Goal: Task Accomplishment & Management: Manage account settings

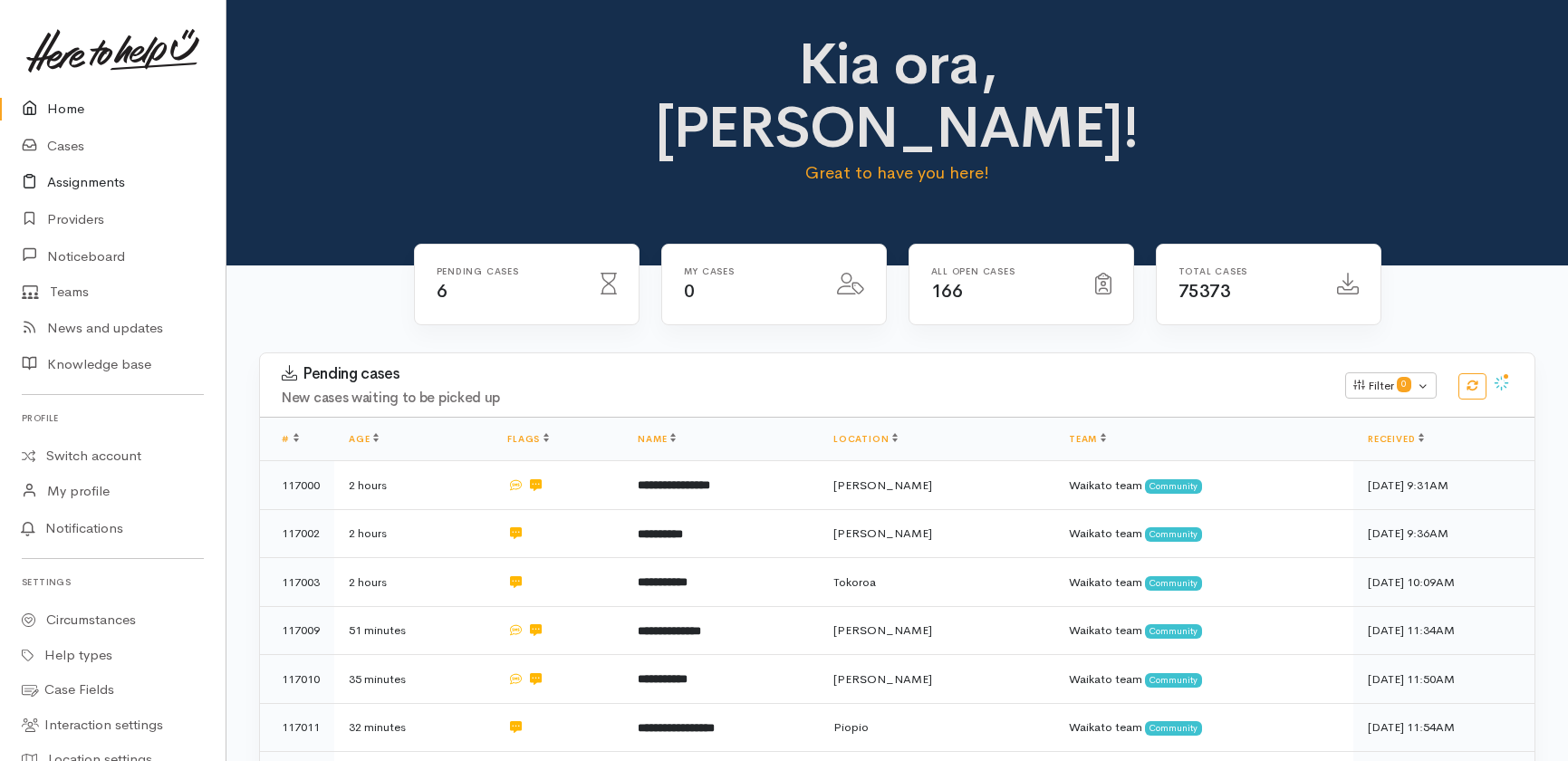
scroll to position [187, 0]
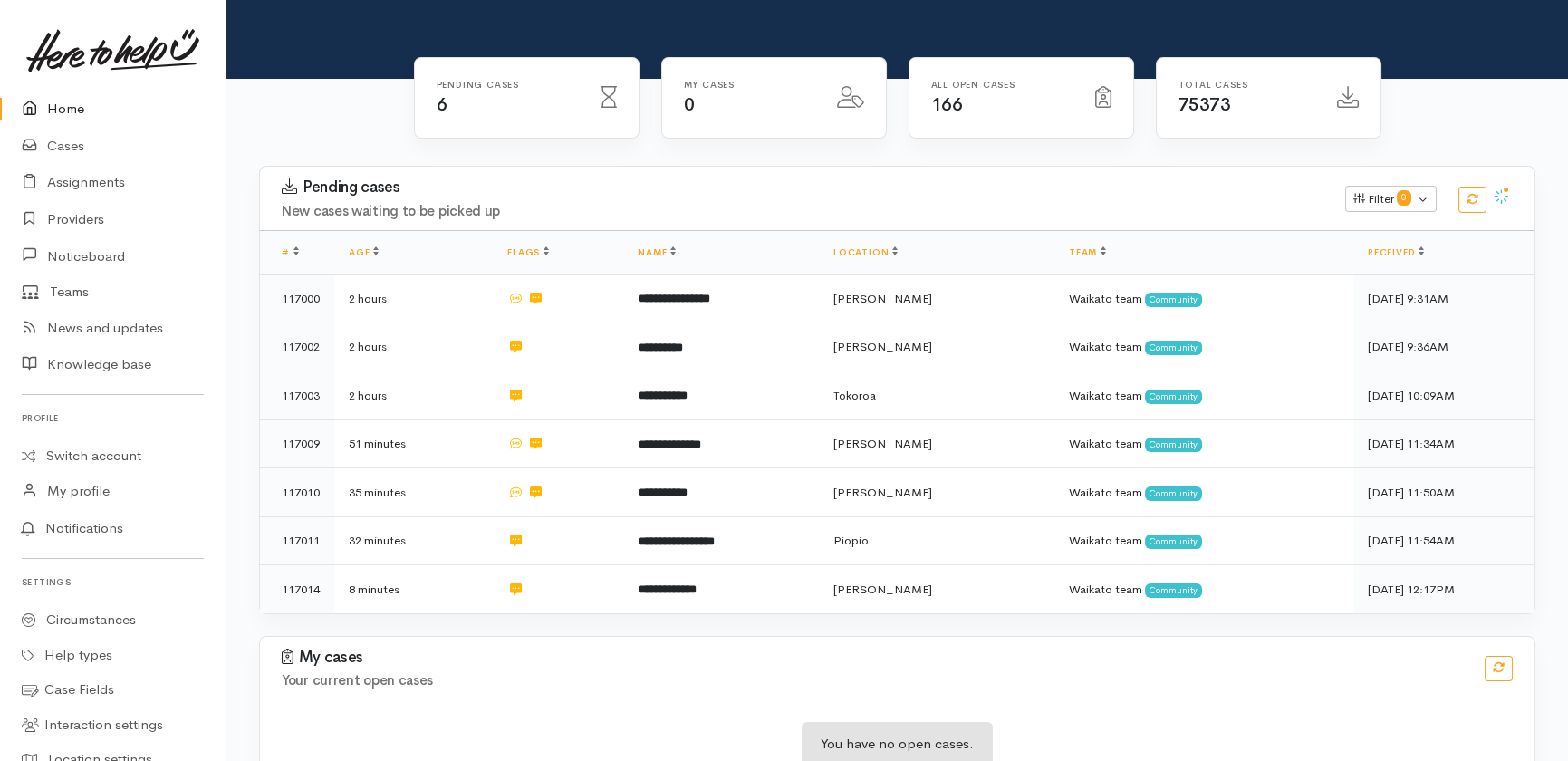
click at [67, 107] on link "Home" at bounding box center [113, 109] width 225 height 37
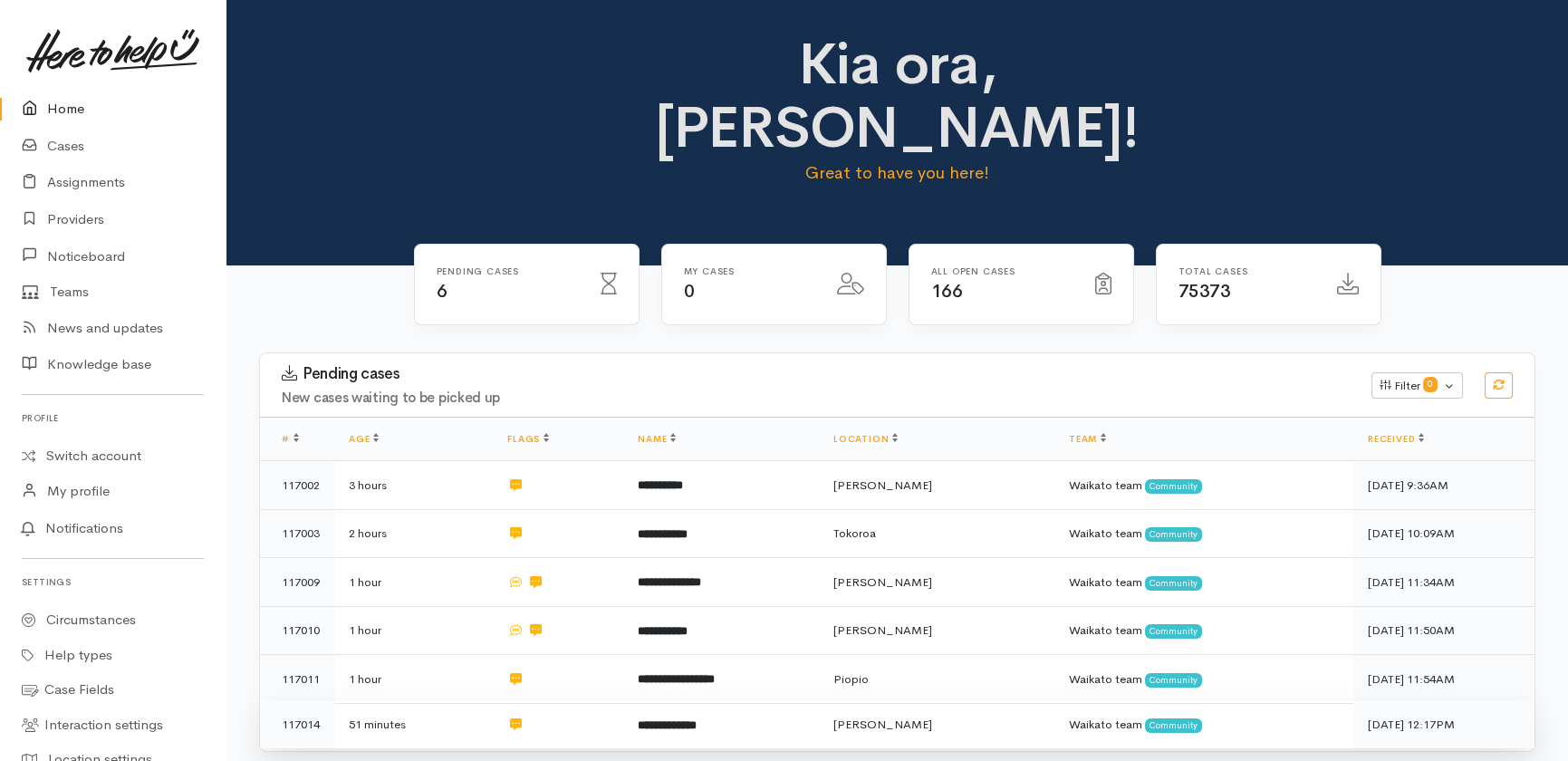
click at [665, 719] on b "**********" at bounding box center [668, 725] width 59 height 12
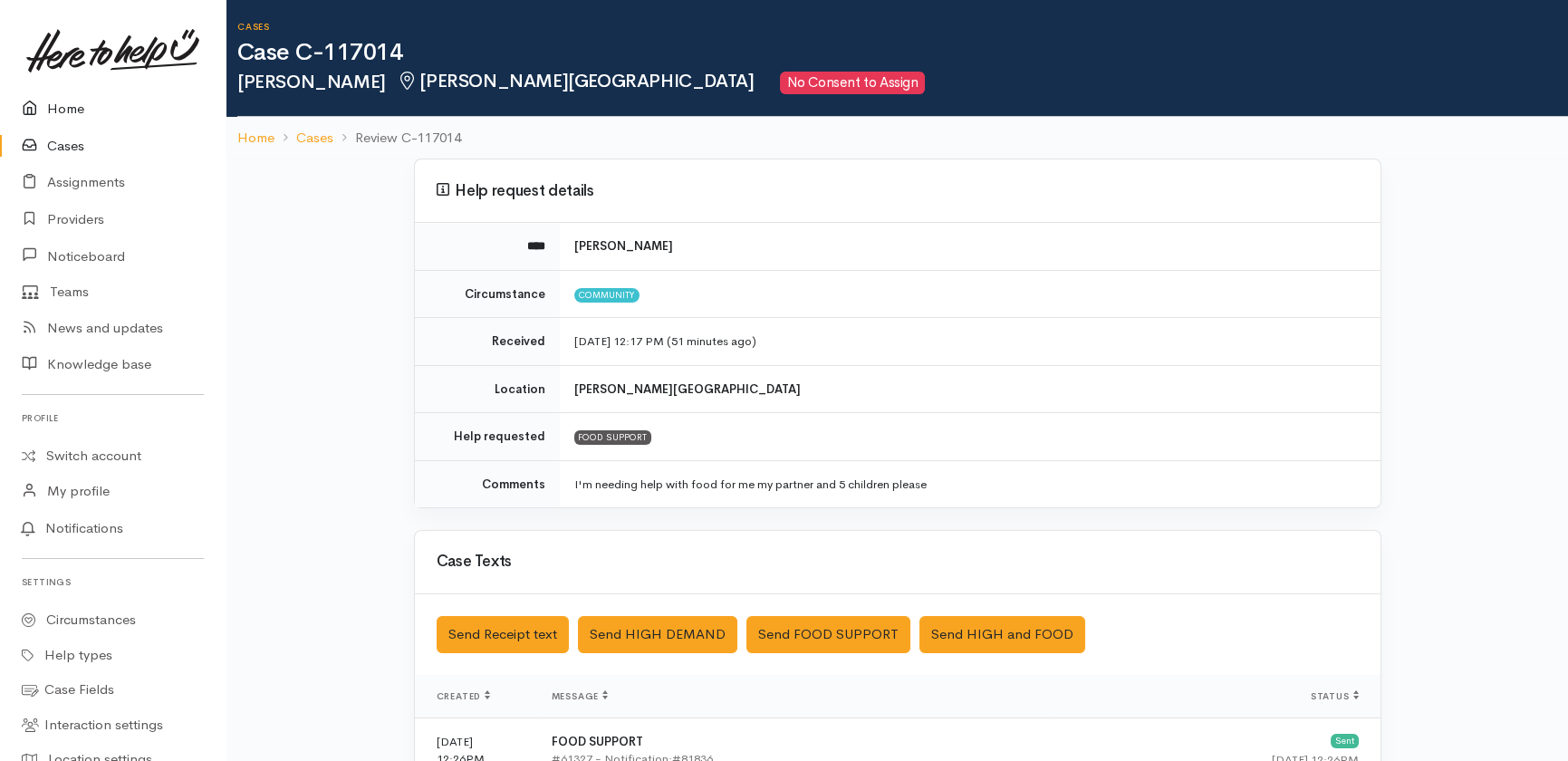
drag, startPoint x: 68, startPoint y: 107, endPoint x: 143, endPoint y: 45, distance: 97.3
click at [68, 108] on link "Home" at bounding box center [113, 109] width 225 height 37
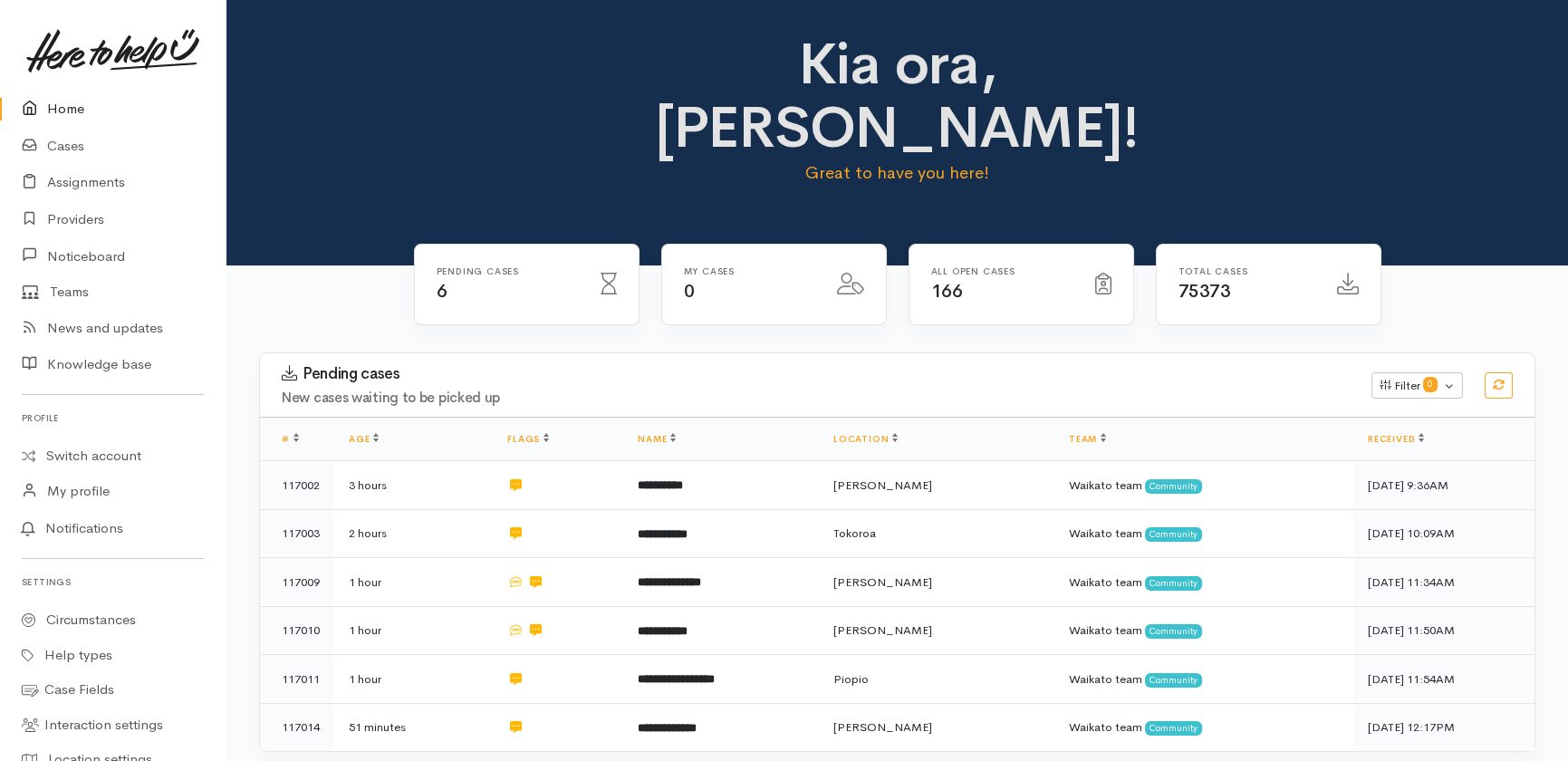
drag, startPoint x: 62, startPoint y: 115, endPoint x: 51, endPoint y: 119, distance: 11.7
click at [62, 115] on link "Home" at bounding box center [113, 109] width 225 height 37
click at [74, 141] on link "Cases" at bounding box center [113, 146] width 225 height 37
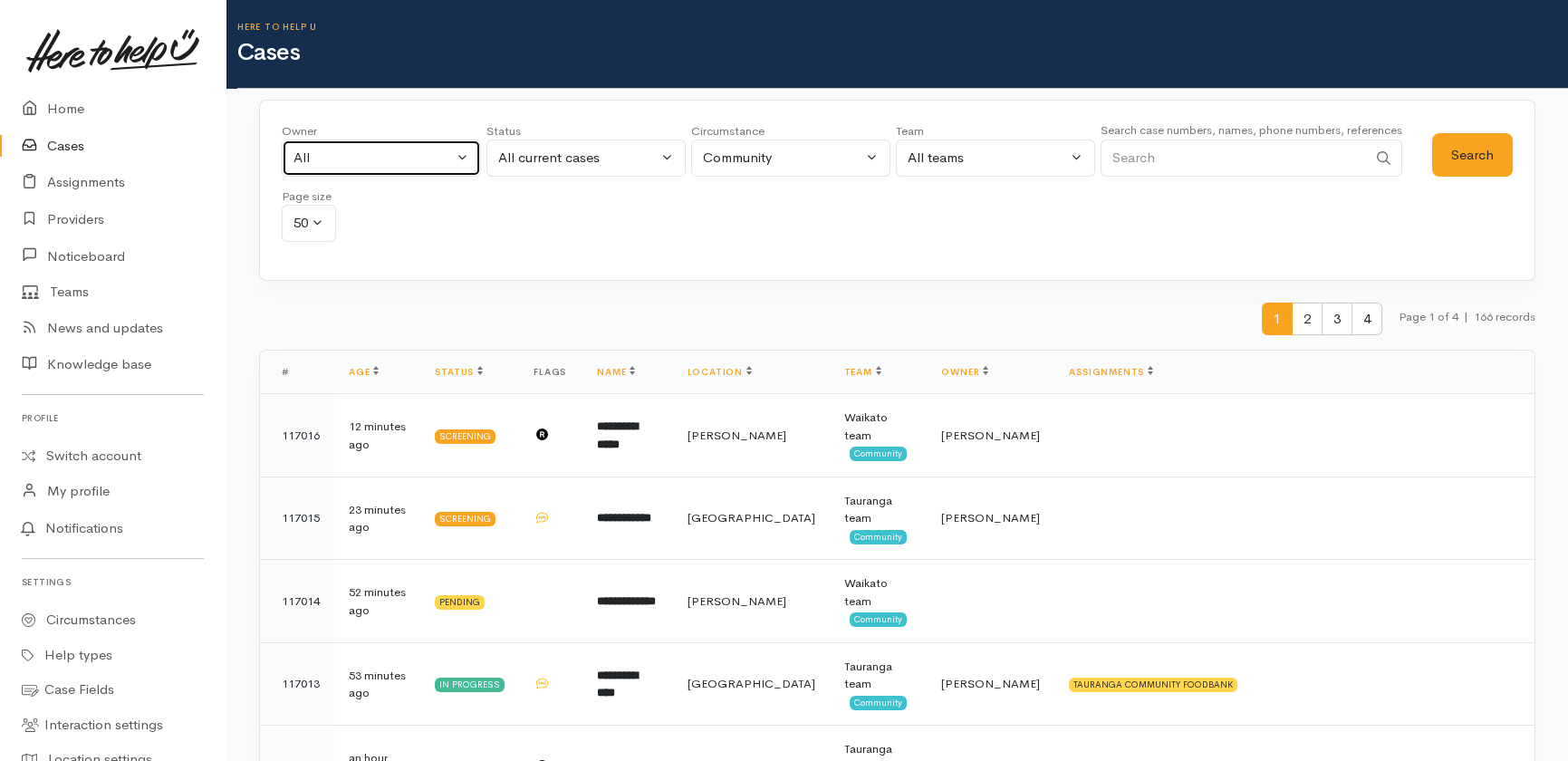
click at [399, 152] on div "All" at bounding box center [373, 158] width 160 height 21
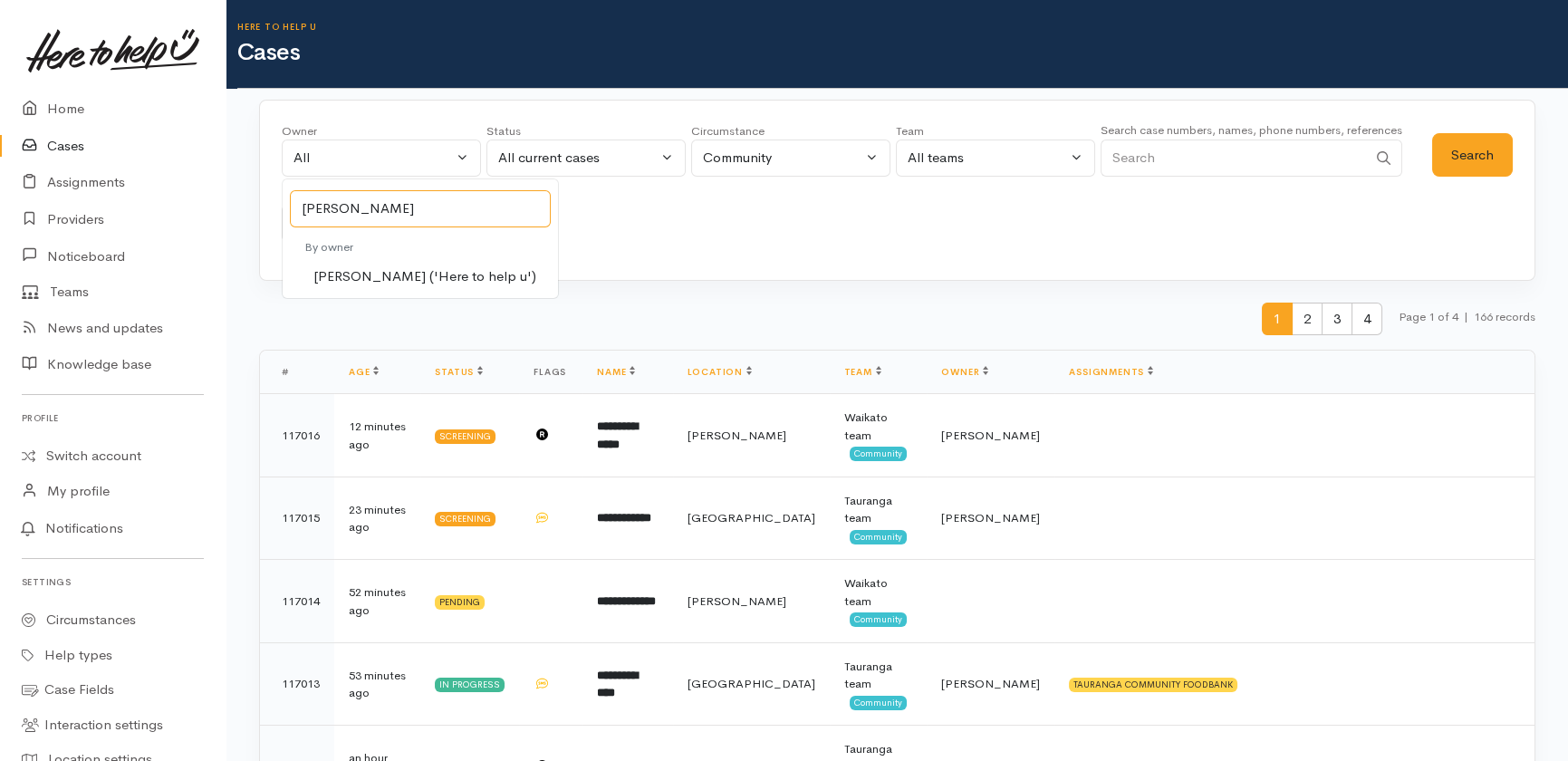
type input "katarina"
click at [385, 275] on span "Katarina Daly ('Here to help u')" at bounding box center [424, 276] width 223 height 21
select select "1252"
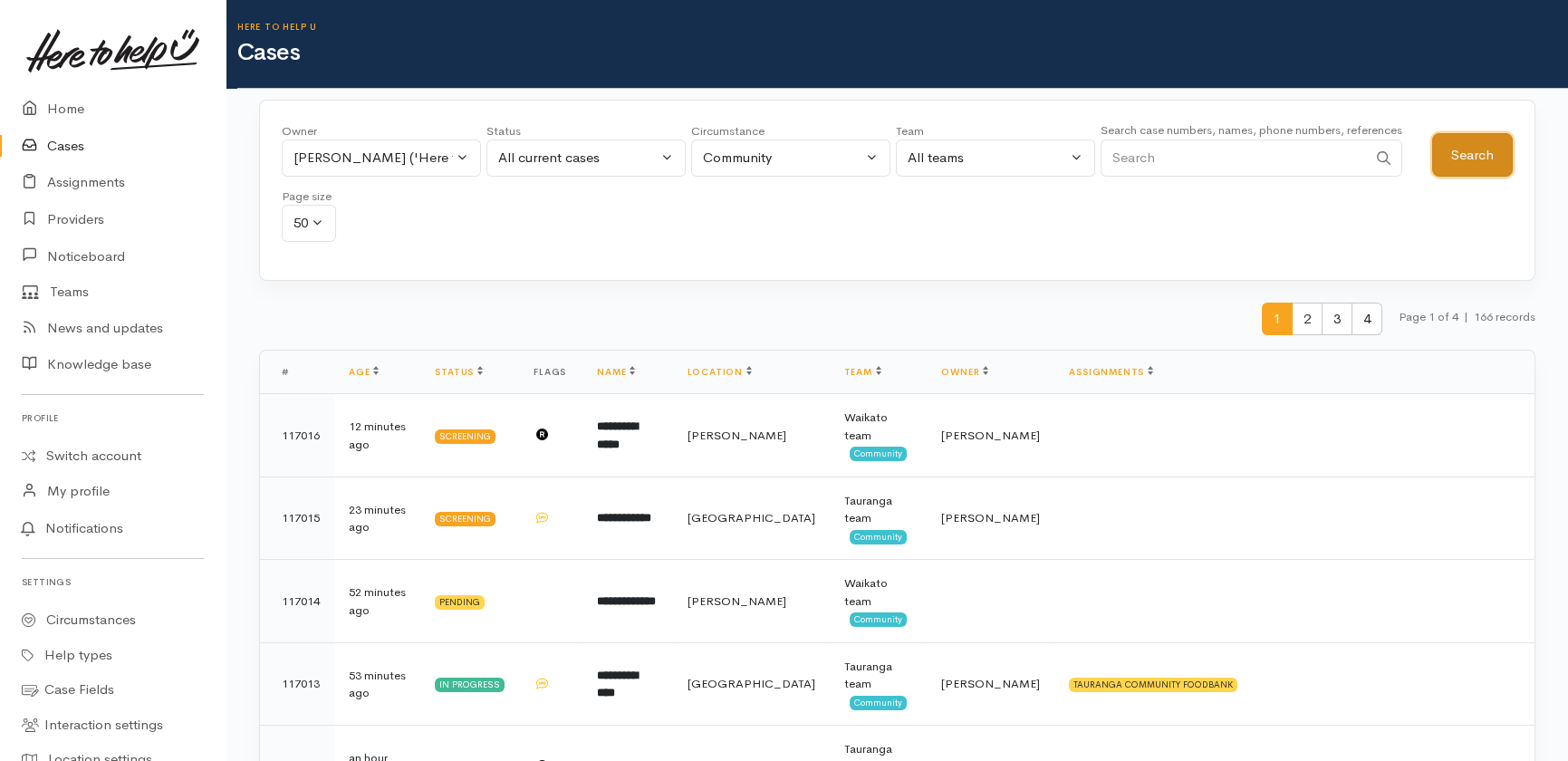
click at [1461, 157] on button "Search" at bounding box center [1472, 155] width 80 height 44
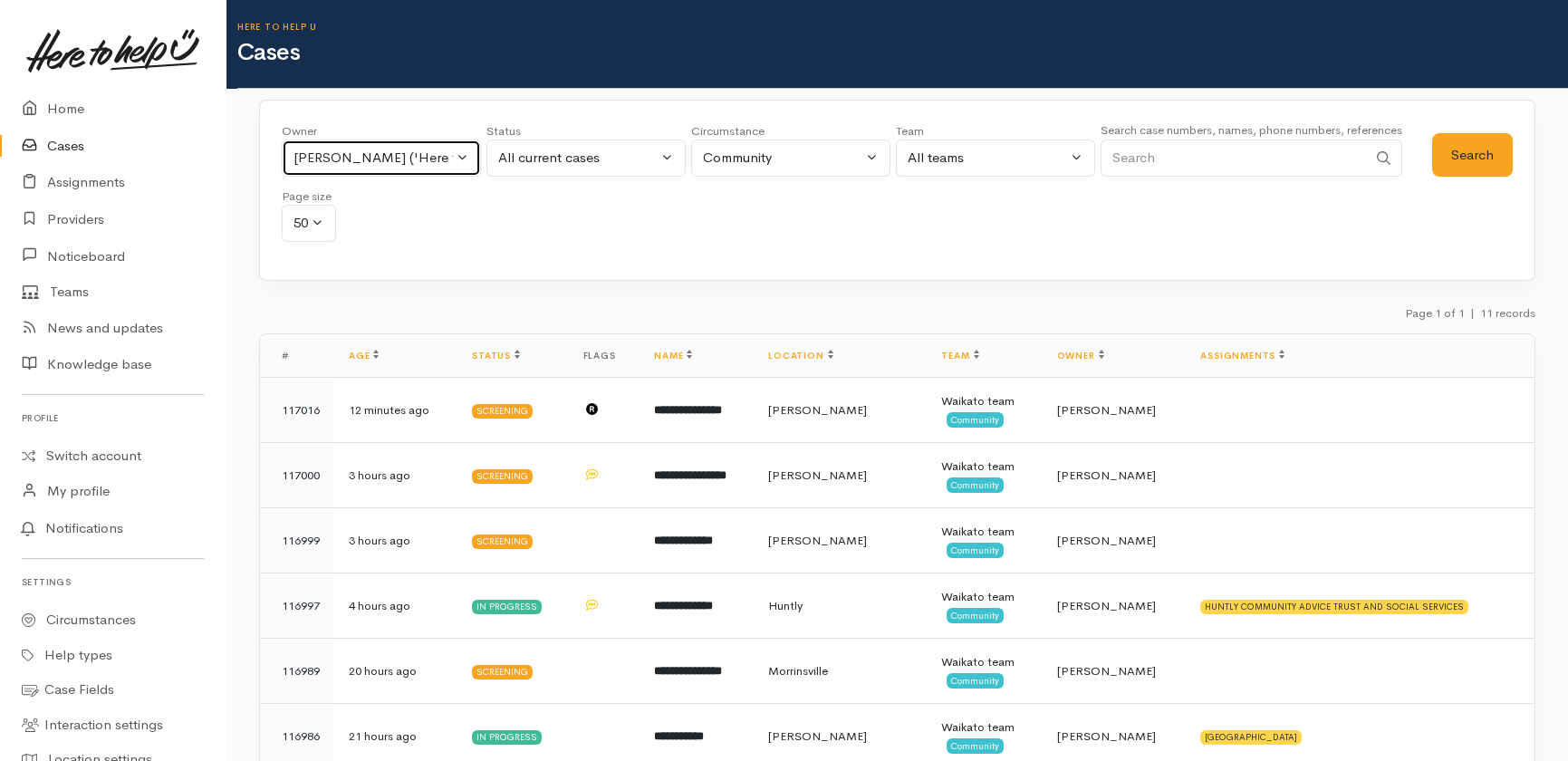
click at [454, 158] on button "Katarina Daly ('Here to help u')" at bounding box center [381, 158] width 199 height 37
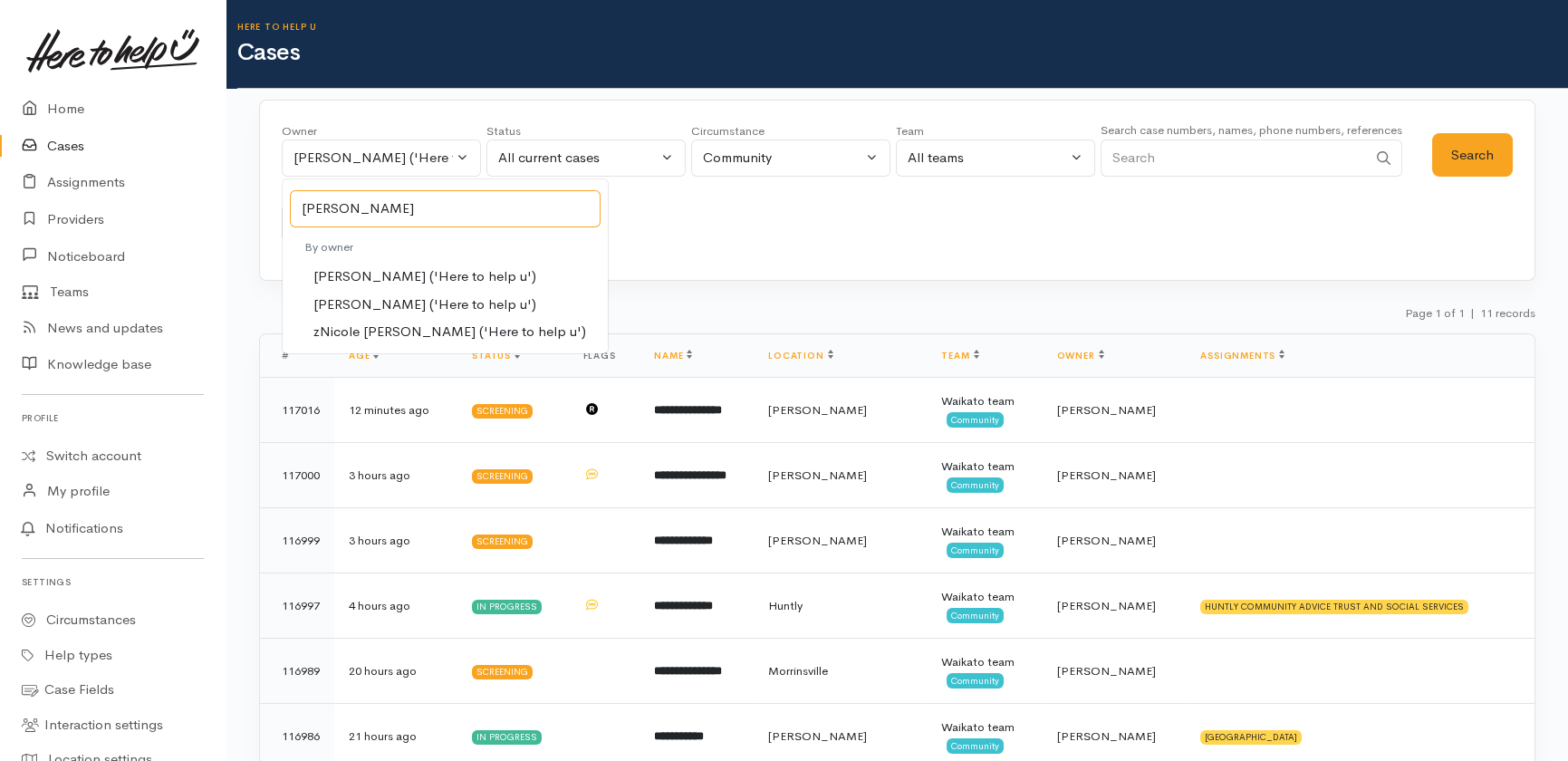
type input "nicole"
click at [366, 307] on span "Nicole Rusk ('Here to help u')" at bounding box center [424, 305] width 223 height 21
select select "2314"
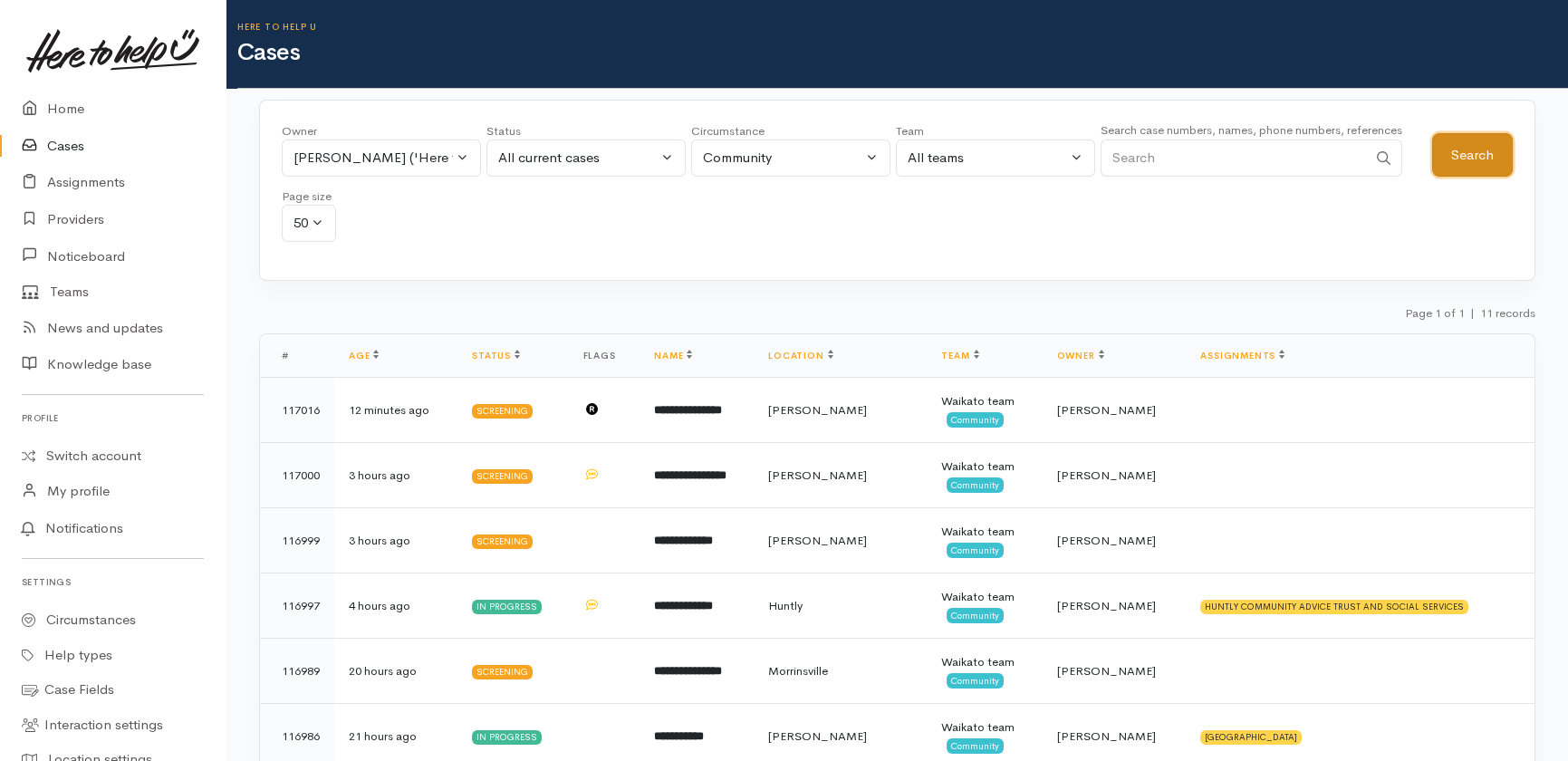
click at [1456, 152] on button "Search" at bounding box center [1472, 155] width 80 height 44
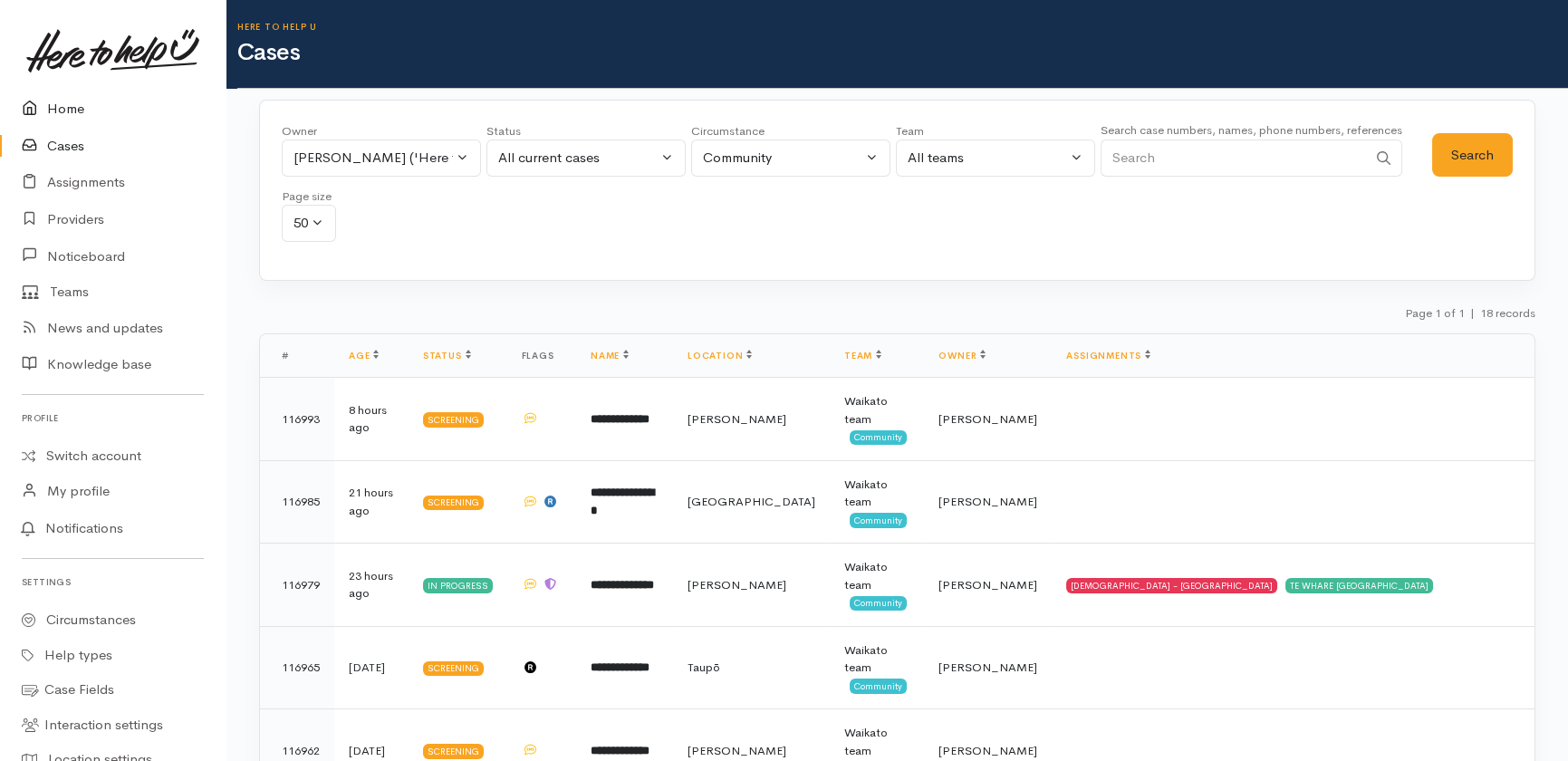
click at [65, 118] on link "Home" at bounding box center [113, 109] width 225 height 37
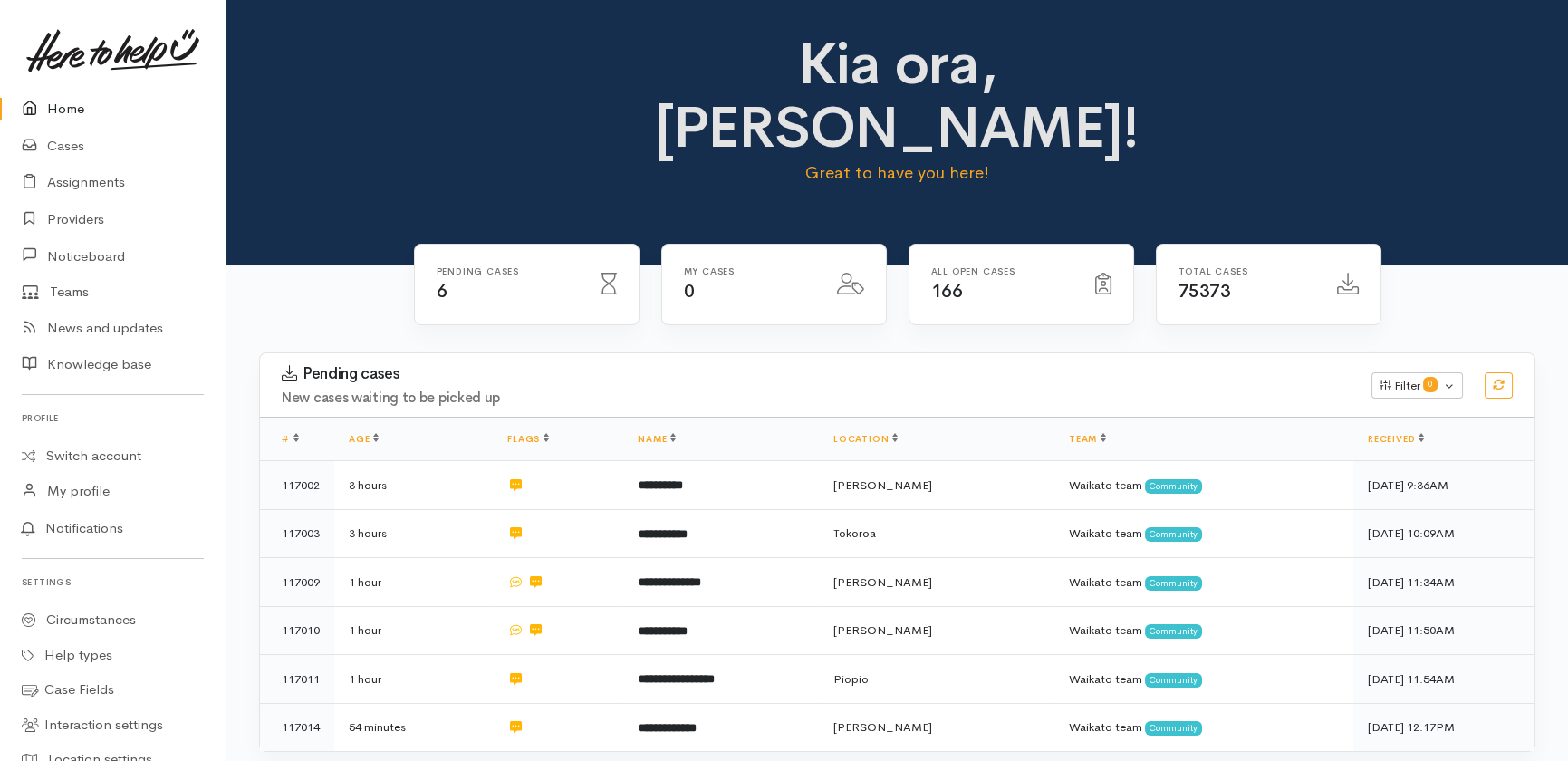
click at [45, 108] on icon at bounding box center [34, 109] width 25 height 23
click at [76, 112] on link "Home" at bounding box center [113, 109] width 225 height 37
click at [105, 322] on link "News and updates" at bounding box center [113, 329] width 225 height 37
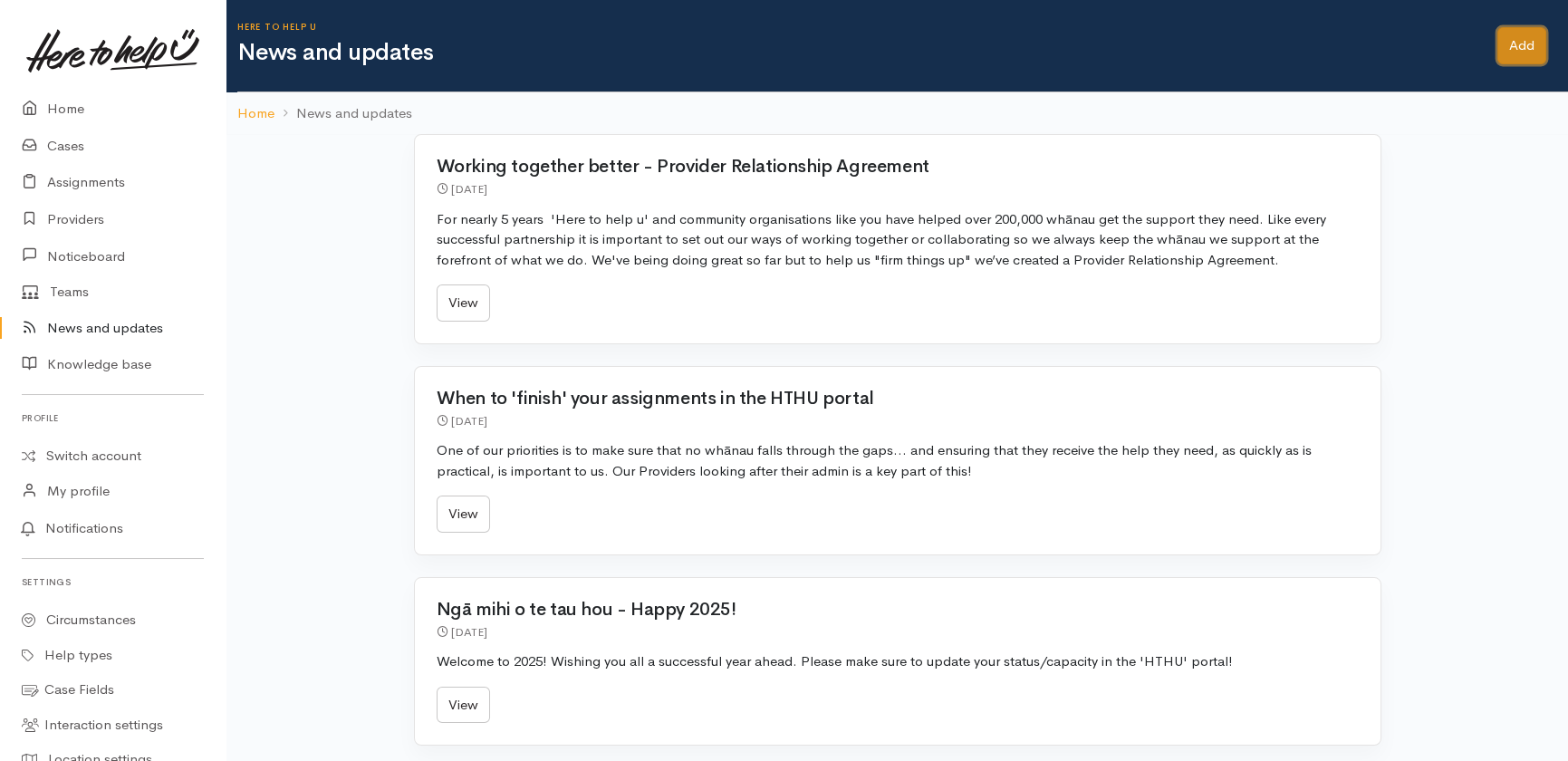
click at [1517, 42] on link "Add" at bounding box center [1522, 45] width 49 height 37
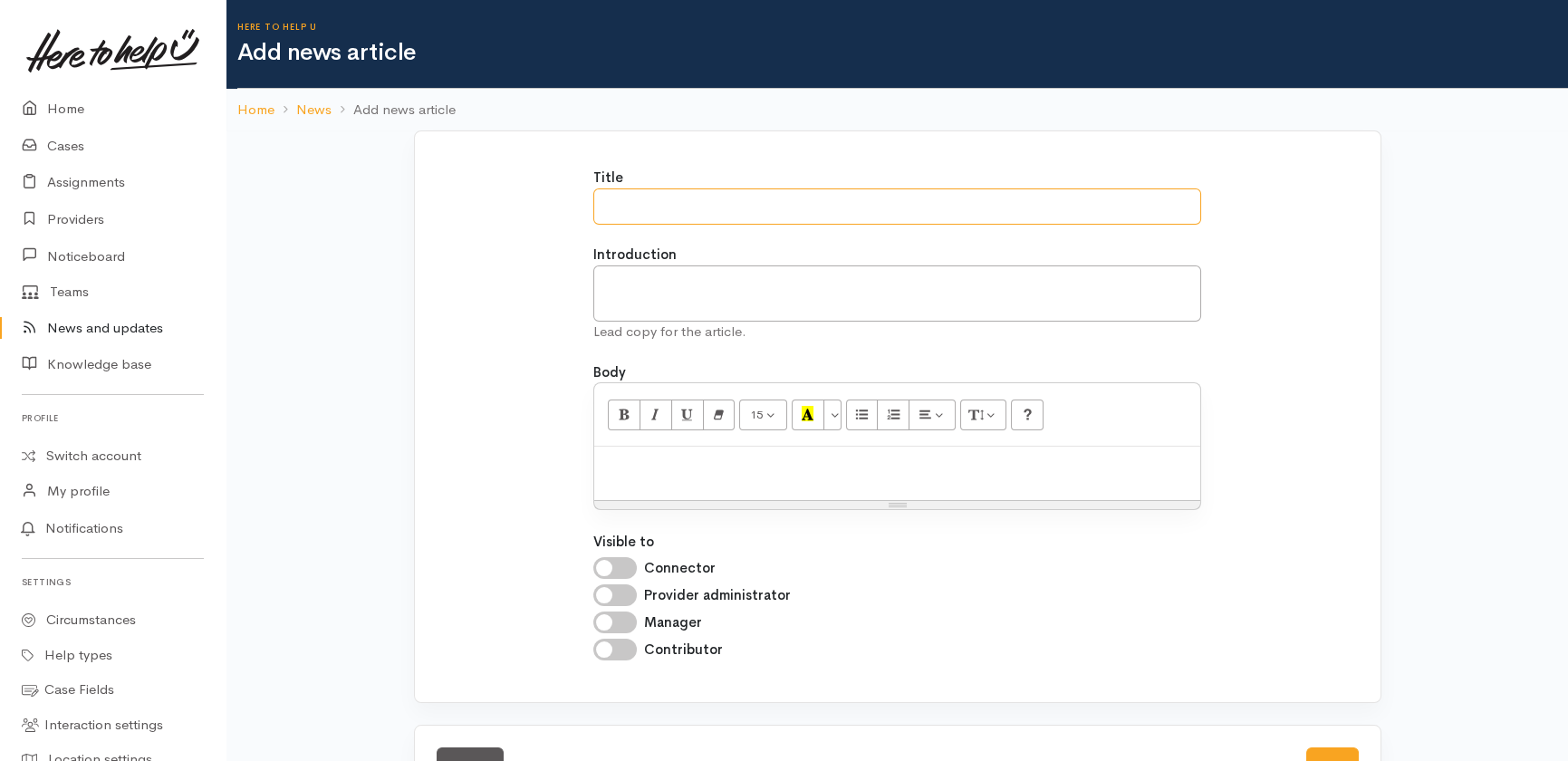
click at [617, 208] on input "Title" at bounding box center [898, 207] width 608 height 37
drag, startPoint x: 877, startPoint y: 199, endPoint x: 710, endPoint y: 210, distance: 167.4
click at [710, 210] on input "Super Connect - a new collaboration in Hamilton" at bounding box center [898, 207] width 608 height 37
type input "Super Connect - now live in Hamilton!"
click at [630, 566] on input "Connector" at bounding box center [615, 568] width 43 height 22
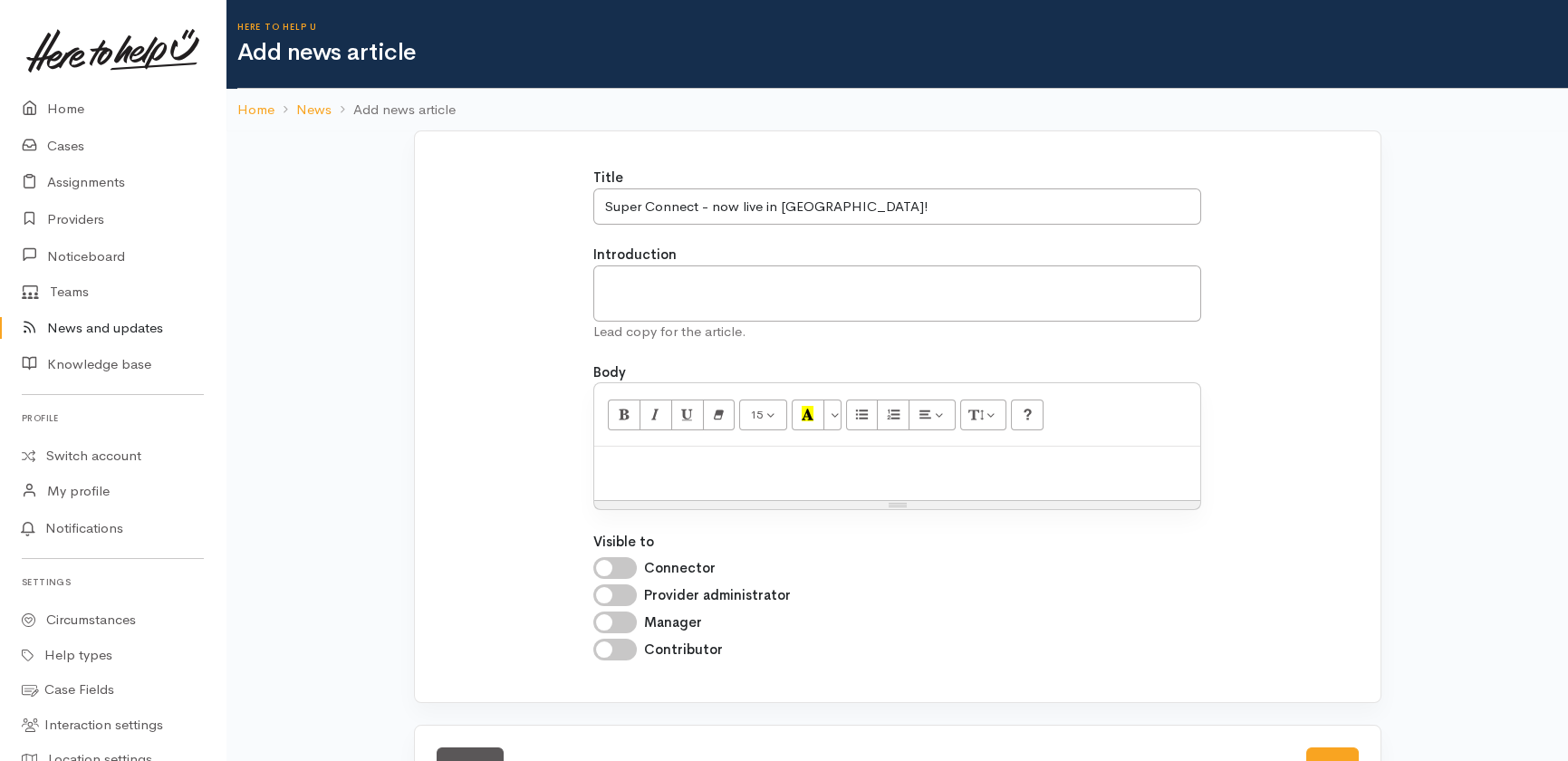
checkbox input "true"
click at [625, 599] on input "Provider administrator" at bounding box center [615, 596] width 43 height 22
checkbox input "true"
click at [625, 624] on input "Manager" at bounding box center [615, 622] width 43 height 22
checkbox input "true"
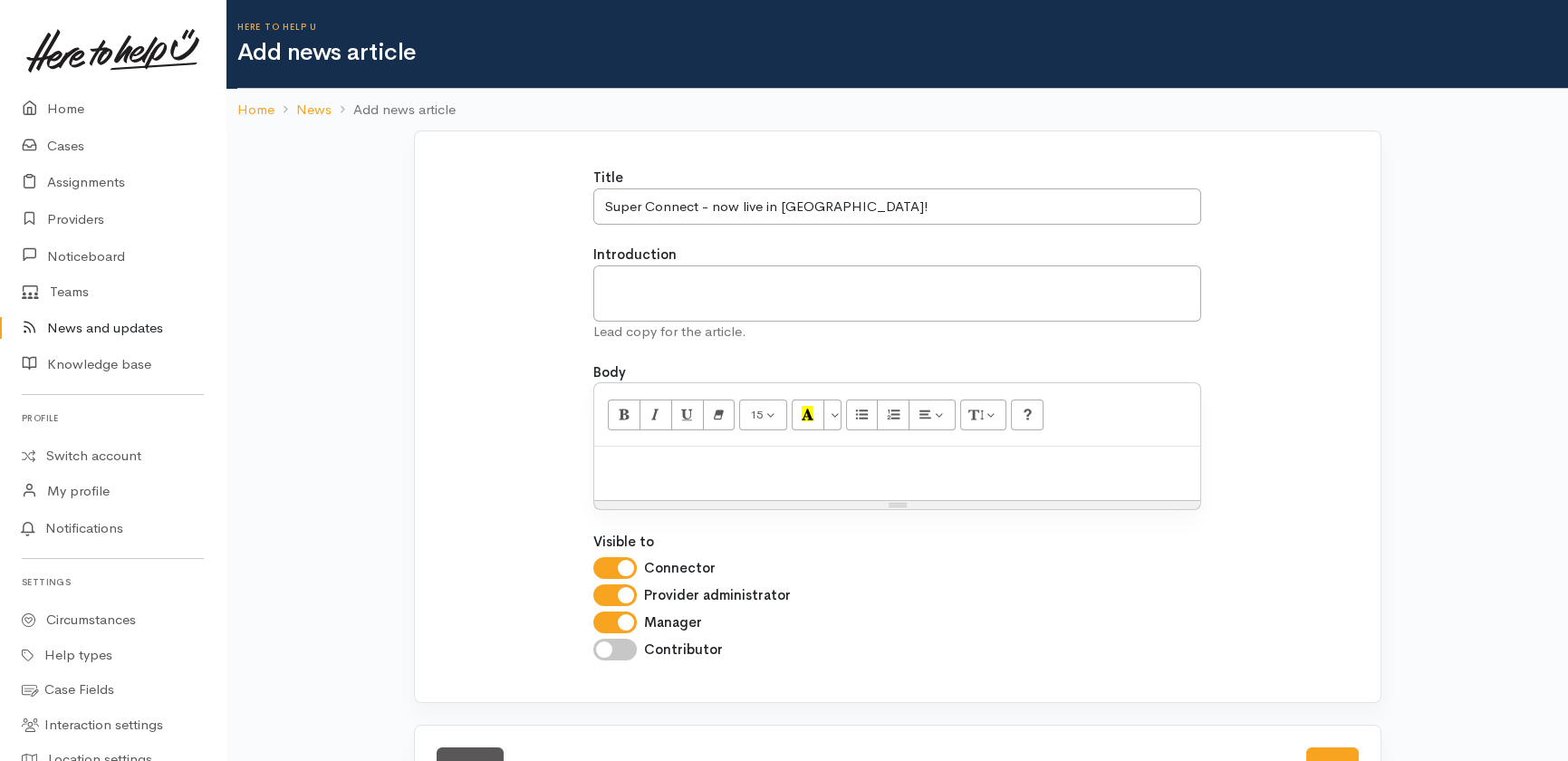
click at [624, 650] on input "Contributor" at bounding box center [615, 650] width 43 height 22
checkbox input "true"
click at [720, 275] on textarea "Introduction" at bounding box center [898, 294] width 608 height 57
paste textarea "We are ‘Super’ excited to let you know that a new collaboration, supporting tho…"
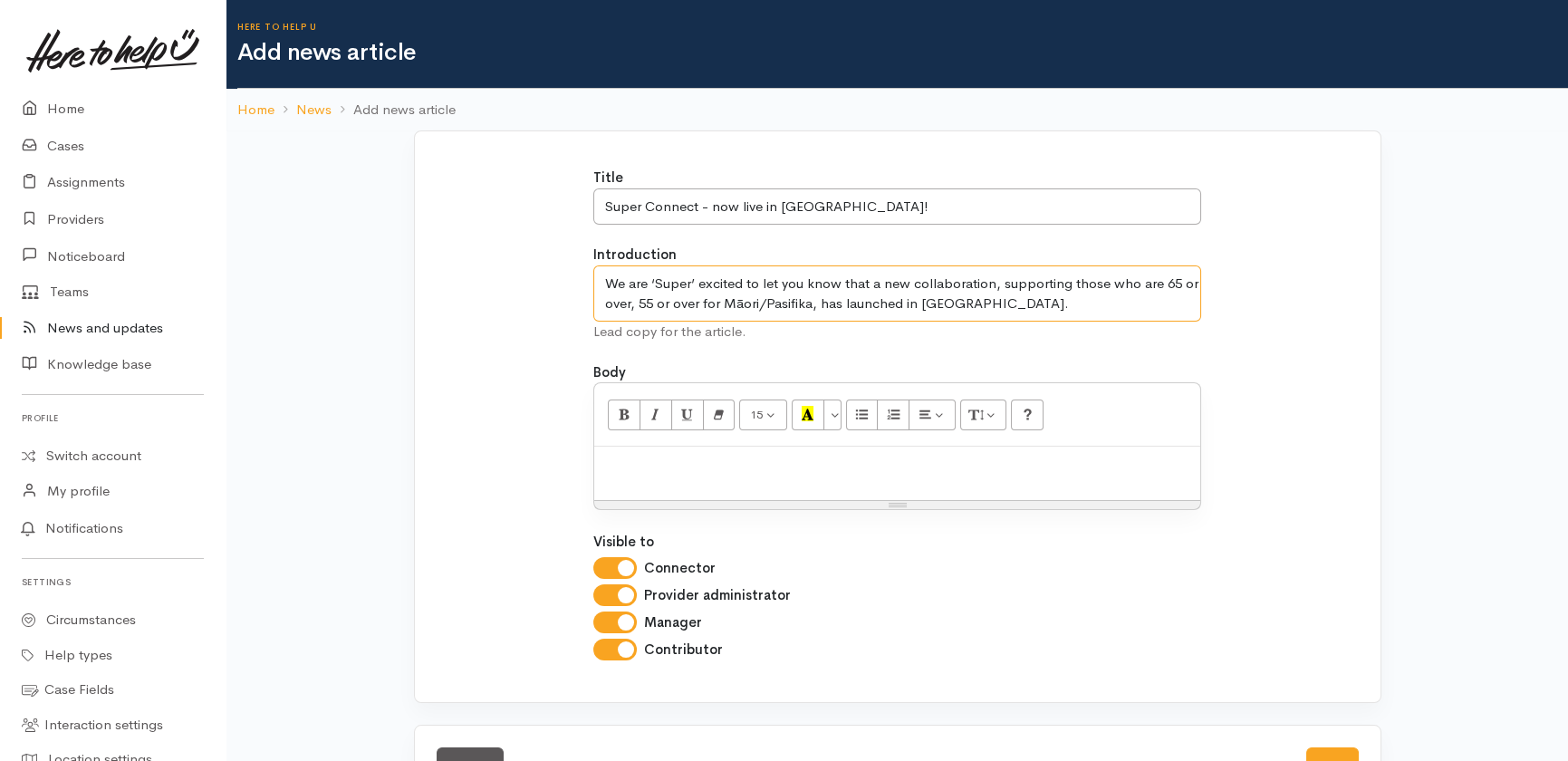
type textarea "We are ‘Super’ excited to let you know that a new collaboration, supporting tho…"
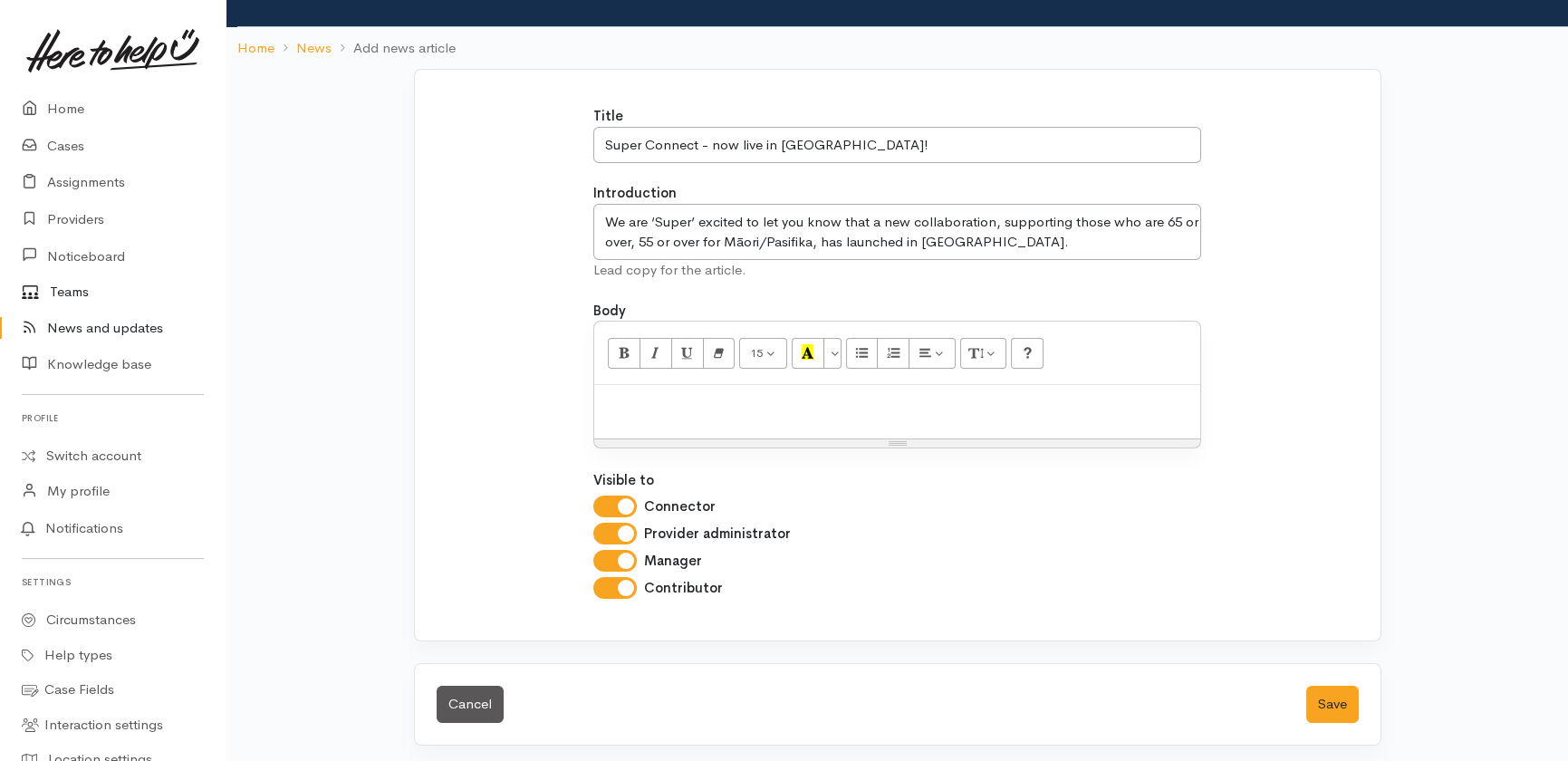
scroll to position [66, 0]
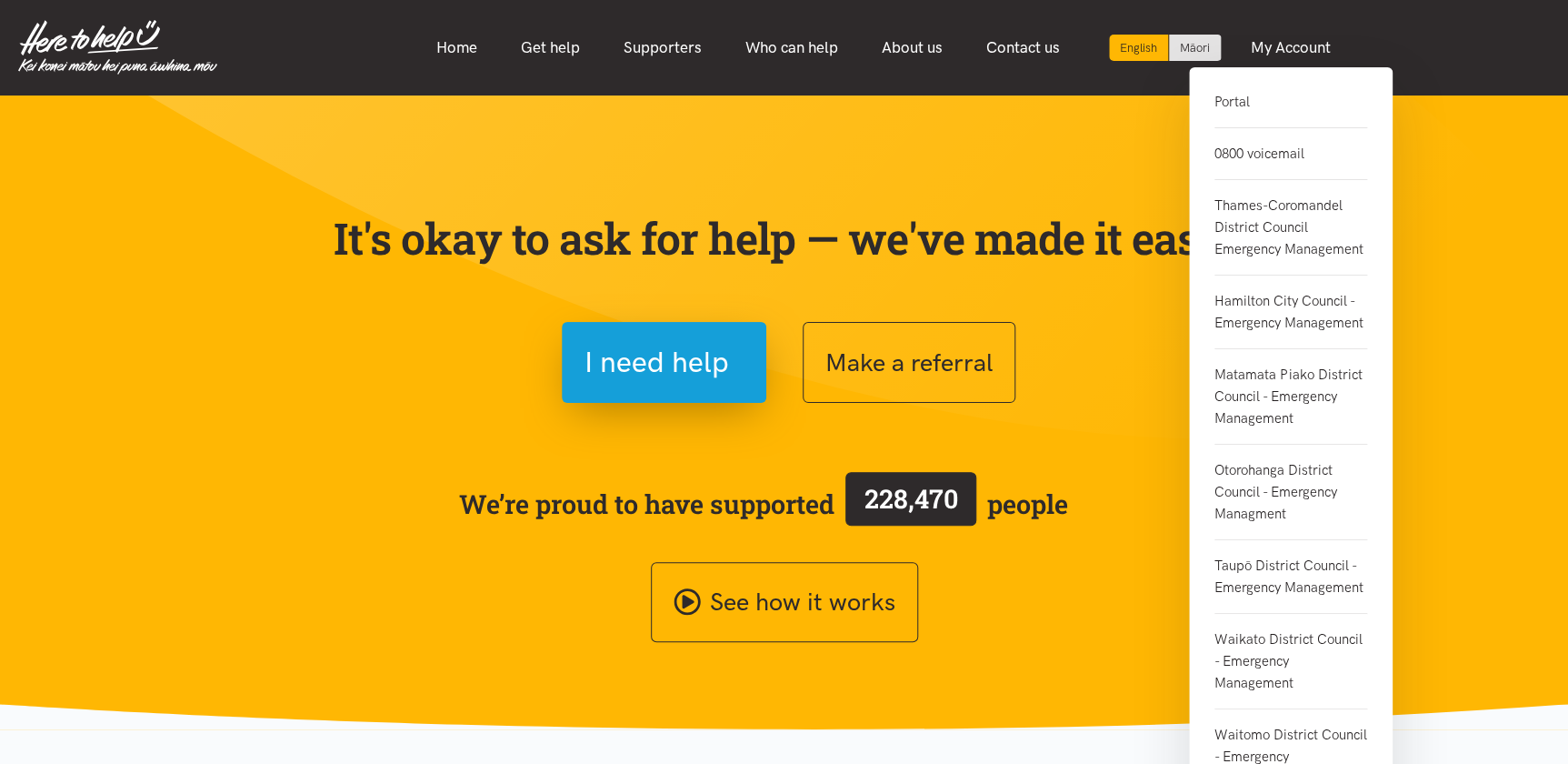
click at [1230, 100] on link "Portal" at bounding box center [1291, 109] width 153 height 37
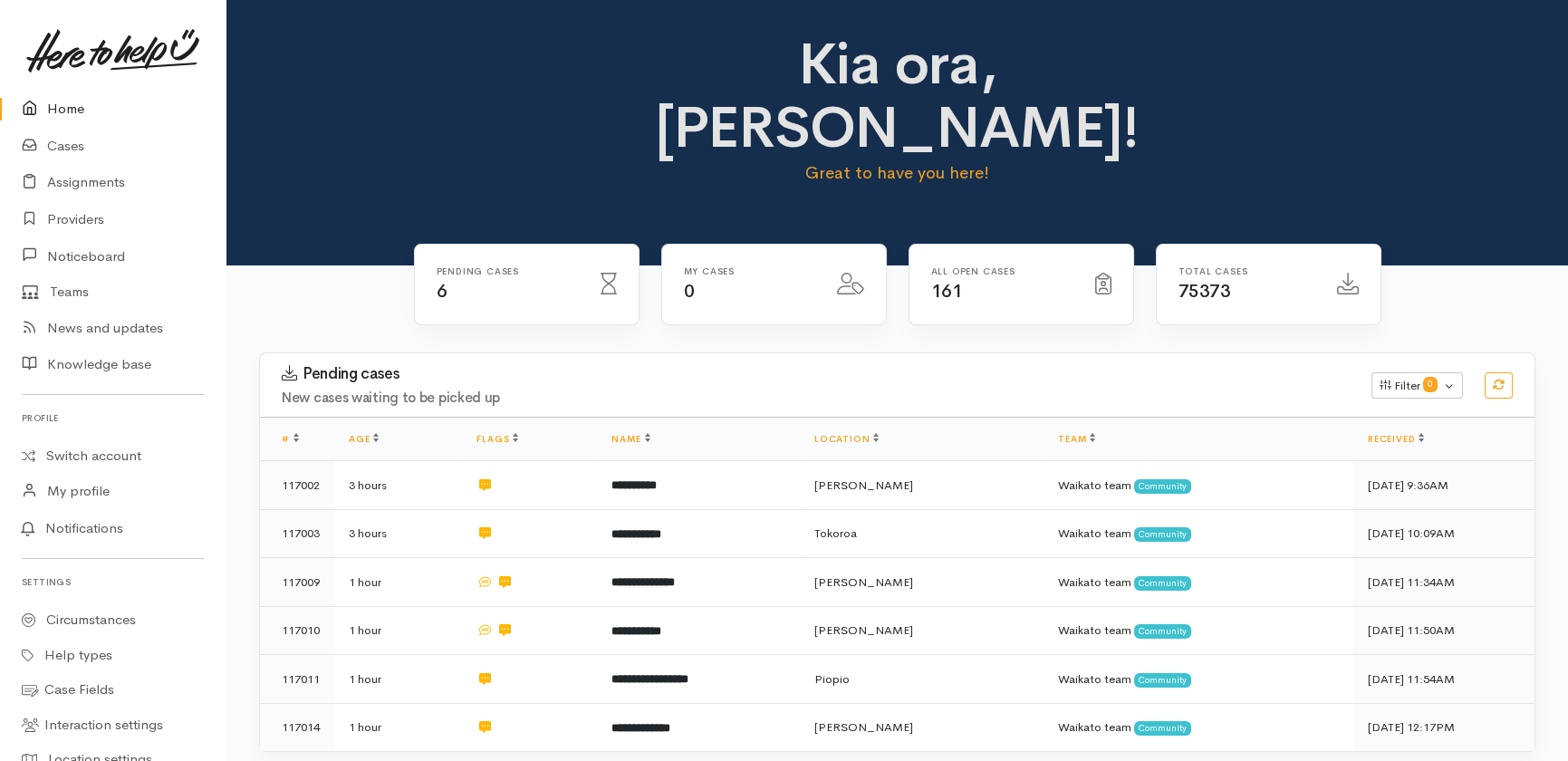
click at [66, 104] on link "Home" at bounding box center [113, 109] width 225 height 37
click at [68, 141] on link "Cases" at bounding box center [113, 146] width 225 height 37
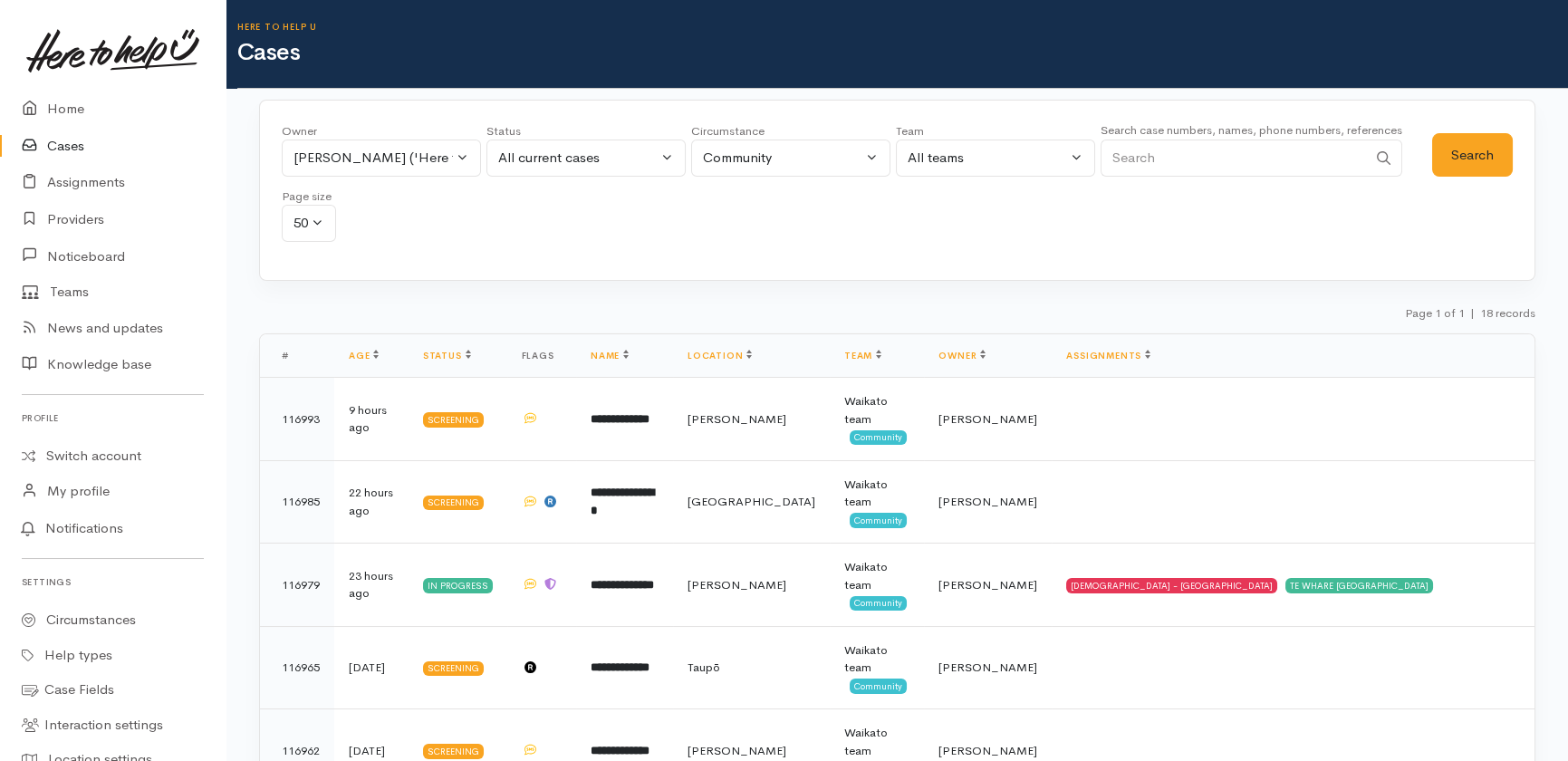
click at [1193, 170] on input "Search" at bounding box center [1234, 158] width 266 height 37
type input "janine"
click at [1461, 142] on button "Search" at bounding box center [1472, 155] width 80 height 44
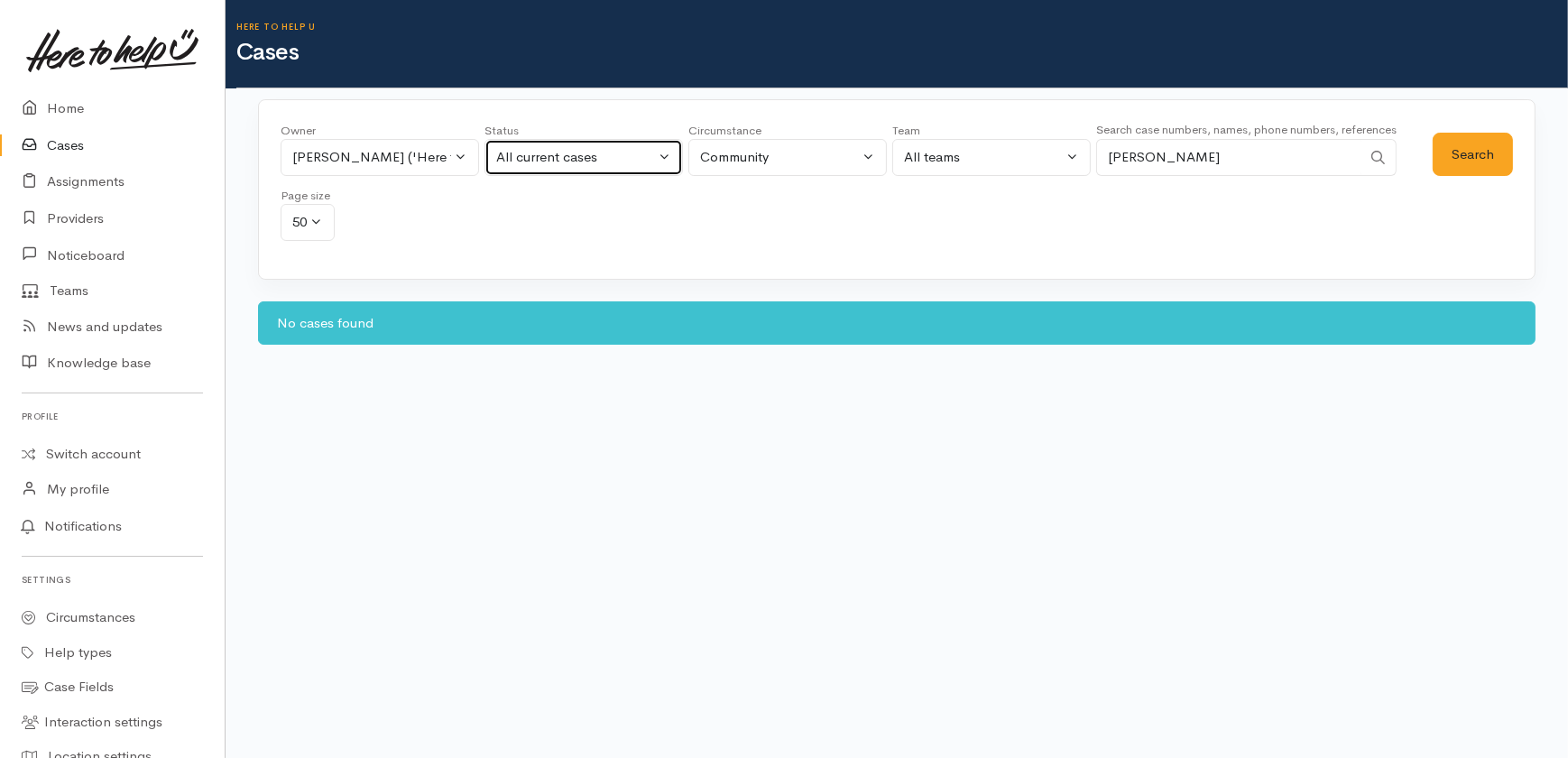
click at [598, 158] on div "All current cases" at bounding box center [576, 157] width 159 height 21
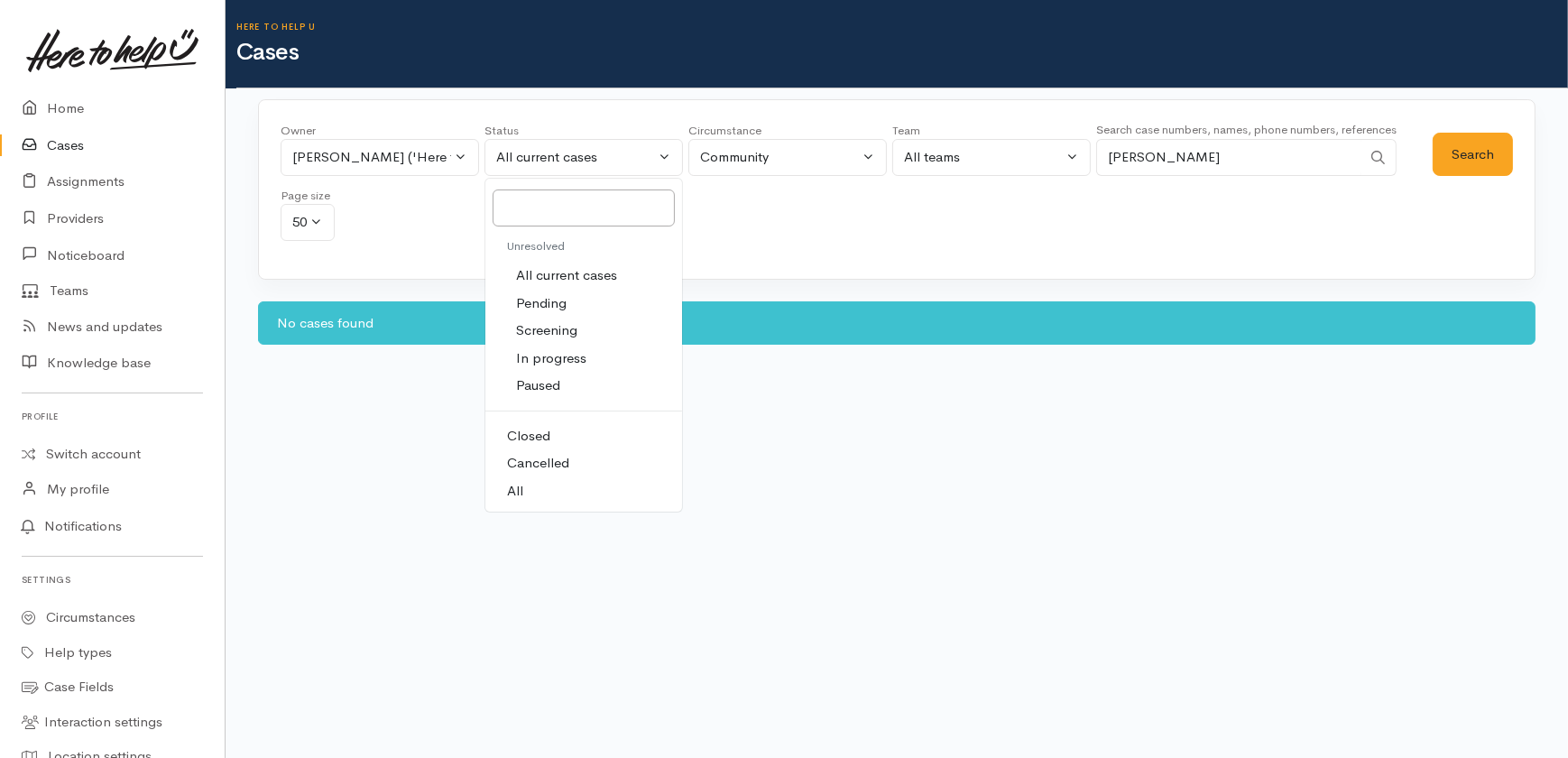
click at [525, 432] on span "Closed" at bounding box center [528, 436] width 43 height 21
select select "Closed"
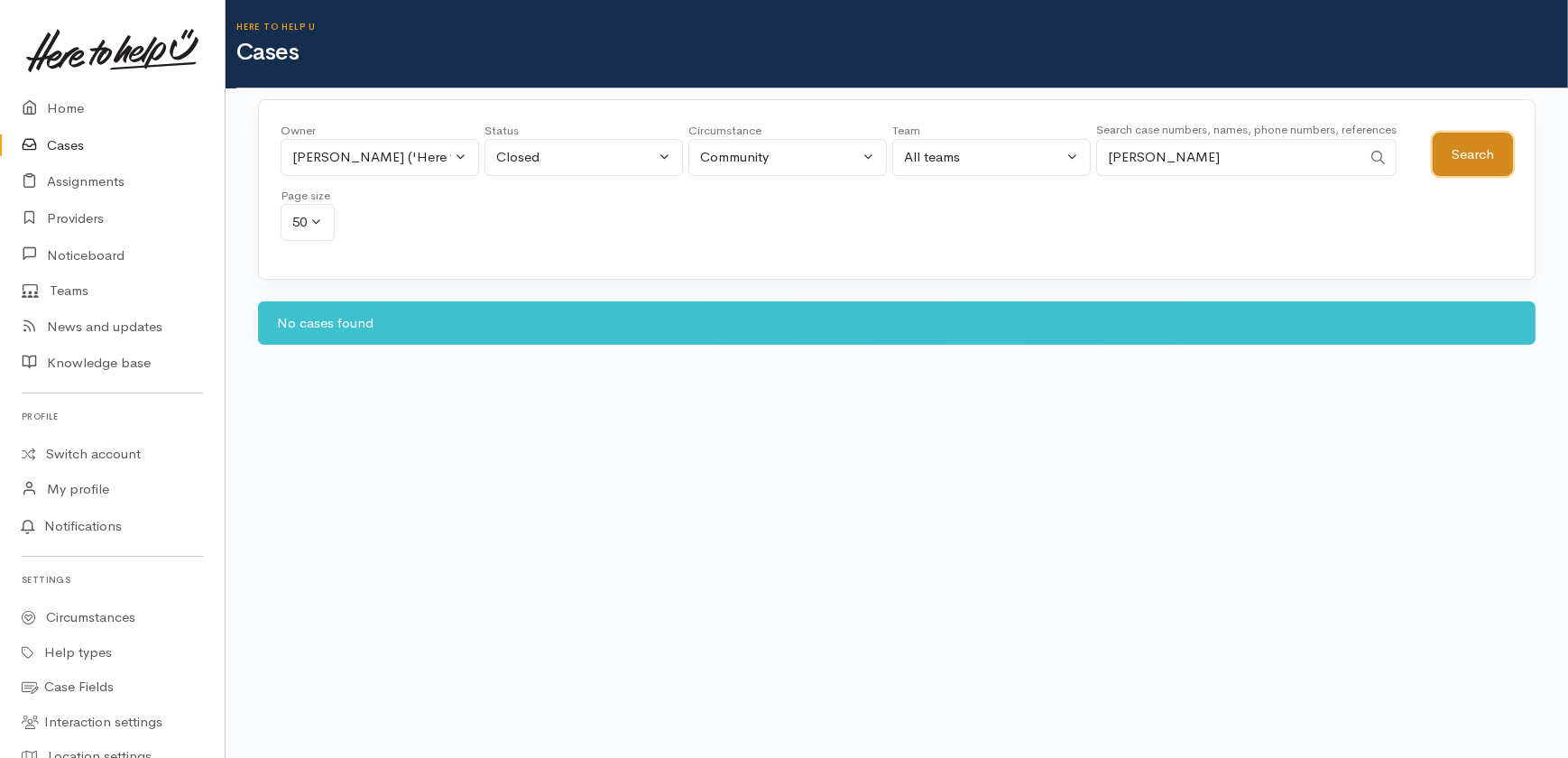
click at [1470, 147] on button "Search" at bounding box center [1472, 155] width 80 height 44
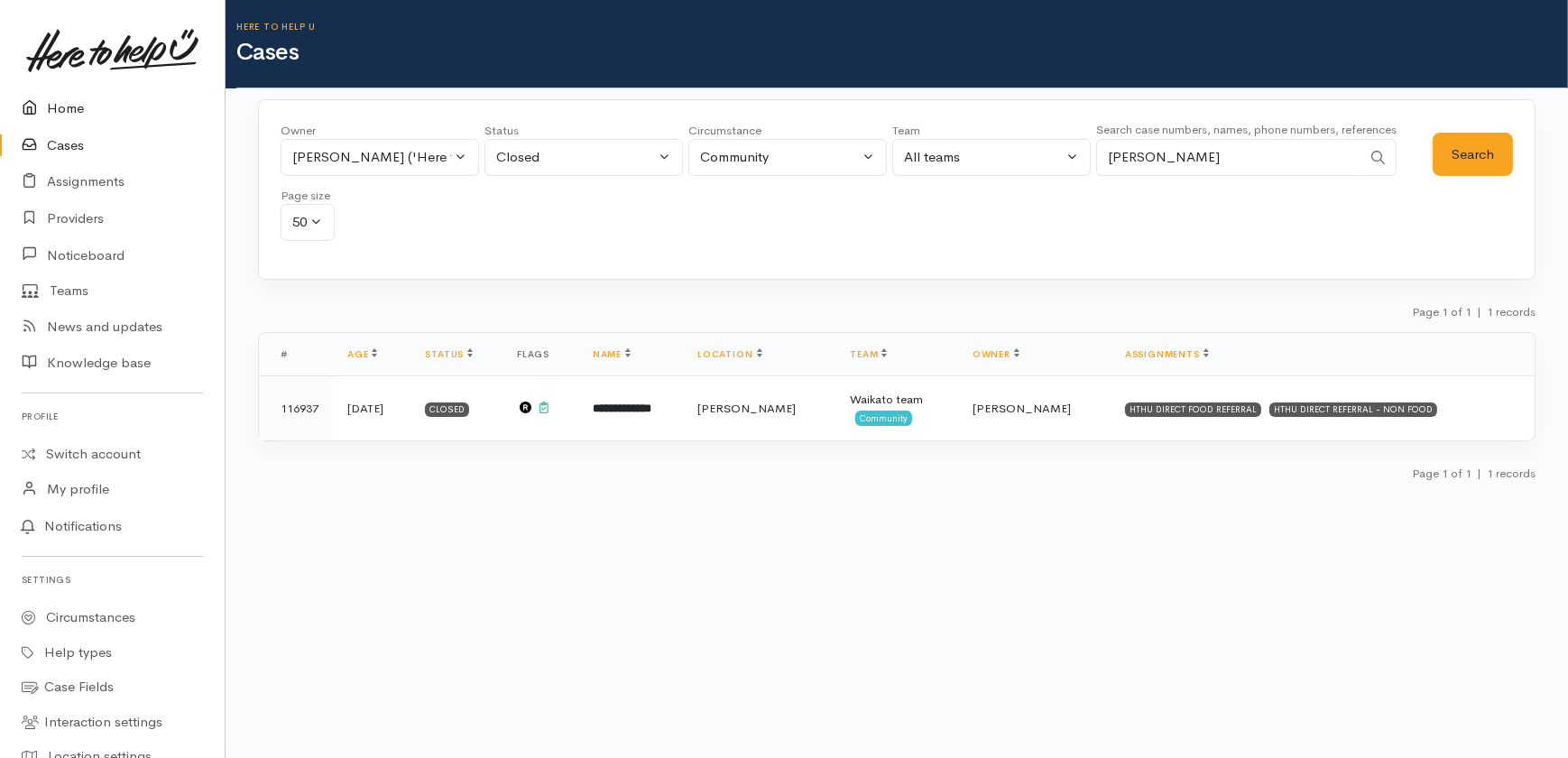
click at [61, 103] on link "Home" at bounding box center [112, 109] width 224 height 37
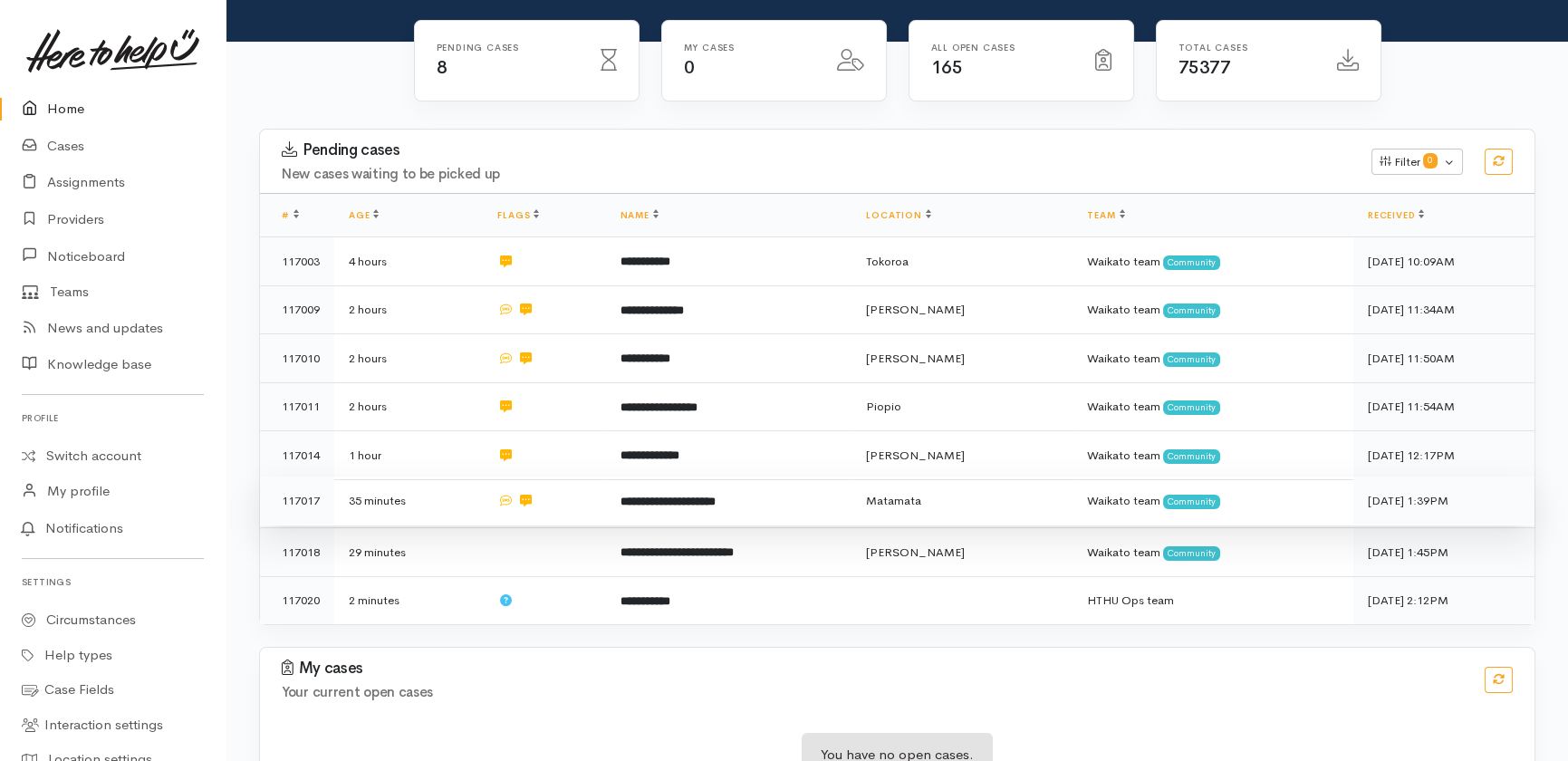
scroll to position [234, 0]
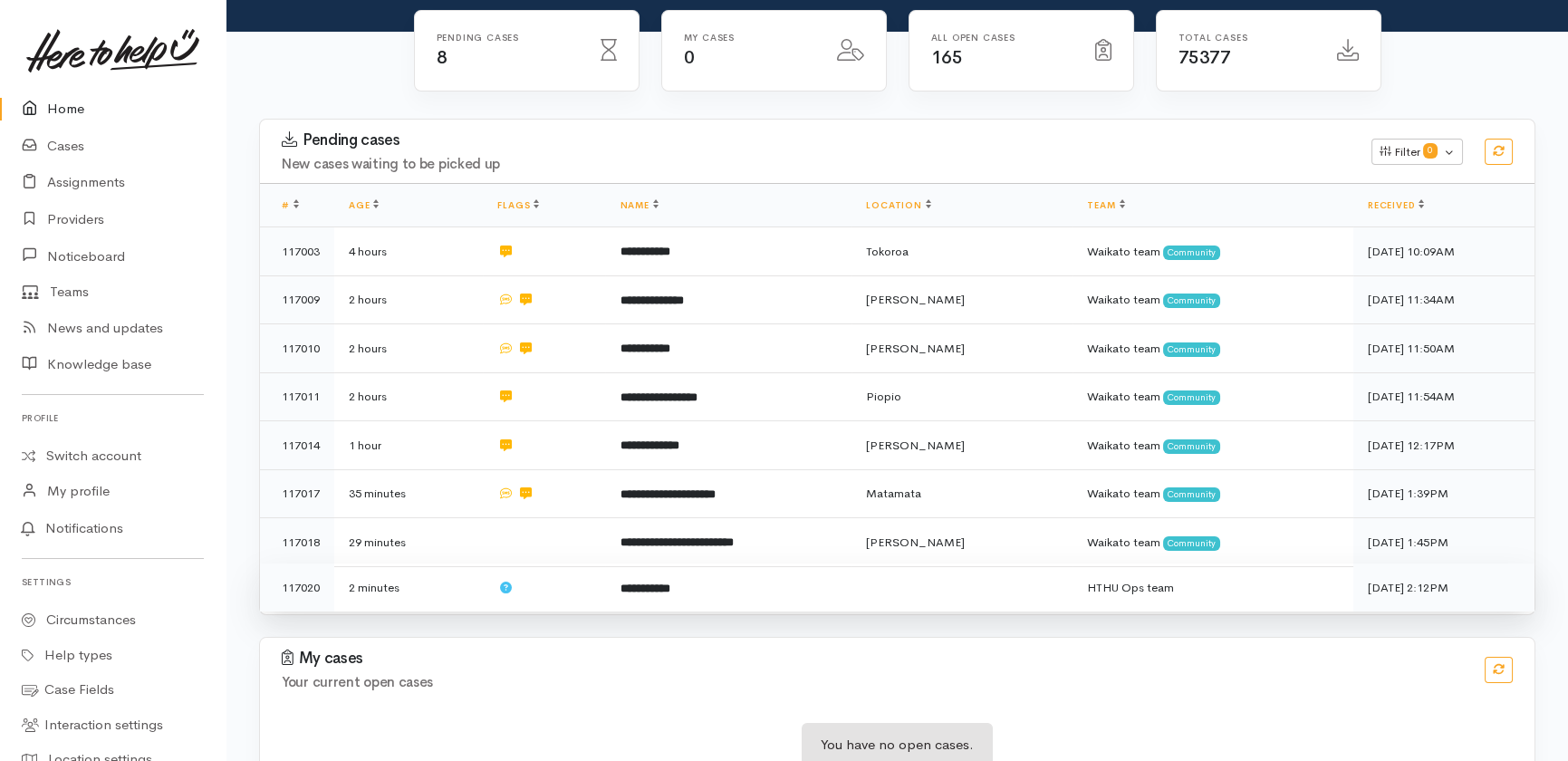
click at [528, 563] on td at bounding box center [544, 587] width 122 height 48
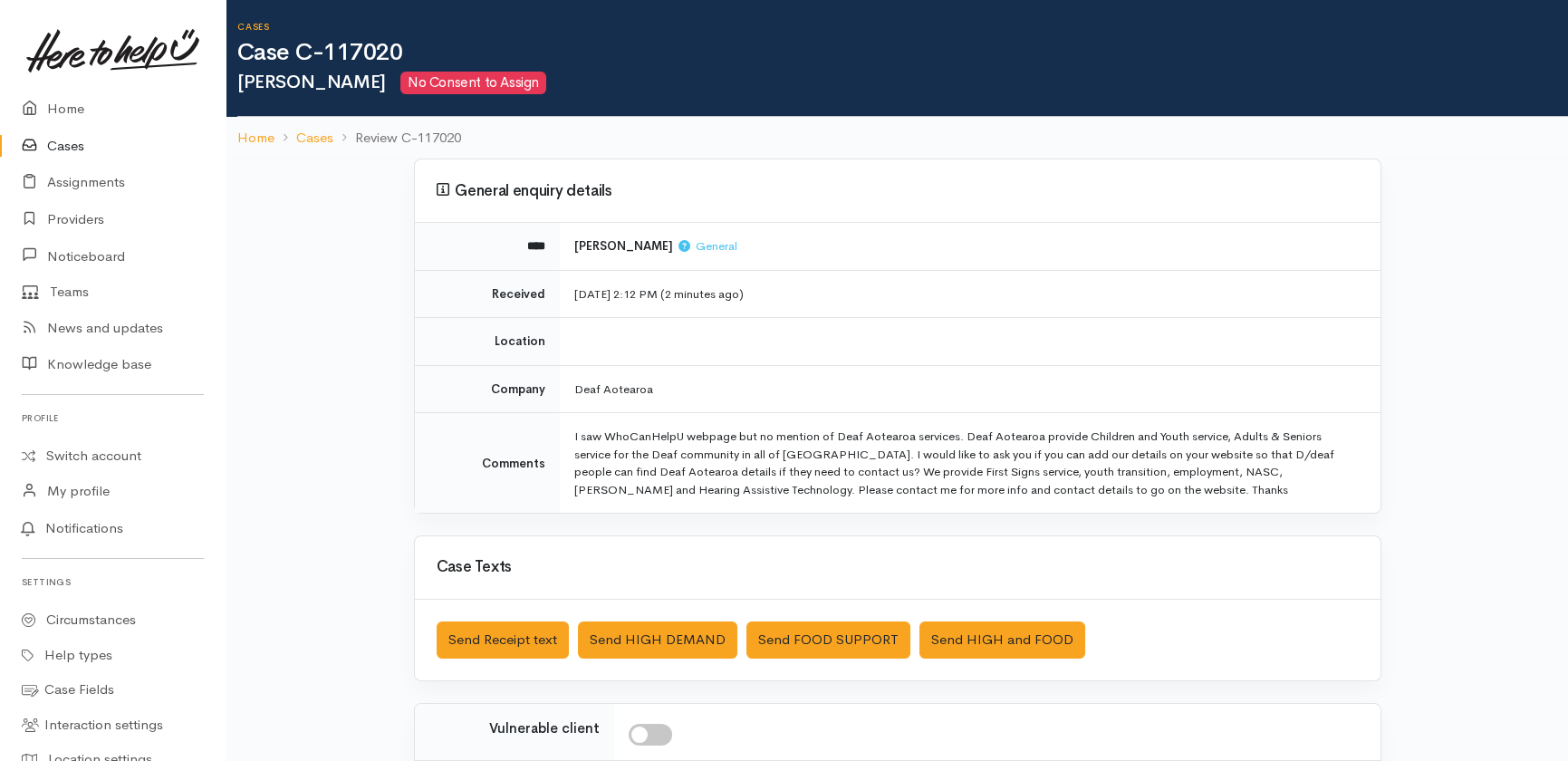
click at [691, 453] on td "I saw WhoCanHelpU webpage but no mention of Deaf Aotearoa services. Deaf Aotear…" at bounding box center [970, 463] width 821 height 101
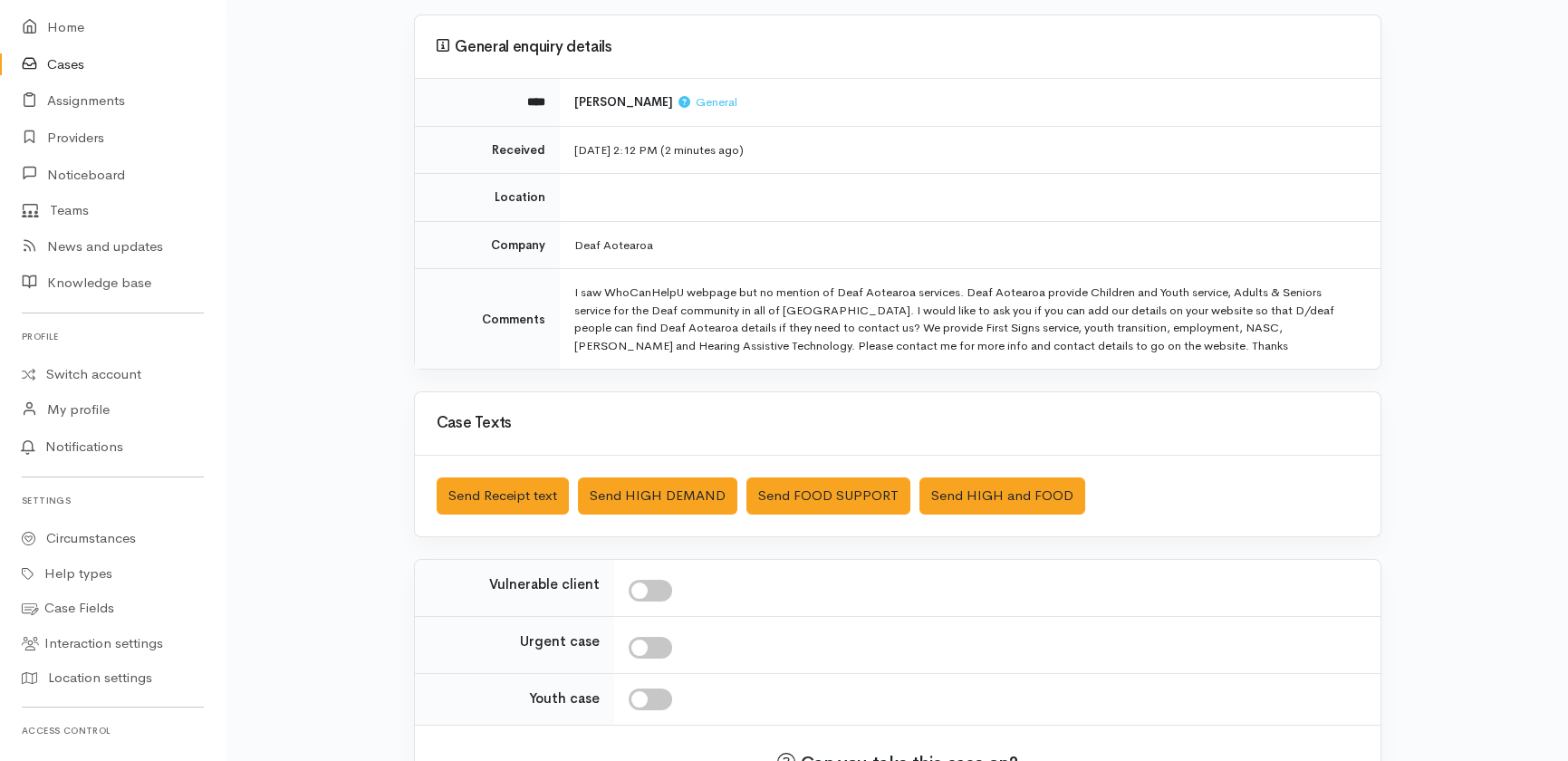
scroll to position [272, 0]
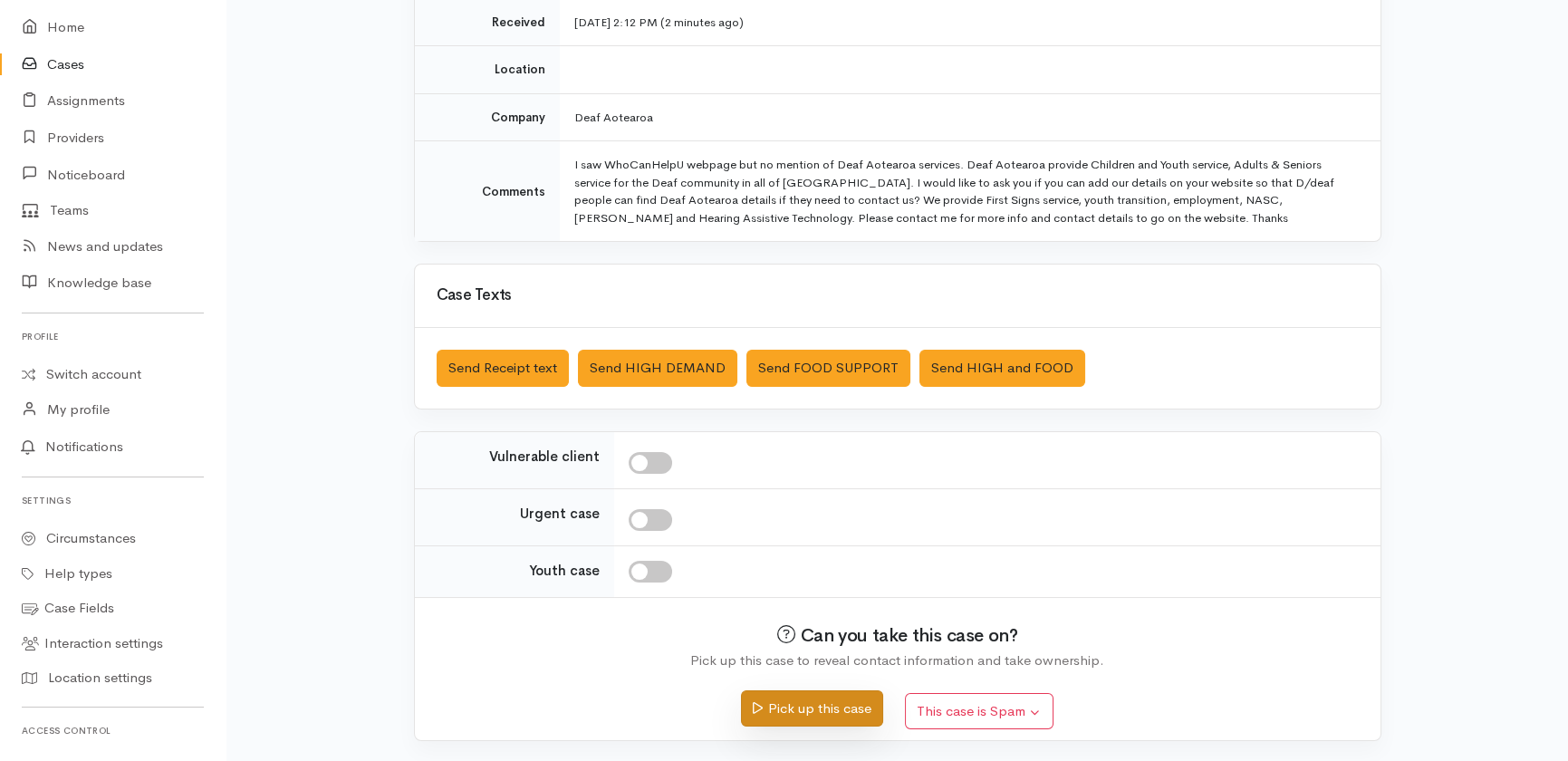
click at [843, 713] on button "Pick up this case" at bounding box center [812, 709] width 142 height 37
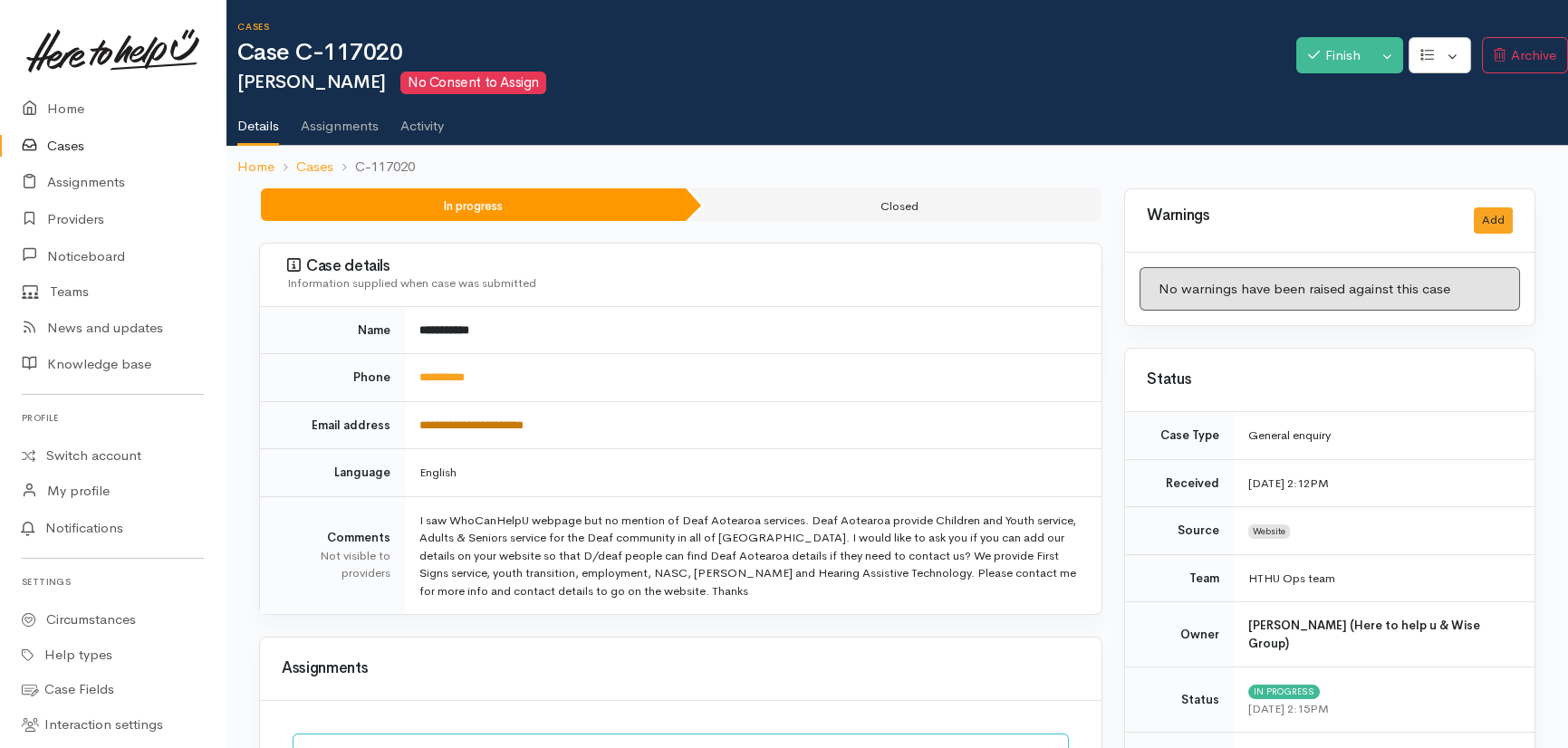
click at [480, 426] on link "**********" at bounding box center [471, 425] width 104 height 12
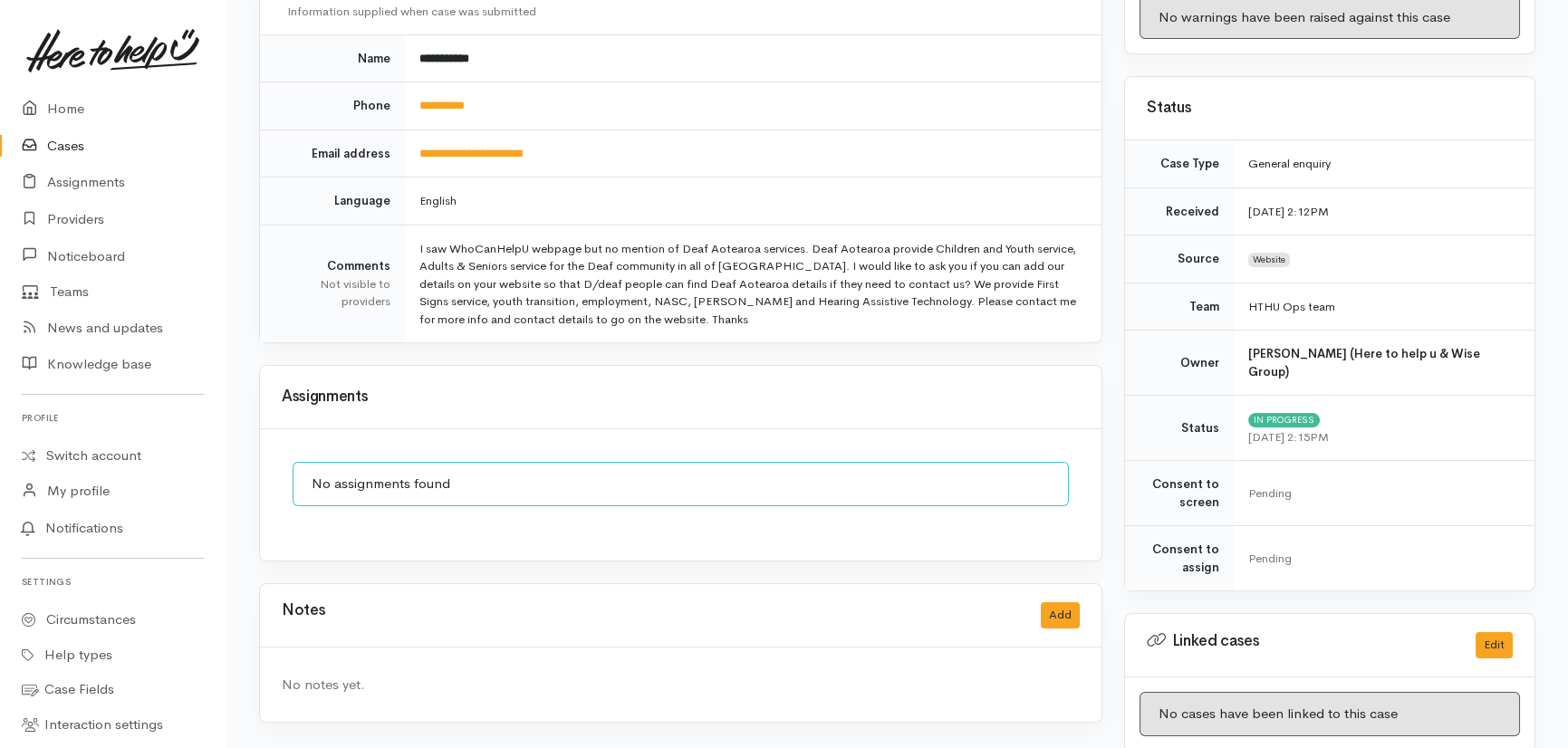
scroll to position [444, 0]
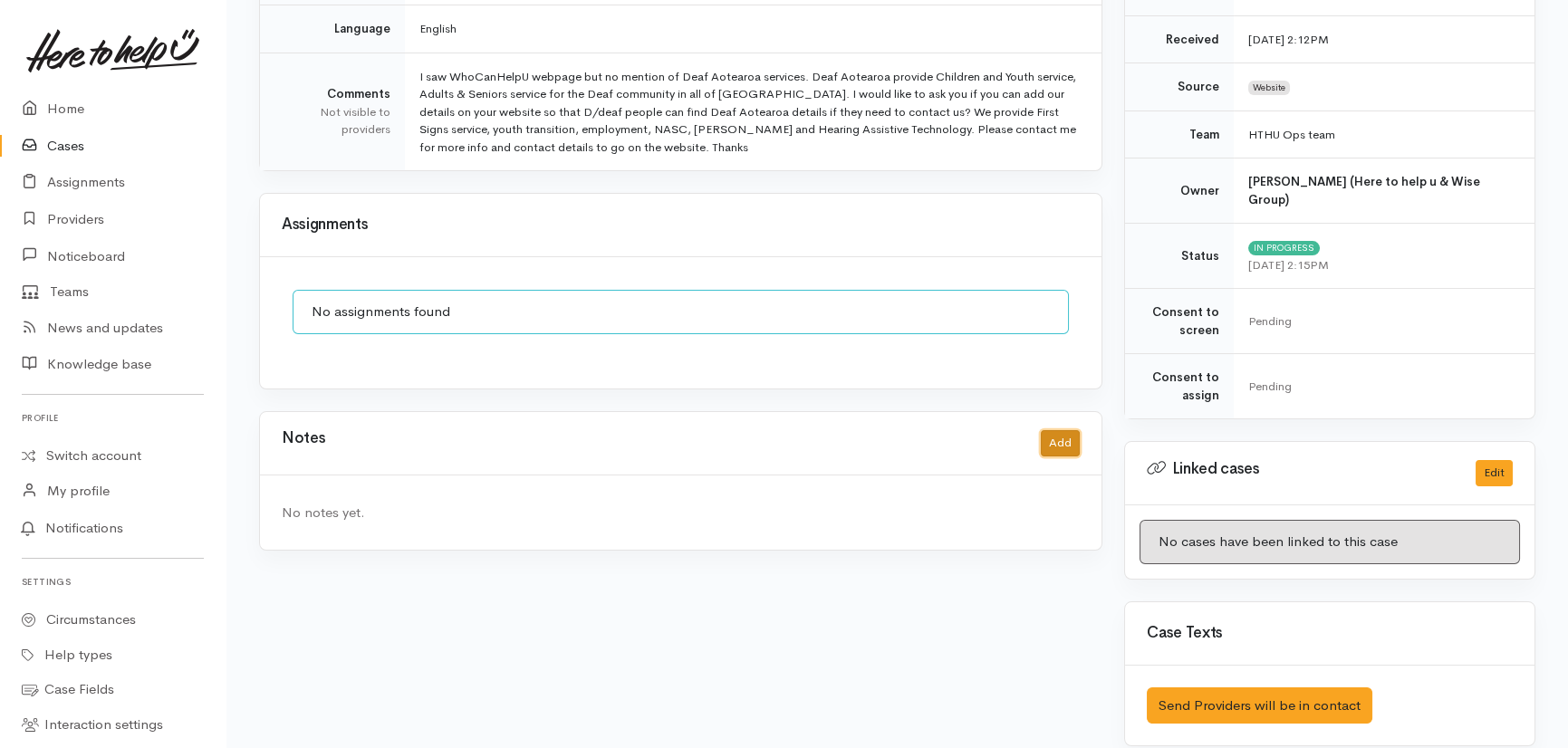
click at [1059, 434] on button "Add" at bounding box center [1060, 443] width 39 height 26
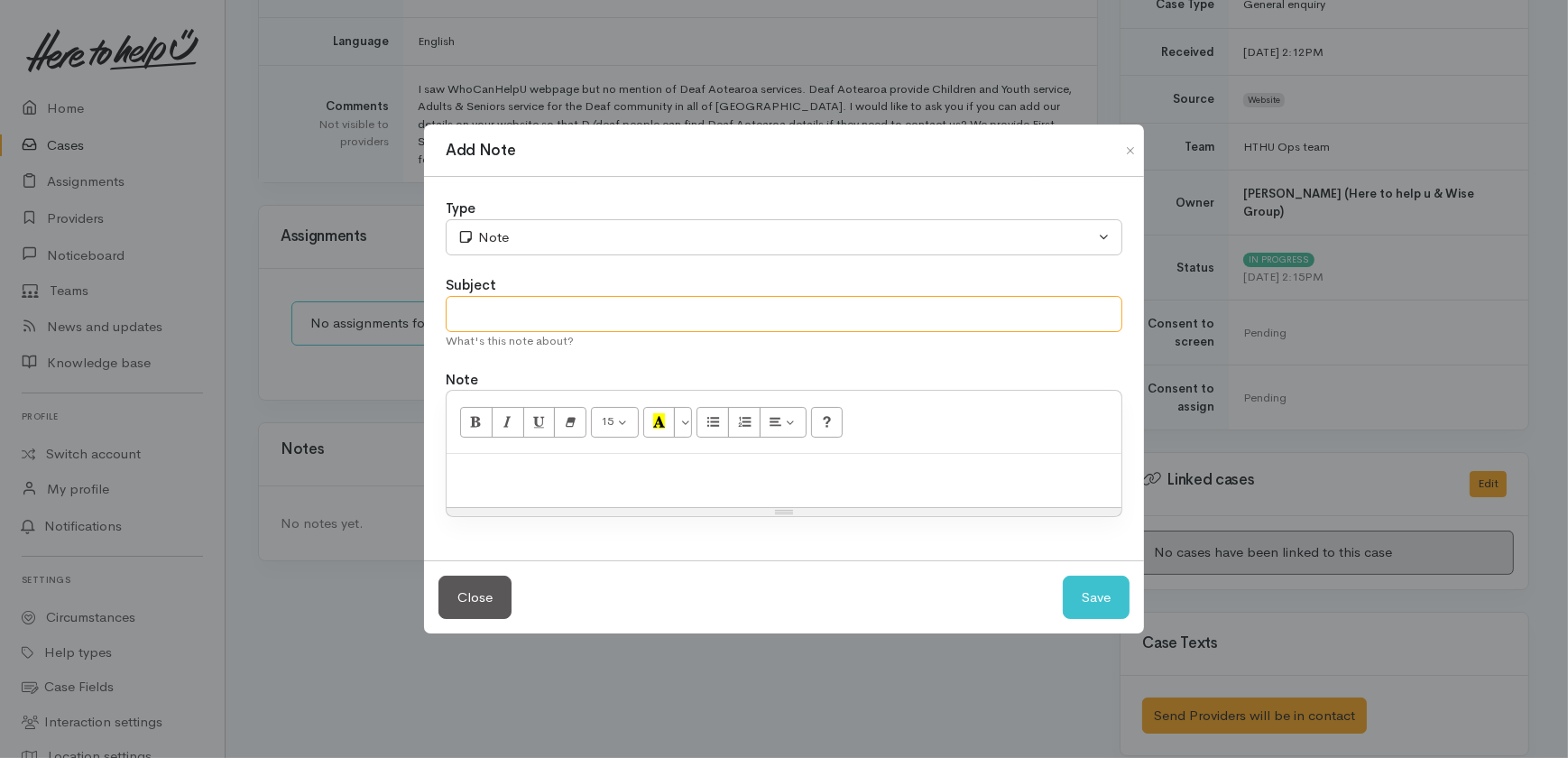
click at [531, 319] on input "text" at bounding box center [784, 315] width 677 height 37
type input "Emailed"
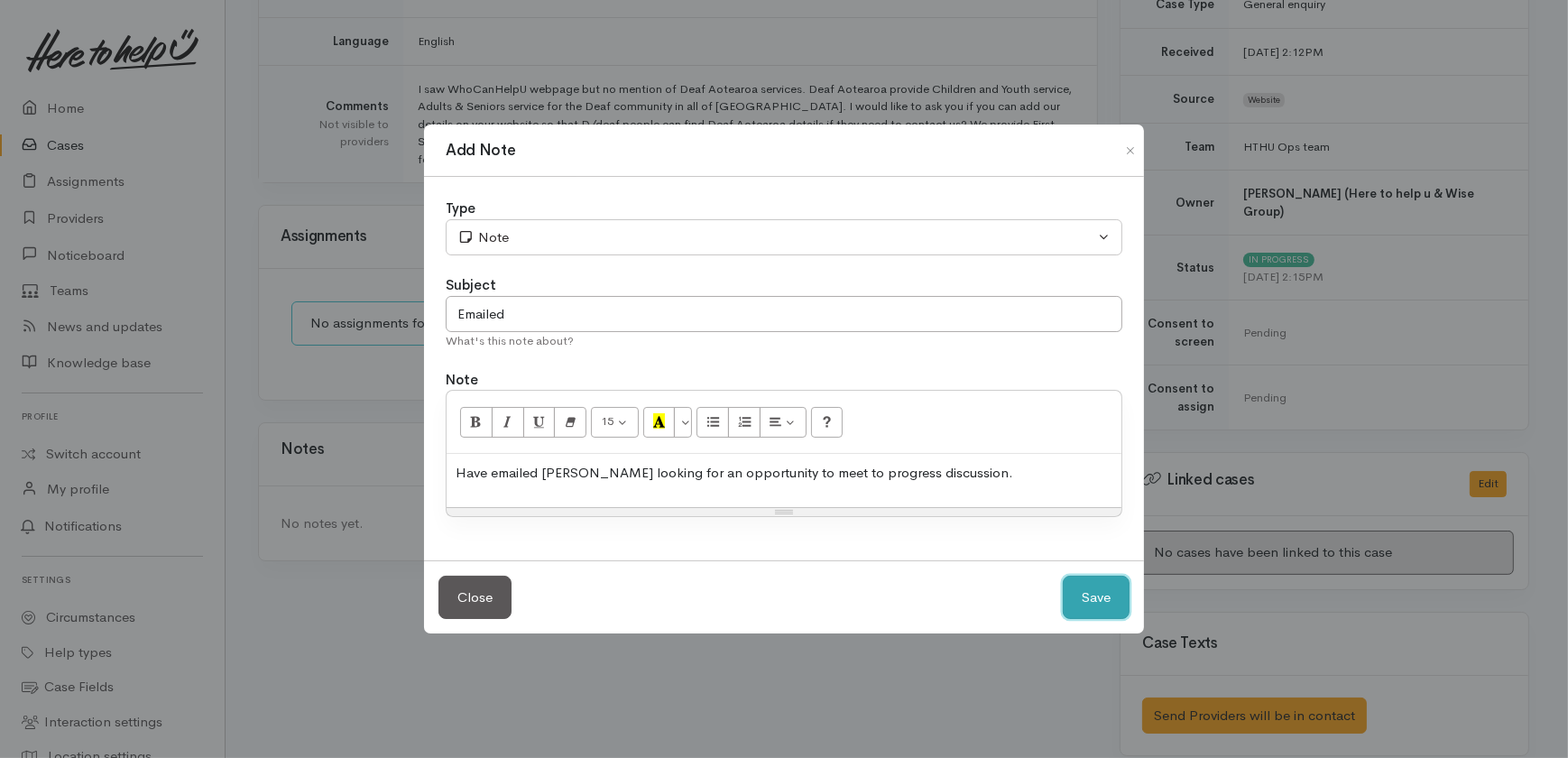
click at [1078, 591] on button "Save" at bounding box center [1096, 598] width 67 height 44
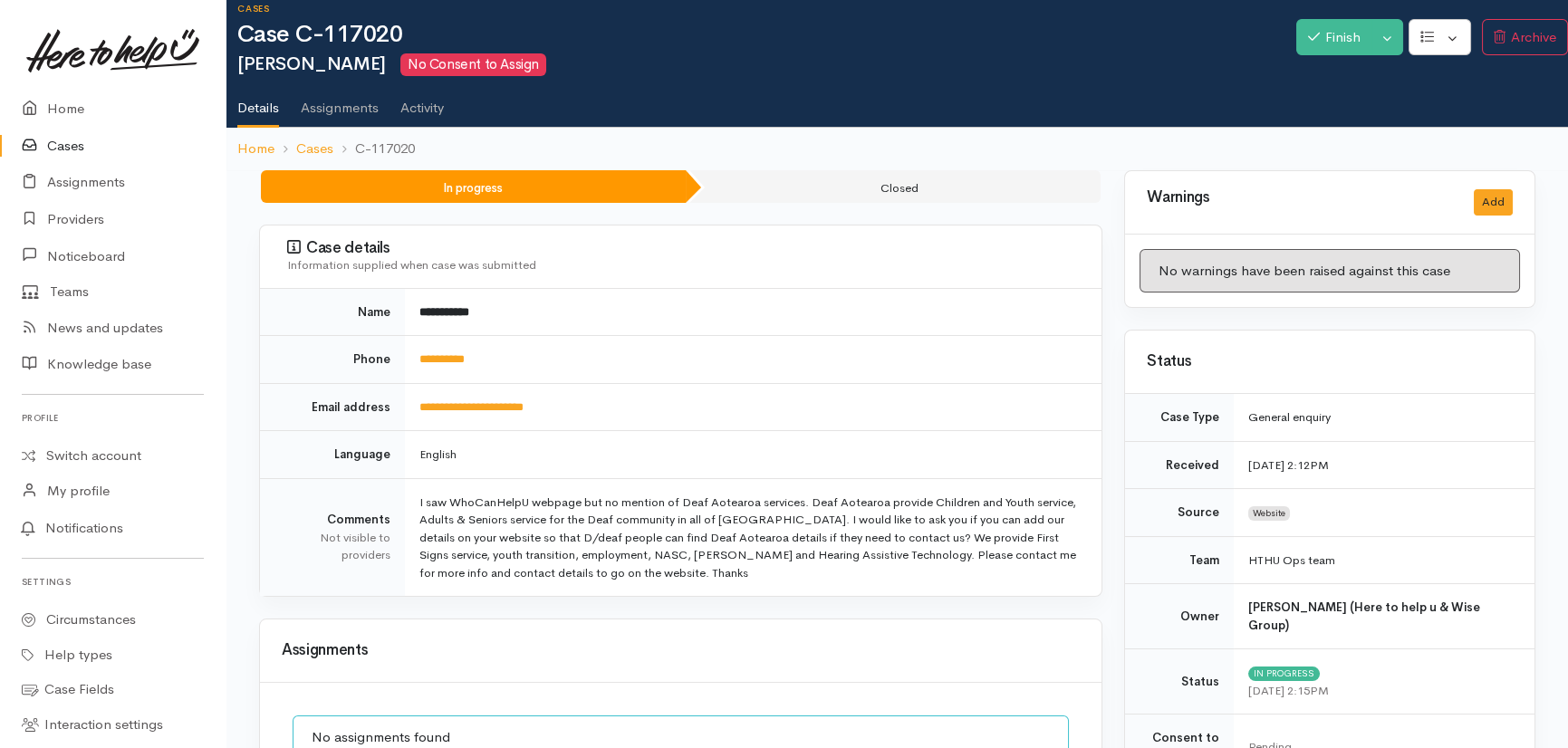
scroll to position [0, 0]
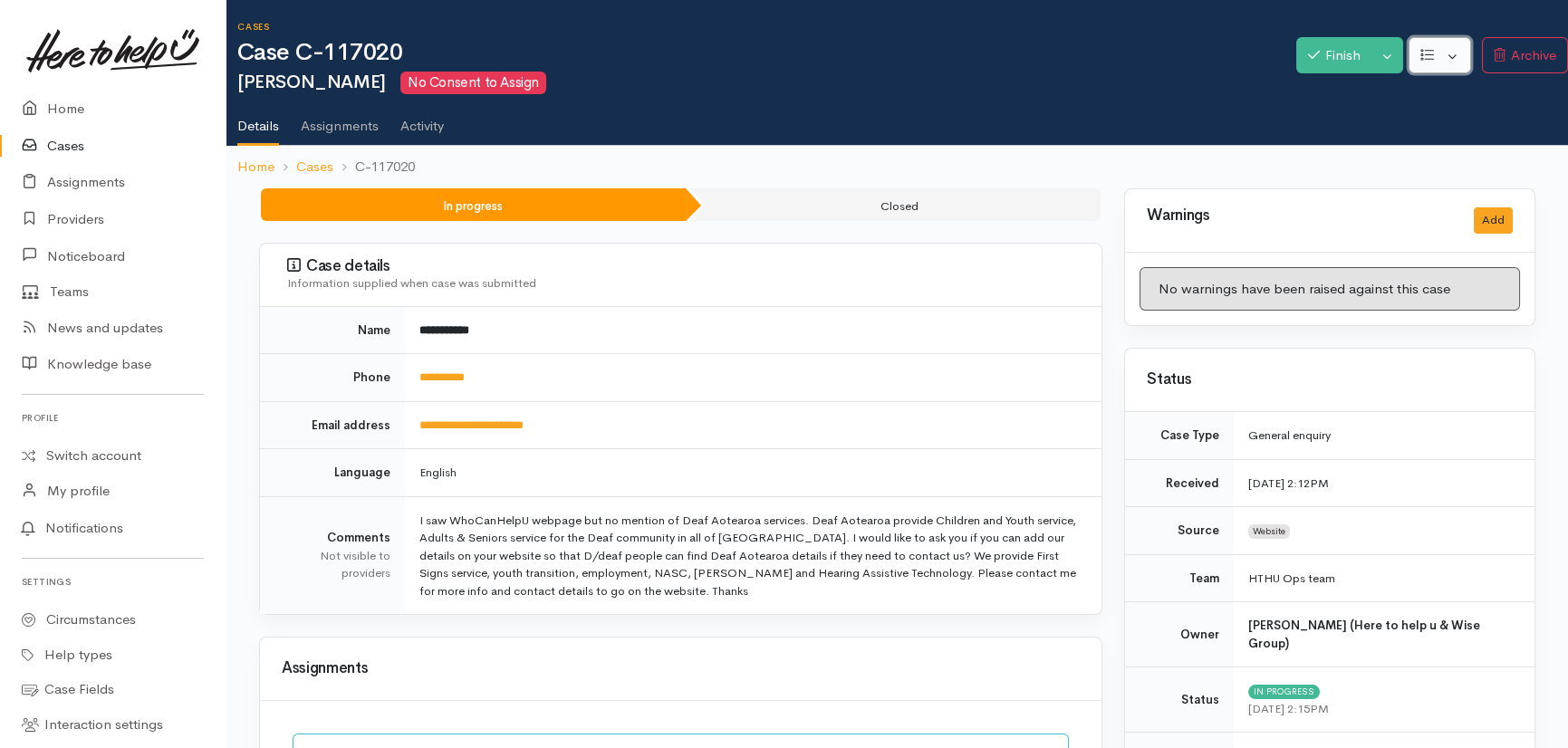
click at [1452, 58] on button "button" at bounding box center [1440, 55] width 63 height 37
click at [1386, 50] on button "Toggle Dropdown" at bounding box center [1387, 55] width 31 height 37
click at [1417, 132] on link "Cancel" at bounding box center [1447, 126] width 143 height 28
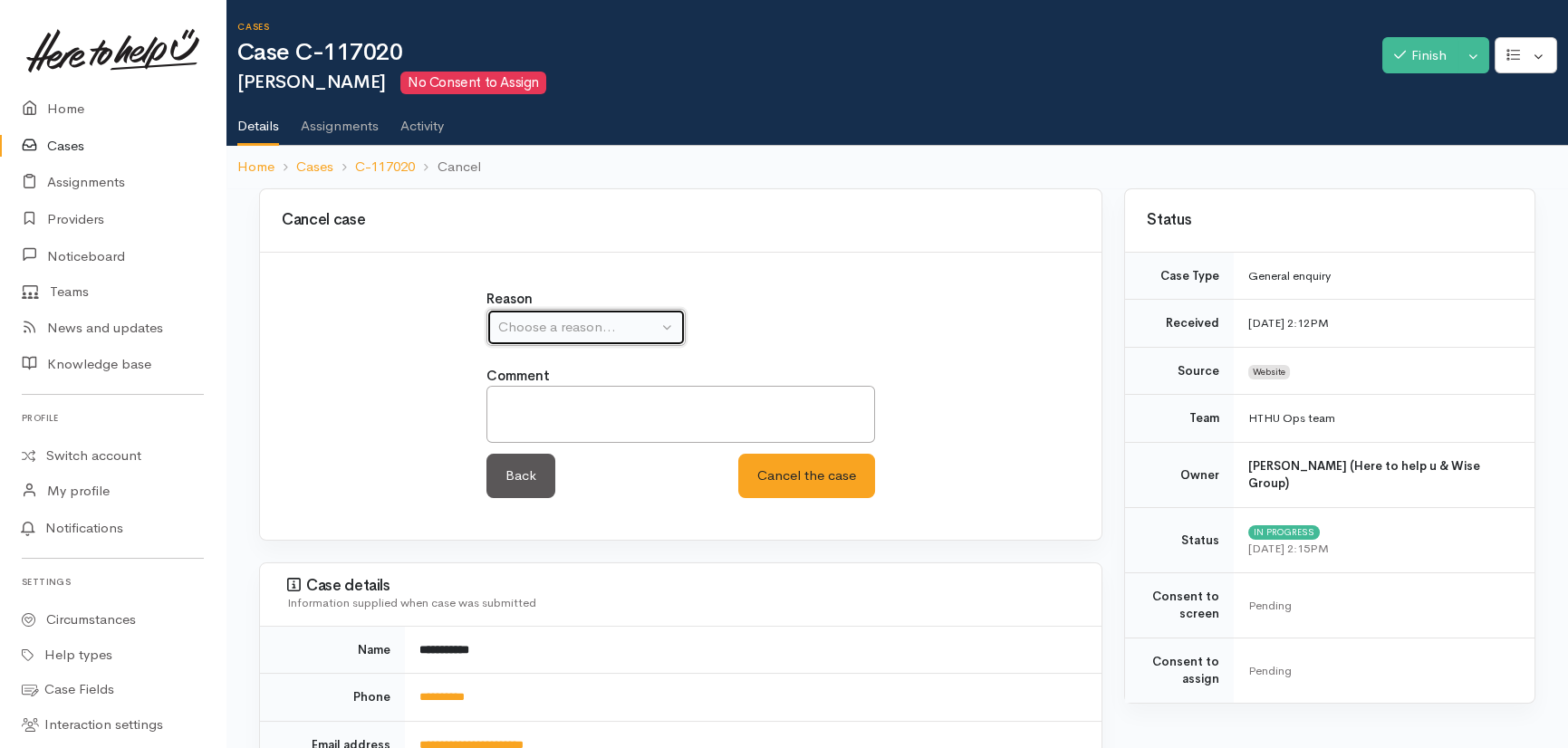
click at [601, 332] on div "Choose a reason..." at bounding box center [578, 327] width 160 height 21
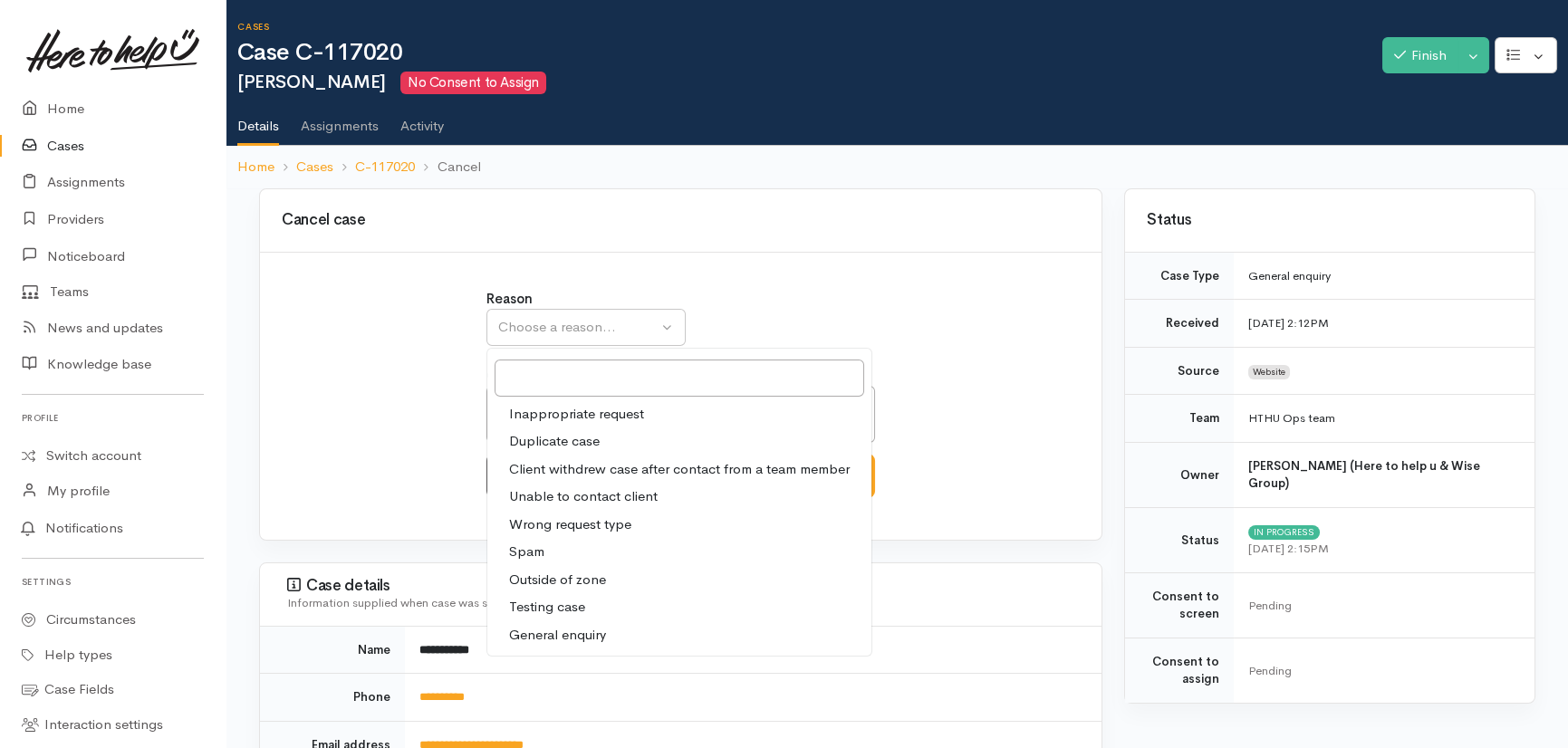
click at [534, 630] on span "General enquiry" at bounding box center [557, 635] width 97 height 21
select select "11"
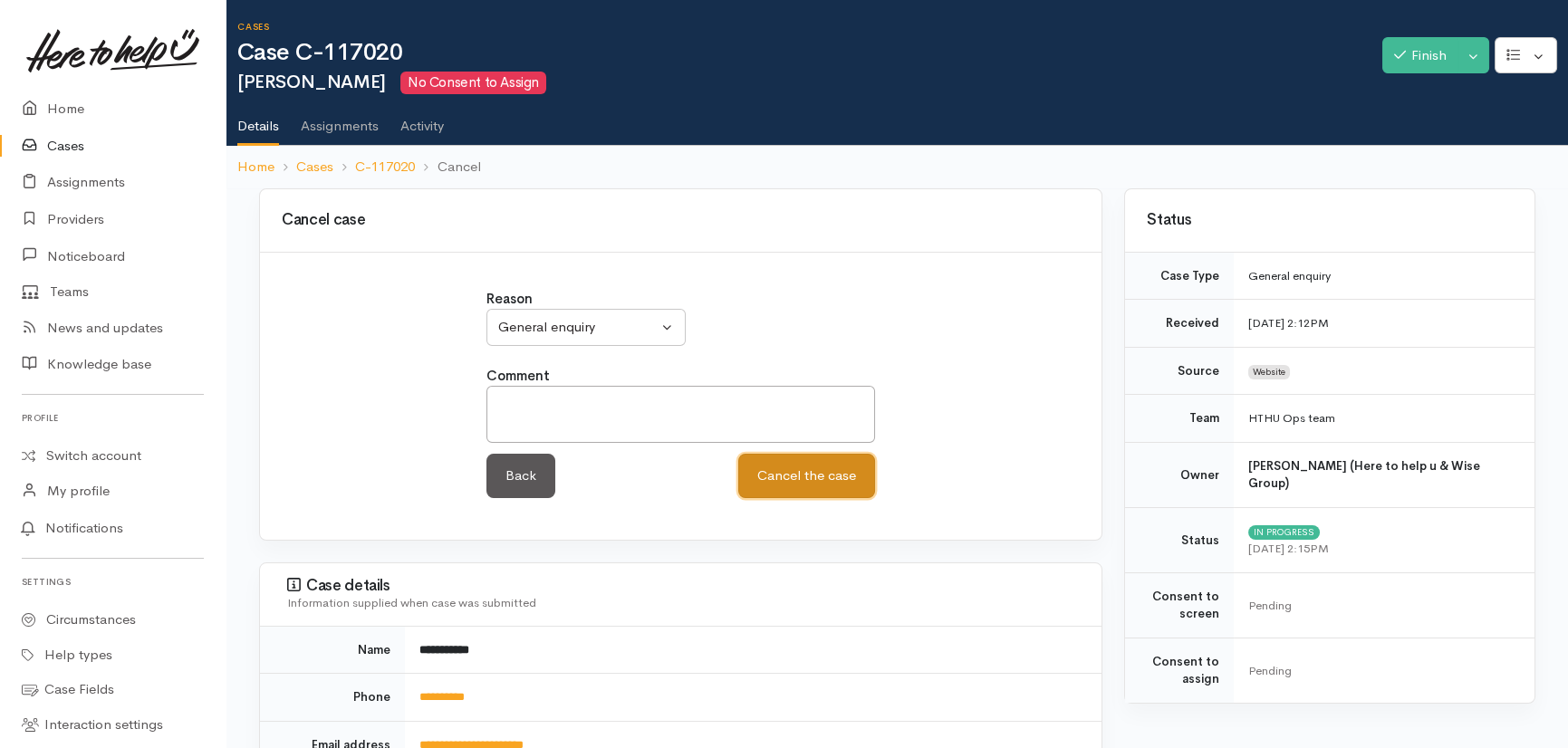
click at [803, 474] on button "Cancel the case" at bounding box center [807, 476] width 137 height 44
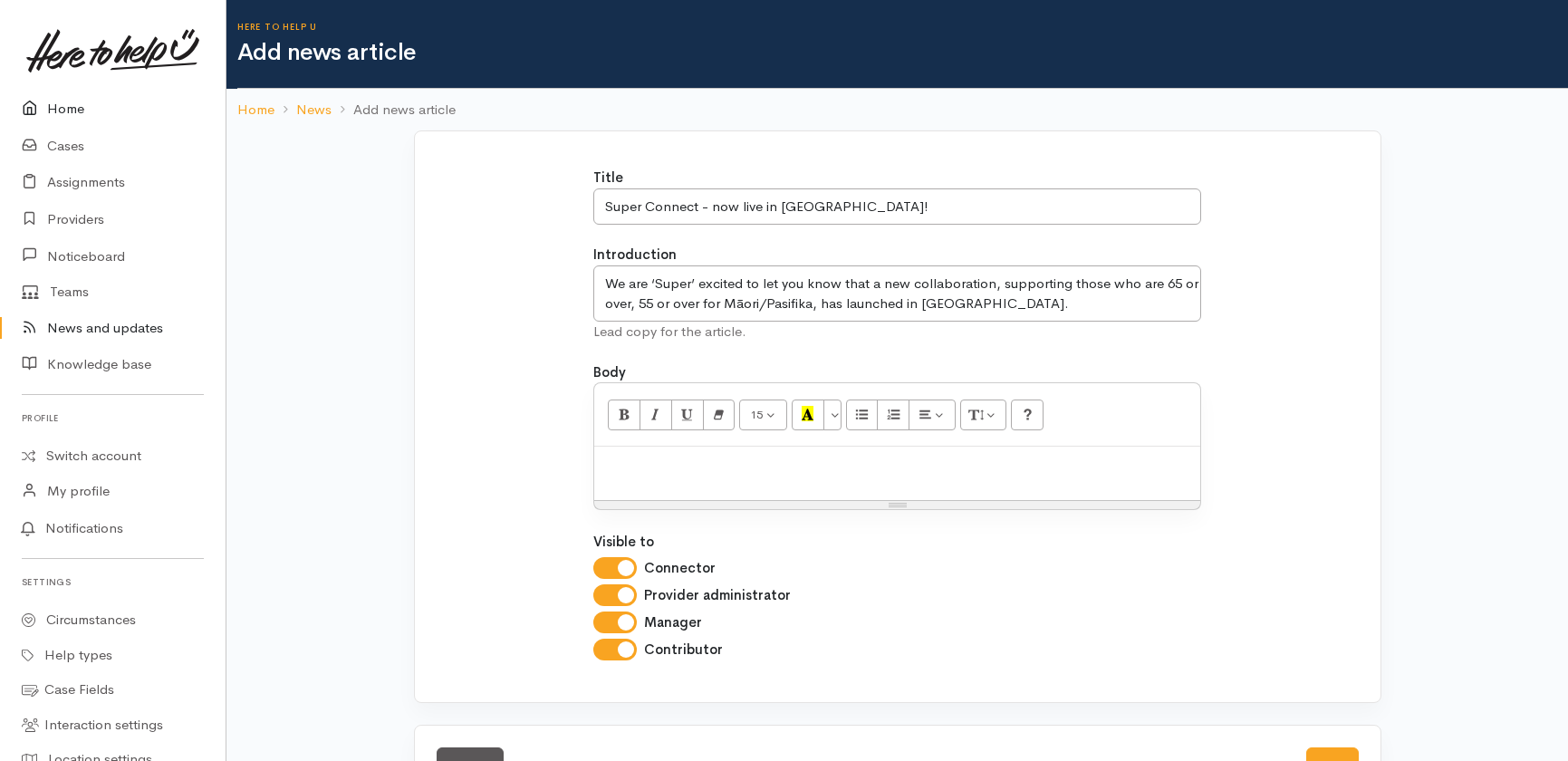
scroll to position [66, 0]
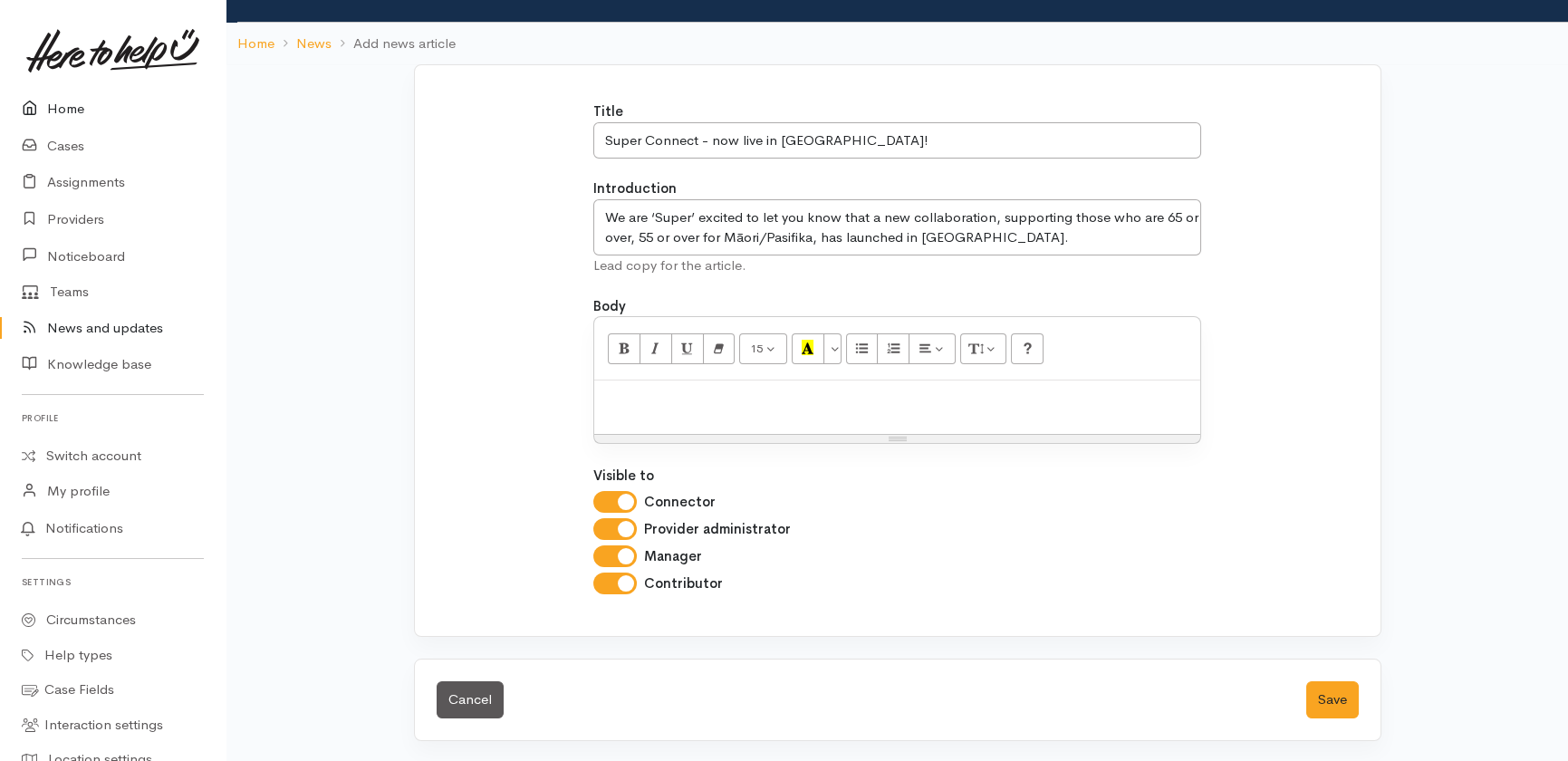
click at [59, 108] on link "Home" at bounding box center [113, 109] width 225 height 37
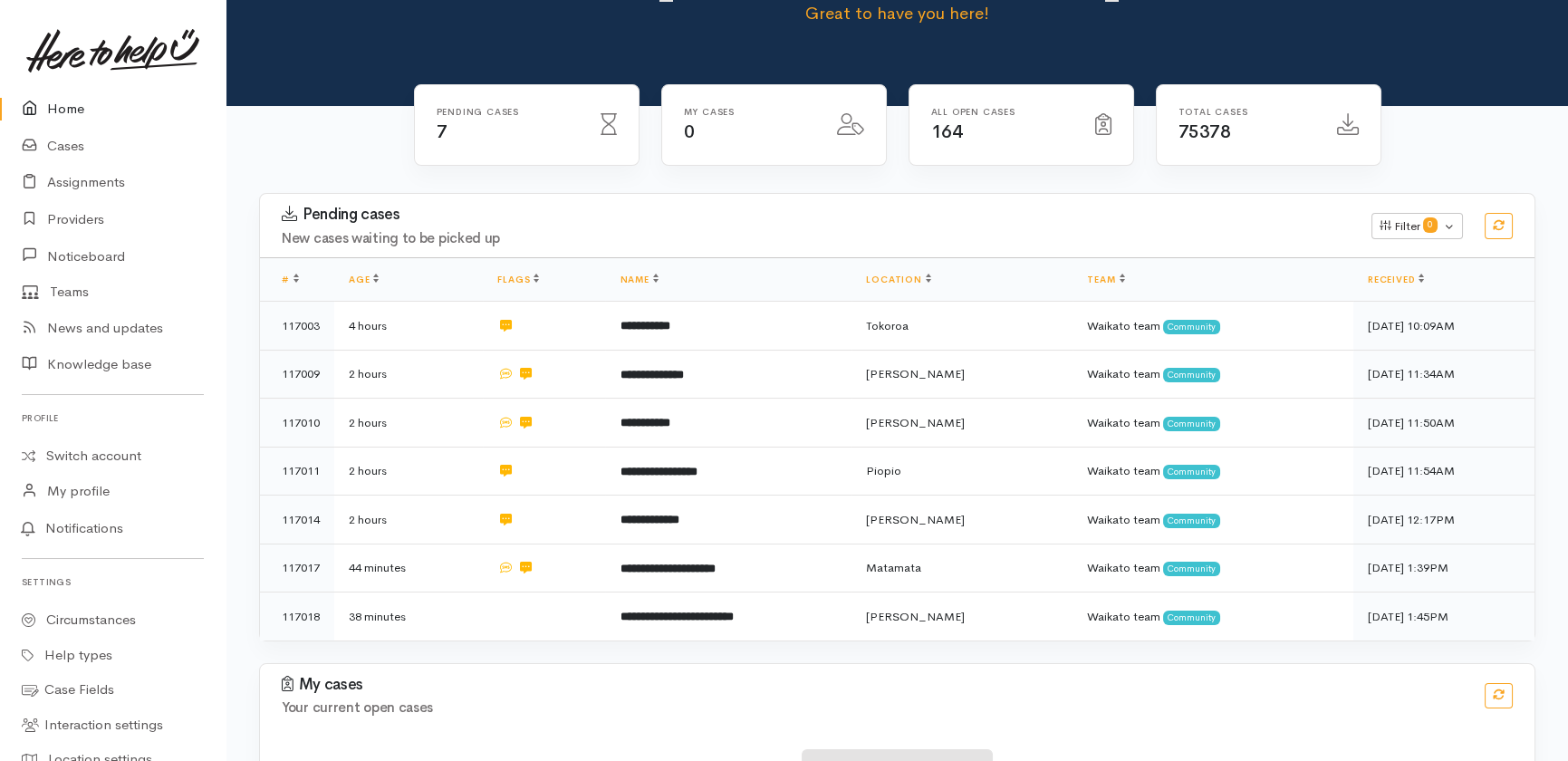
scroll to position [164, 0]
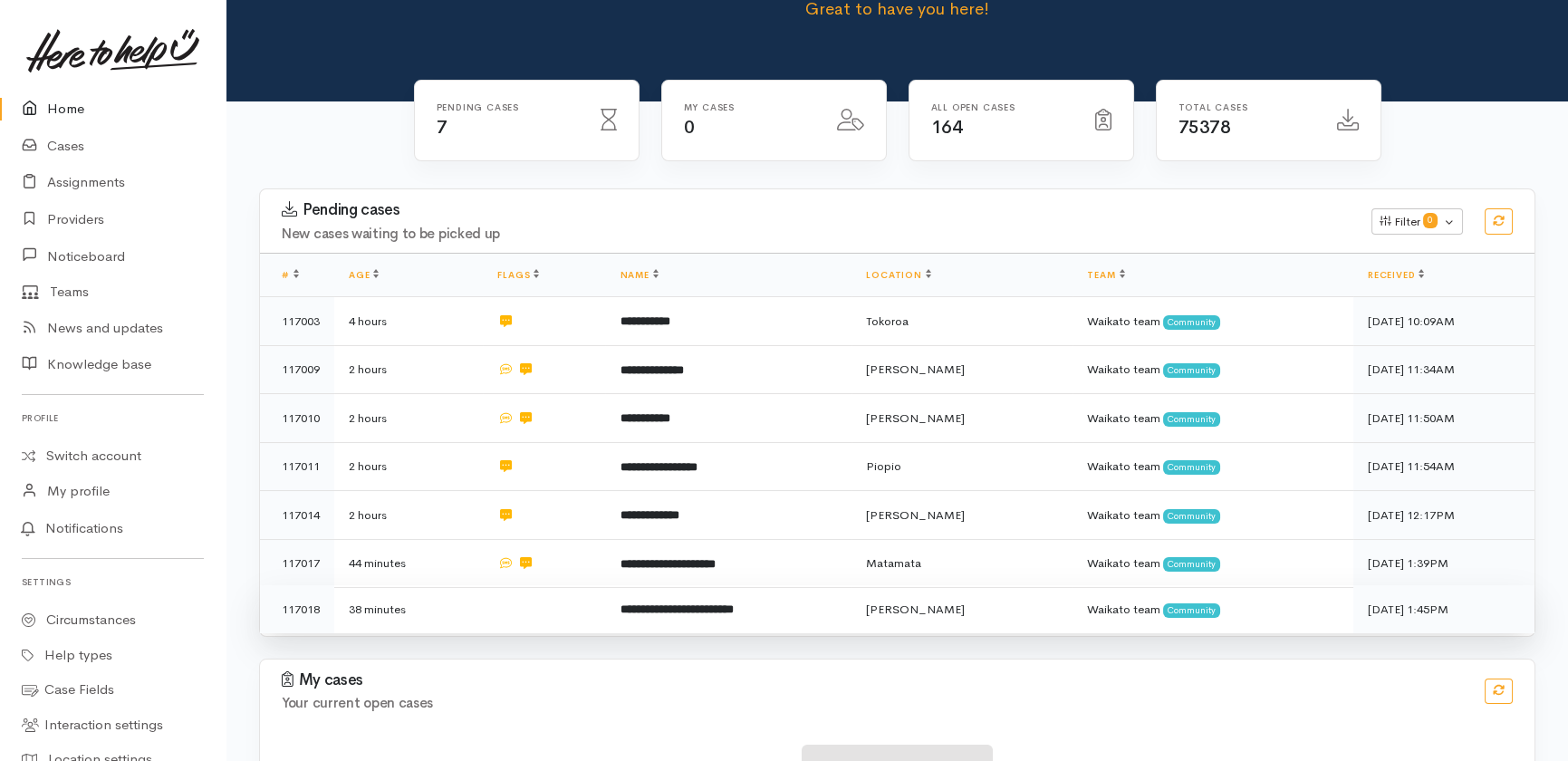
click at [535, 586] on td at bounding box center [544, 610] width 122 height 48
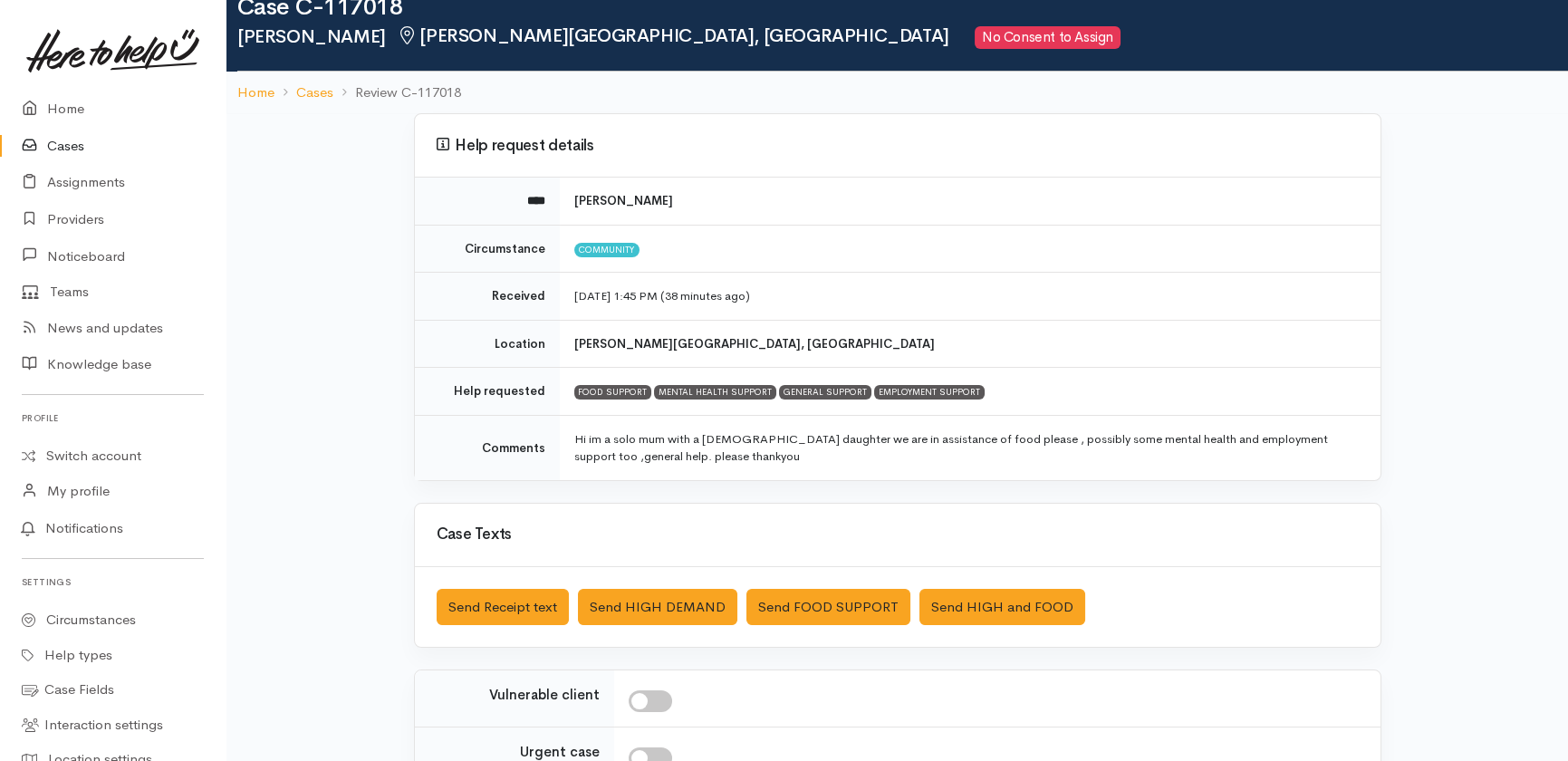
scroll to position [81, 0]
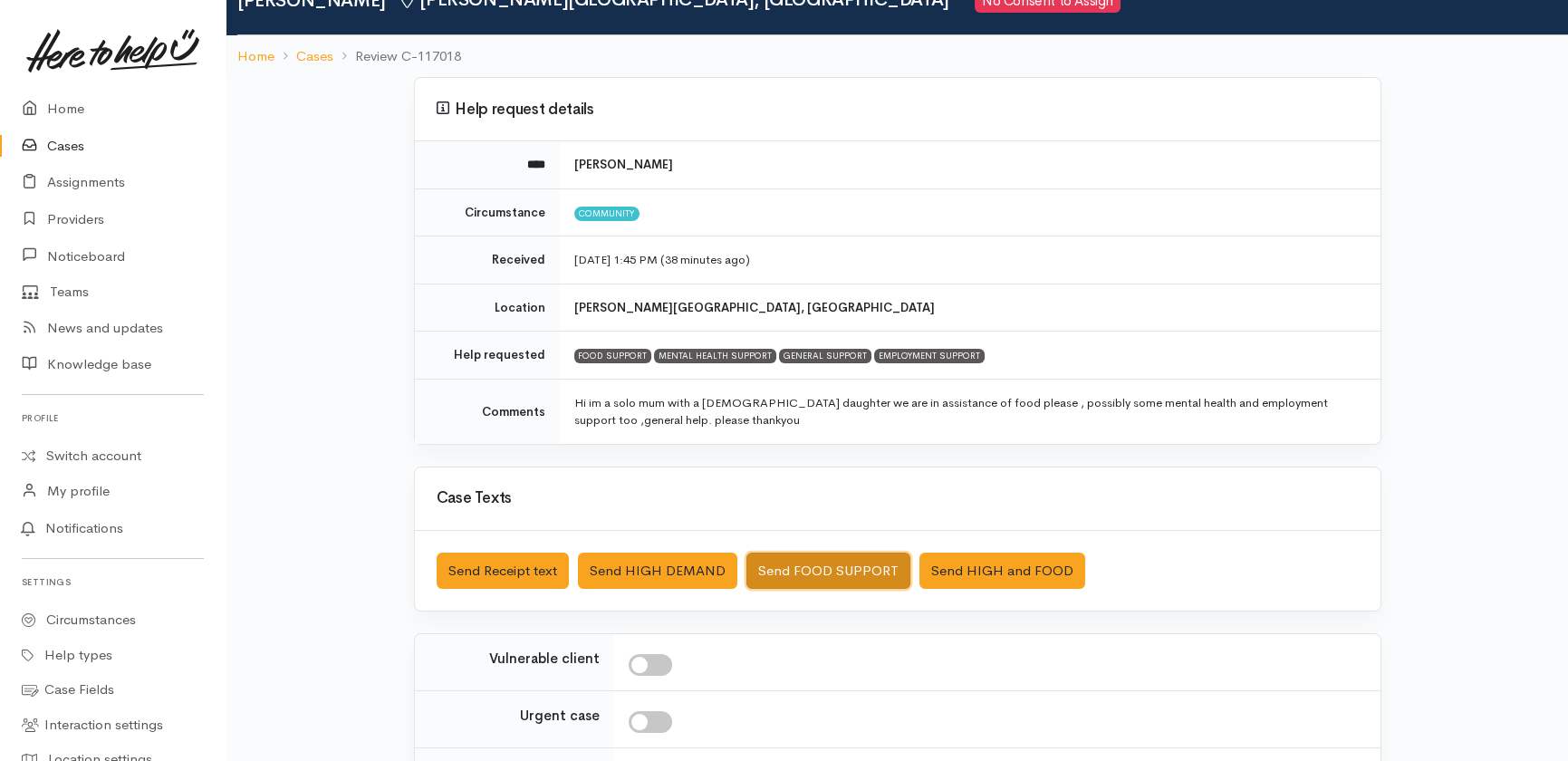
click at [814, 566] on button "Send FOOD SUPPORT" at bounding box center [828, 571] width 164 height 37
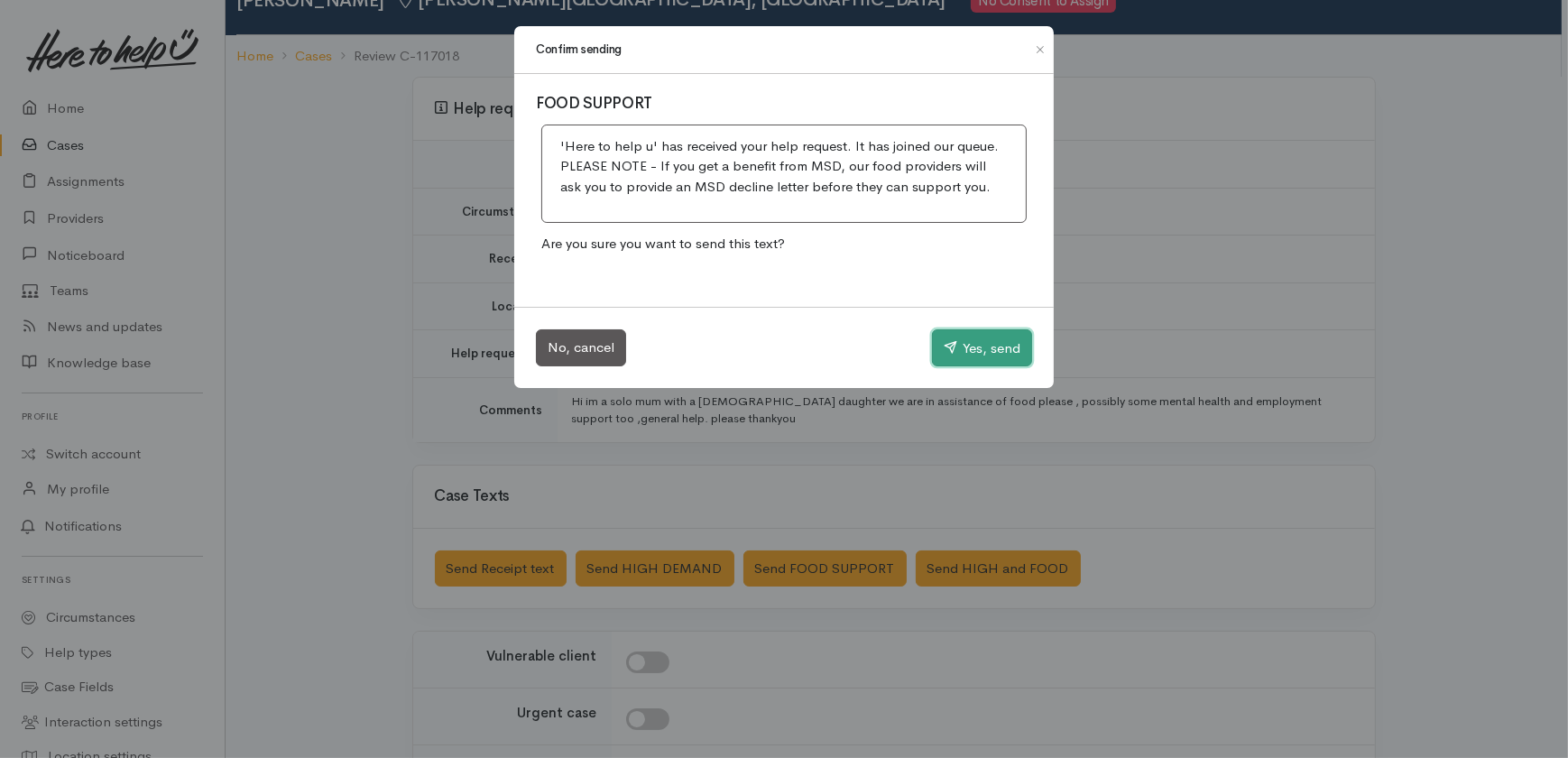
click at [965, 361] on button "Yes, send" at bounding box center [981, 348] width 100 height 38
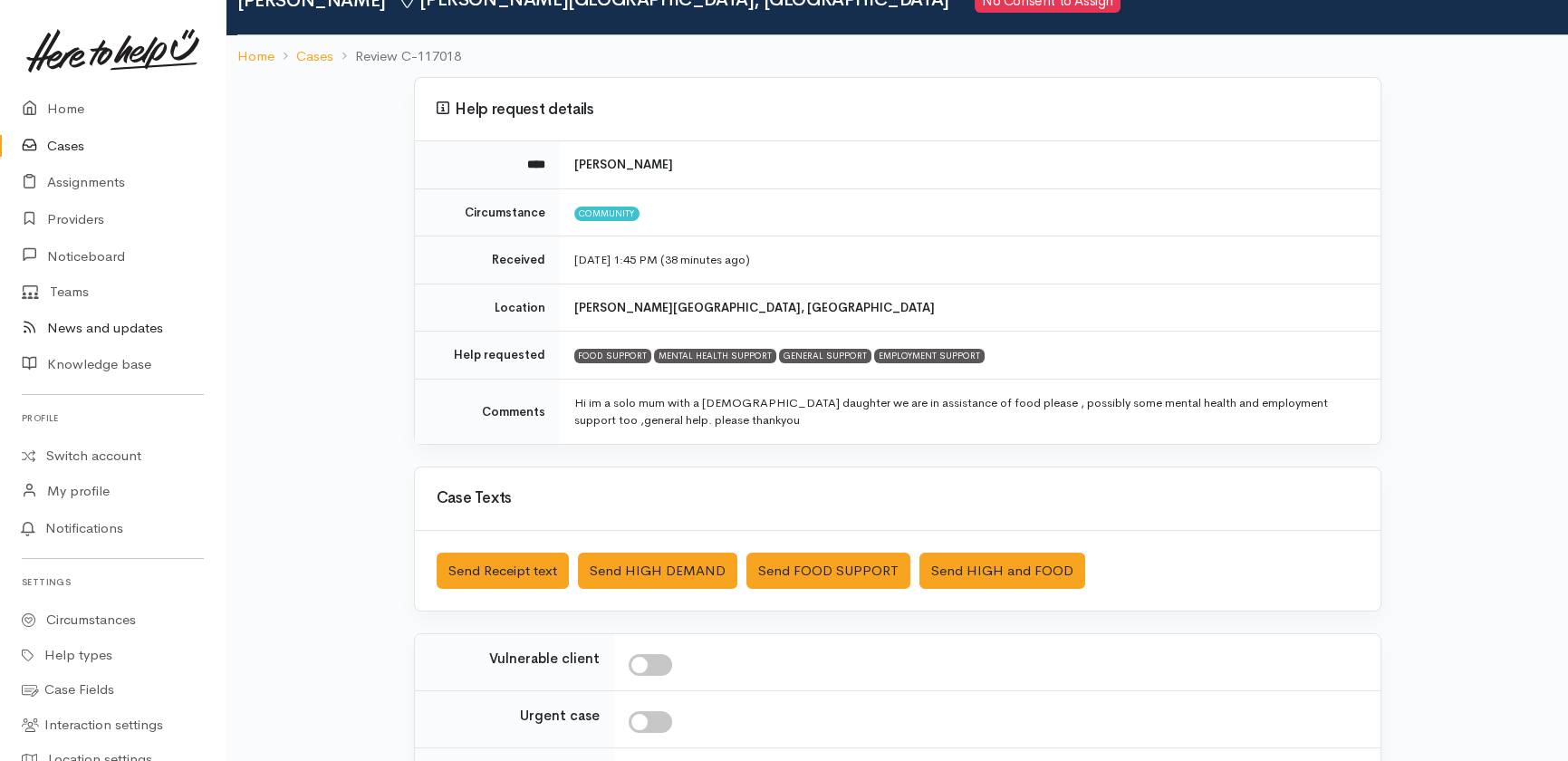
click at [98, 328] on link "News and updates" at bounding box center [113, 329] width 225 height 37
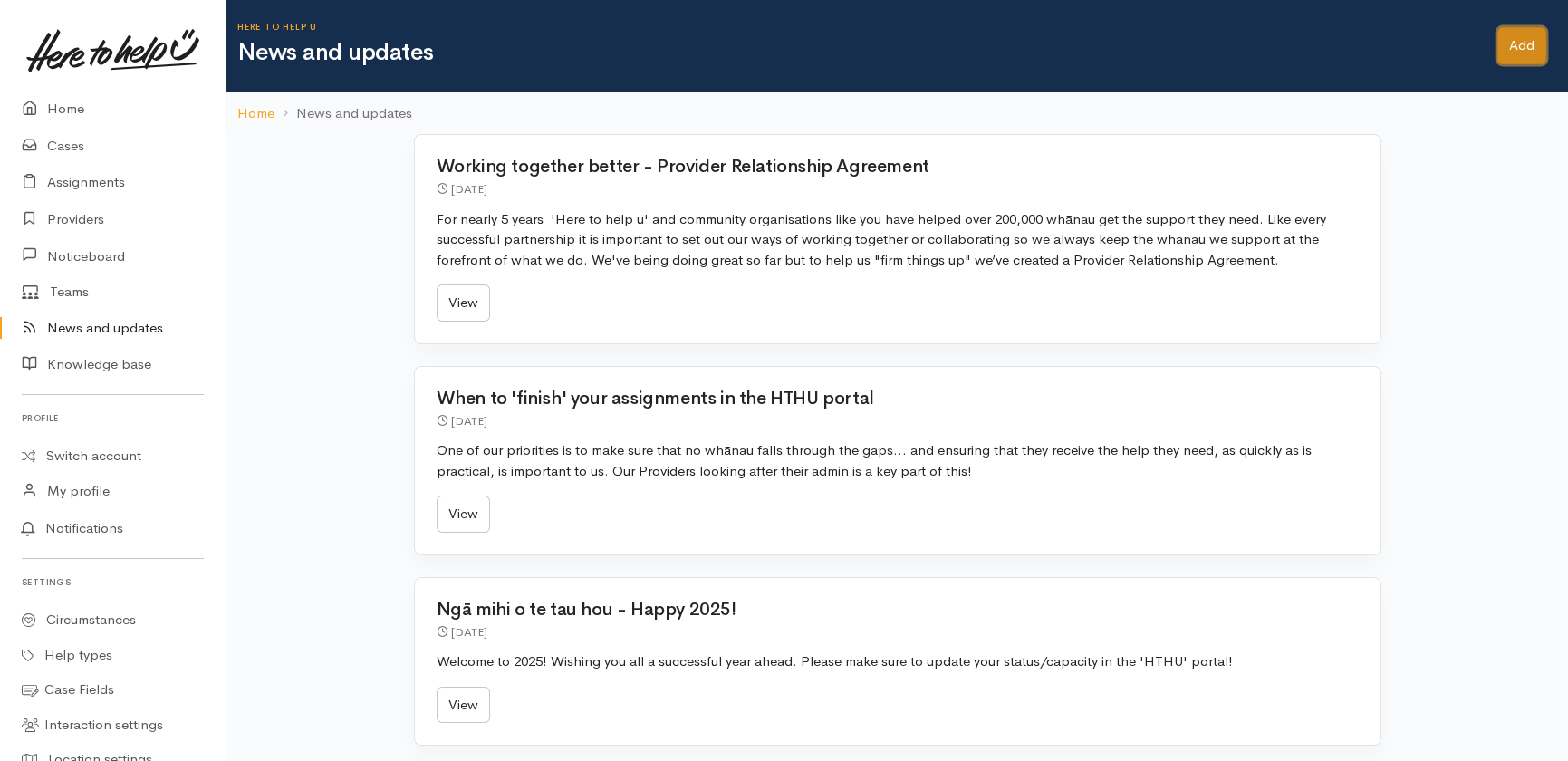
click at [1535, 43] on link "Add" at bounding box center [1522, 45] width 49 height 37
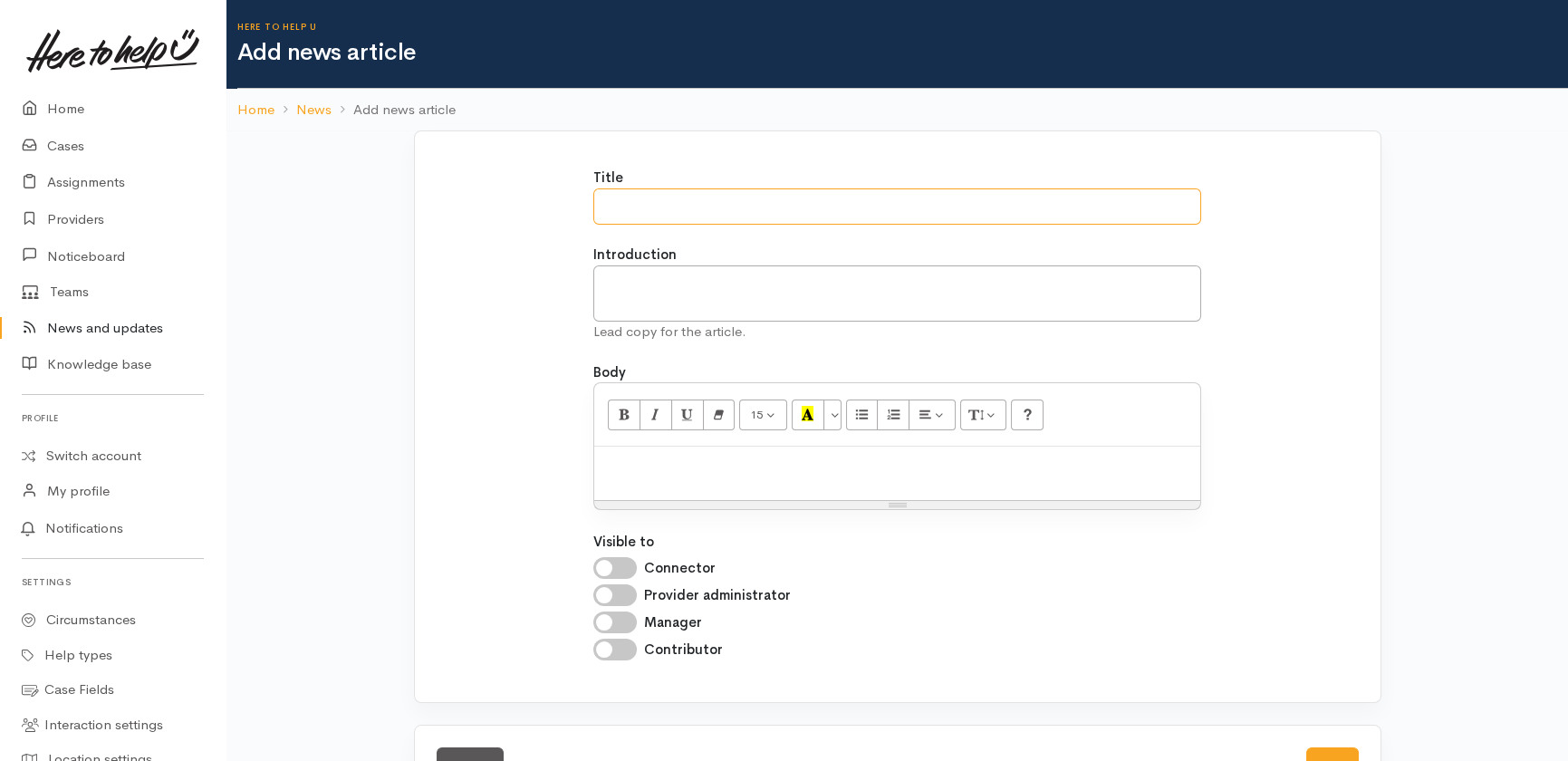
click at [645, 208] on input "Title" at bounding box center [898, 207] width 608 height 37
type input "Super Connect is live in [PERSON_NAME]!!"
click at [634, 279] on textarea "Introduction" at bounding box center [898, 294] width 608 height 57
paste textarea "We are ‘Super’ excited to let you know that a new collaboration, supporting tho…"
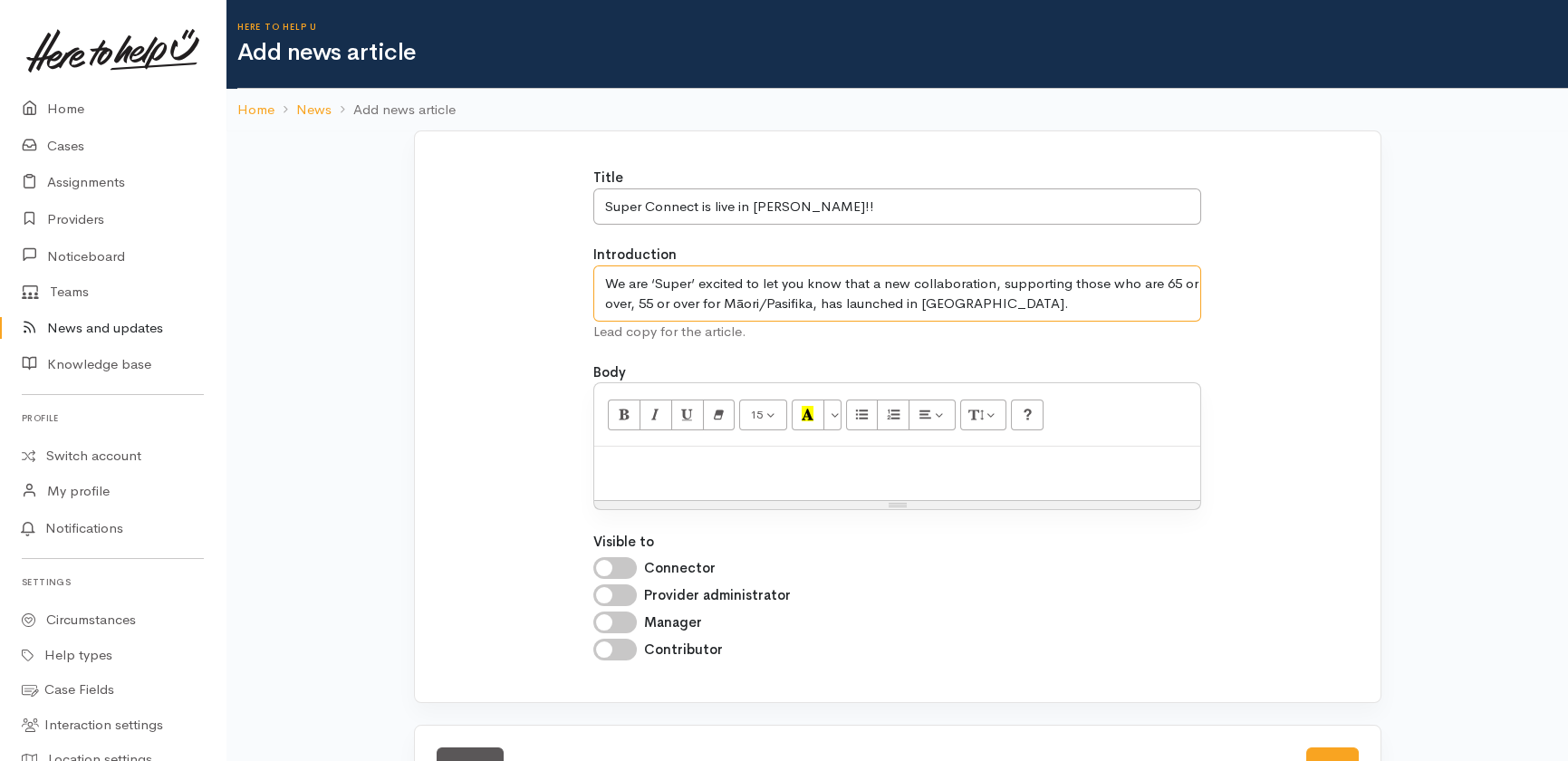
type textarea "We are ‘Super’ excited to let you know that a new collaboration, supporting tho…"
click at [639, 465] on p at bounding box center [897, 465] width 588 height 21
paste div
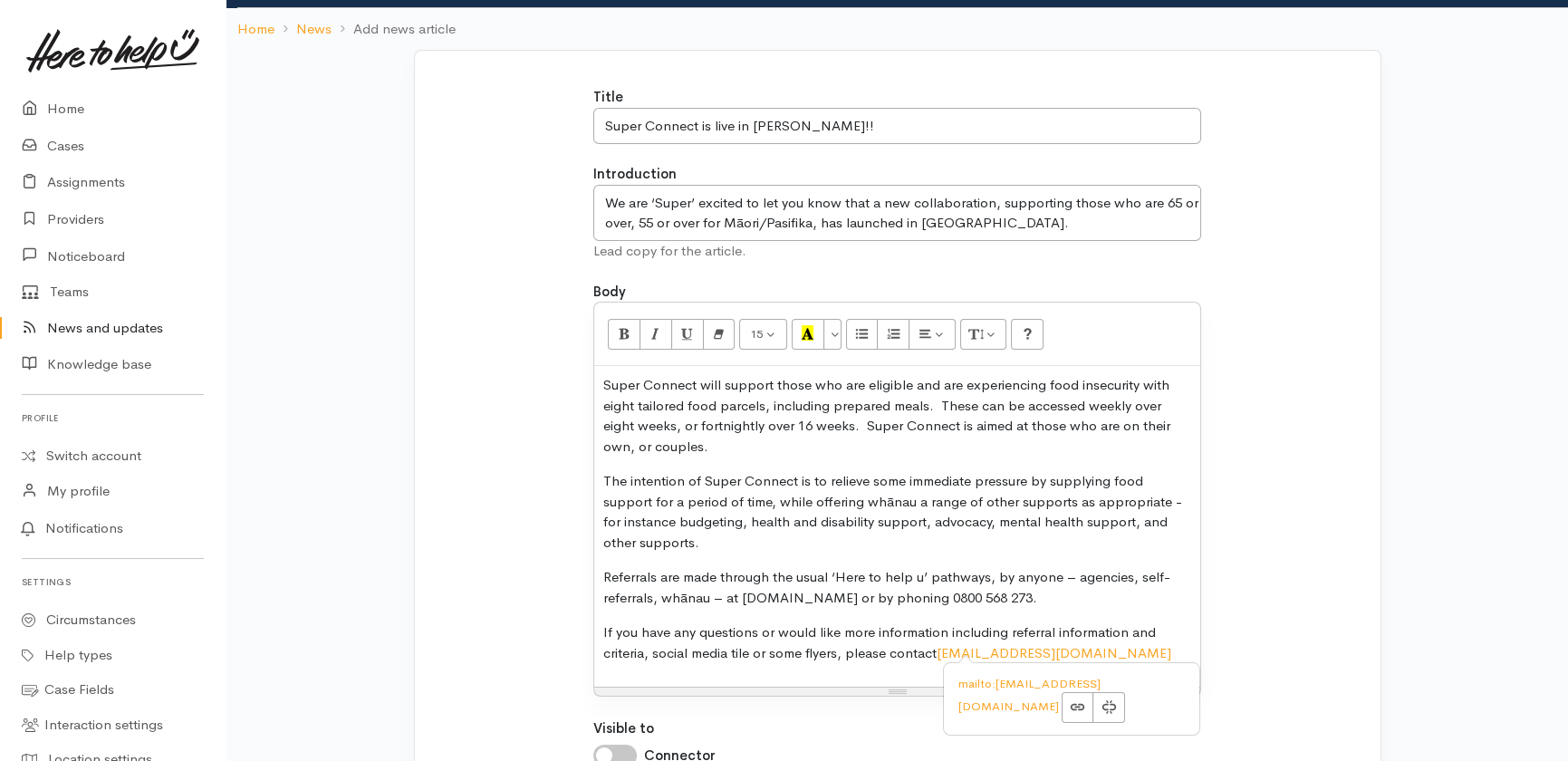
scroll to position [81, 0]
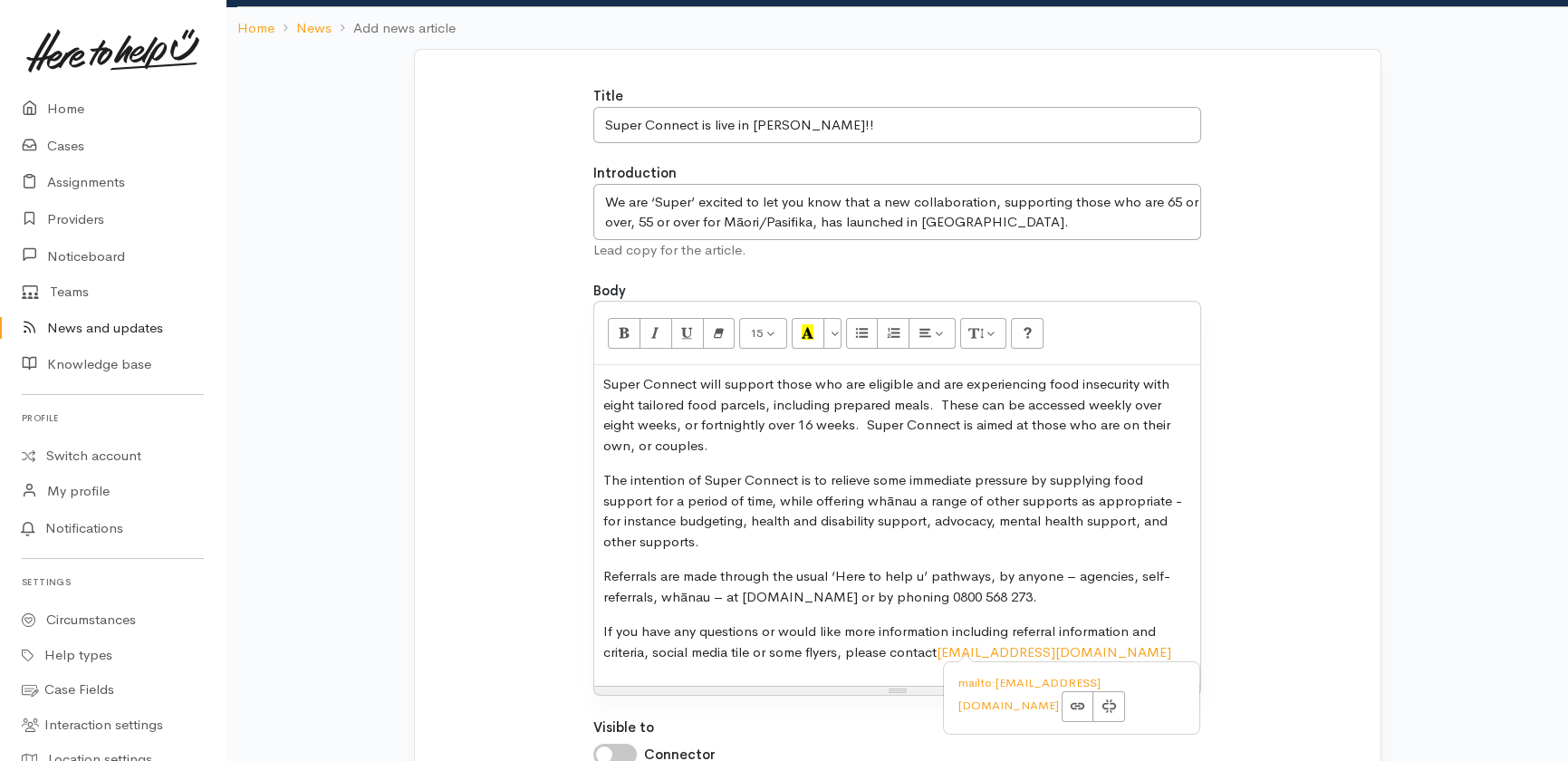
click at [788, 450] on p "Super Connect will support those who are eligible and are experiencing food ins…" at bounding box center [897, 415] width 588 height 81
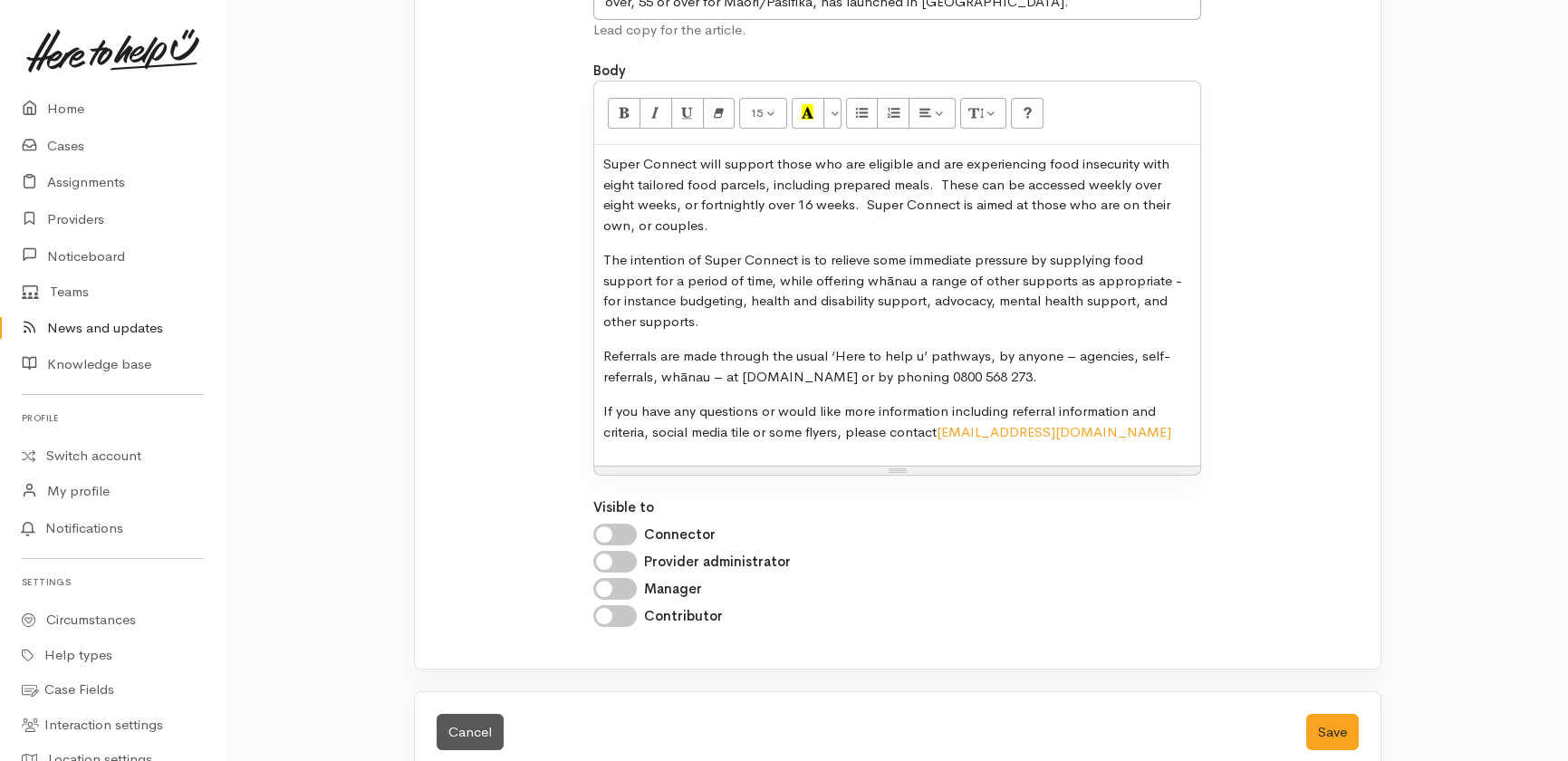
scroll to position [334, 0]
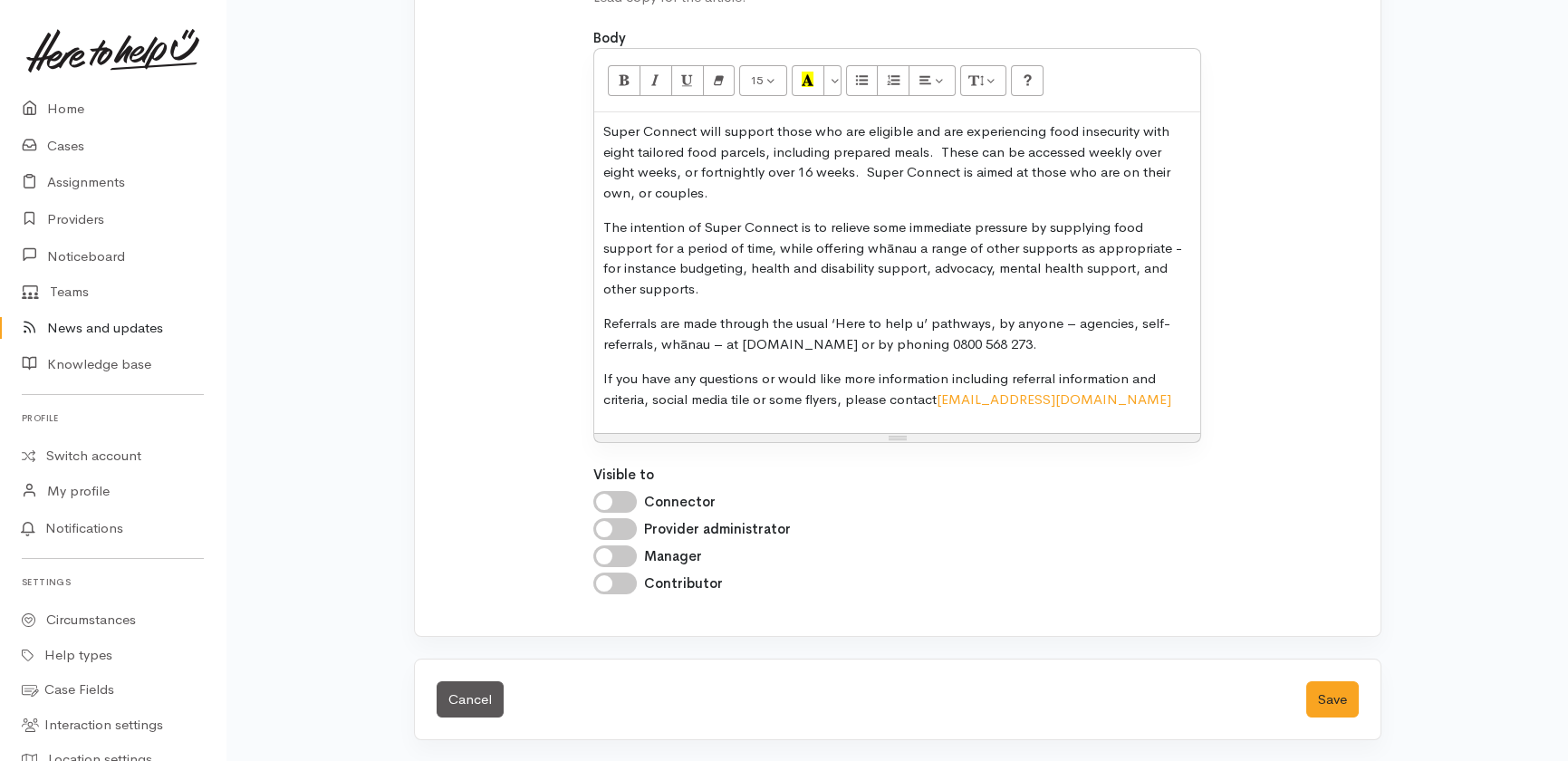
click at [621, 501] on input "Connector" at bounding box center [615, 502] width 43 height 22
checkbox input "true"
click at [625, 525] on input "Provider administrator" at bounding box center [615, 529] width 43 height 22
checkbox input "true"
drag, startPoint x: 625, startPoint y: 551, endPoint x: 624, endPoint y: 581, distance: 30.0
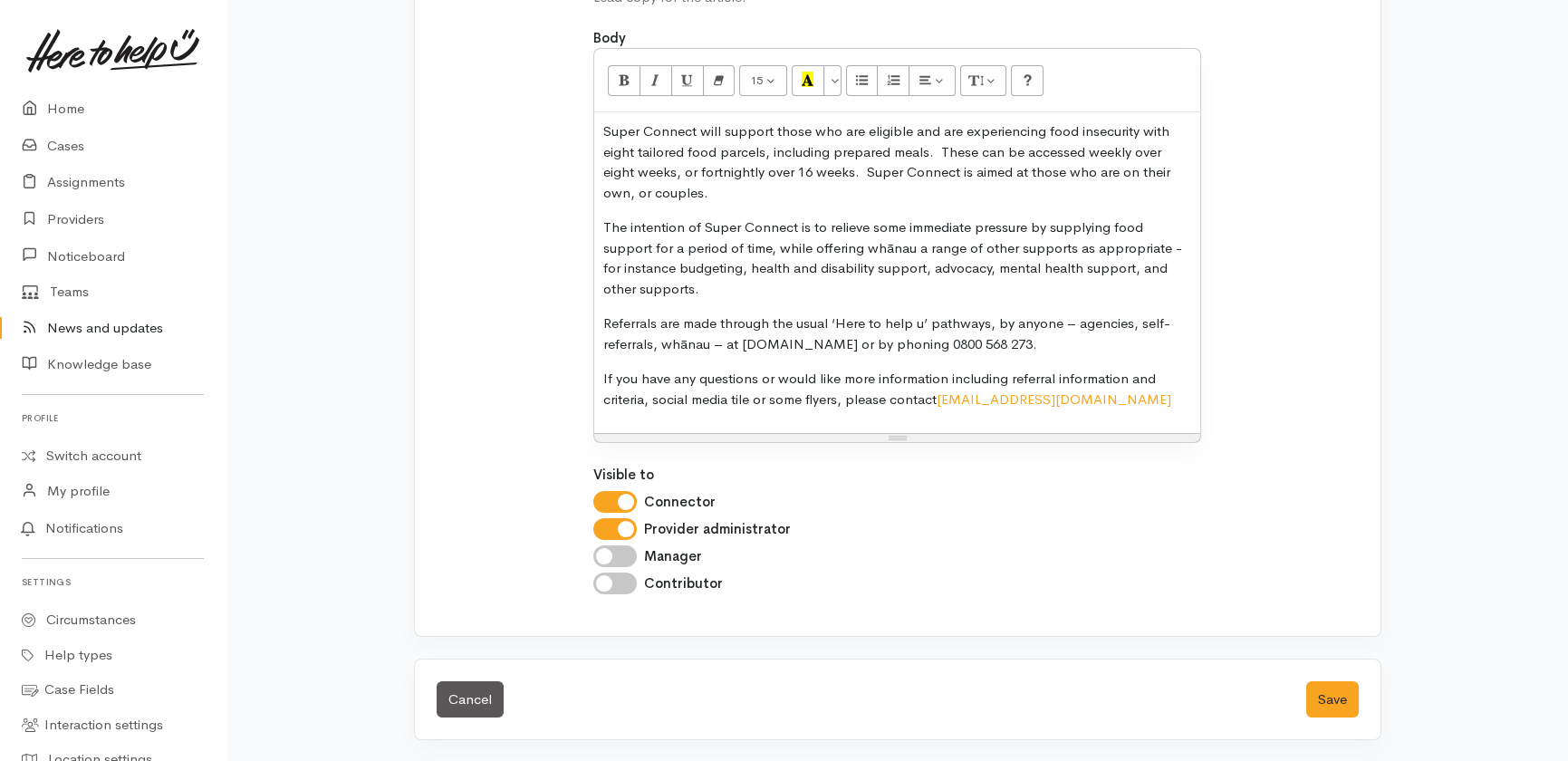
click at [625, 552] on input "Manager" at bounding box center [615, 557] width 43 height 22
checkbox input "true"
click at [628, 574] on input "Contributor" at bounding box center [615, 584] width 43 height 22
checkbox input "true"
click at [1109, 700] on div "Cancel Save" at bounding box center [898, 699] width 966 height 80
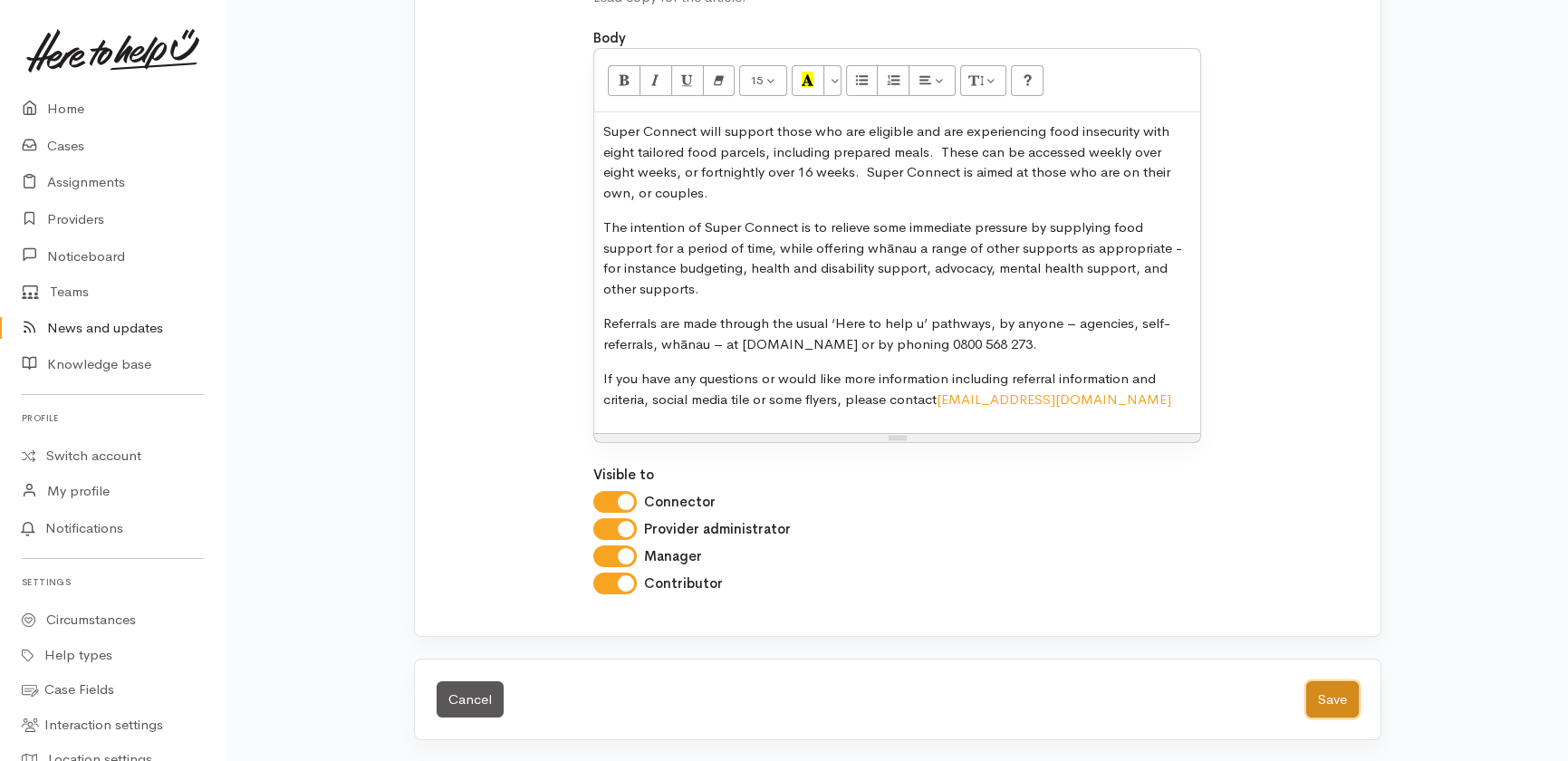
click at [1333, 691] on button "Save" at bounding box center [1333, 700] width 53 height 37
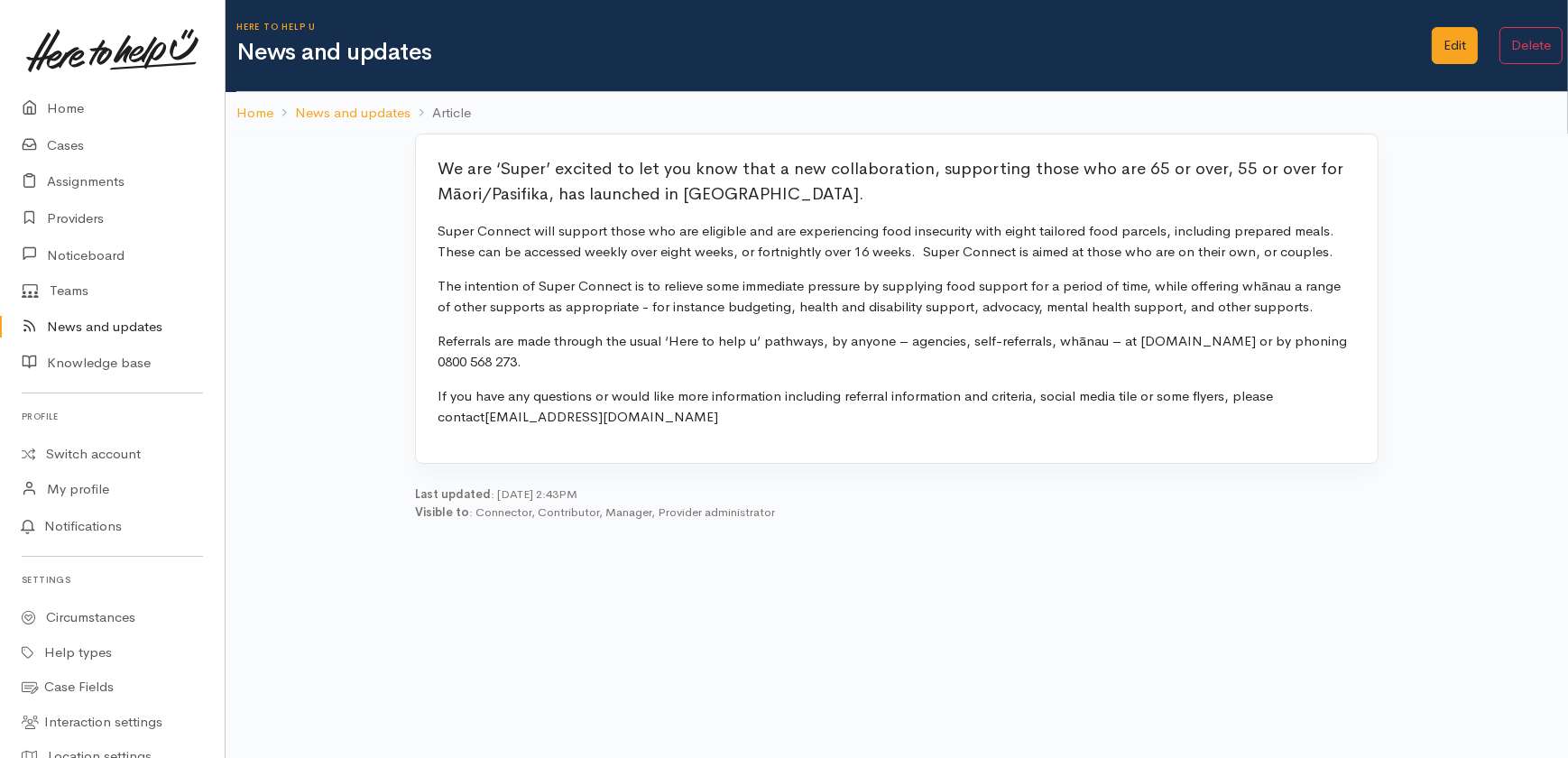
click at [106, 320] on link "News and updates" at bounding box center [112, 327] width 224 height 37
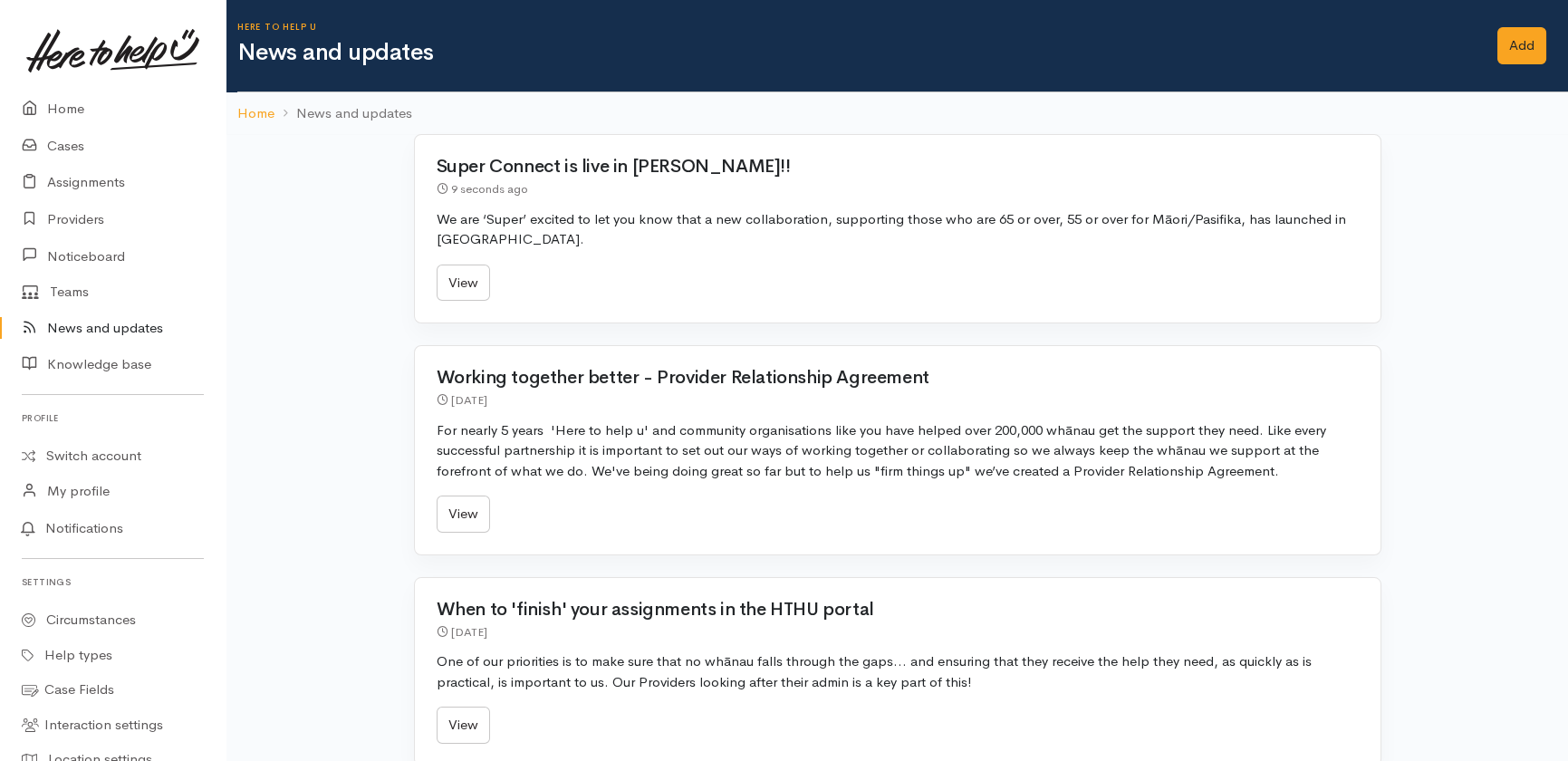
click at [72, 102] on link "Home" at bounding box center [113, 109] width 225 height 37
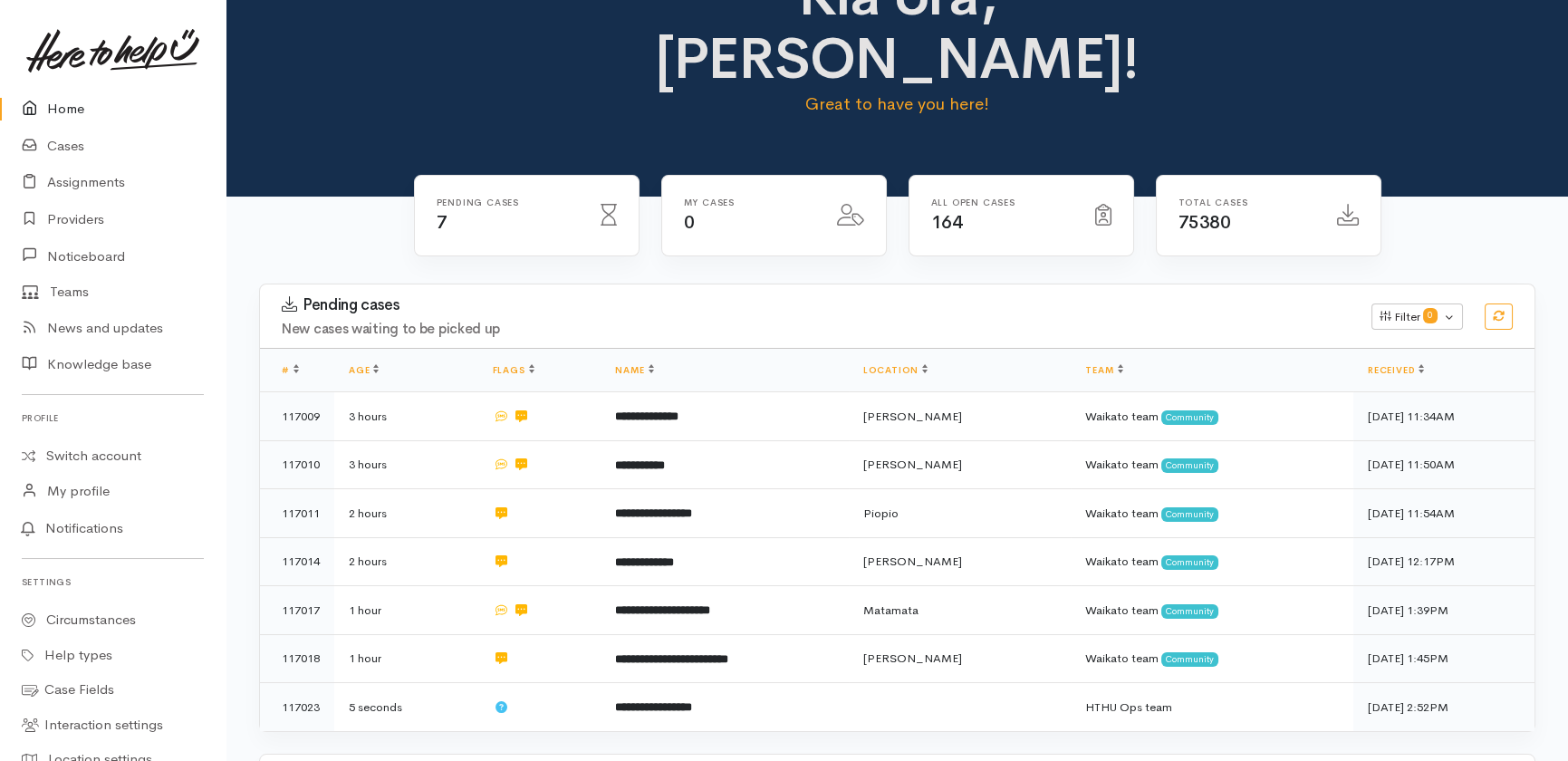
scroll to position [164, 0]
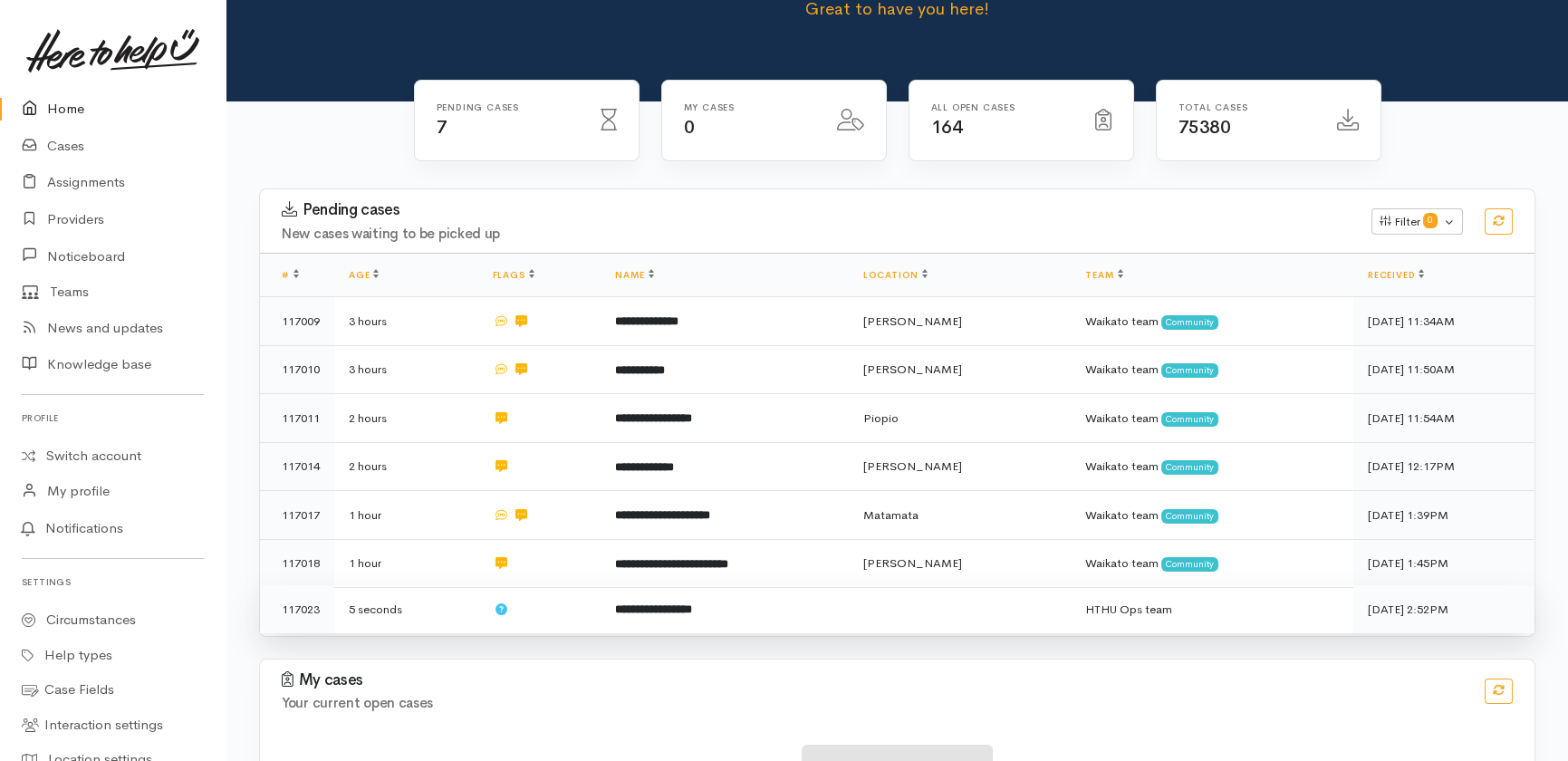
click at [821, 586] on td "**********" at bounding box center [724, 610] width 247 height 48
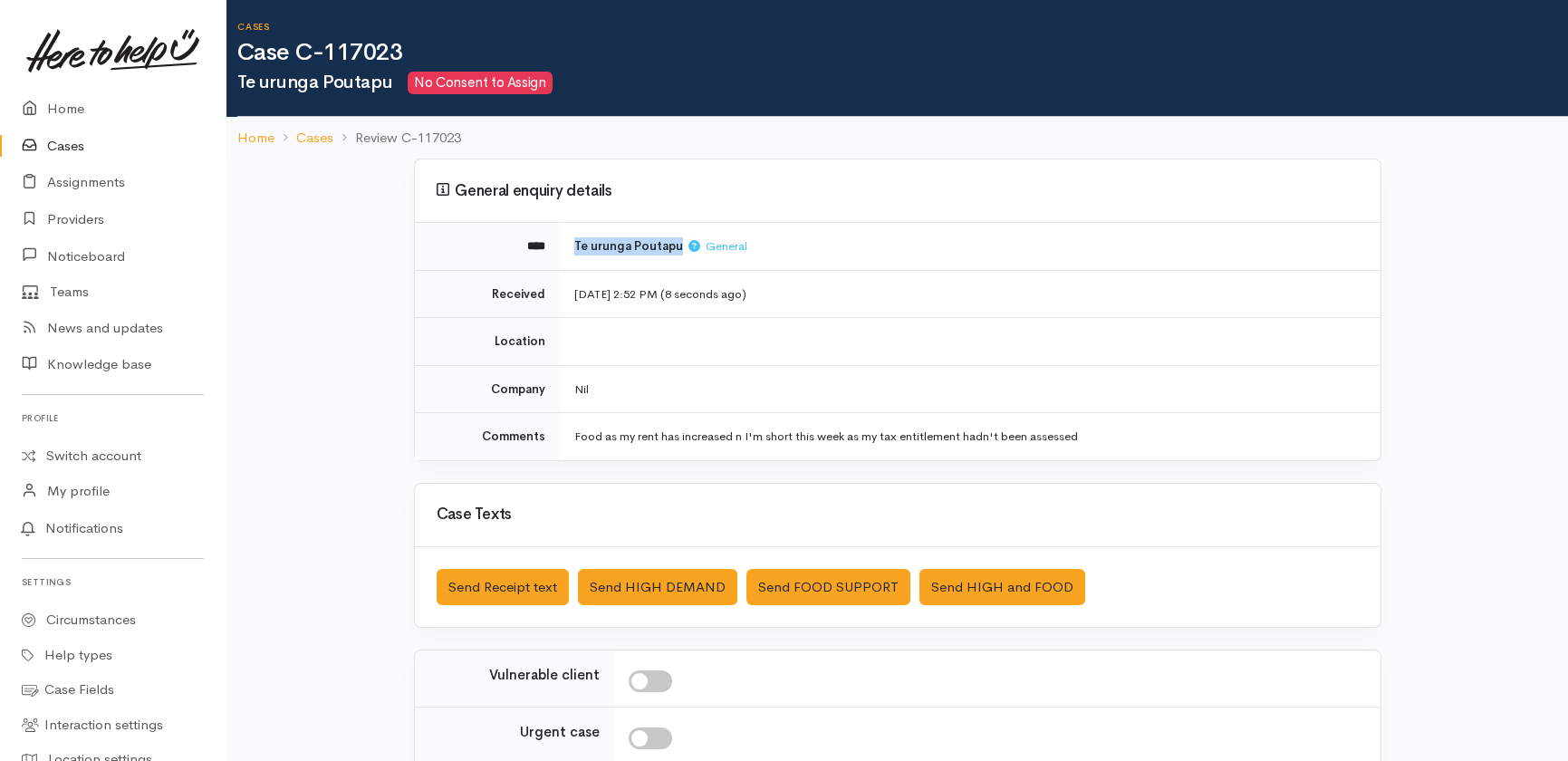
drag, startPoint x: 555, startPoint y: 241, endPoint x: 674, endPoint y: 254, distance: 119.7
click at [674, 254] on tr "**** Te urunga Poutapu General" at bounding box center [898, 246] width 966 height 47
copy tr "Te urunga Poutapu"
click at [57, 139] on link "Cases" at bounding box center [113, 146] width 225 height 37
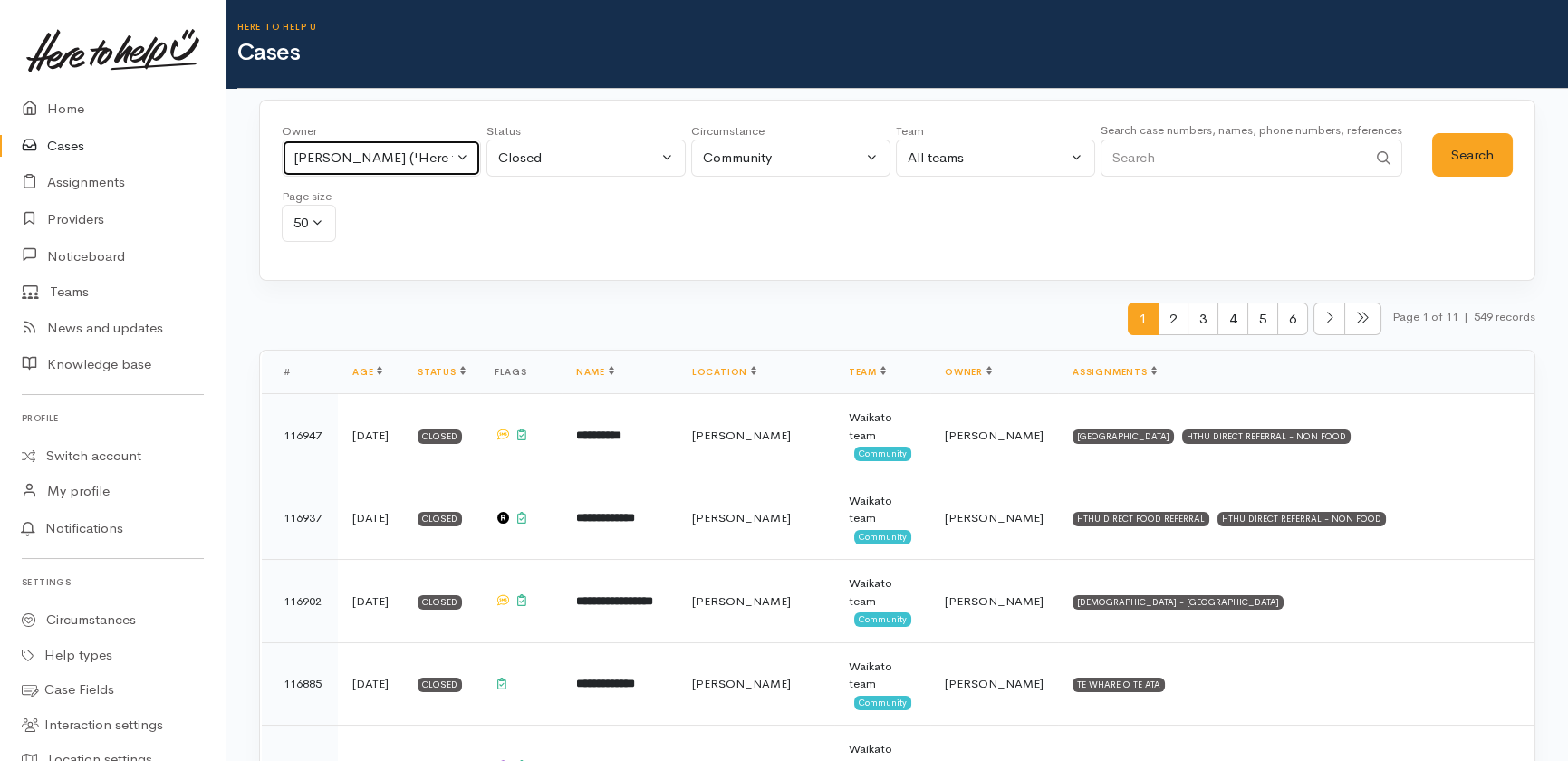
click at [425, 151] on div "Nicole Rusk ('Here to help u')" at bounding box center [373, 158] width 160 height 21
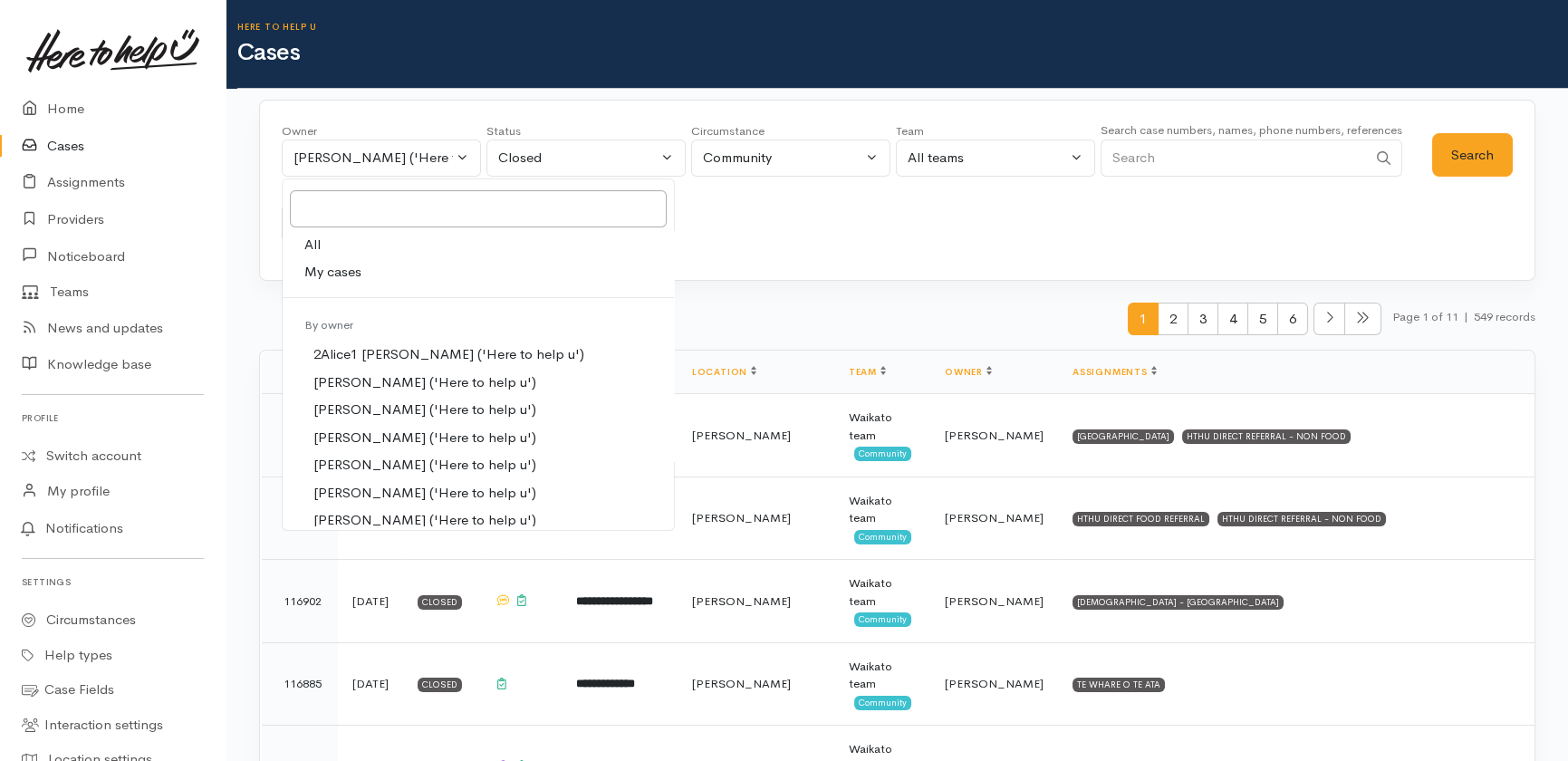
click at [310, 237] on span "All" at bounding box center [313, 245] width 17 height 21
select select "-1"
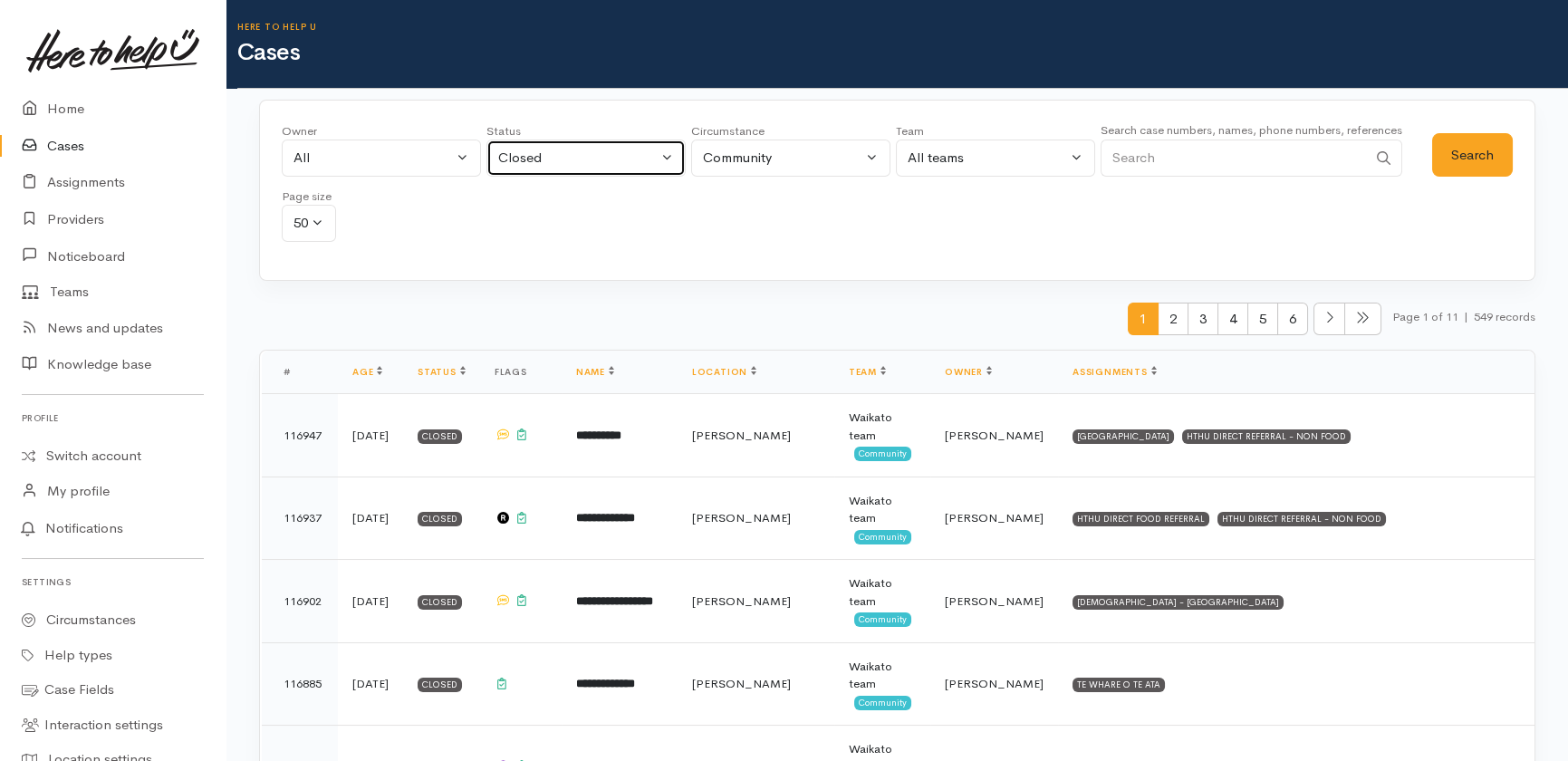
click at [598, 155] on div "Closed" at bounding box center [578, 158] width 160 height 21
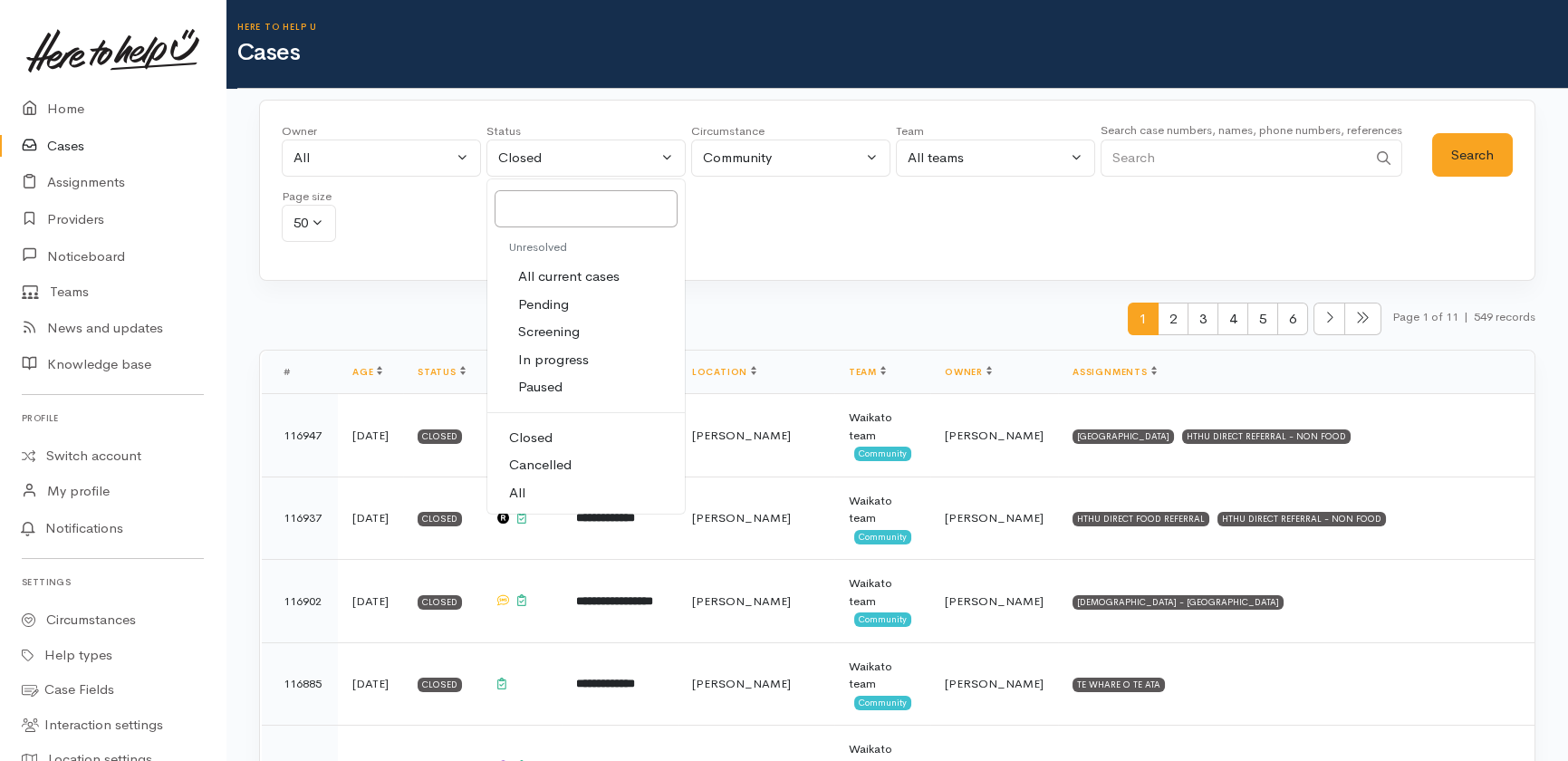
click at [513, 493] on span "All" at bounding box center [517, 493] width 17 height 21
select select "All"
click at [1212, 156] on input "Search" at bounding box center [1234, 158] width 266 height 37
paste input "Te urunga Poutapu"
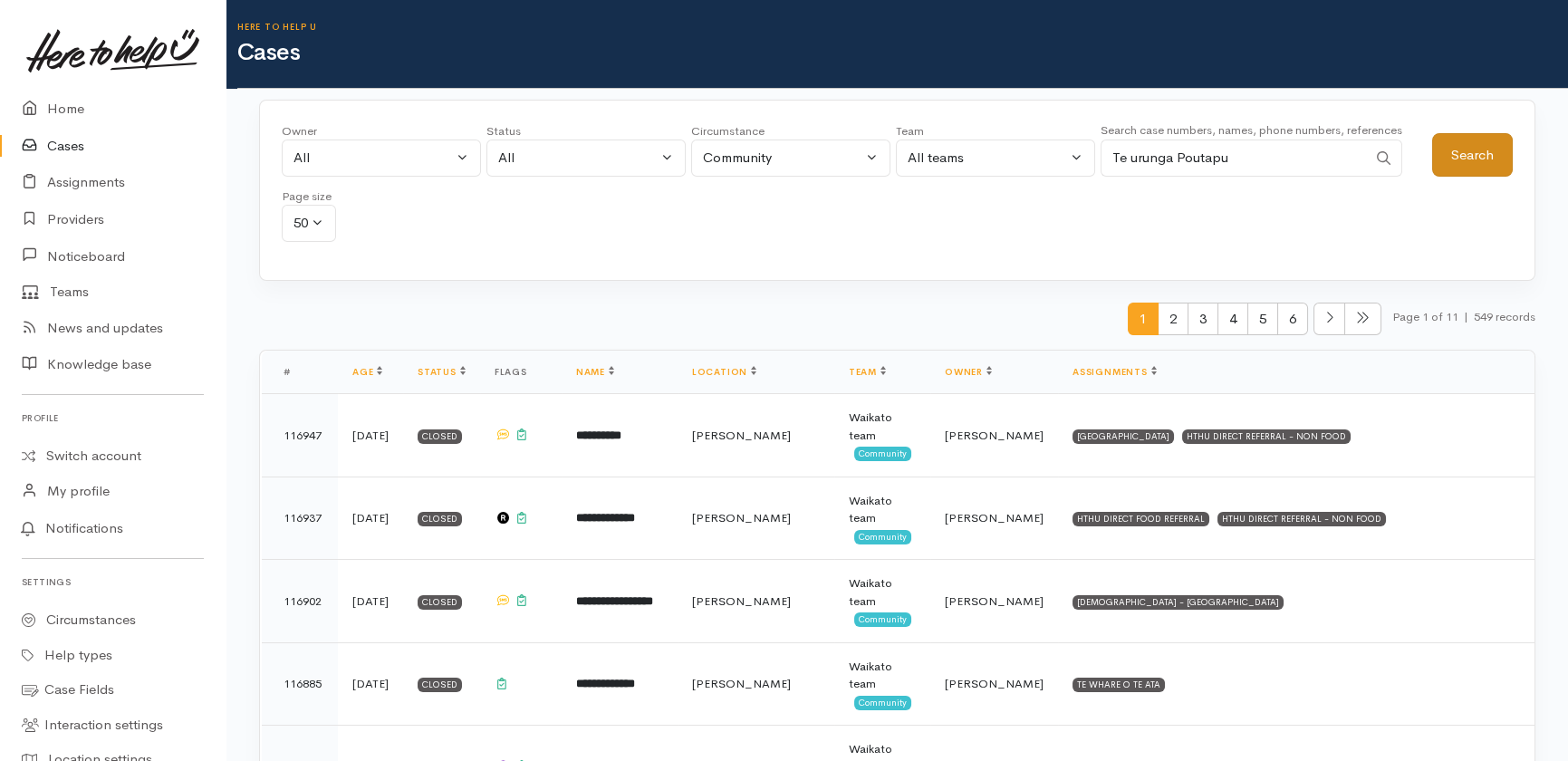
type input "Te urunga Poutapu"
click at [1478, 145] on button "Search" at bounding box center [1472, 155] width 80 height 44
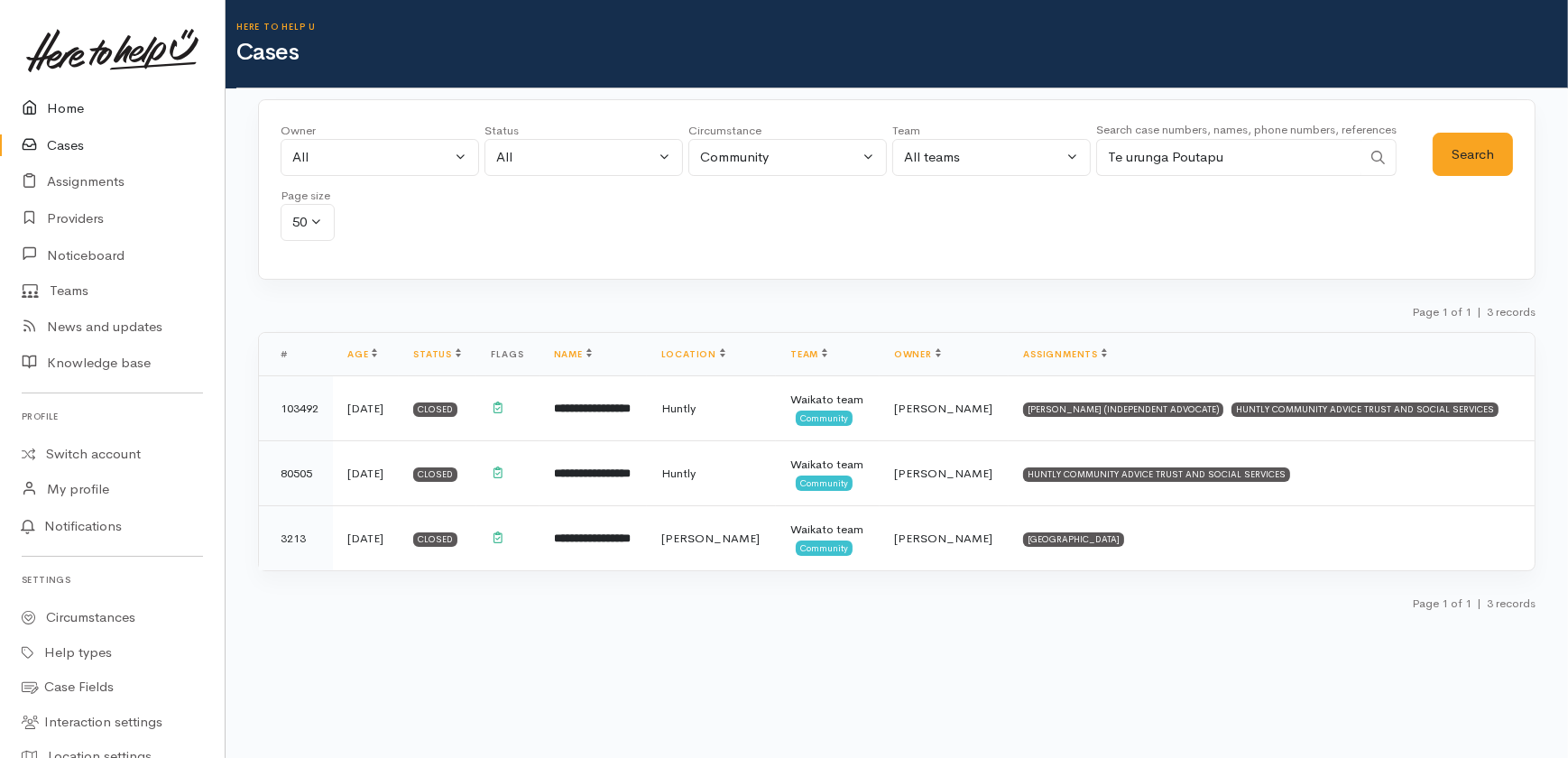
click at [62, 108] on link "Home" at bounding box center [112, 109] width 224 height 37
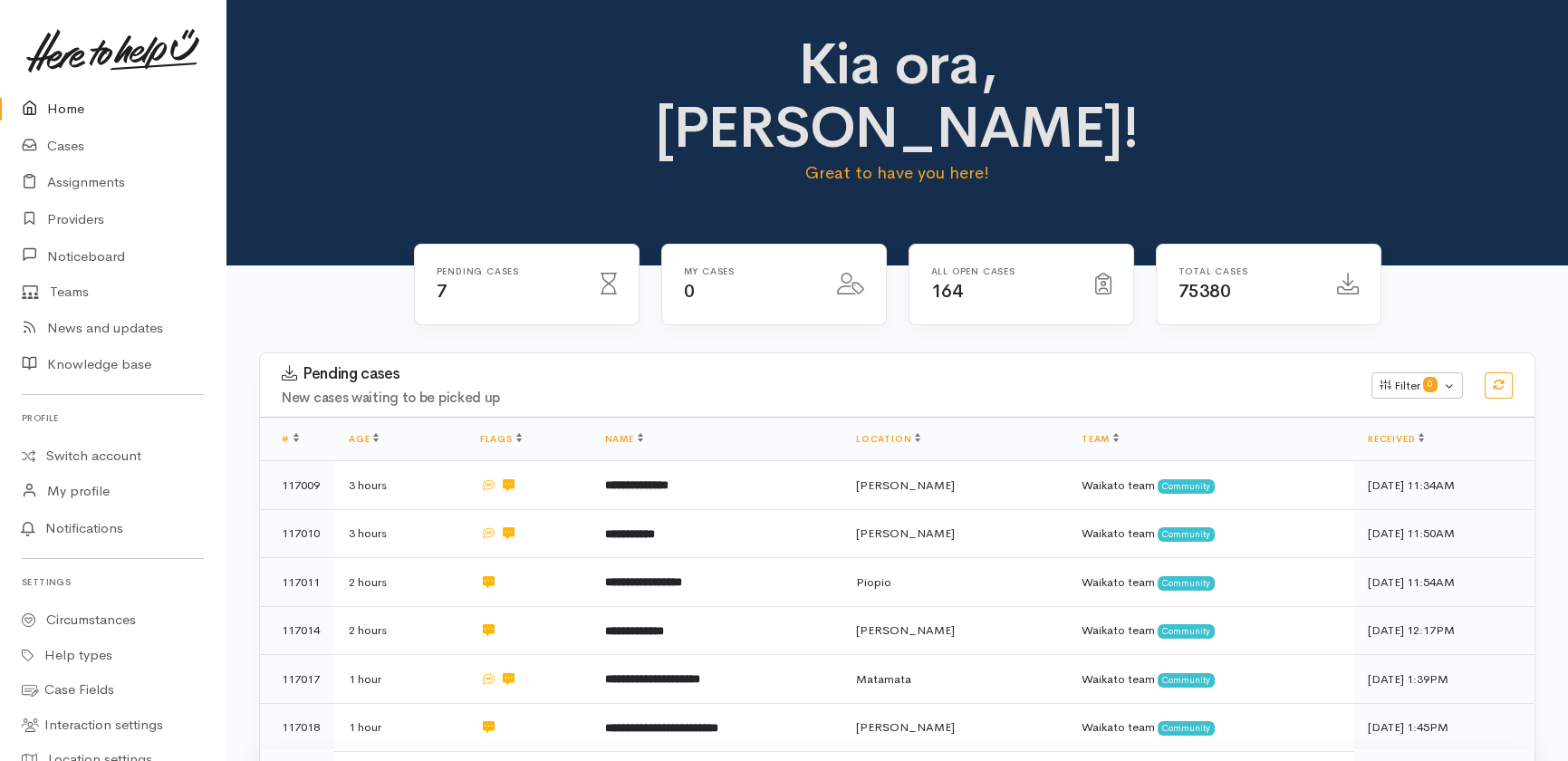
click at [670, 760] on b "**********" at bounding box center [643, 773] width 77 height 12
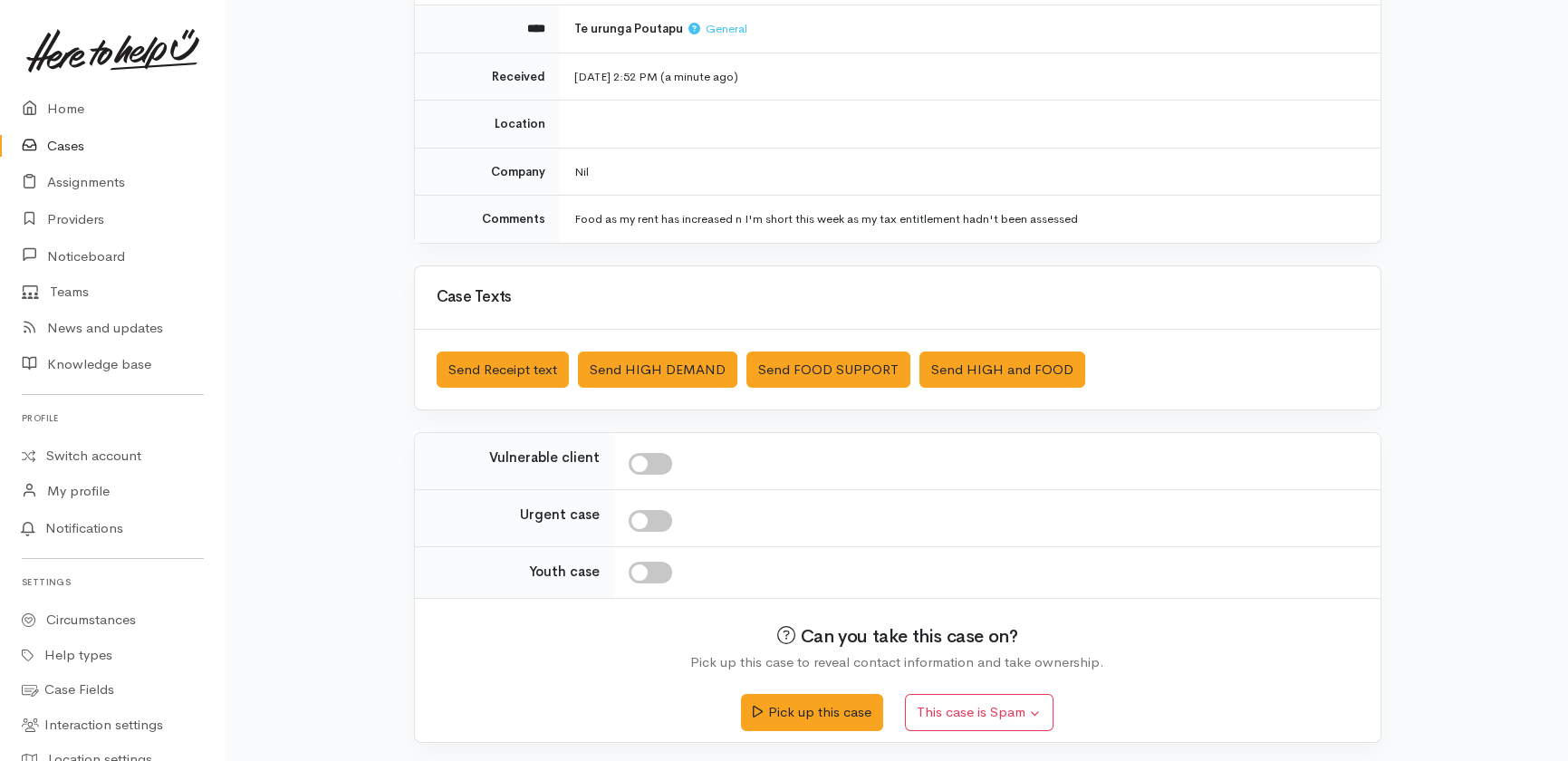
scroll to position [218, 0]
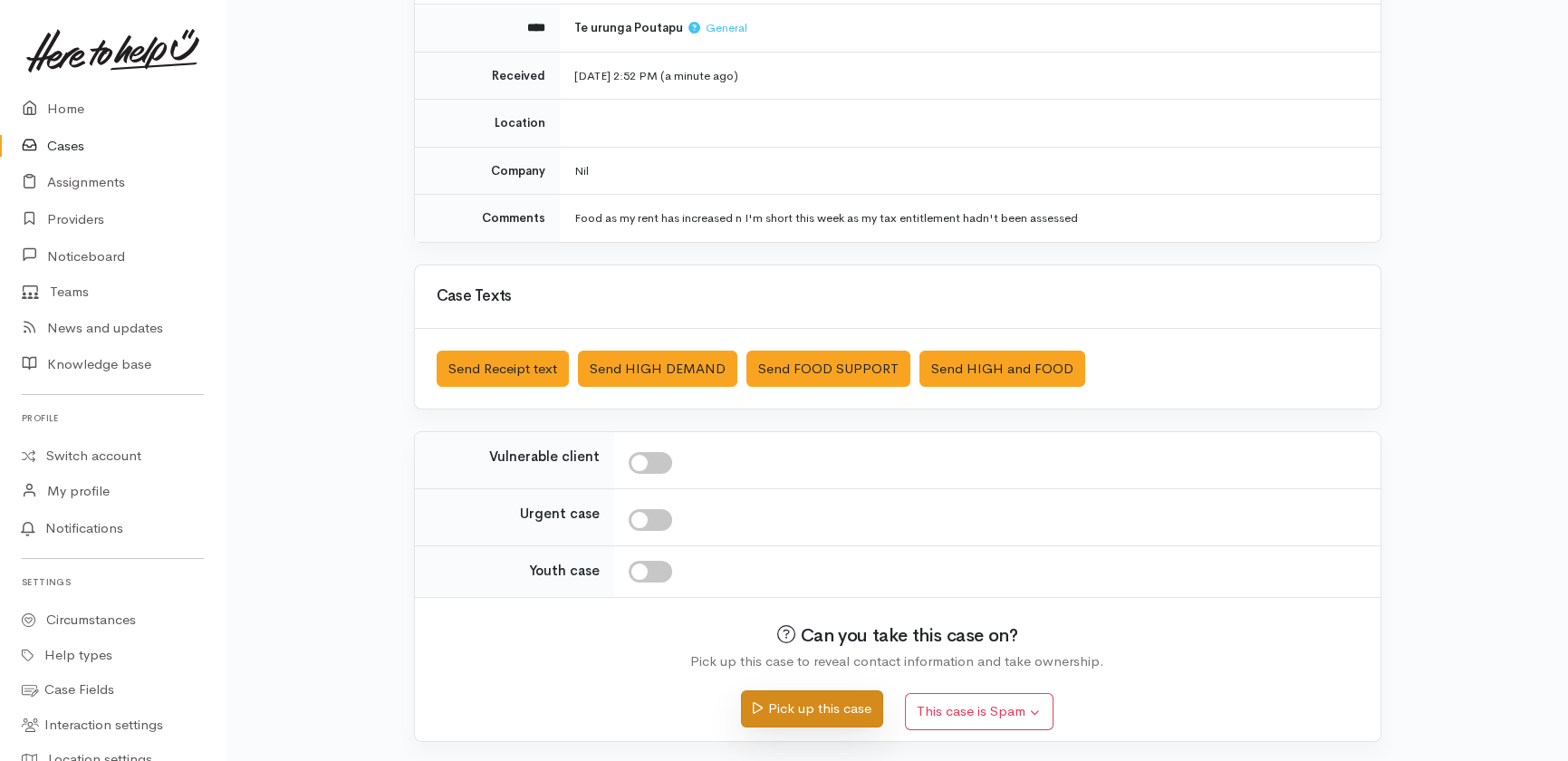
click at [802, 693] on button "Pick up this case" at bounding box center [812, 709] width 142 height 37
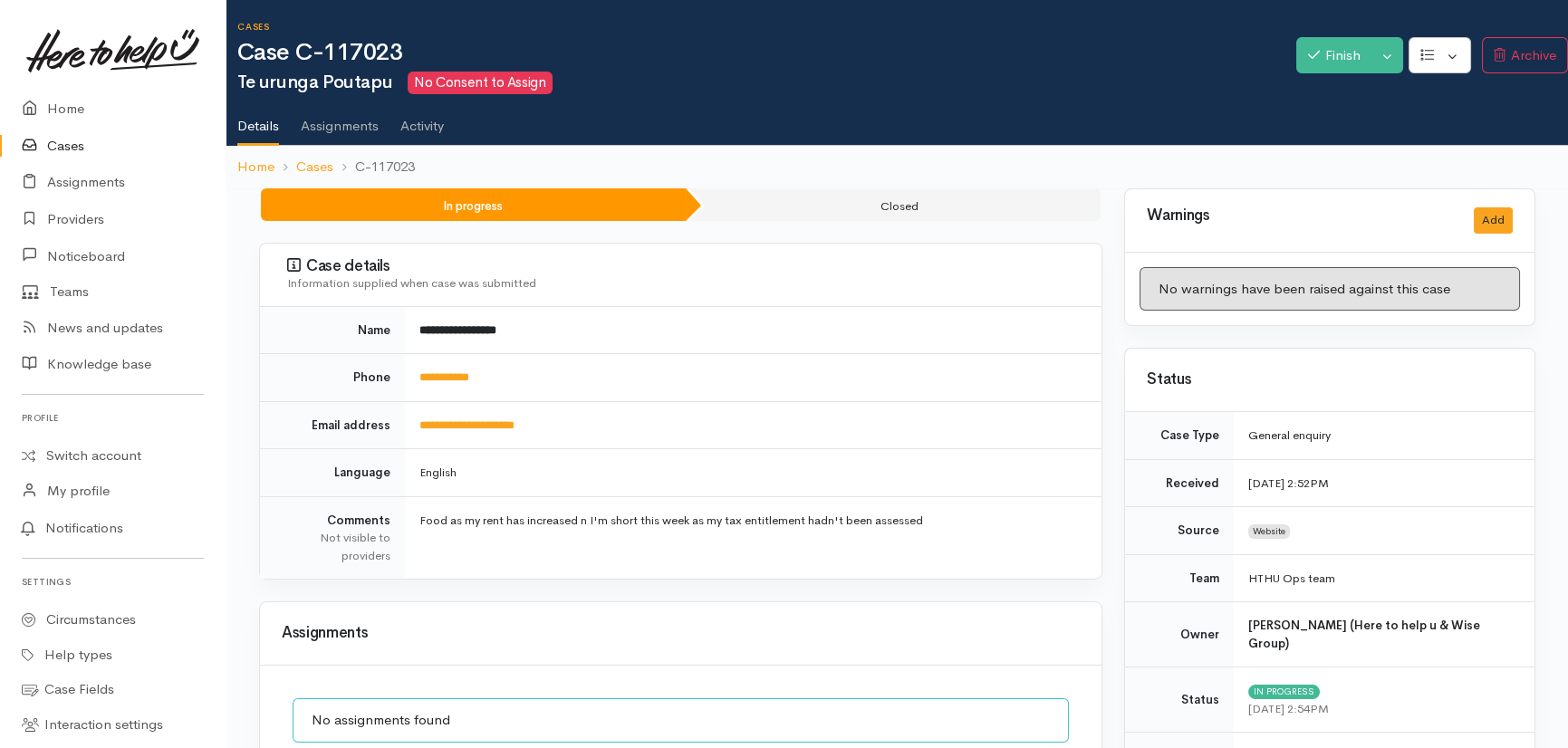
drag, startPoint x: 953, startPoint y: 518, endPoint x: 416, endPoint y: 530, distance: 537.1
click at [416, 530] on td "Food as my rent has increased n I'm short this week as my tax entitlement hadn'…" at bounding box center [754, 537] width 696 height 82
copy td "Food as my rent has increased n I'm short this week as my tax entitlement hadn'…"
drag, startPoint x: 513, startPoint y: 378, endPoint x: 406, endPoint y: 393, distance: 108.0
click at [406, 393] on td "**********" at bounding box center [754, 379] width 696 height 48
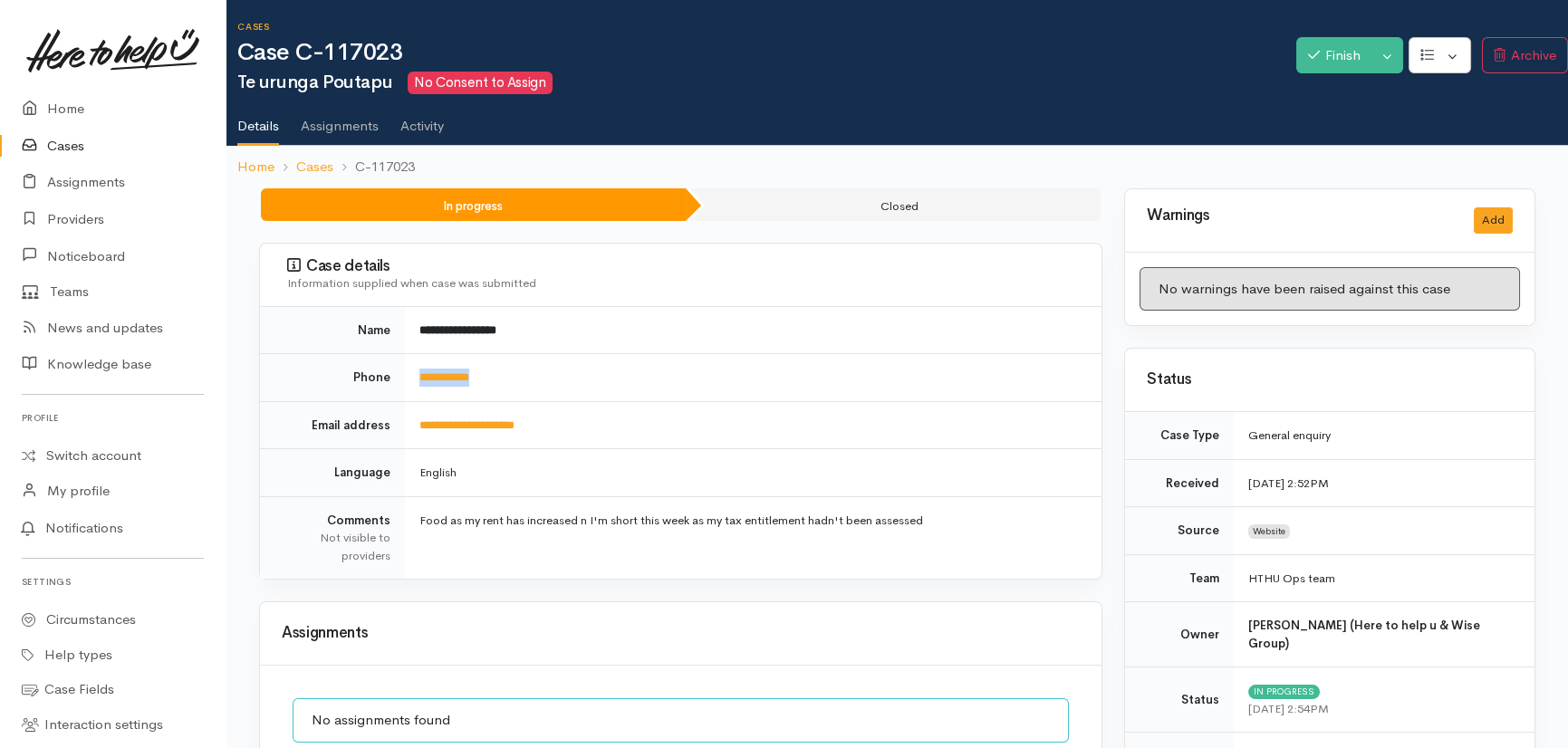
copy link "**********"
drag, startPoint x: 577, startPoint y: 439, endPoint x: 411, endPoint y: 430, distance: 166.2
click at [411, 430] on td "**********" at bounding box center [754, 426] width 696 height 48
copy link "**********"
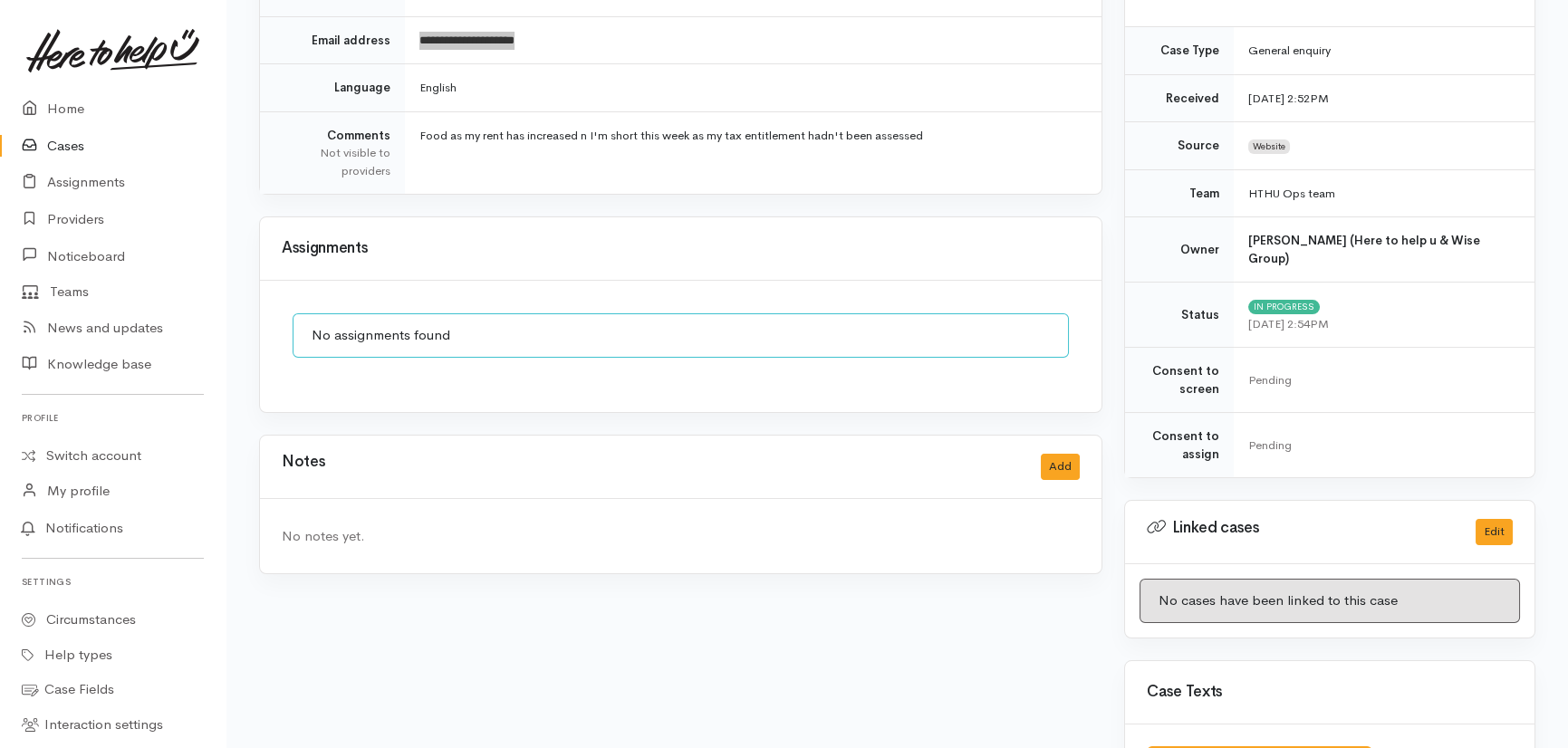
scroll to position [361, 0]
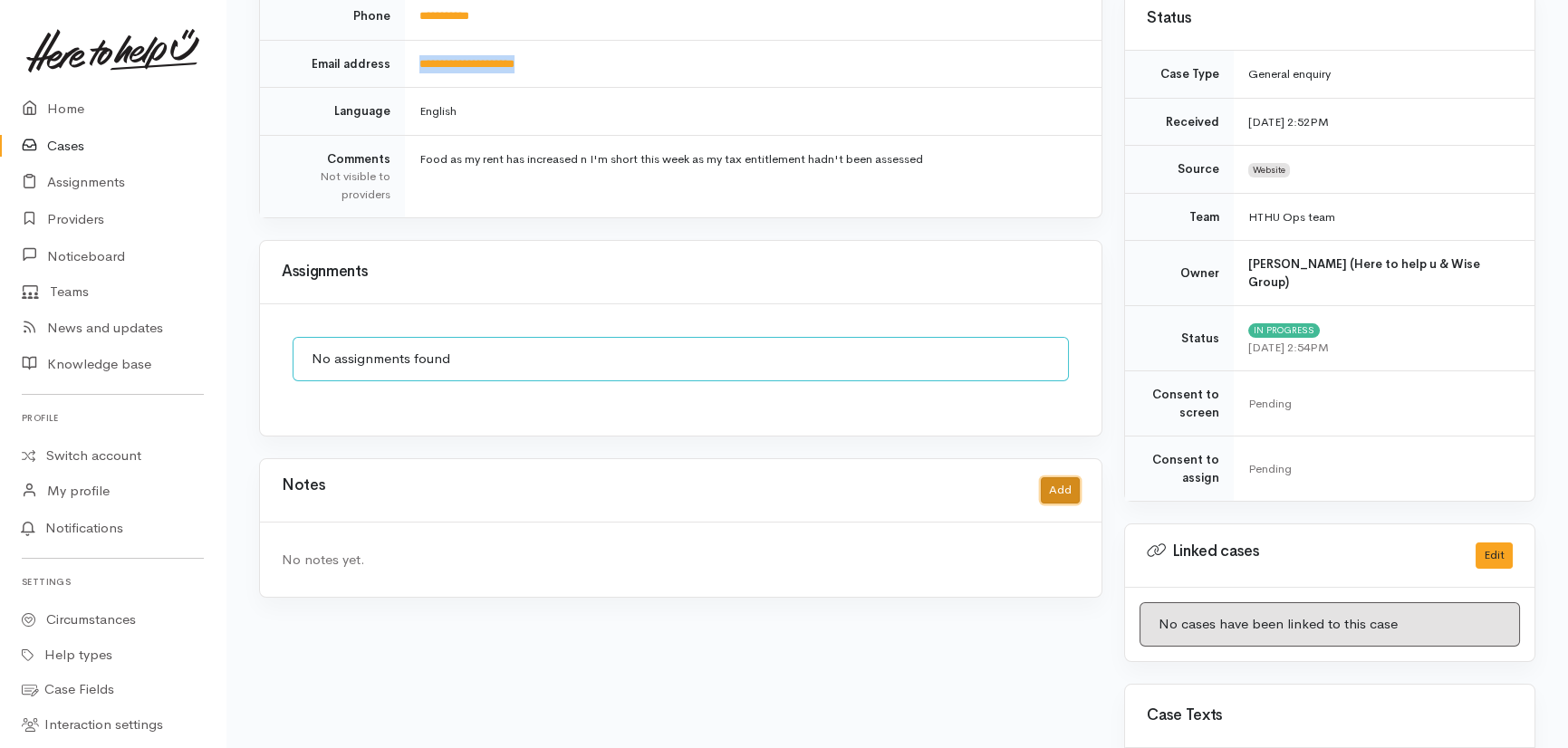
click at [1065, 493] on button "Add" at bounding box center [1060, 490] width 39 height 26
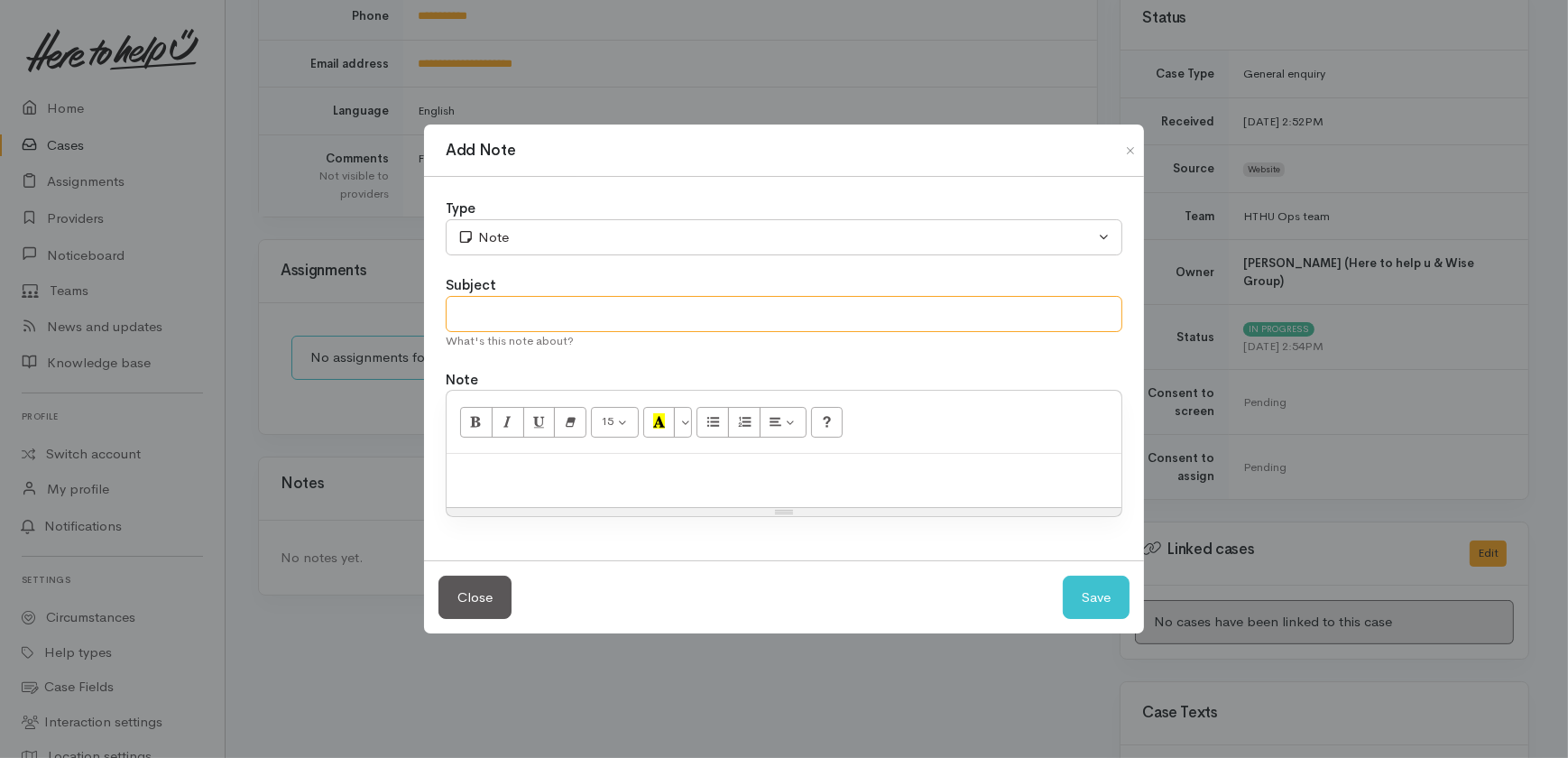
click at [528, 314] on input "text" at bounding box center [784, 315] width 677 height 37
click at [639, 324] on input "Created a case #" at bounding box center [784, 315] width 677 height 37
type input "Created a case #117024"
click at [1097, 591] on button "Save" at bounding box center [1096, 598] width 67 height 44
click at [1093, 596] on button "Save" at bounding box center [1096, 598] width 67 height 44
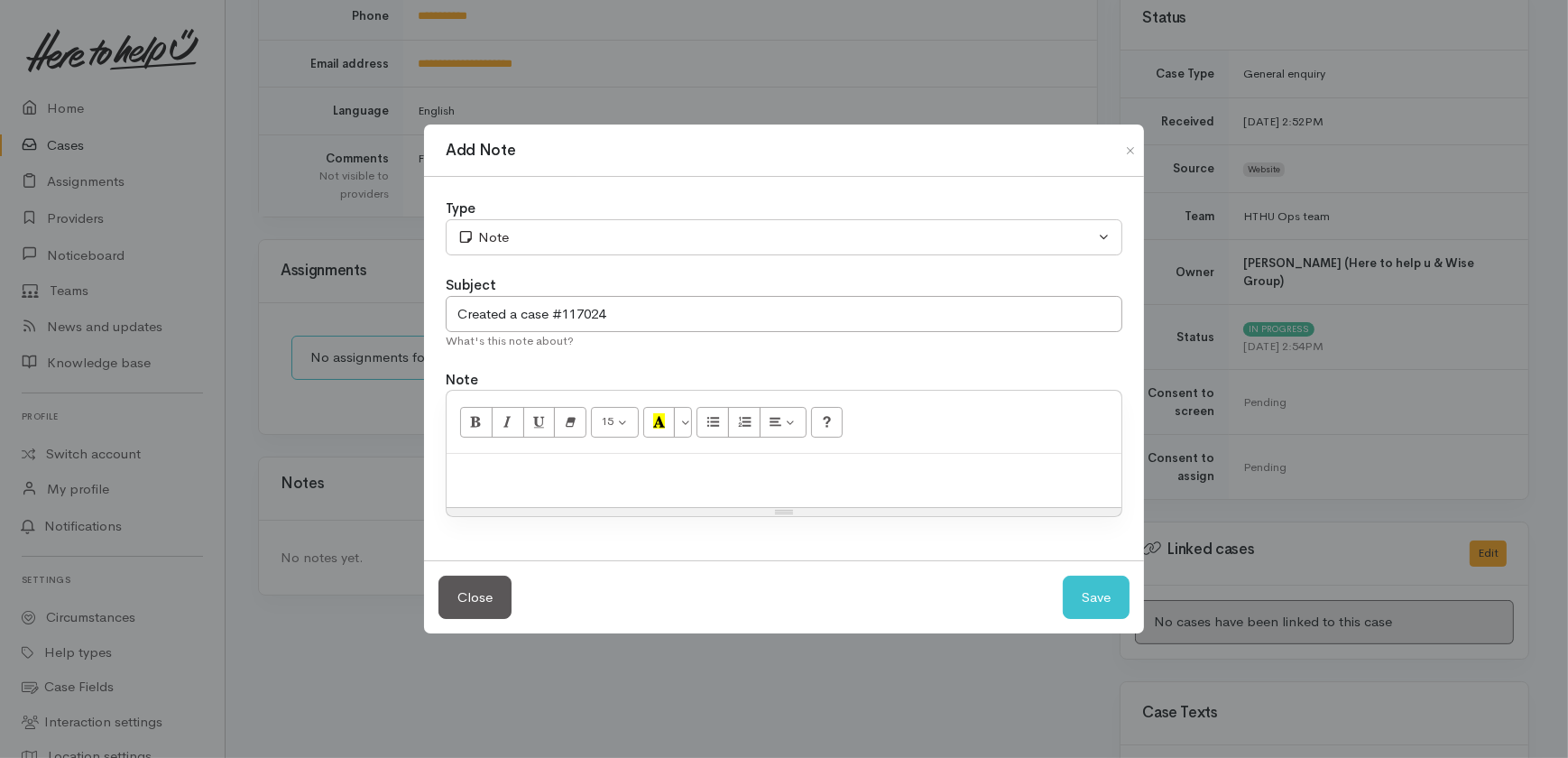
click at [566, 465] on p at bounding box center [784, 473] width 657 height 21
click at [1101, 596] on button "Save" at bounding box center [1096, 598] width 67 height 44
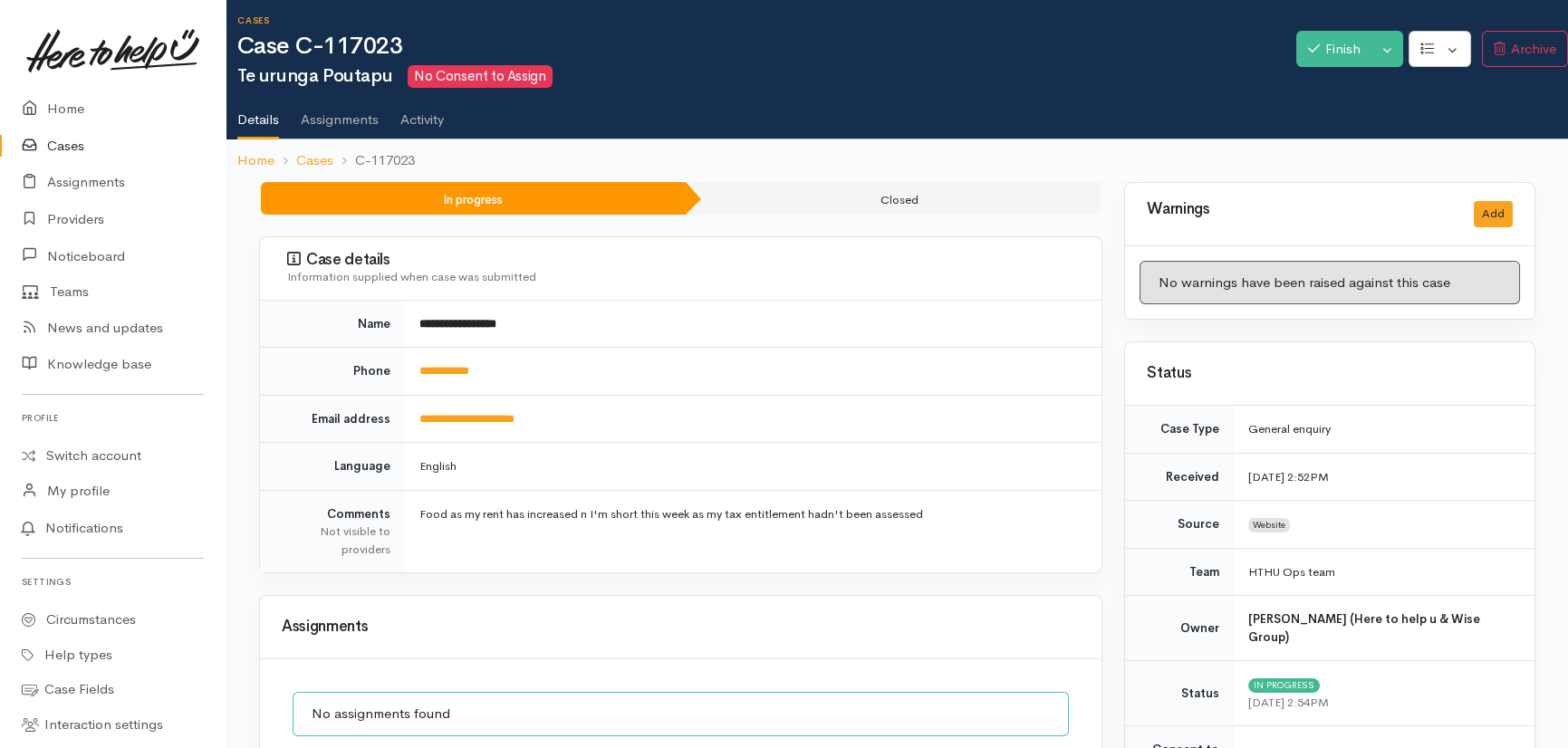
scroll to position [0, 0]
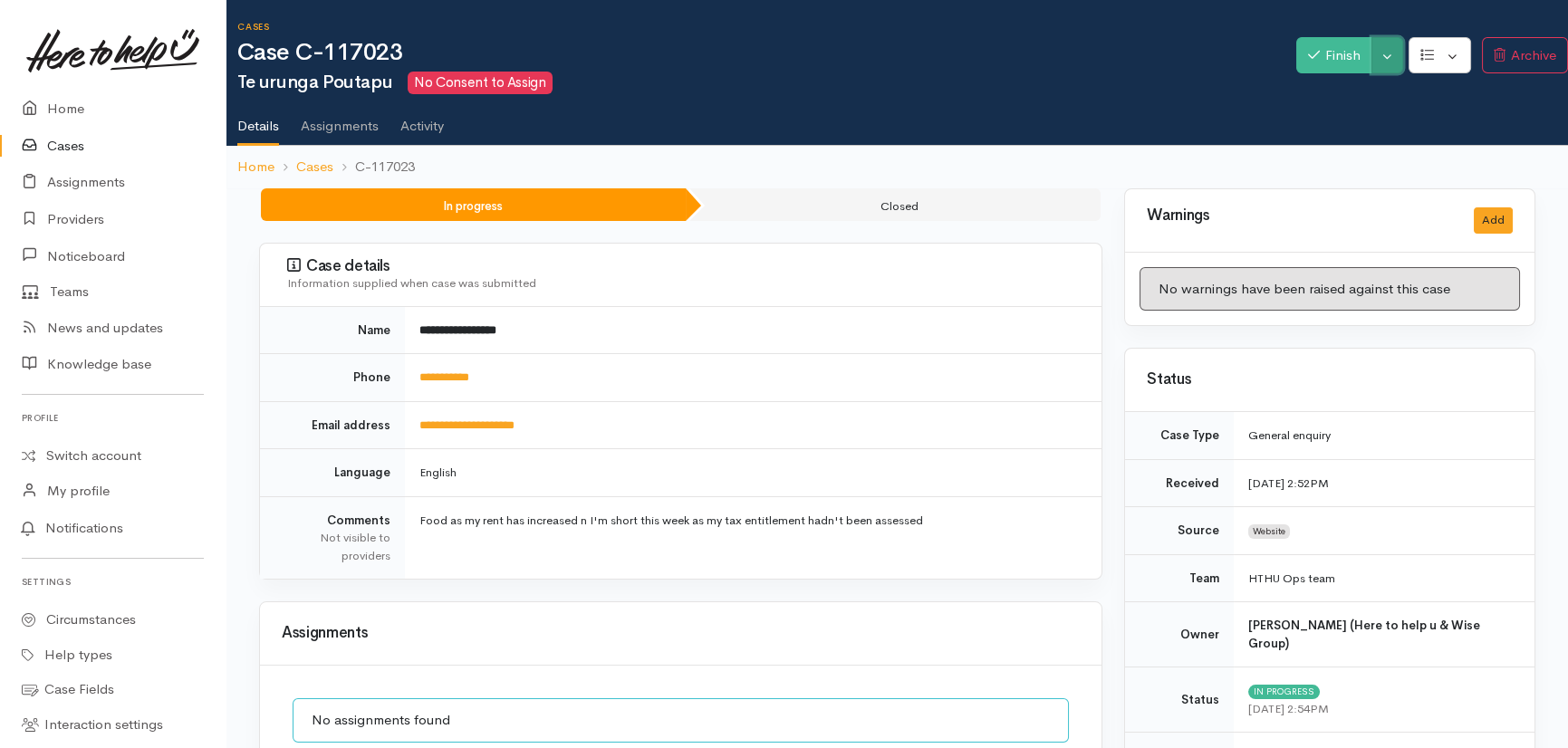
click at [1390, 60] on button "Toggle Dropdown" at bounding box center [1387, 55] width 31 height 37
click at [1407, 127] on link "Cancel" at bounding box center [1447, 126] width 143 height 28
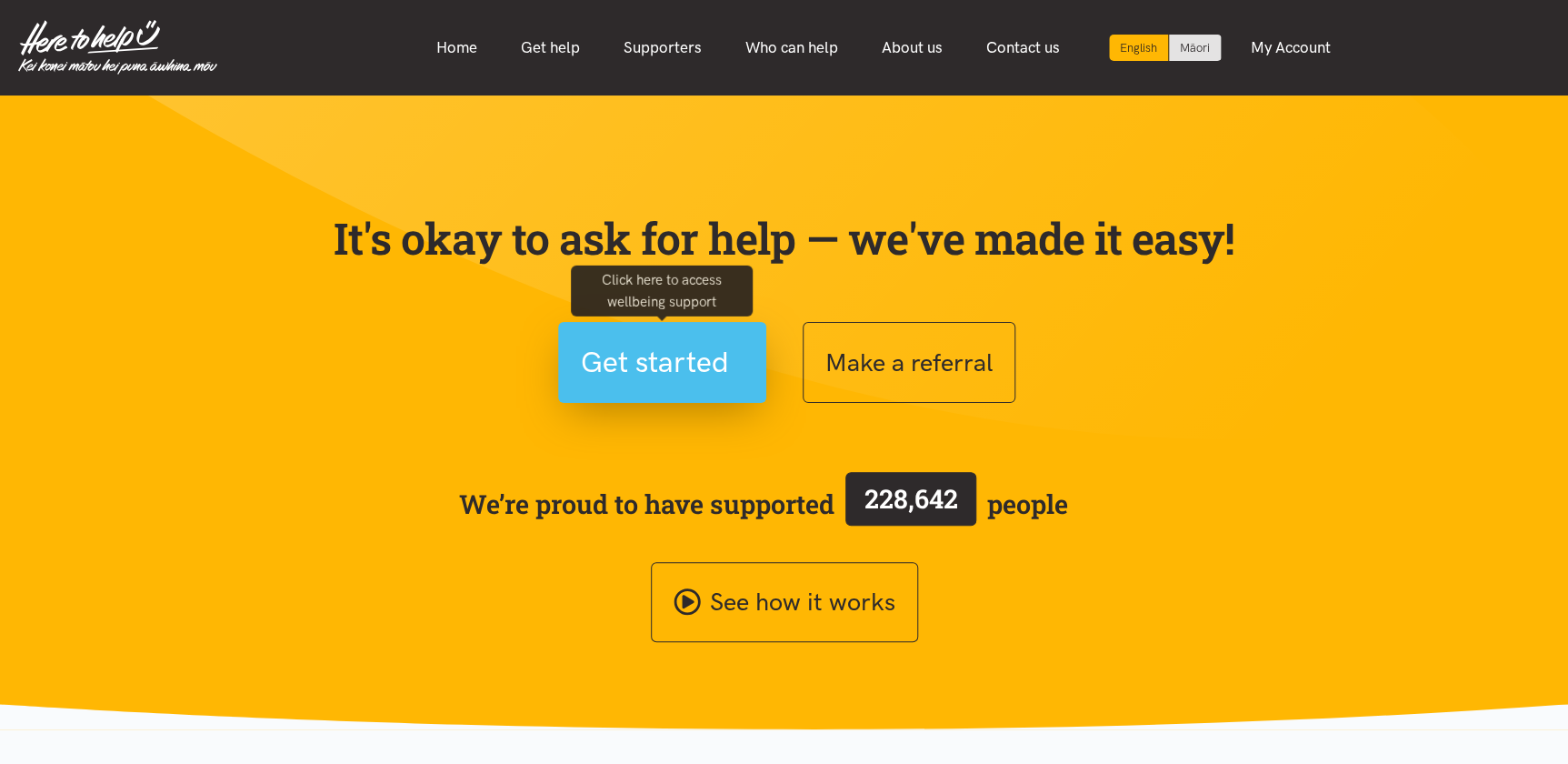
click at [677, 363] on span "Get started" at bounding box center [655, 363] width 148 height 46
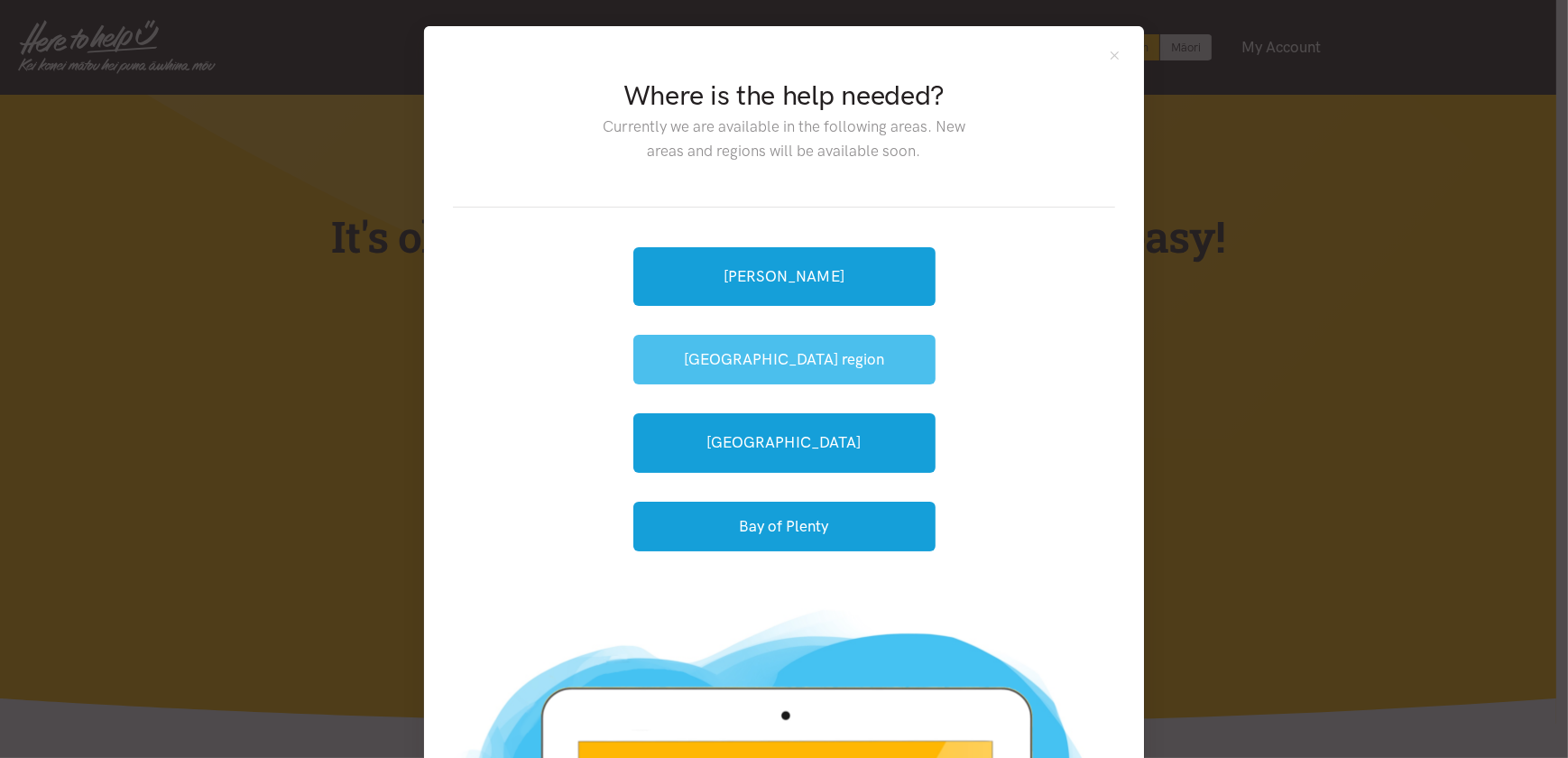
click at [770, 359] on button "[GEOGRAPHIC_DATA] region" at bounding box center [784, 360] width 303 height 50
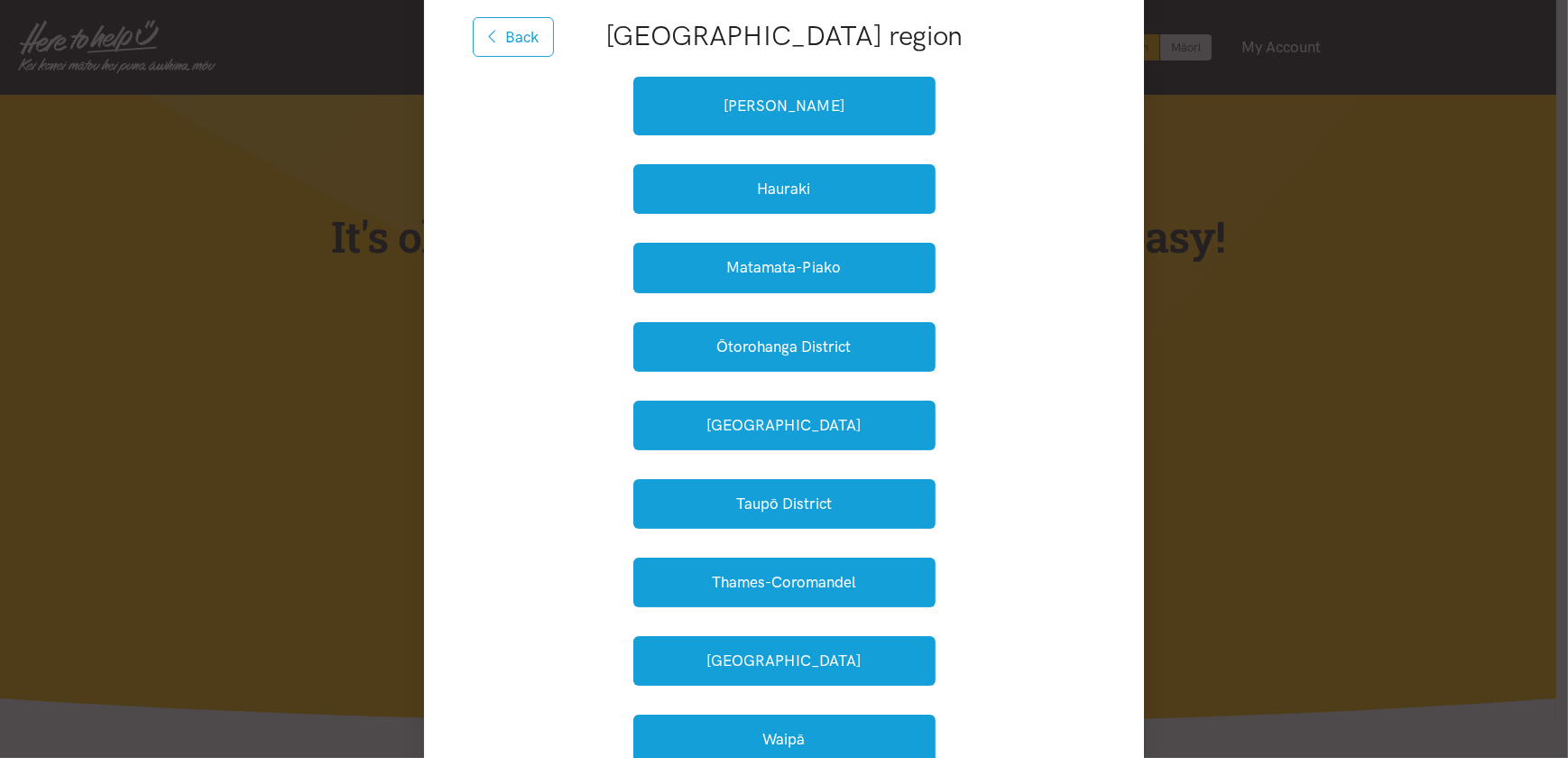
scroll to position [246, 0]
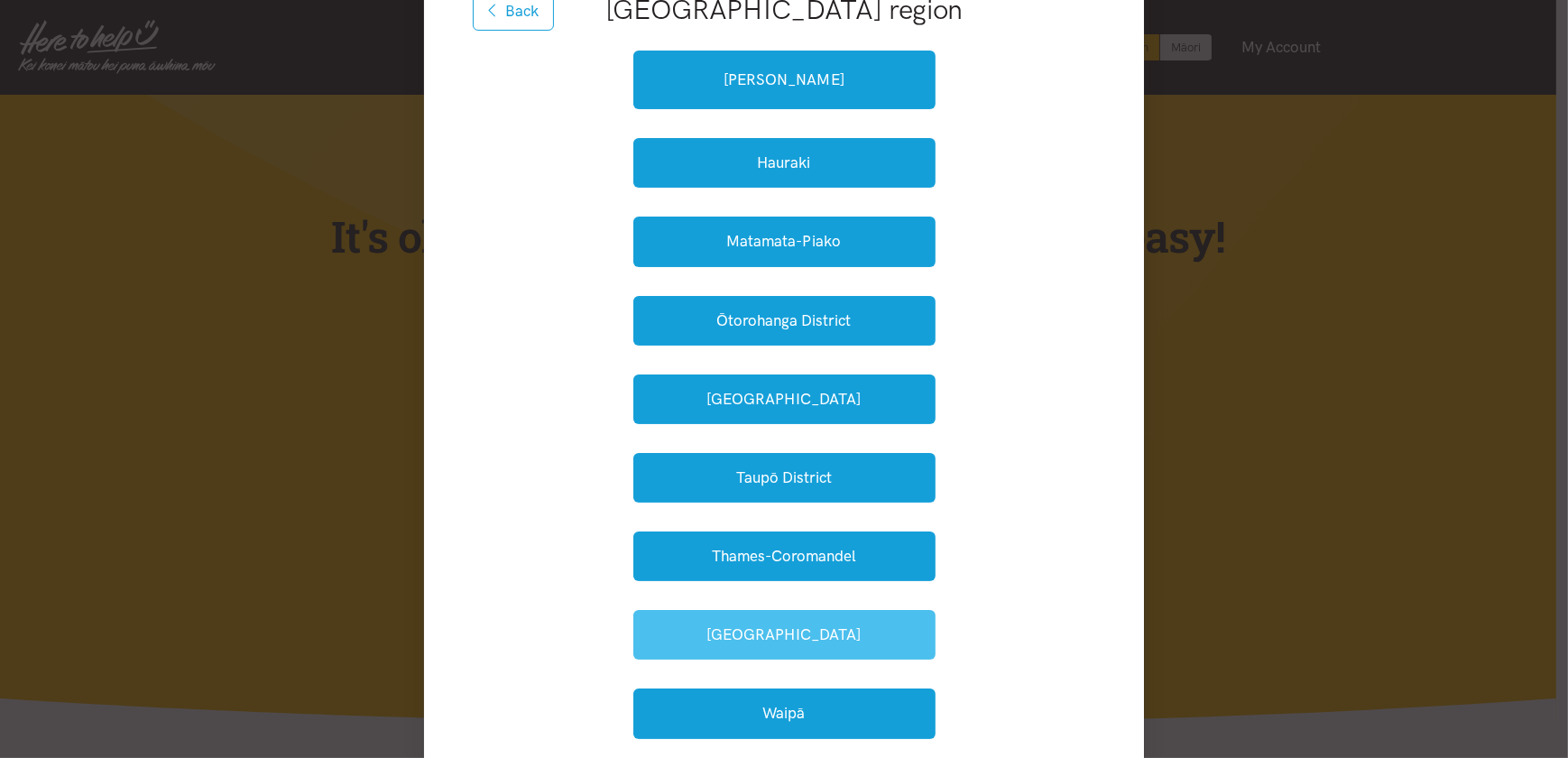
click at [758, 632] on button "Waikato District" at bounding box center [784, 635] width 303 height 50
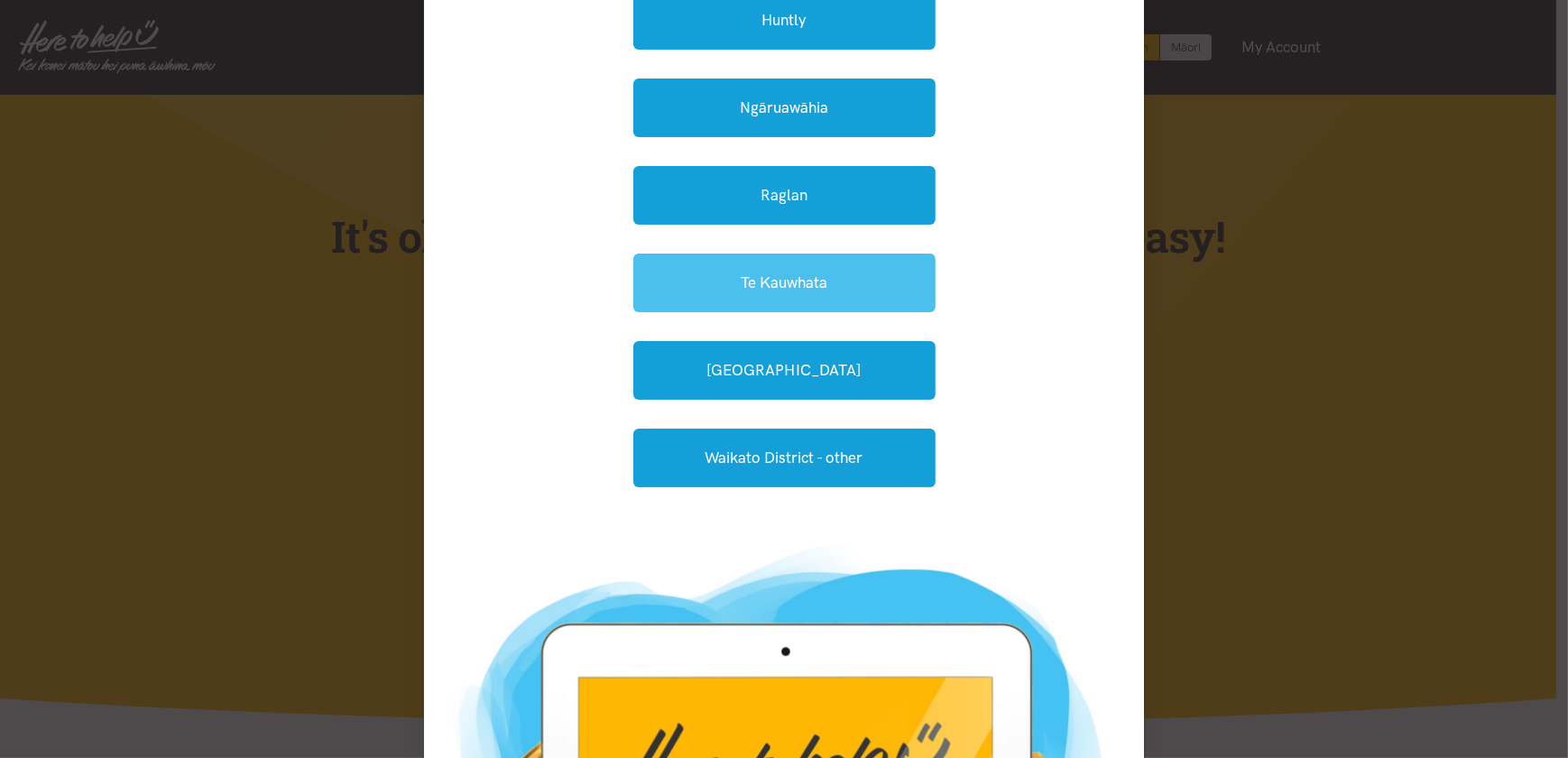
scroll to position [94, 0]
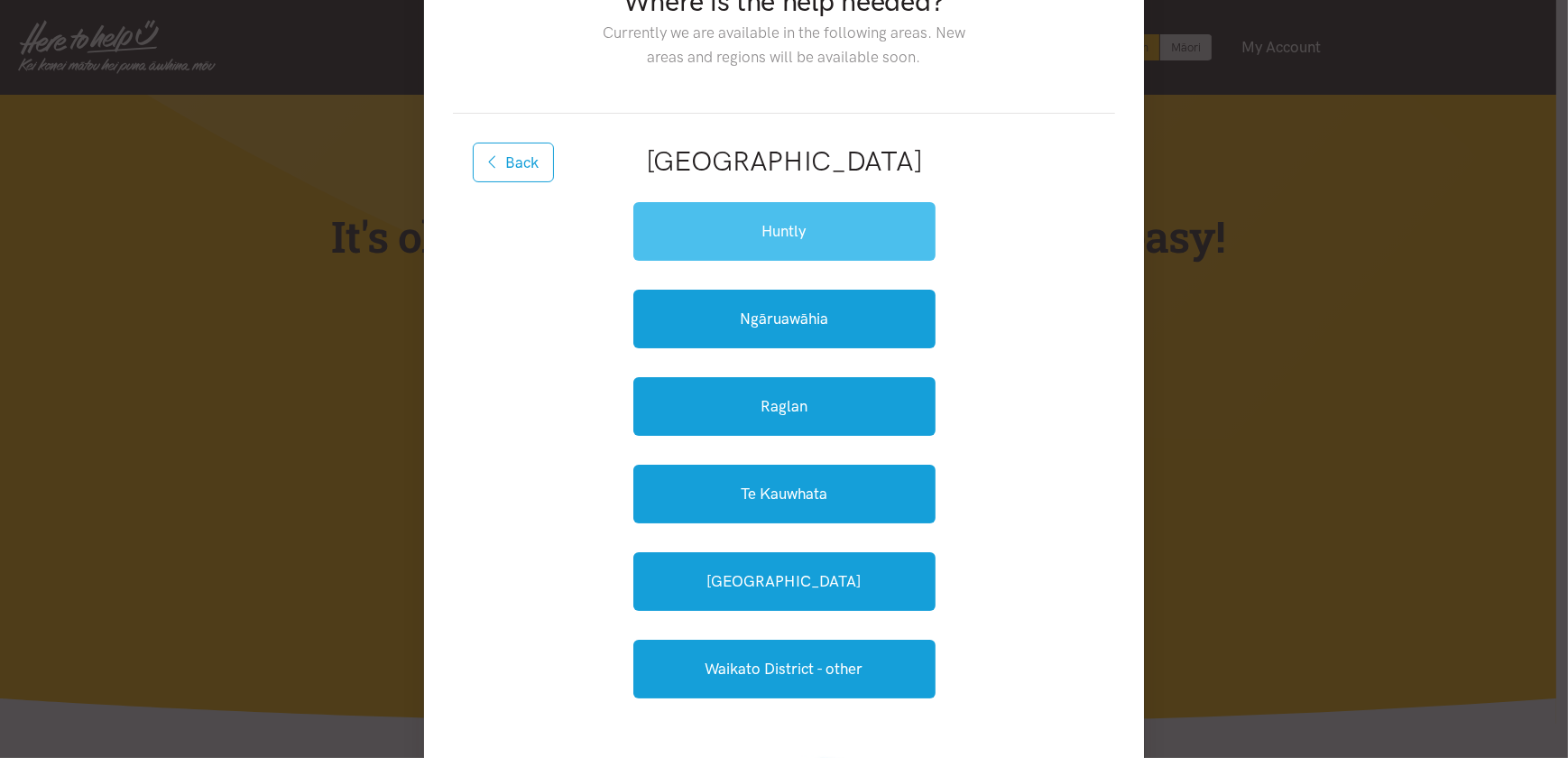
click at [784, 228] on link "Huntly" at bounding box center [784, 232] width 303 height 59
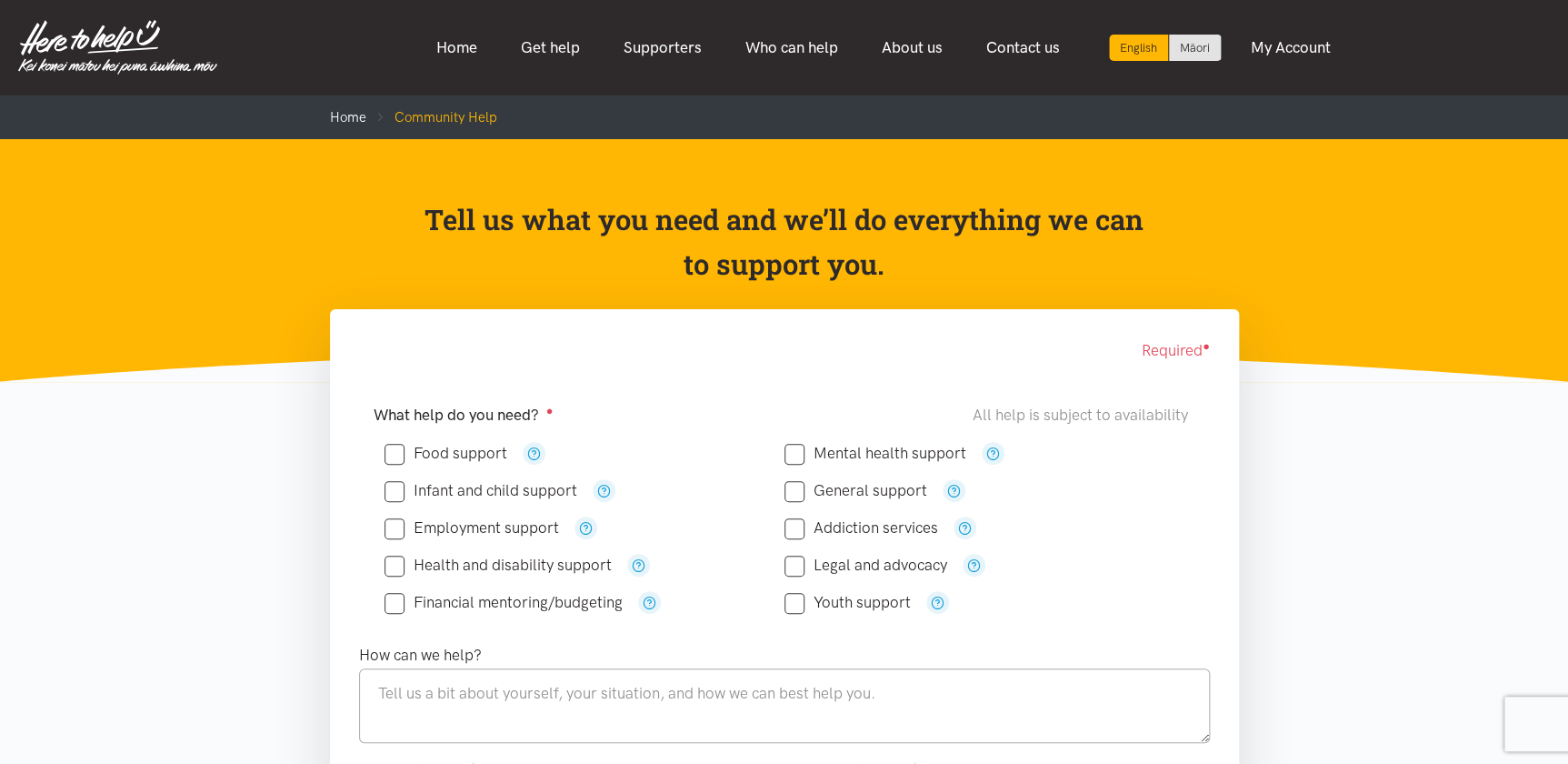
click at [393, 452] on input "Food support" at bounding box center [446, 453] width 122 height 16
checkbox input "true"
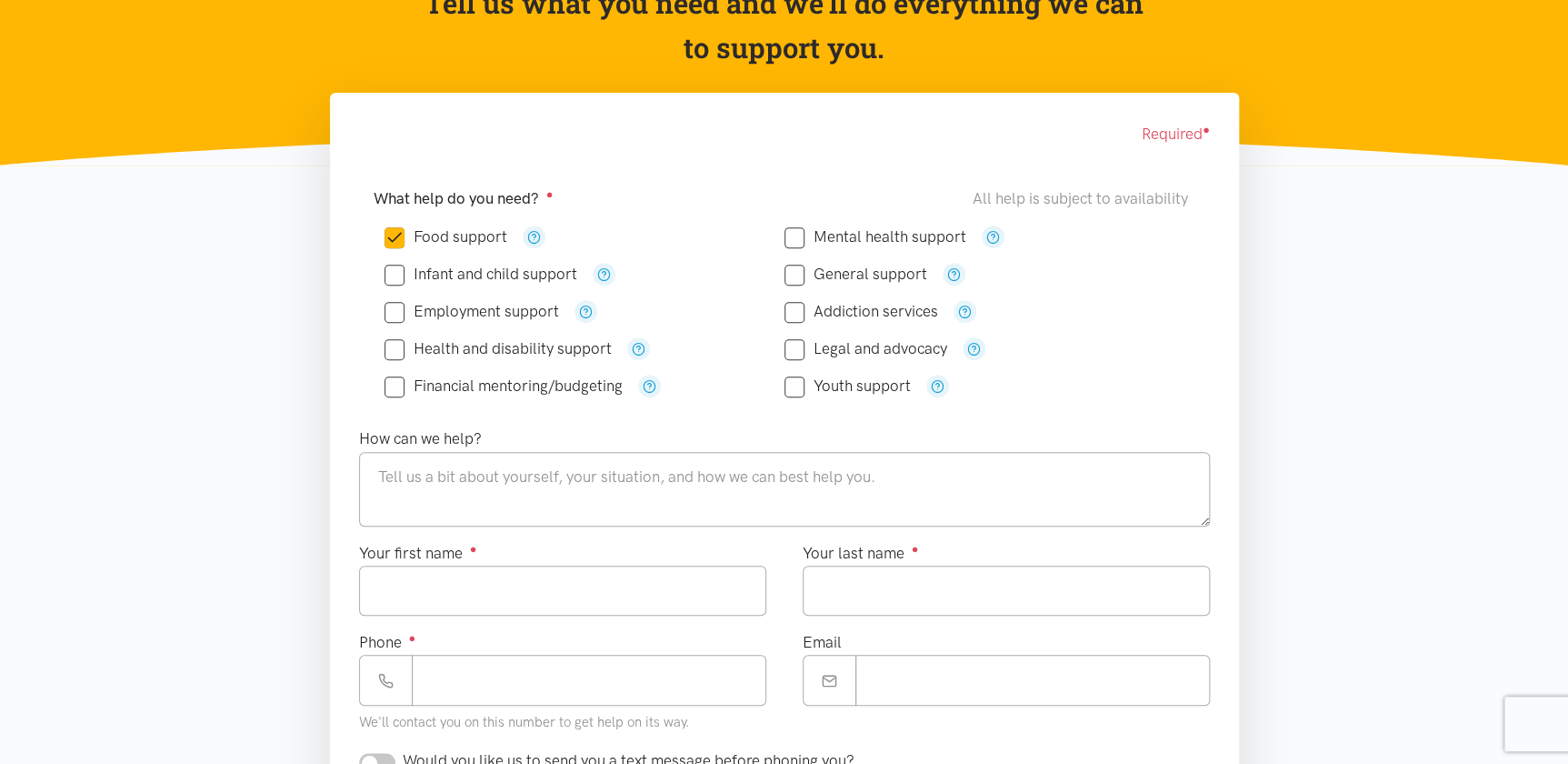
scroll to position [165, 0]
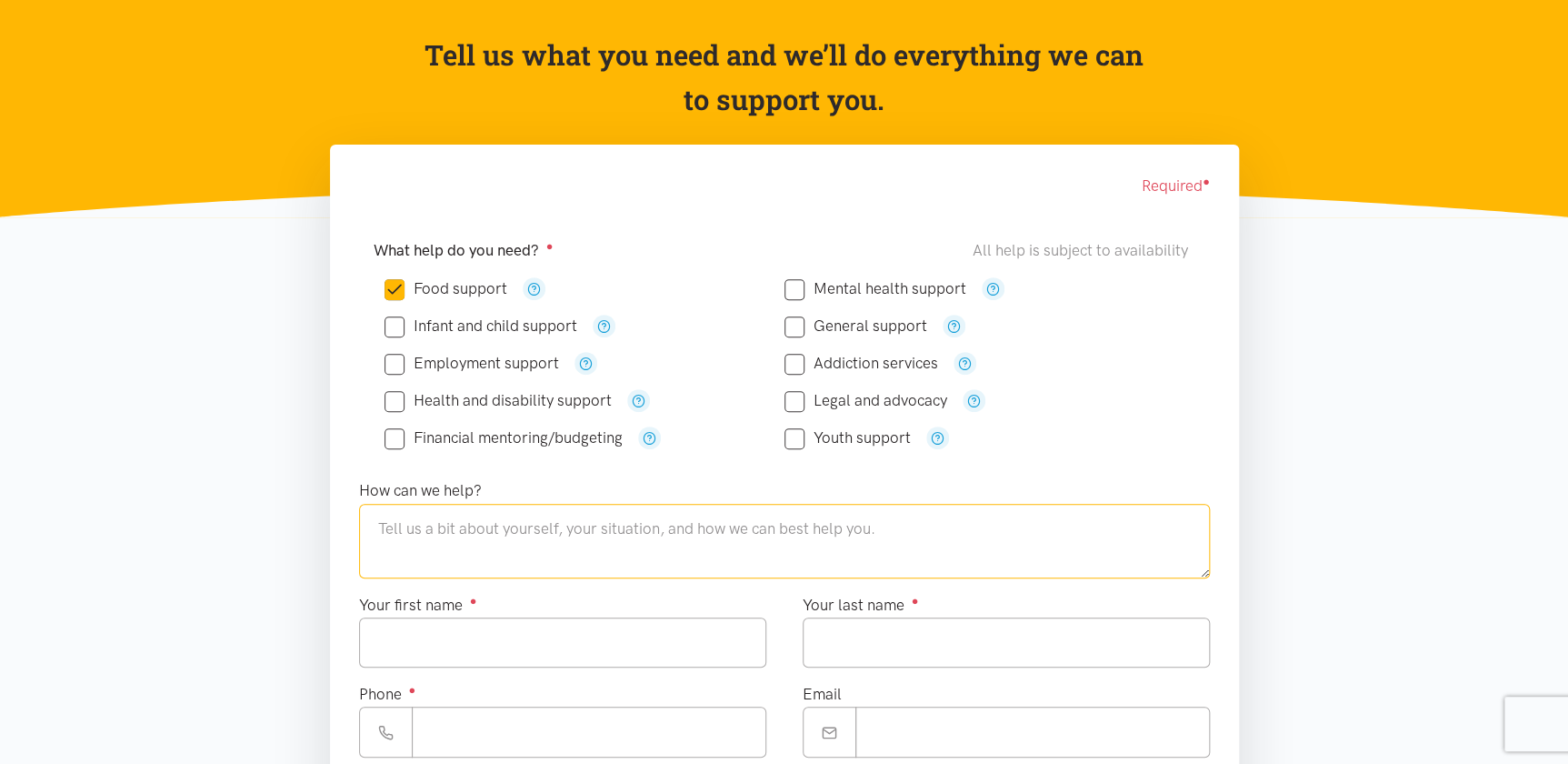
click at [471, 539] on textarea at bounding box center [785, 541] width 851 height 74
click at [409, 521] on textarea at bounding box center [785, 541] width 851 height 74
paste textarea "Food as my rent has increased n I'm short this week as my tax entitlement hadn'…"
type textarea "Food as my rent has increased n I'm short this week as my tax entitlement hadn'…"
drag, startPoint x: 422, startPoint y: 639, endPoint x: 345, endPoint y: 653, distance: 78.3
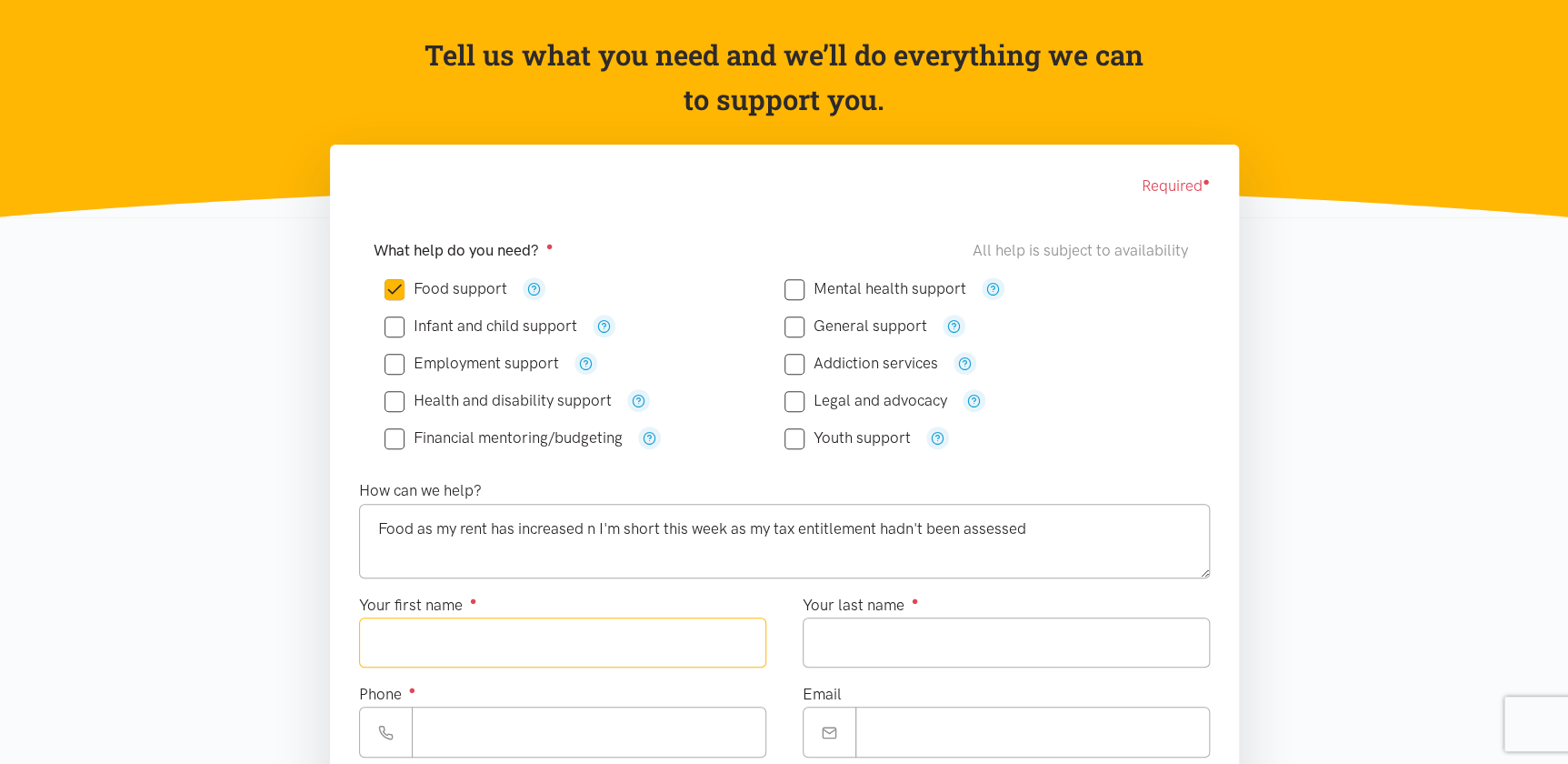
click at [416, 641] on input "Your first name ●" at bounding box center [563, 643] width 407 height 50
type input "*********"
type input "*******"
click at [461, 720] on input "Phone ●" at bounding box center [589, 732] width 353 height 50
paste input "**********"
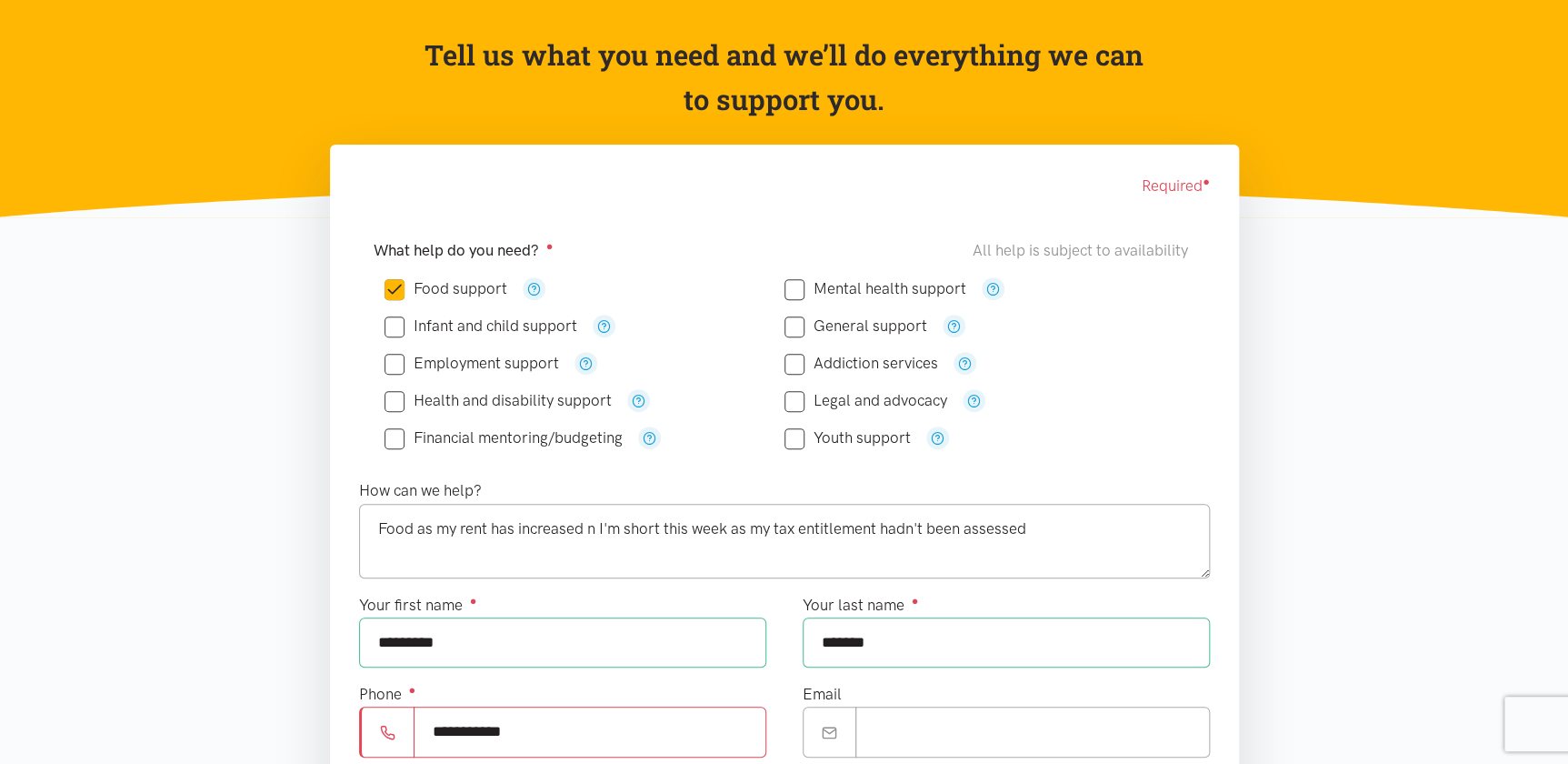
type input "**********"
click at [982, 729] on input "Email" at bounding box center [1032, 732] width 355 height 50
paste input "**********"
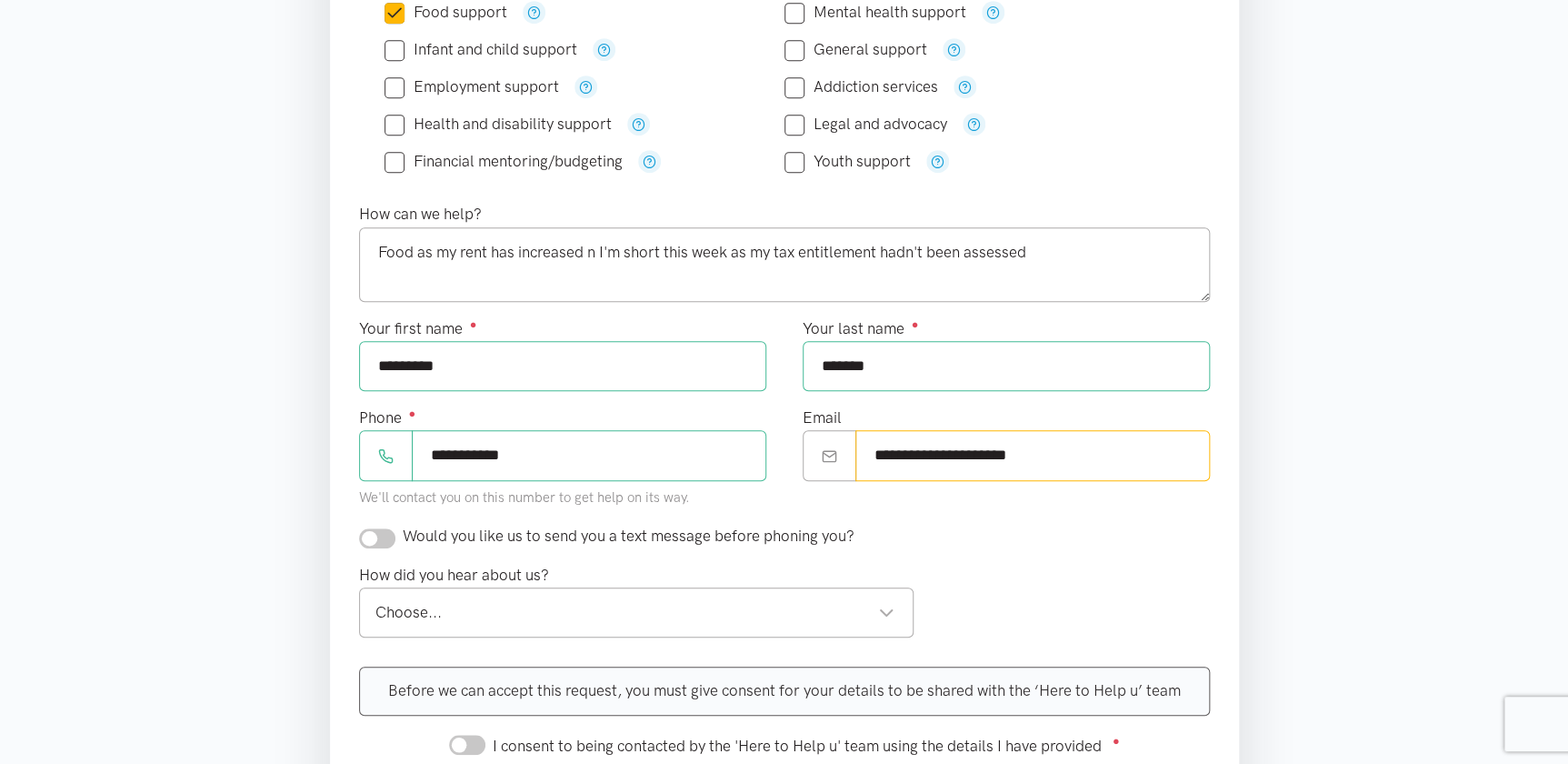
scroll to position [579, 0]
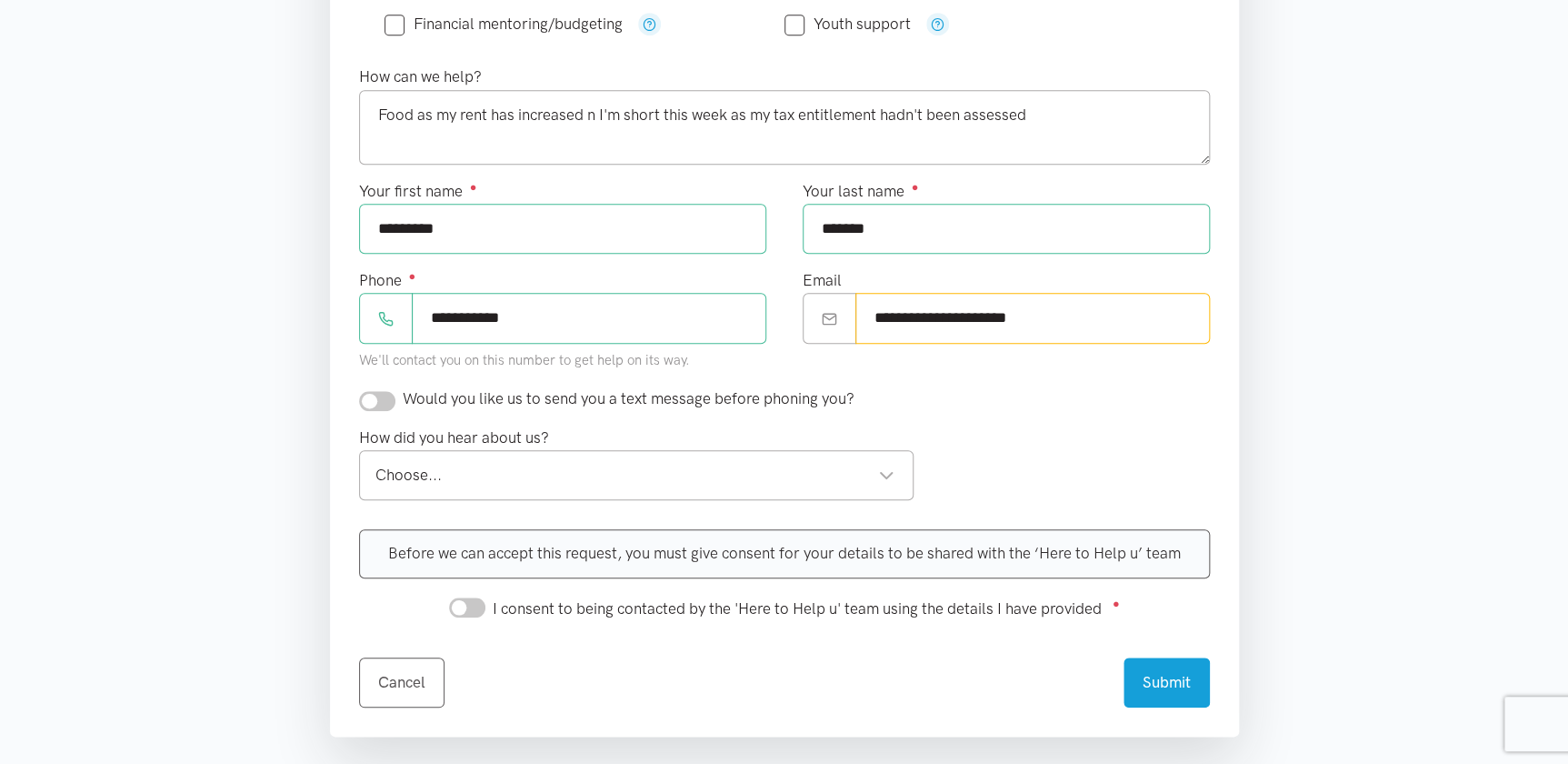
click at [491, 479] on div "Choose..." at bounding box center [635, 475] width 520 height 24
type input "**********"
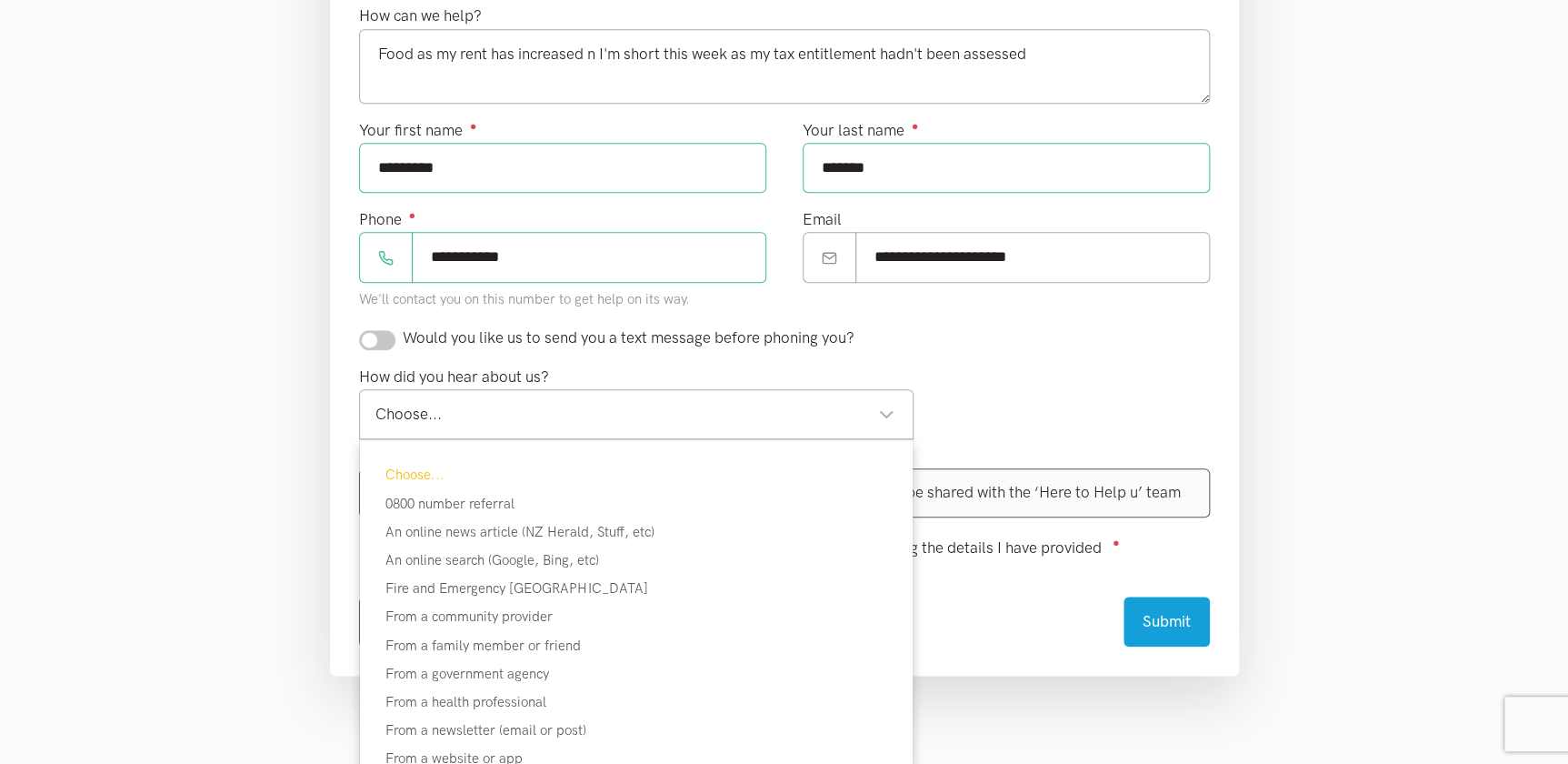
scroll to position [744, 0]
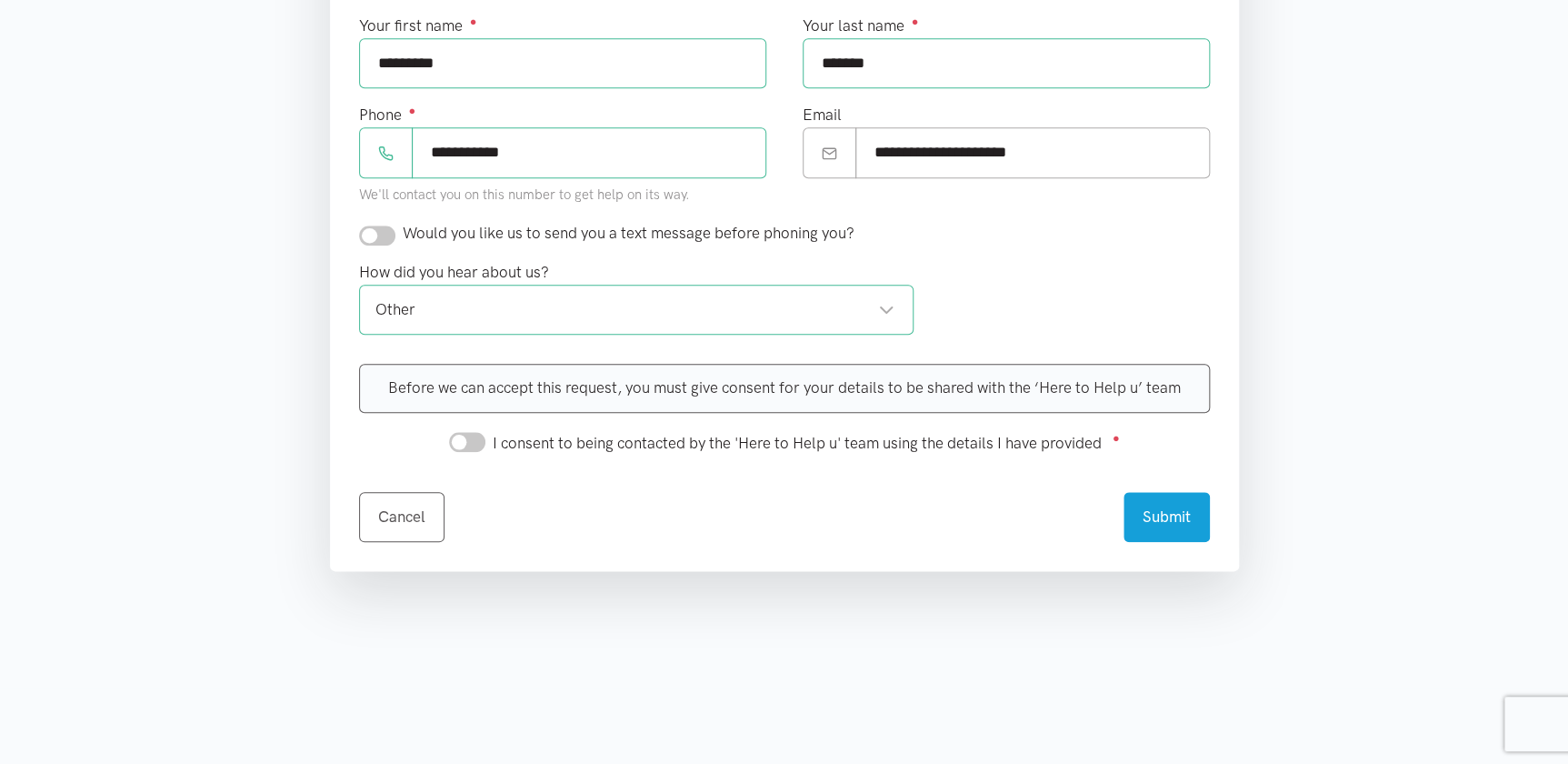
click at [466, 437] on input "I consent to being contacted by the 'Here to Help u' team using the details I h…" at bounding box center [467, 442] width 36 height 20
checkbox input "true"
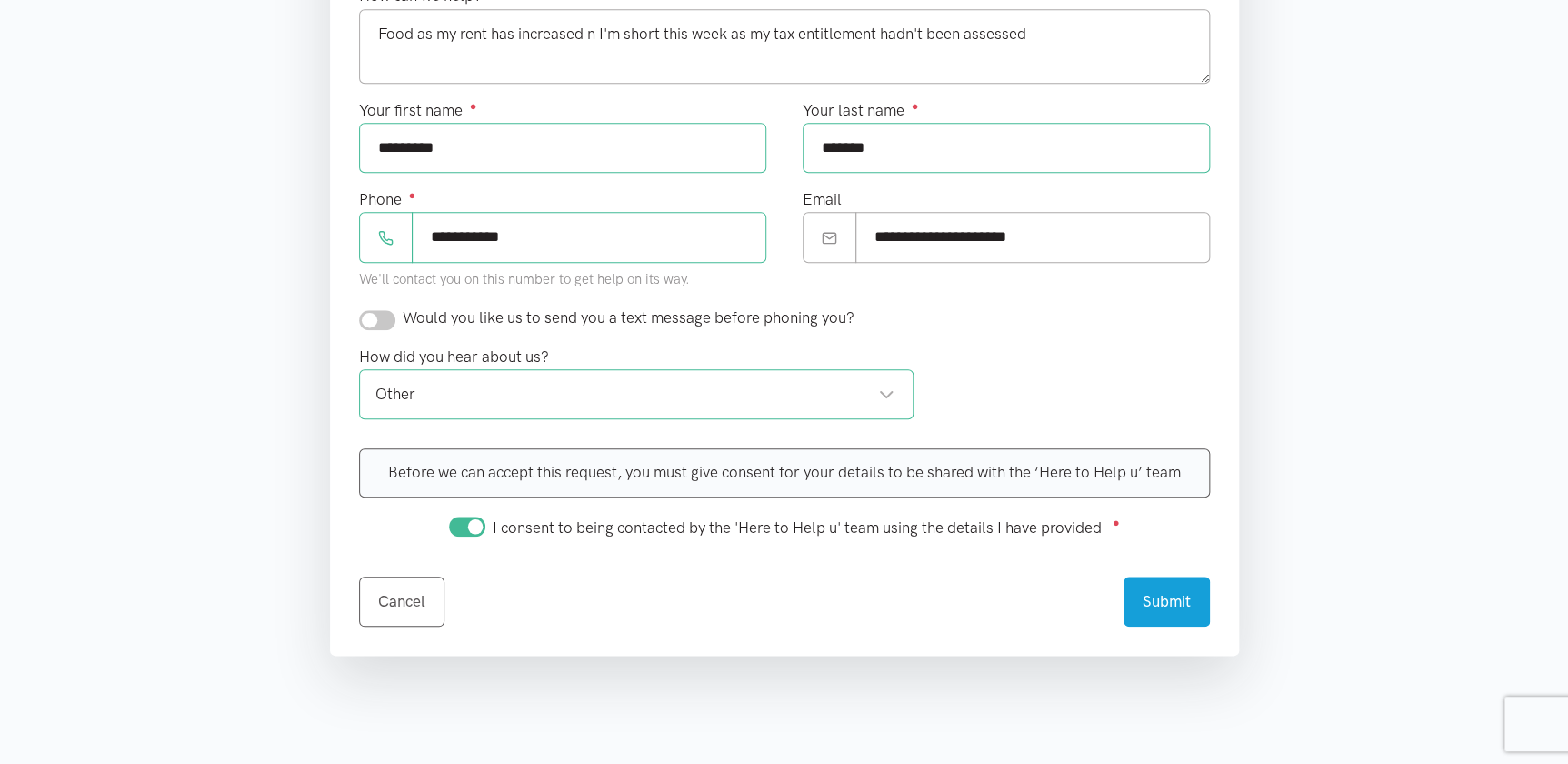
scroll to position [579, 0]
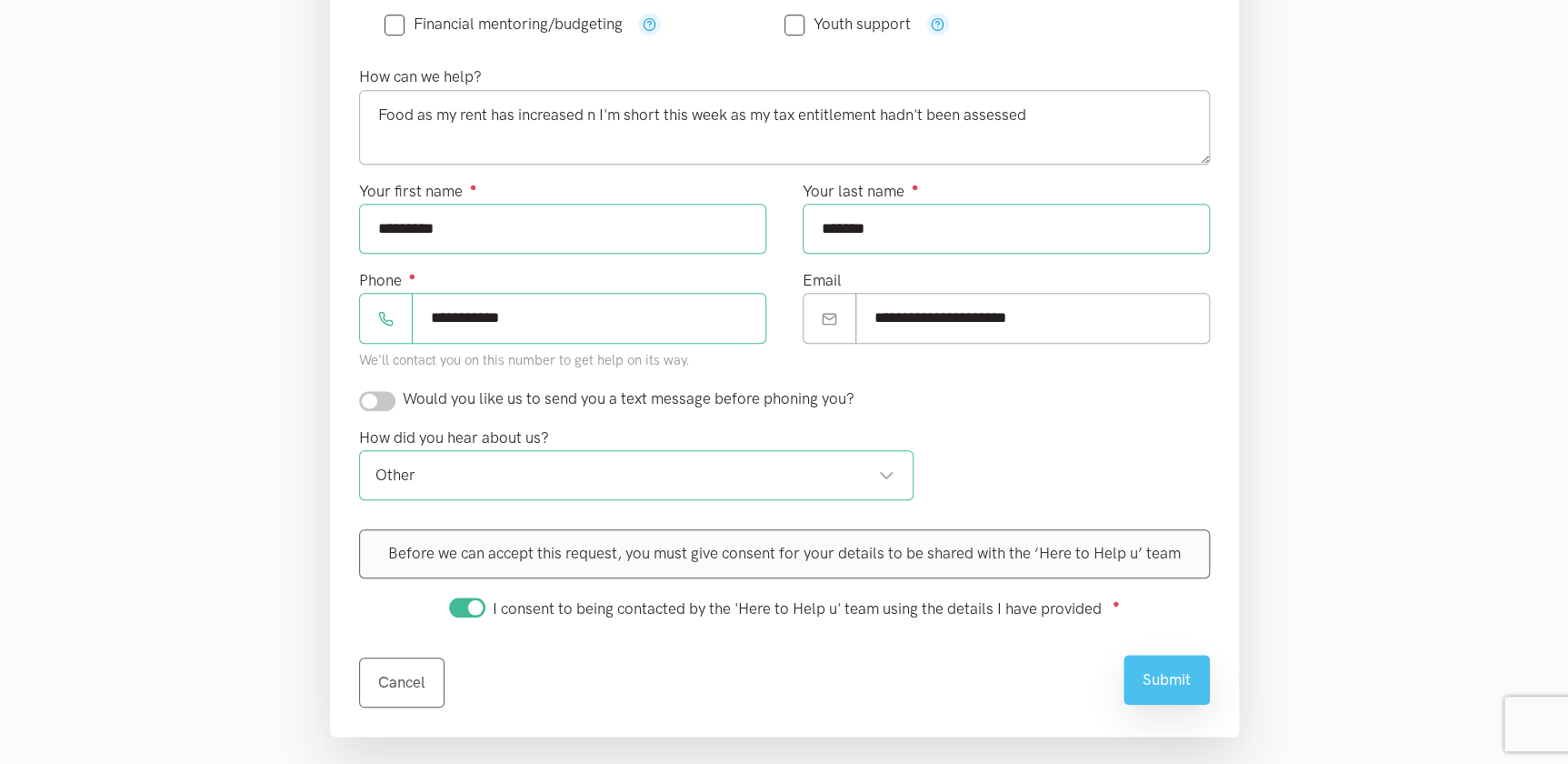
click at [1157, 684] on button "Submit" at bounding box center [1167, 680] width 86 height 50
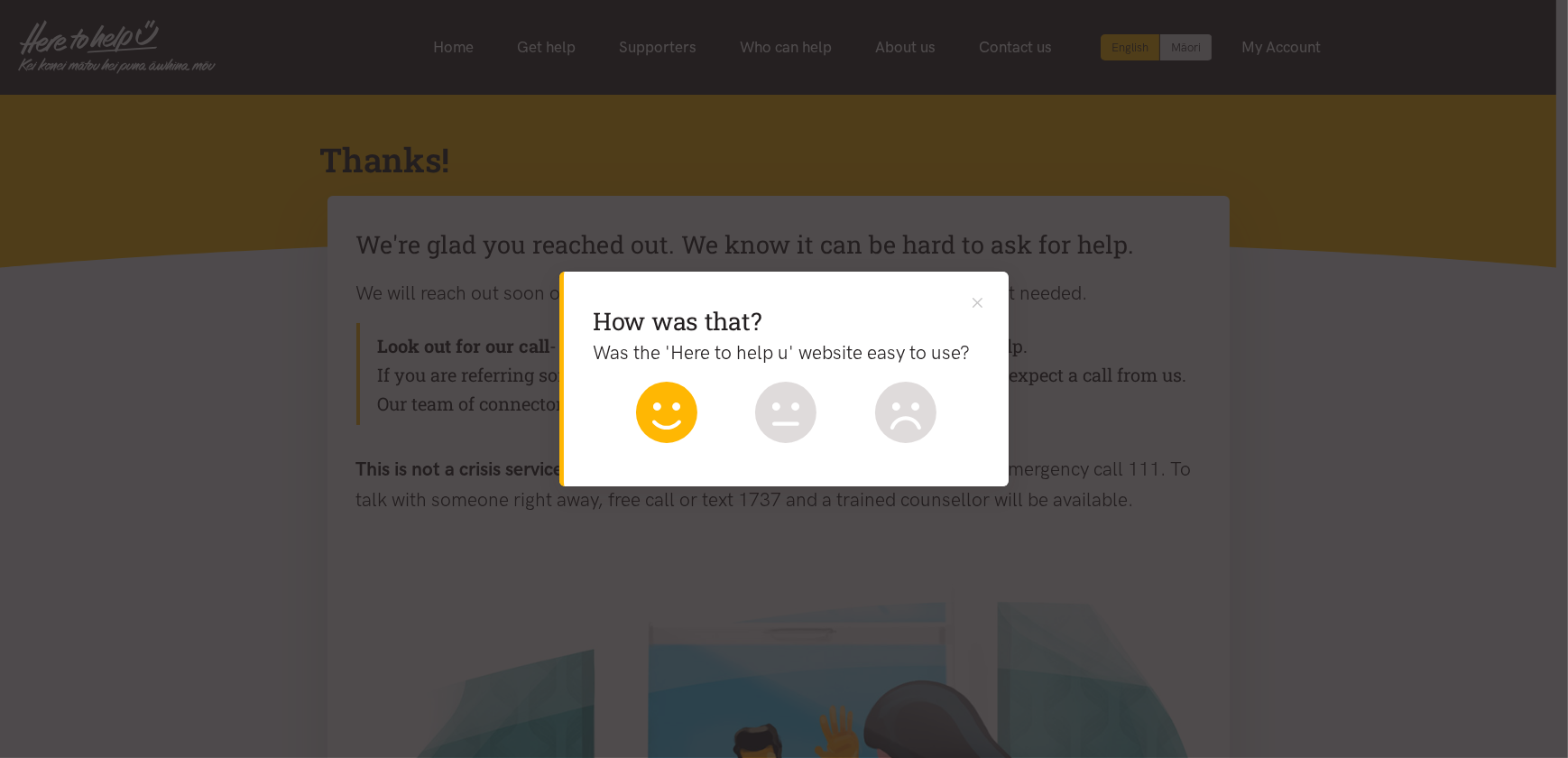
click at [672, 419] on icon at bounding box center [667, 412] width 62 height 62
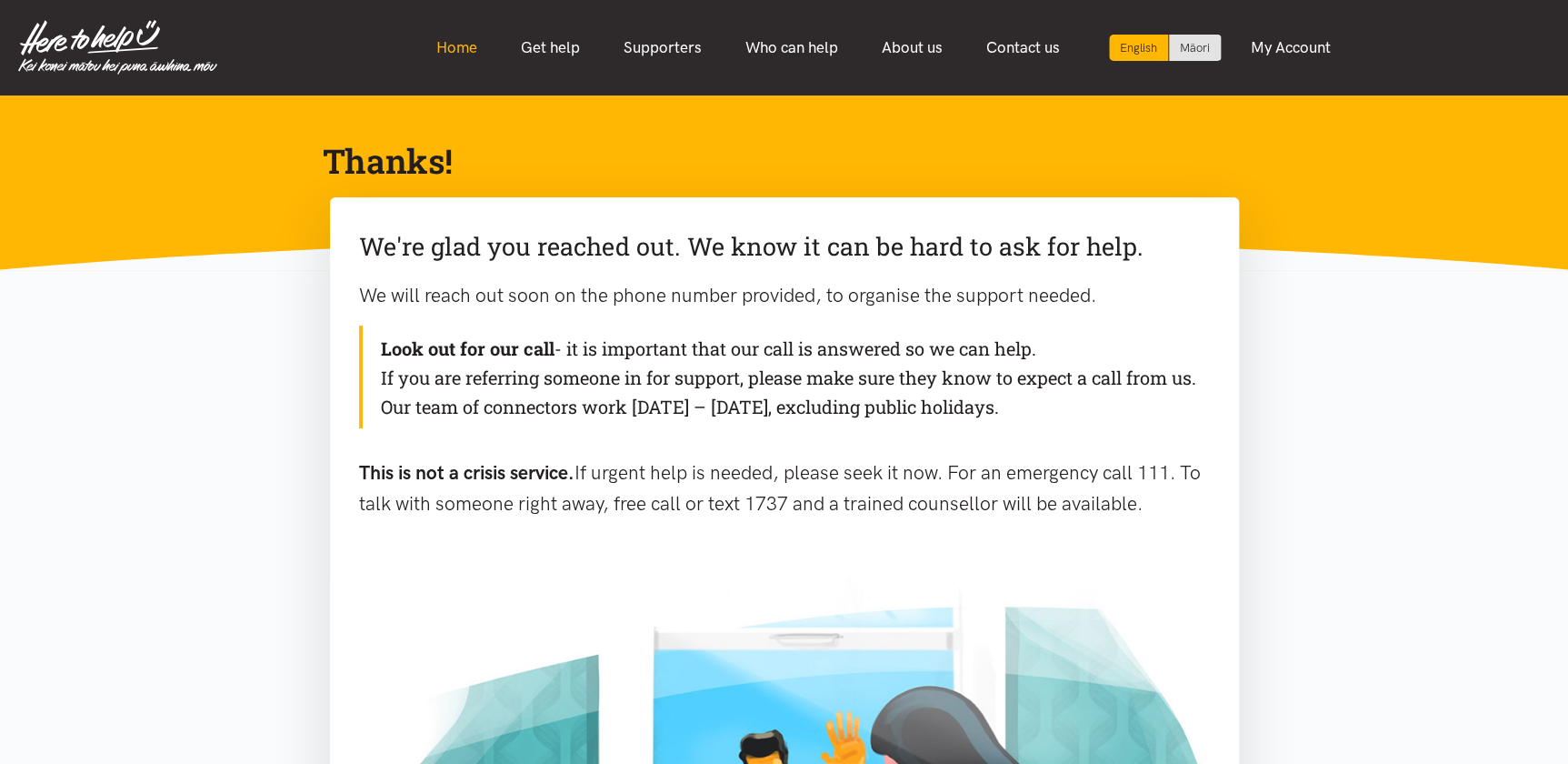
drag, startPoint x: 462, startPoint y: 45, endPoint x: 472, endPoint y: 52, distance: 12.2
click at [462, 45] on link "Home" at bounding box center [456, 47] width 84 height 39
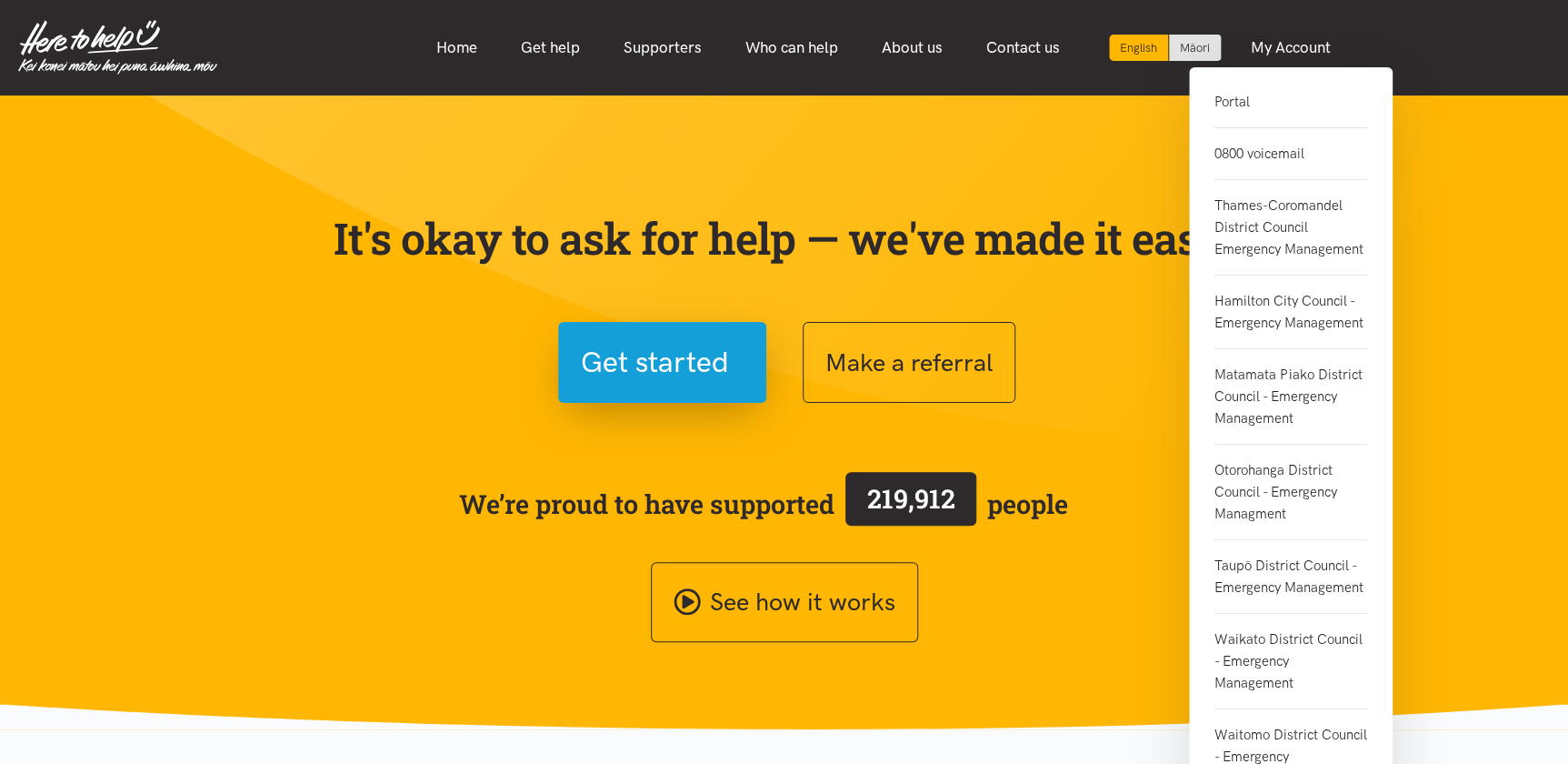
click at [1230, 95] on link "Portal" at bounding box center [1291, 109] width 153 height 37
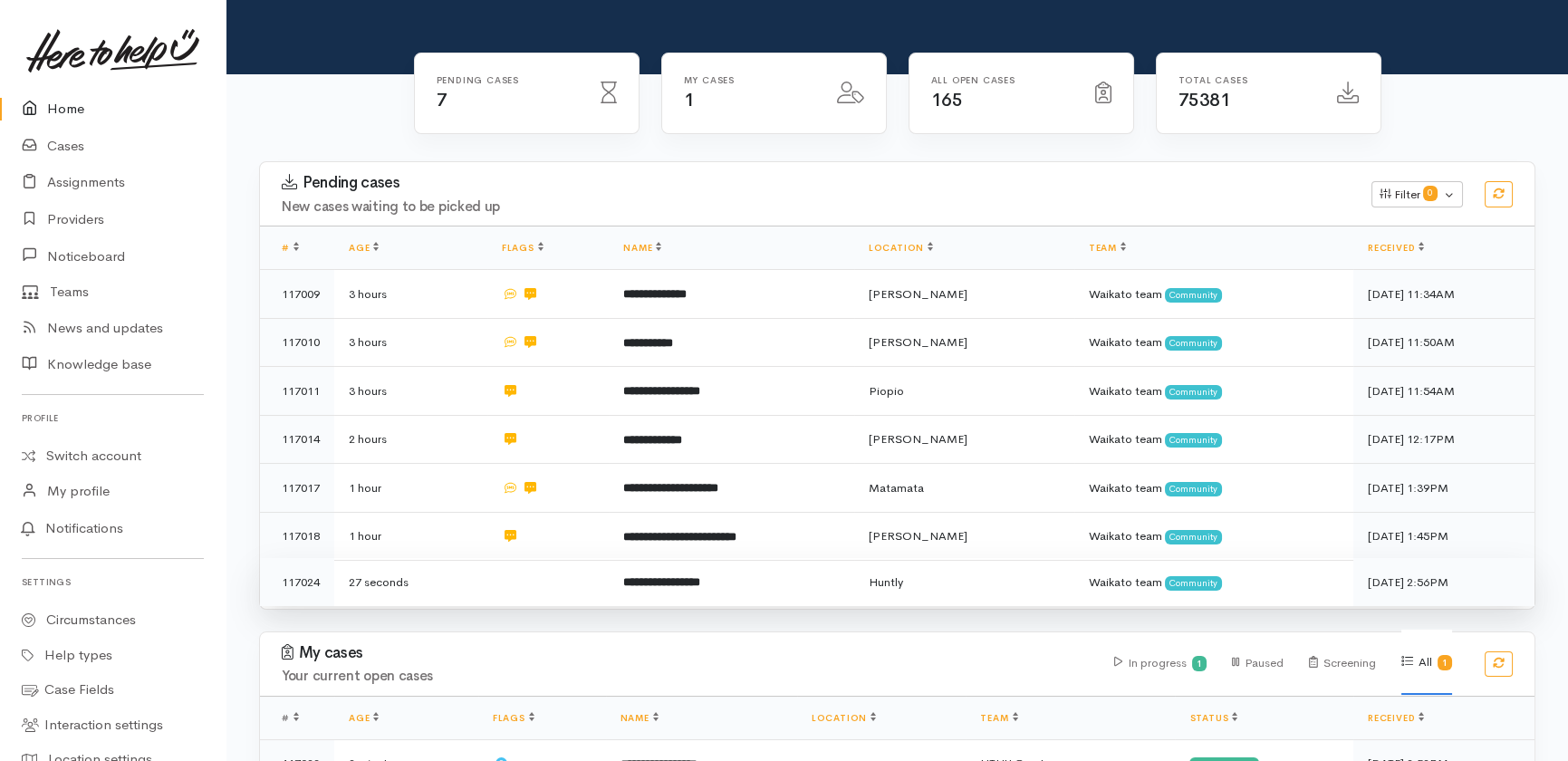
scroll to position [215, 0]
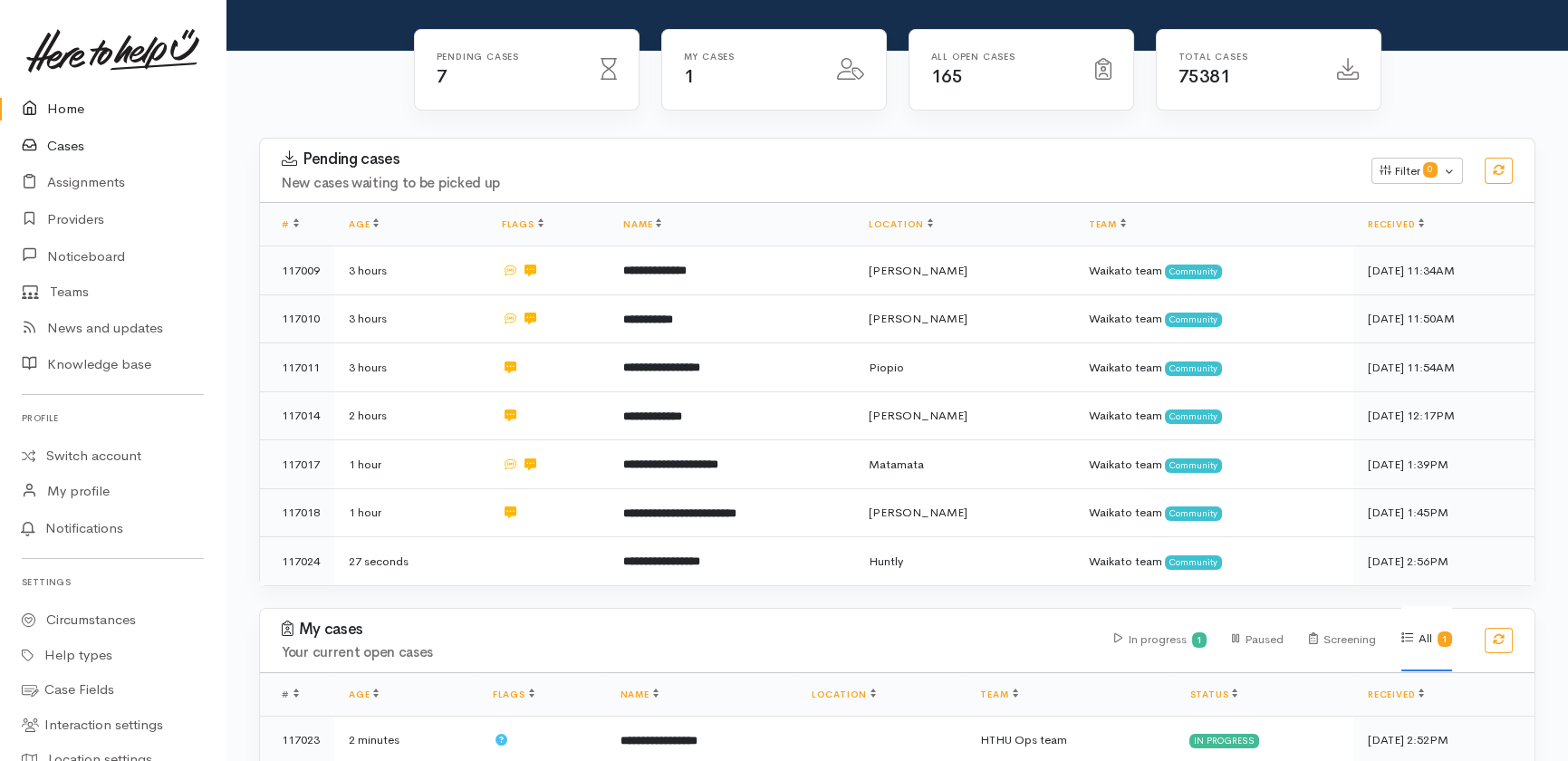
drag, startPoint x: 73, startPoint y: 110, endPoint x: 78, endPoint y: 127, distance: 17.7
click at [75, 113] on link "Home" at bounding box center [113, 109] width 225 height 37
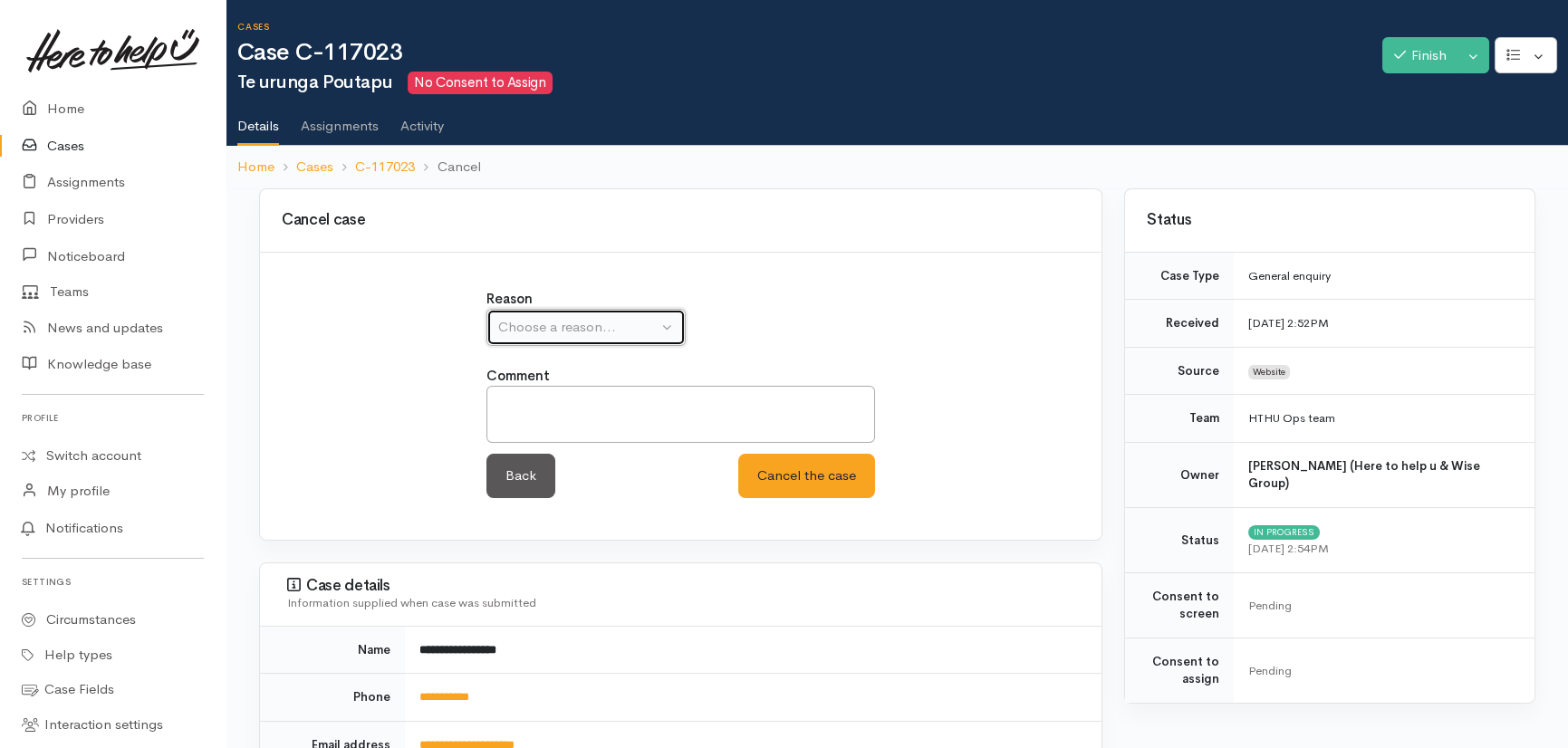
click at [544, 327] on div "Choose a reason..." at bounding box center [578, 327] width 160 height 21
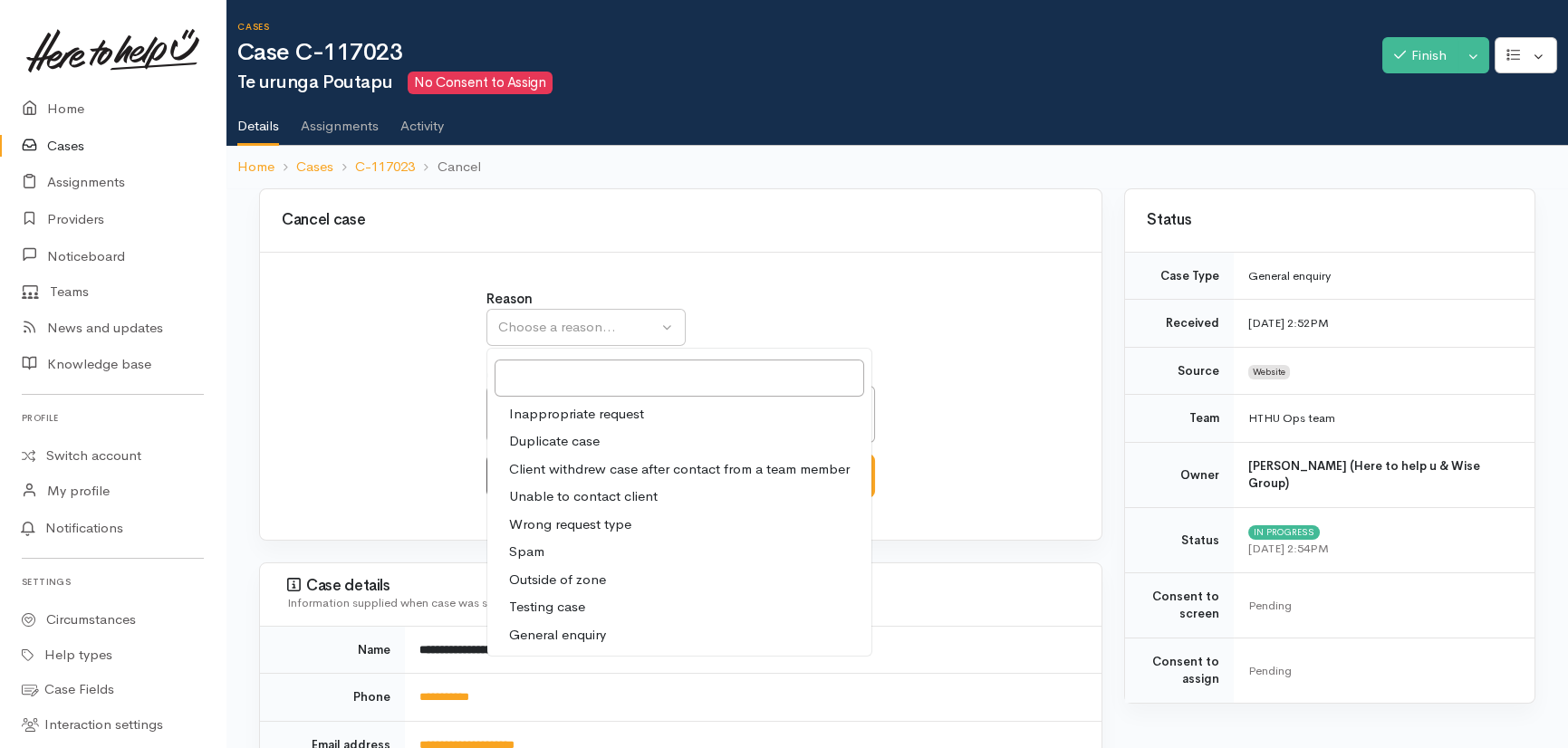
click at [561, 518] on span "Wrong request type" at bounding box center [570, 525] width 122 height 21
select select "5"
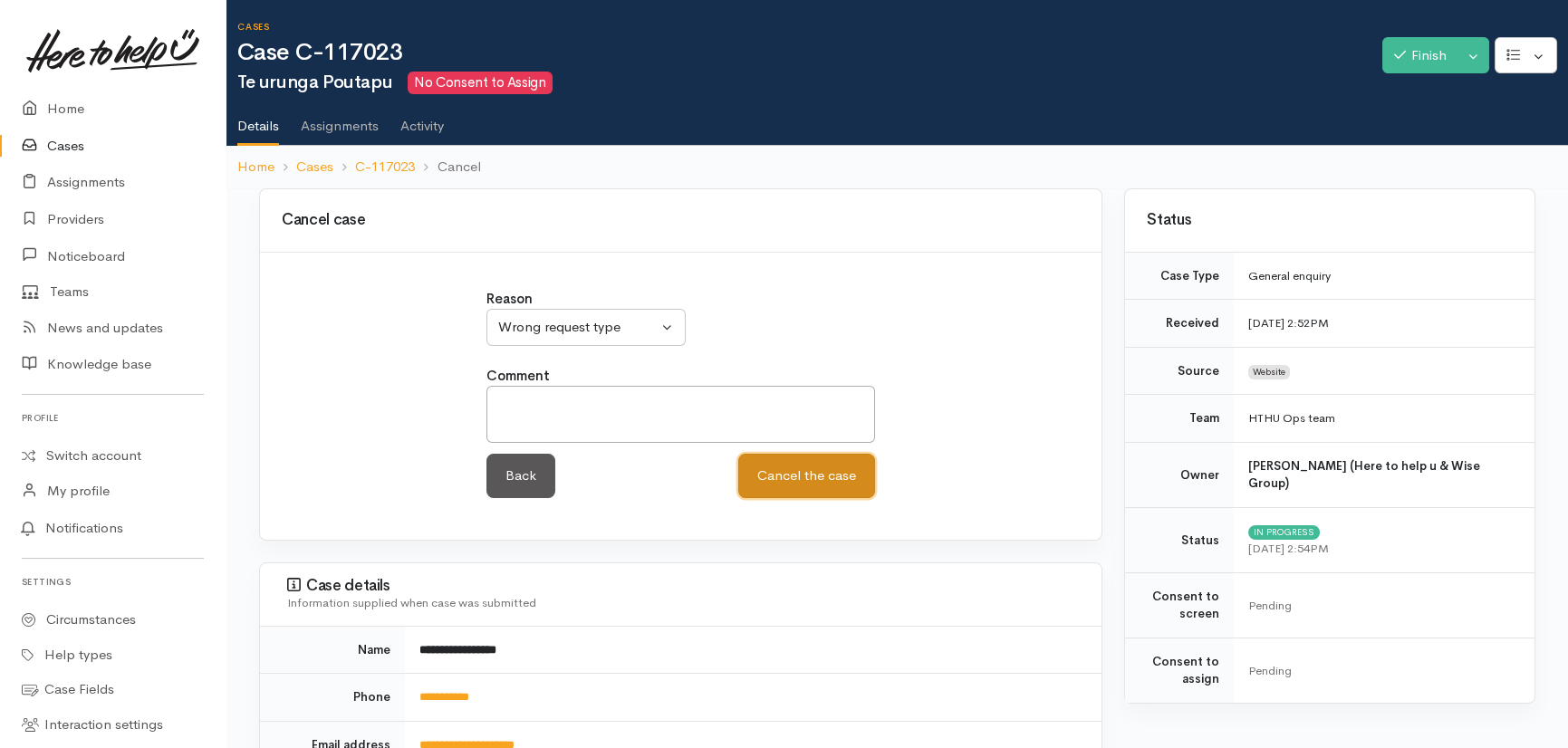
click at [791, 468] on button "Cancel the case" at bounding box center [807, 476] width 137 height 44
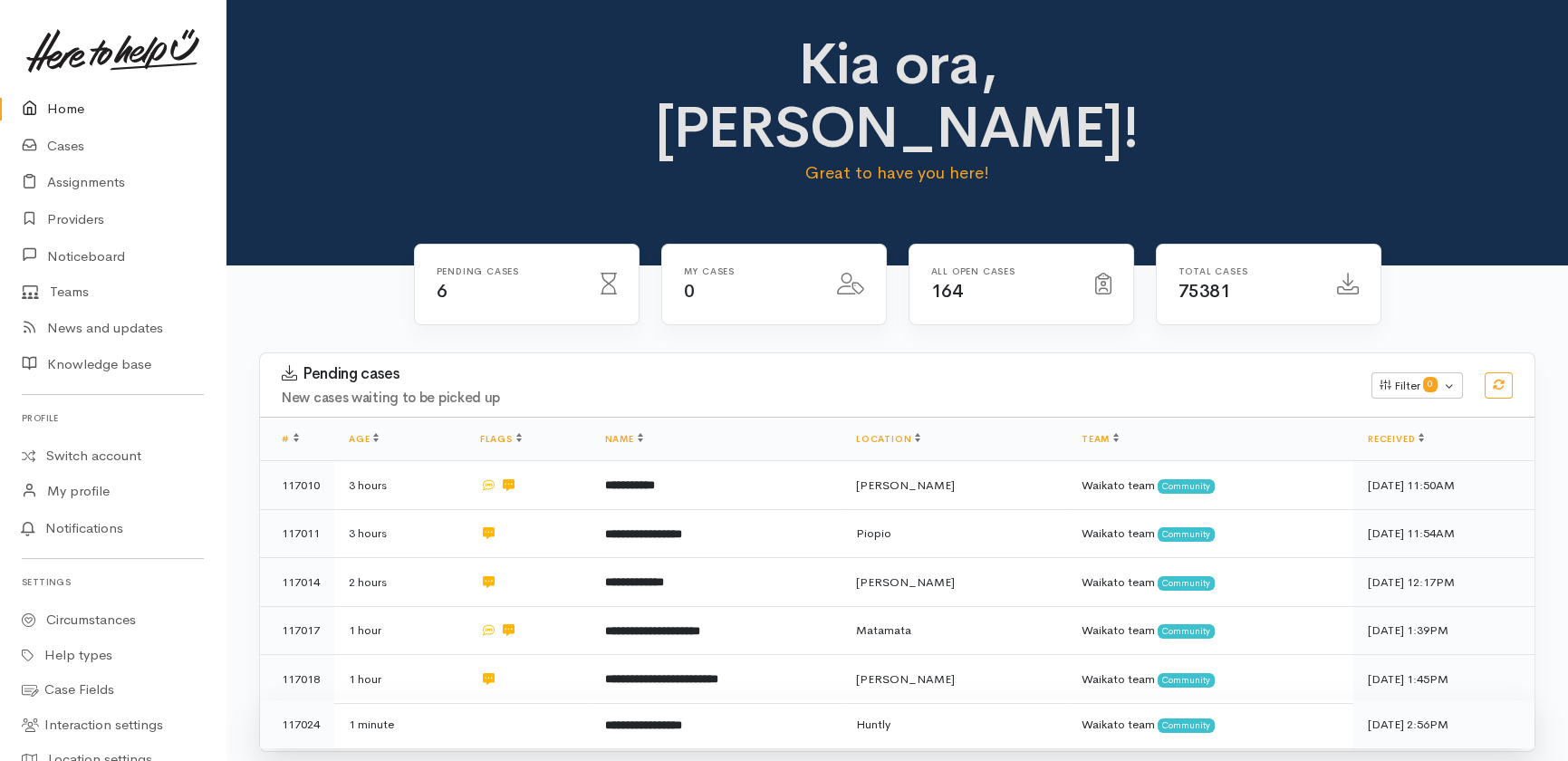
click at [457, 700] on td "1 minute" at bounding box center [400, 724] width 131 height 48
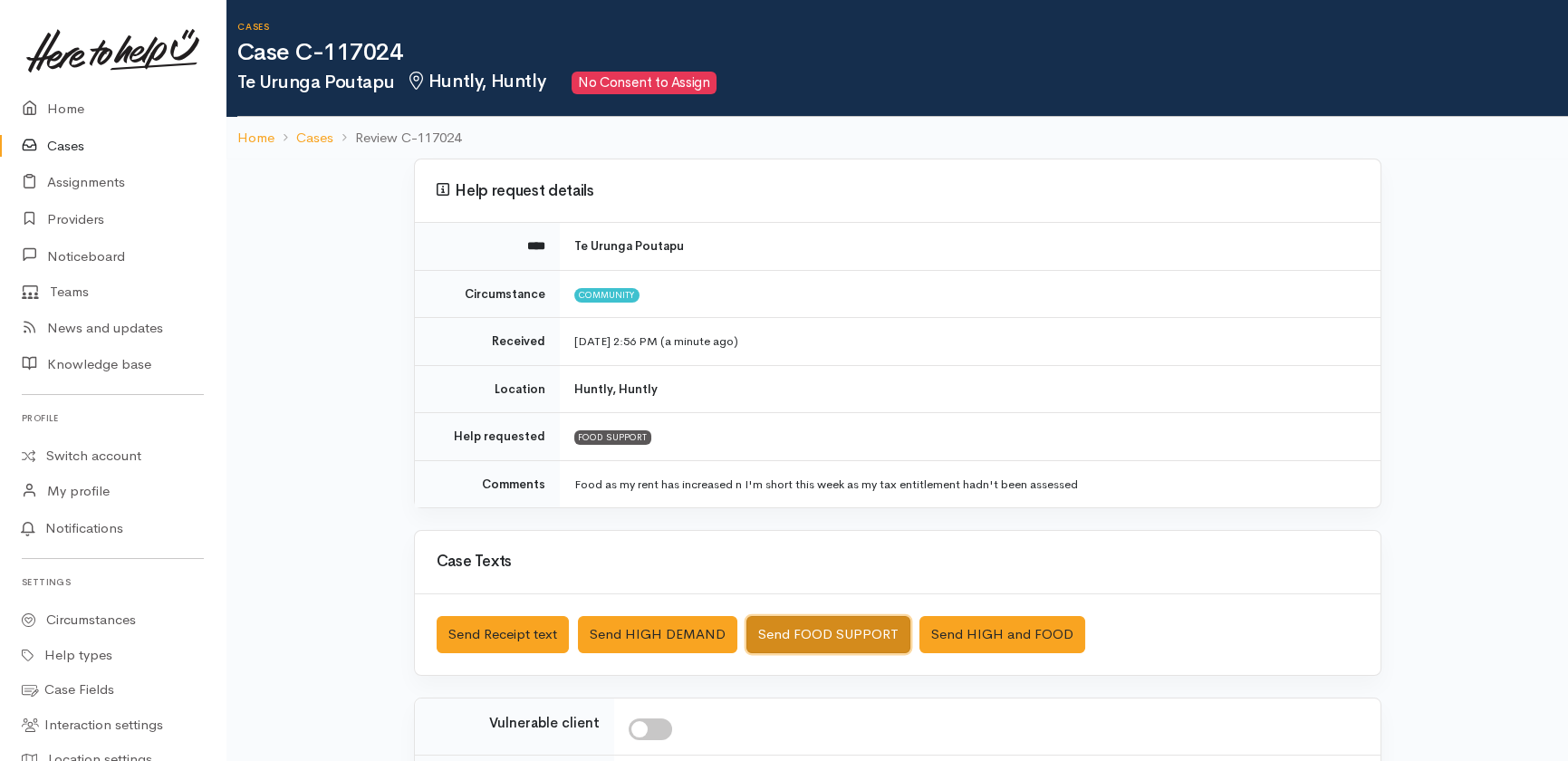
click at [786, 637] on button "Send FOOD SUPPORT" at bounding box center [828, 634] width 164 height 37
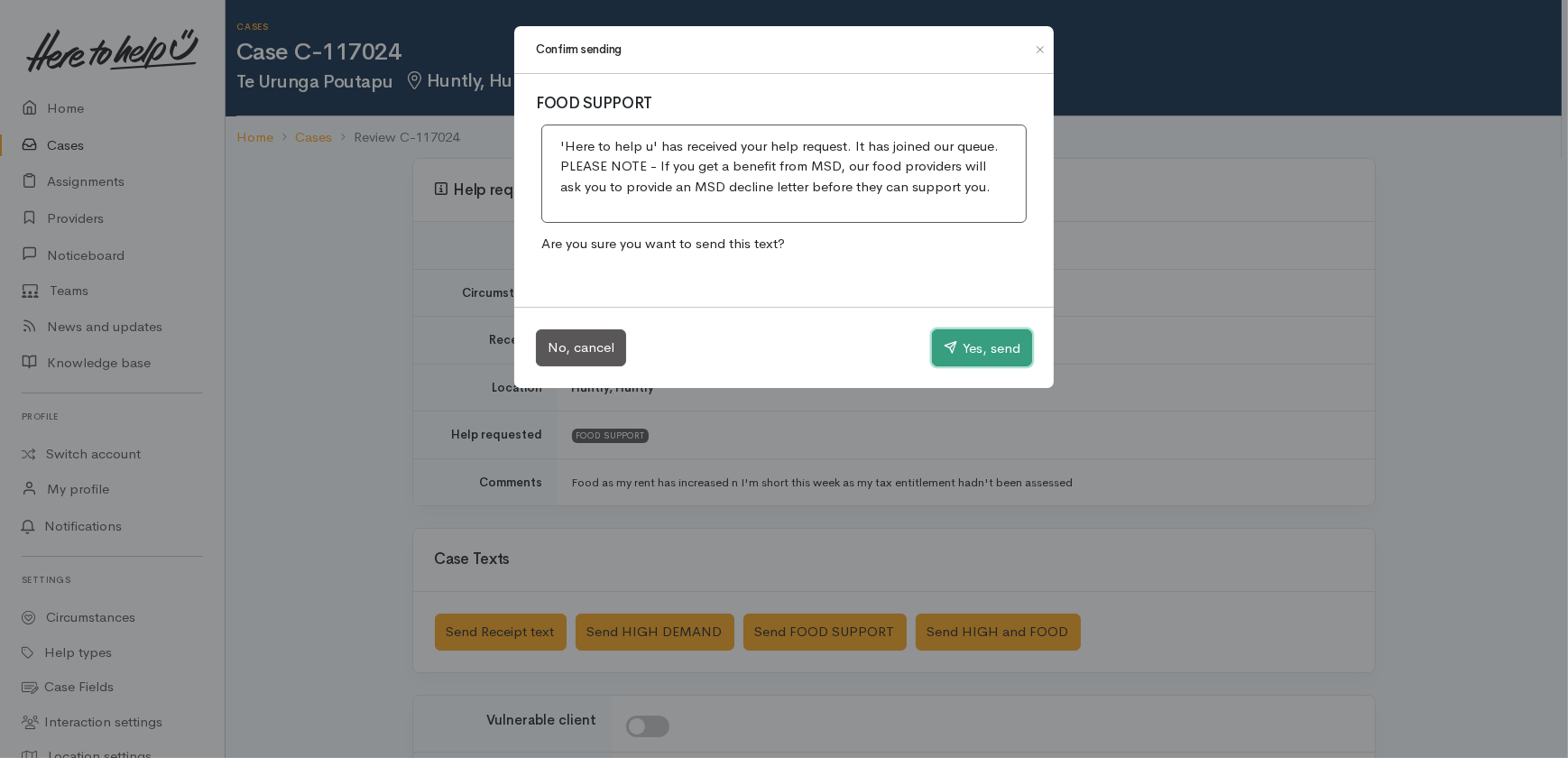
click at [994, 346] on button "Yes, send" at bounding box center [981, 348] width 100 height 38
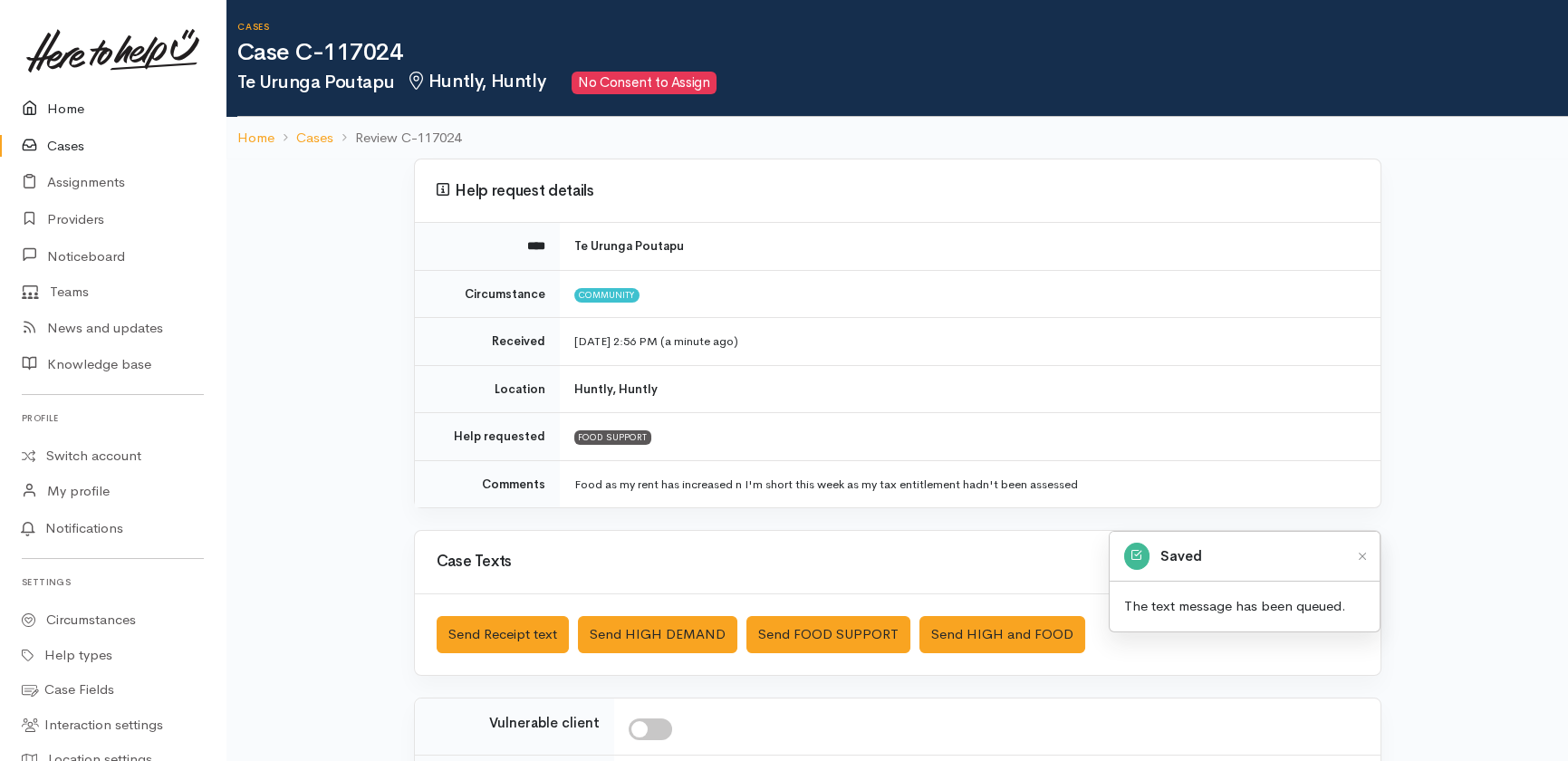
click at [89, 114] on link "Home" at bounding box center [113, 109] width 225 height 37
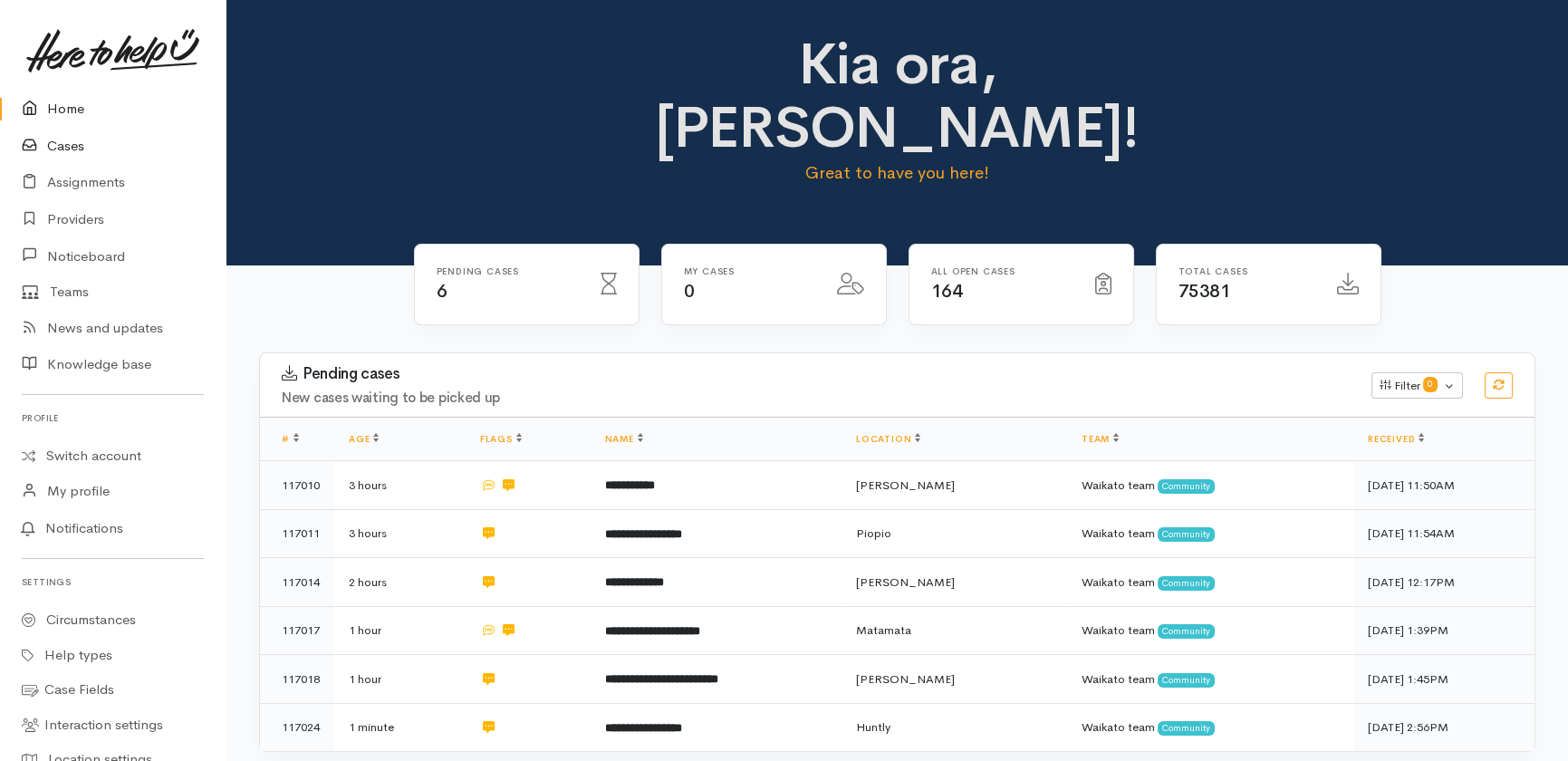
click at [70, 127] on link "Home" at bounding box center [113, 109] width 225 height 37
click at [66, 150] on link "Cases" at bounding box center [113, 146] width 225 height 37
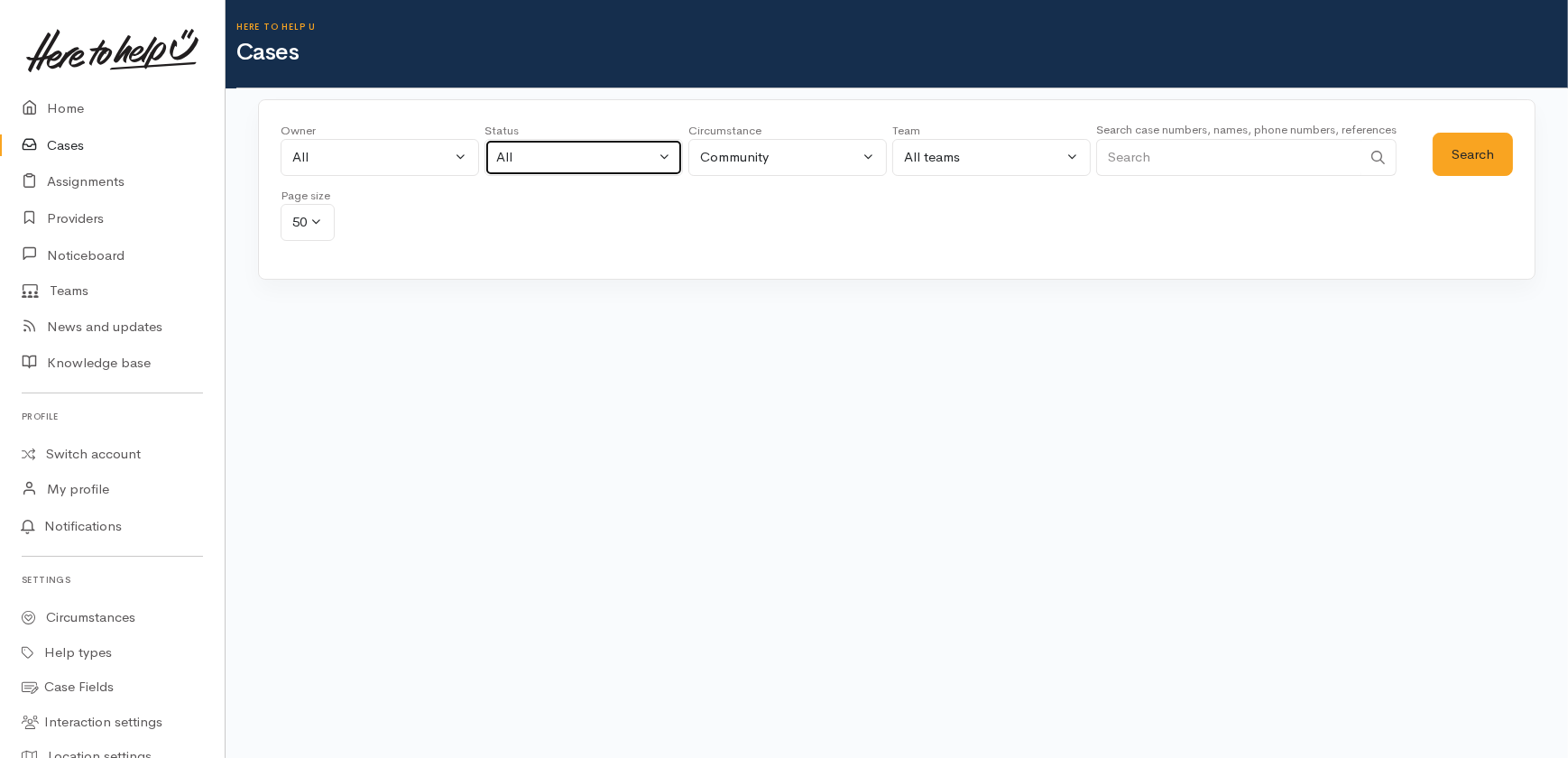
click at [544, 154] on div "All" at bounding box center [576, 157] width 159 height 21
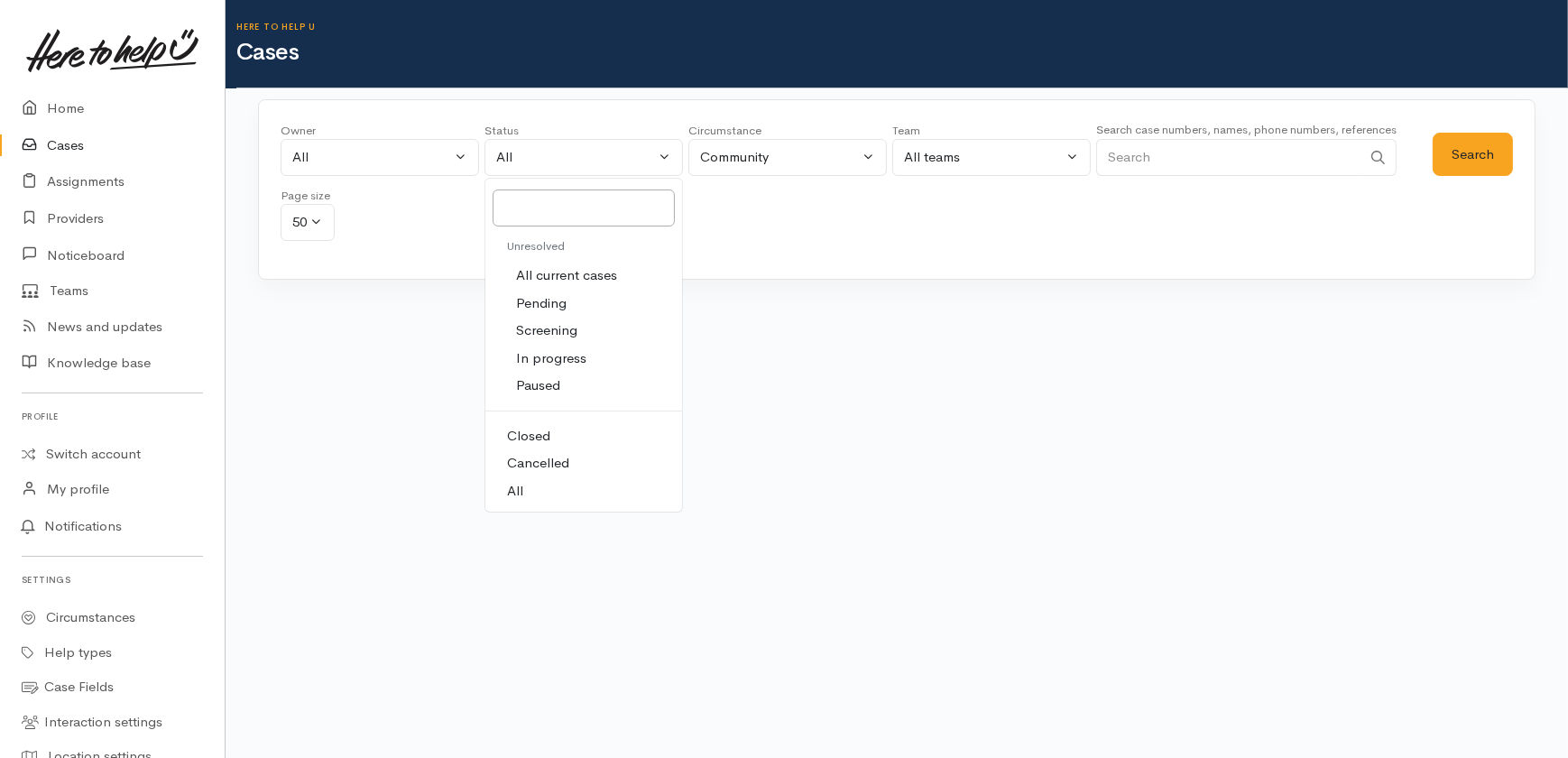
click at [564, 274] on span "All current cases" at bounding box center [567, 275] width 101 height 21
select select "Unresolved"
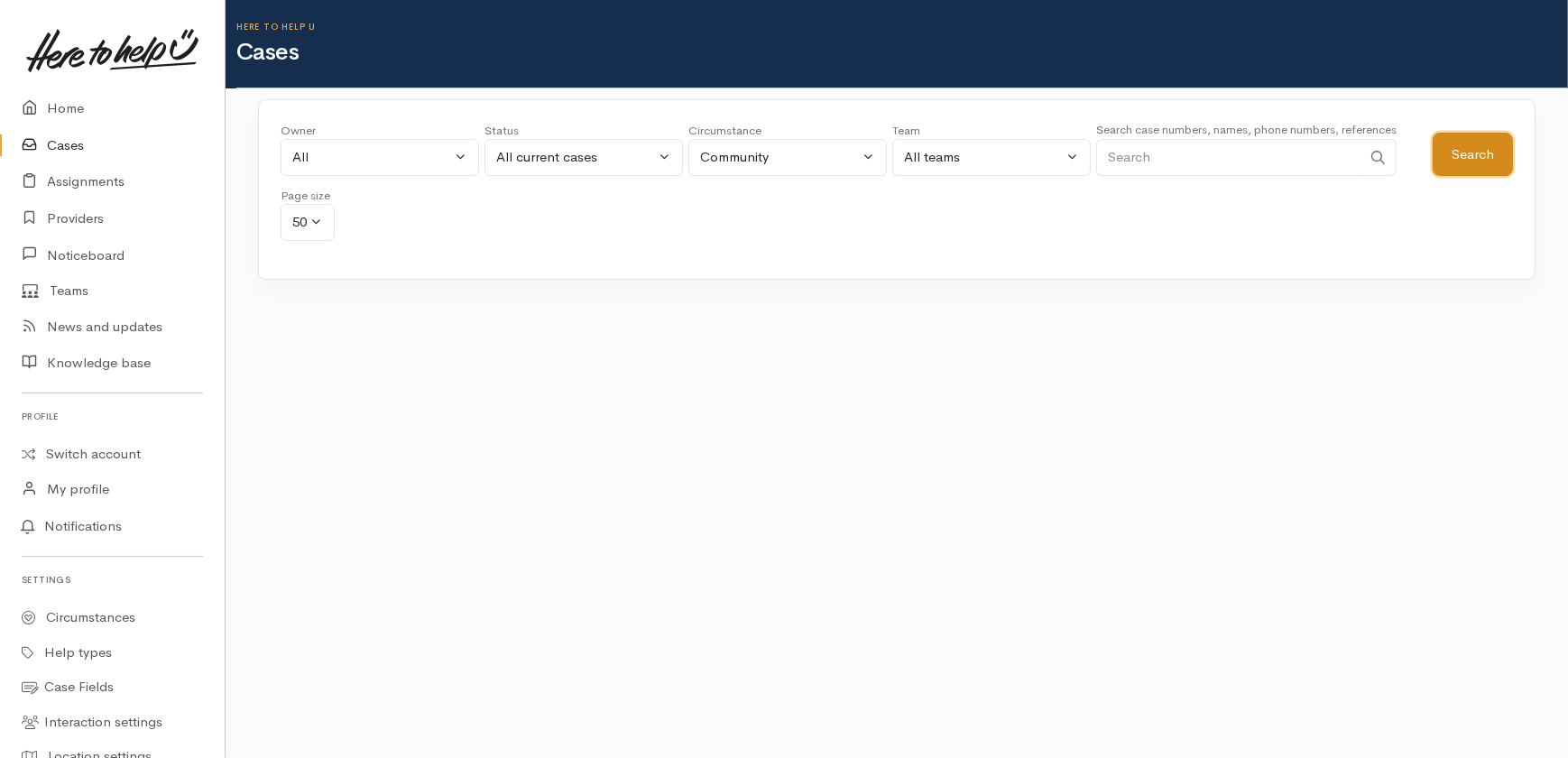
drag, startPoint x: 1475, startPoint y: 154, endPoint x: 898, endPoint y: 132, distance: 577.4
click at [1476, 153] on button "Search" at bounding box center [1472, 155] width 80 height 44
click at [386, 151] on div "All" at bounding box center [372, 157] width 159 height 21
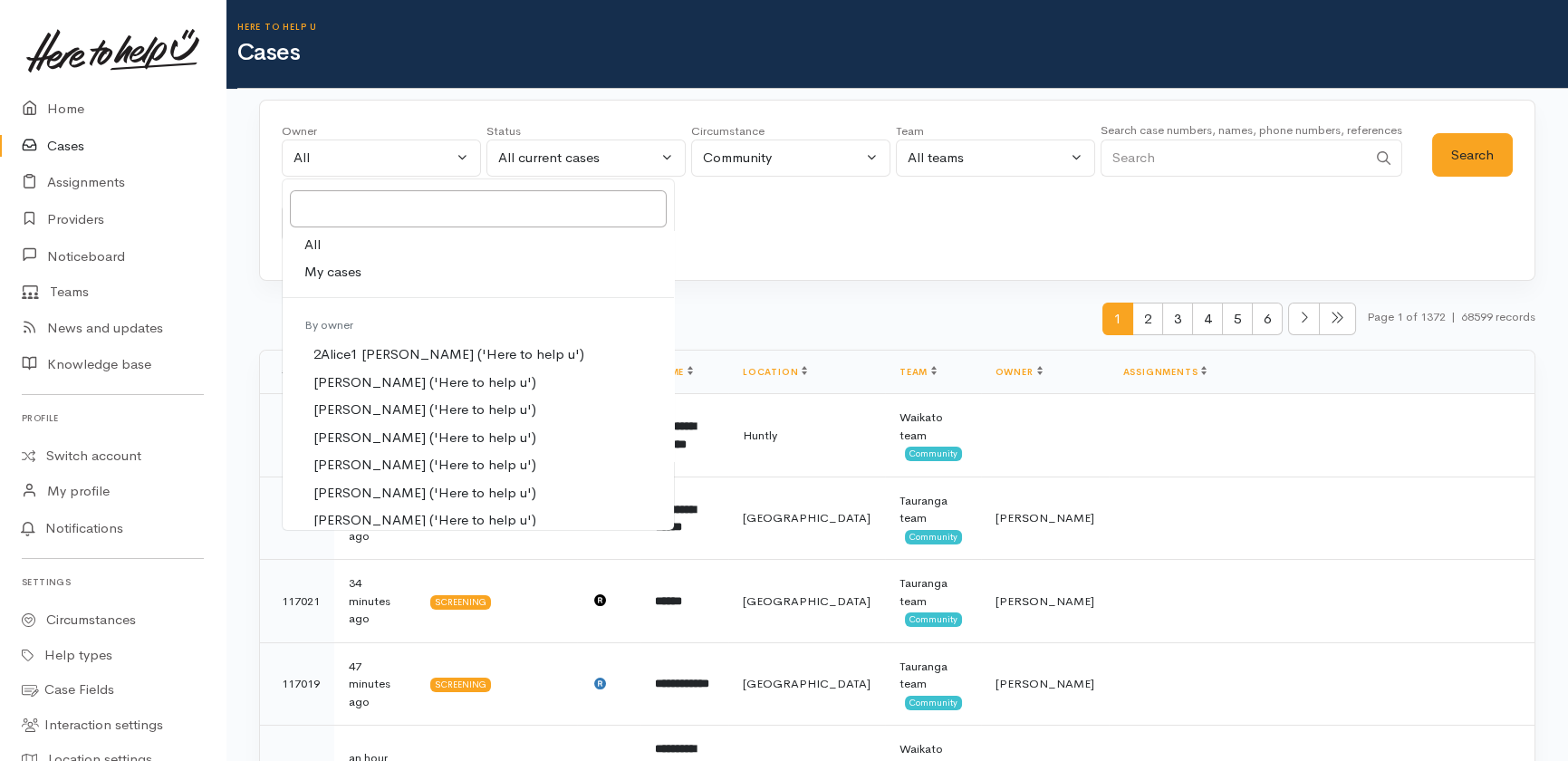
drag, startPoint x: 887, startPoint y: 233, endPoint x: 516, endPoint y: 162, distance: 377.7
click at [887, 234] on div "Owner All My cases 2Alice1 Faye Davies ('Here to help u') Aandrea Murray ('Here…" at bounding box center [857, 187] width 1151 height 130
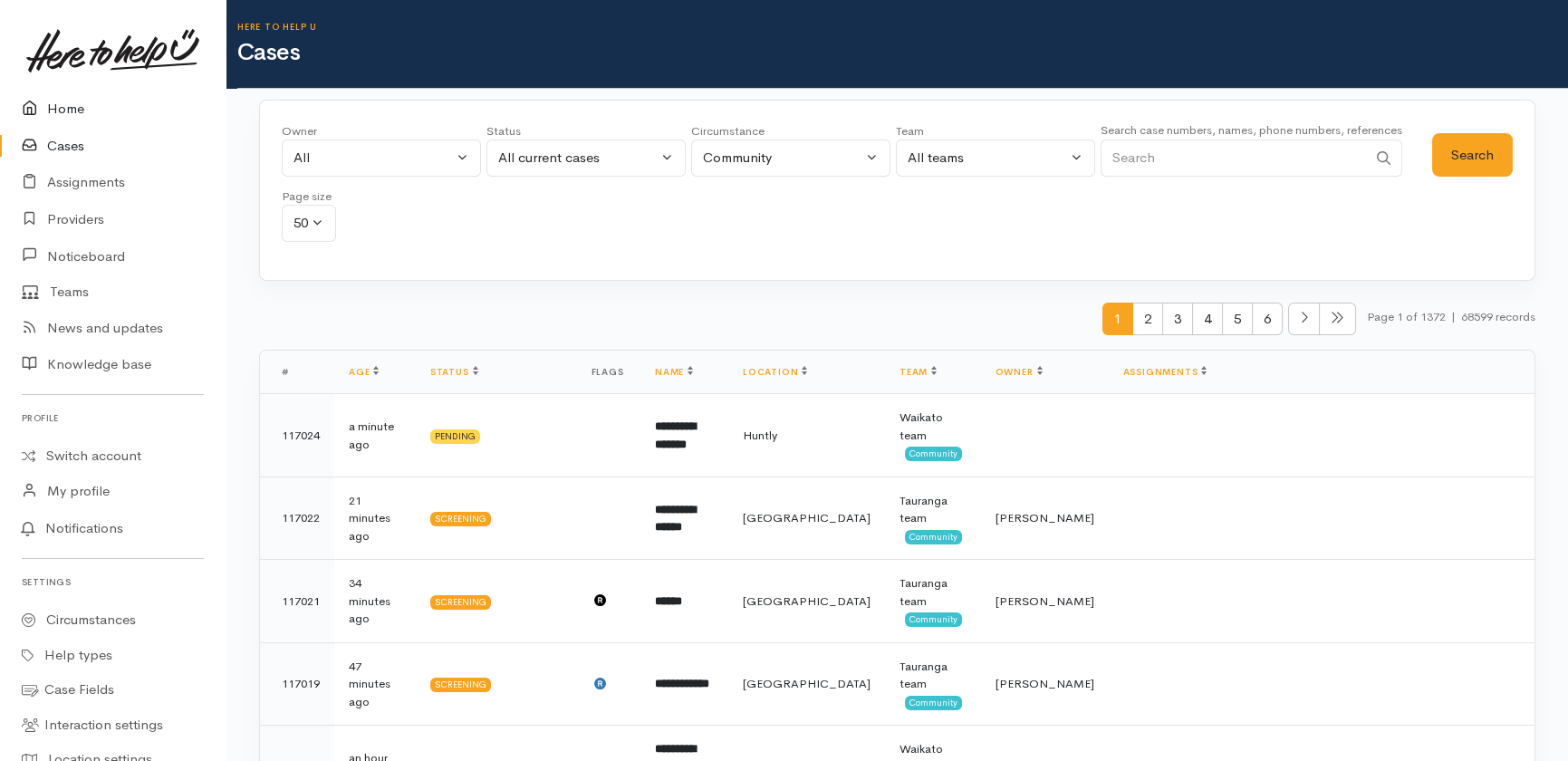
click at [66, 93] on link "Home" at bounding box center [113, 109] width 225 height 37
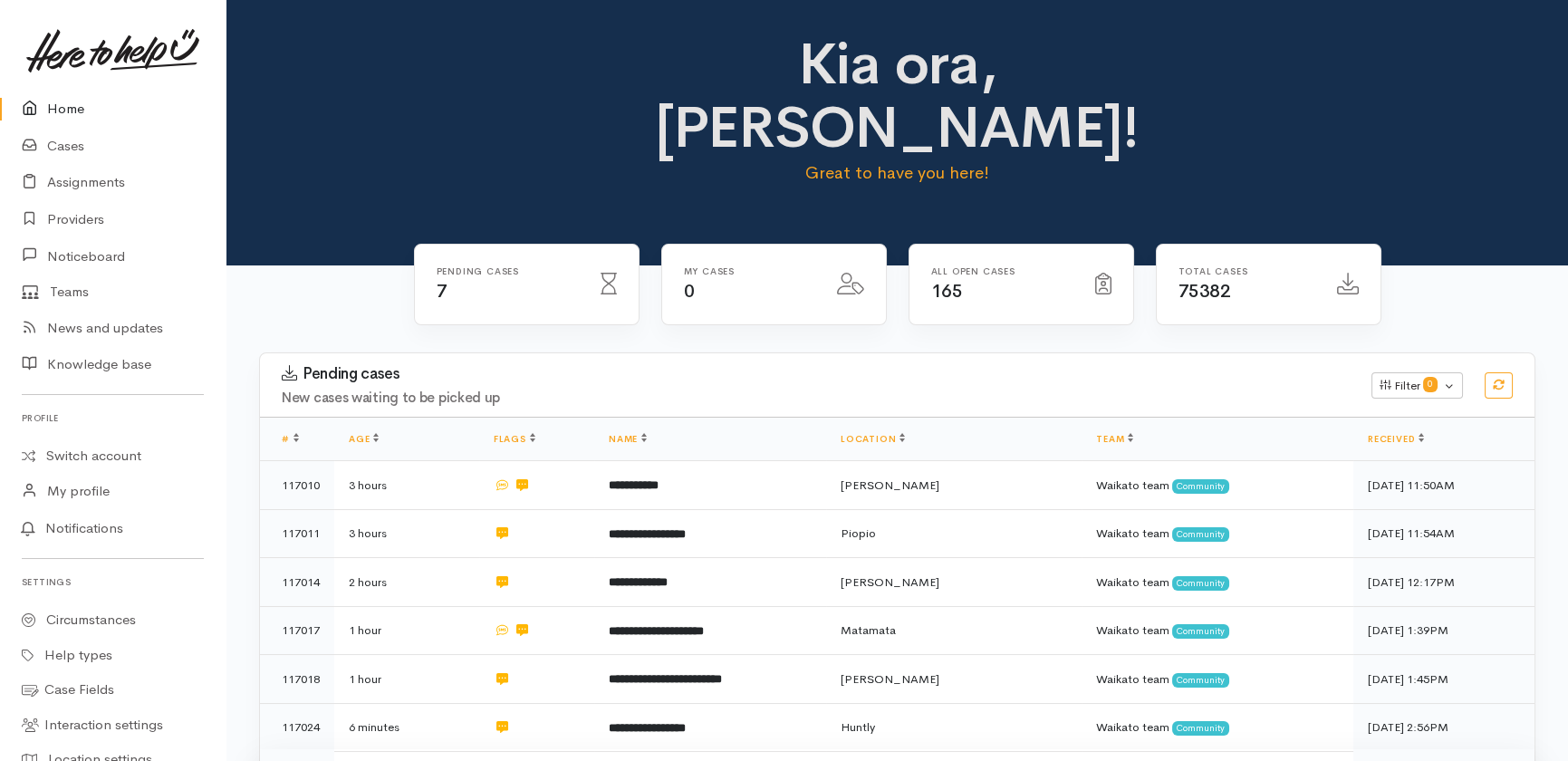
click at [504, 749] on td at bounding box center [537, 773] width 115 height 48
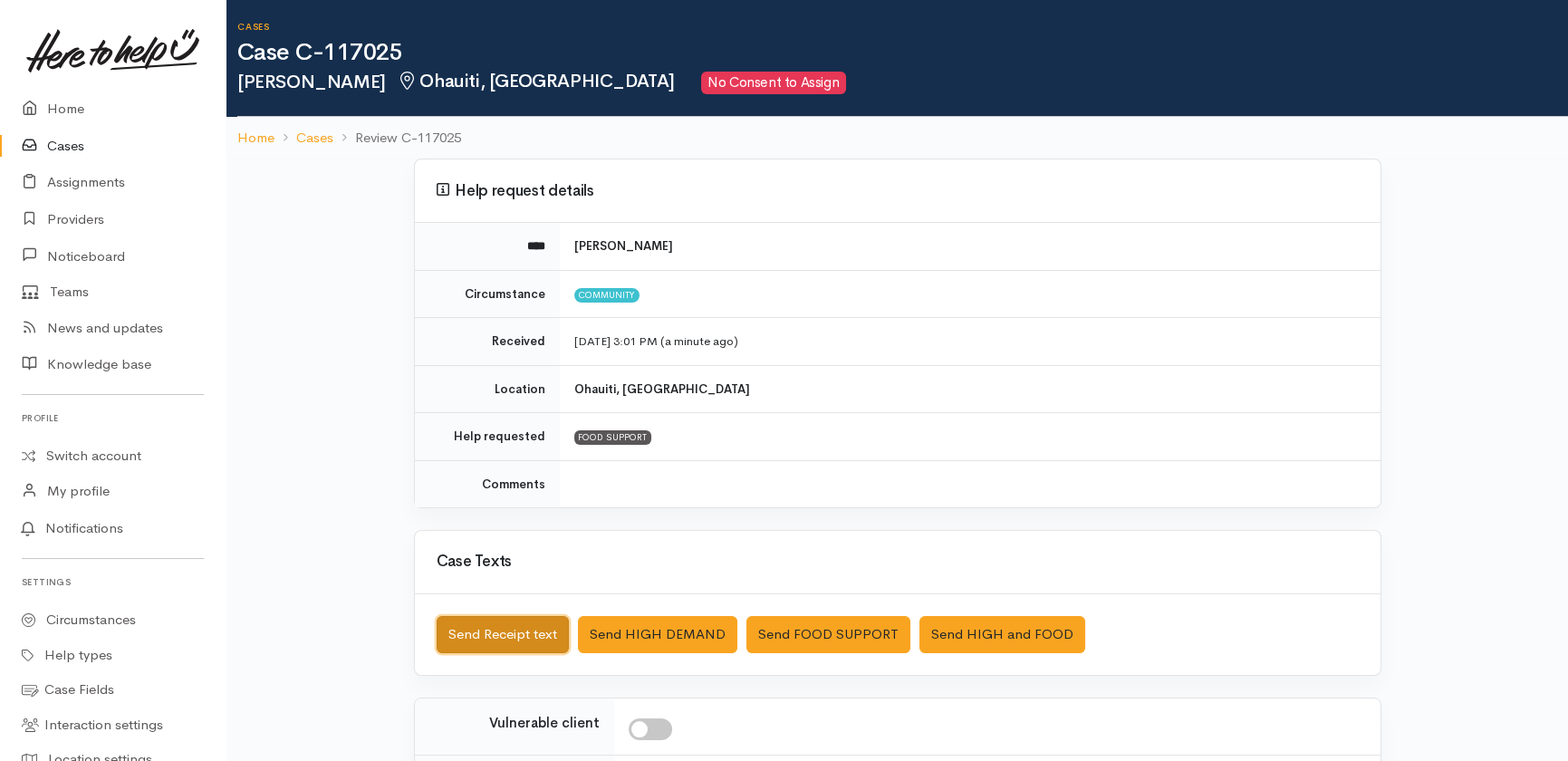
click at [480, 640] on button "Send Receipt text" at bounding box center [502, 634] width 132 height 37
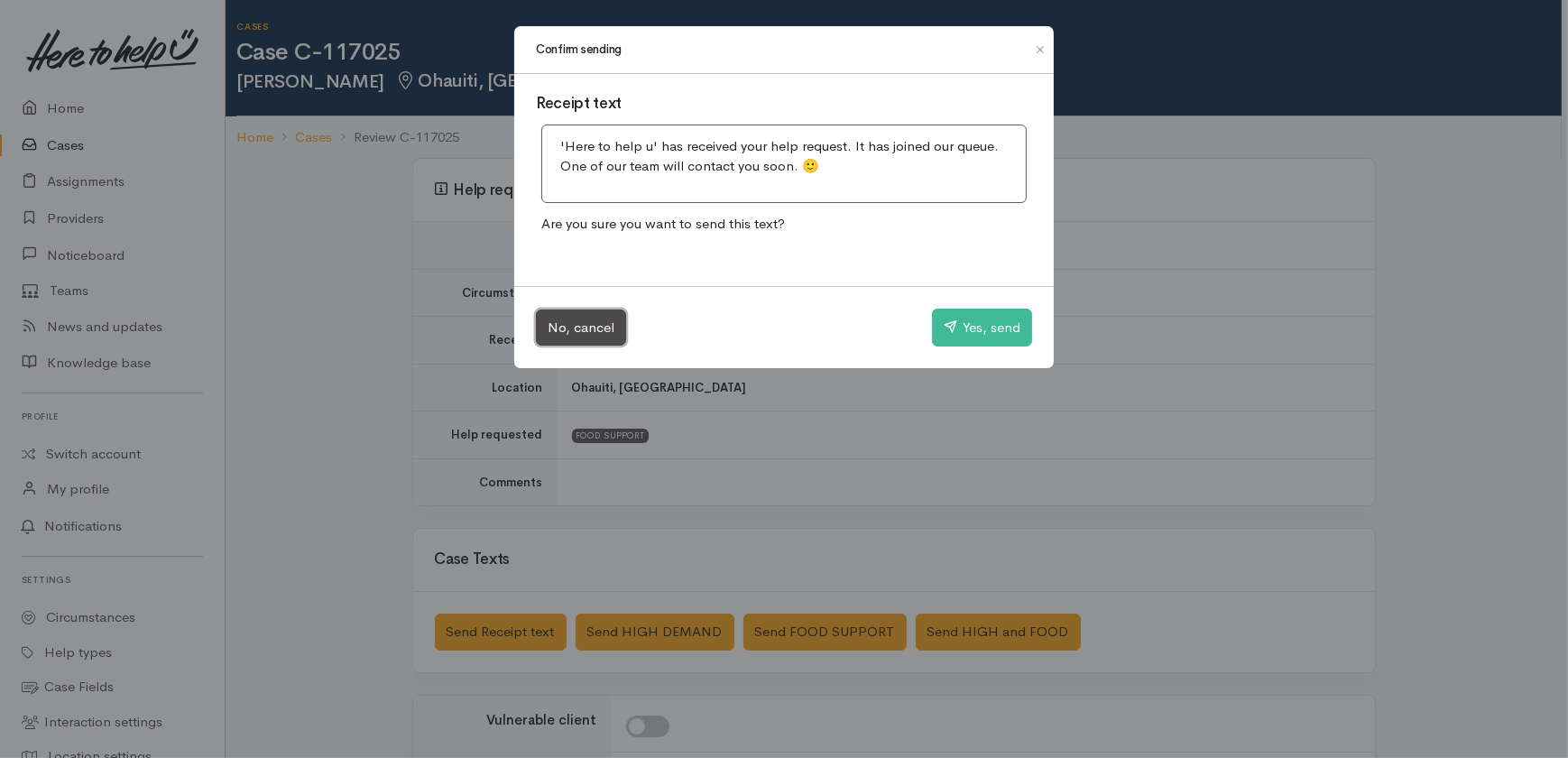
click at [578, 315] on button "No, cancel" at bounding box center [581, 327] width 90 height 37
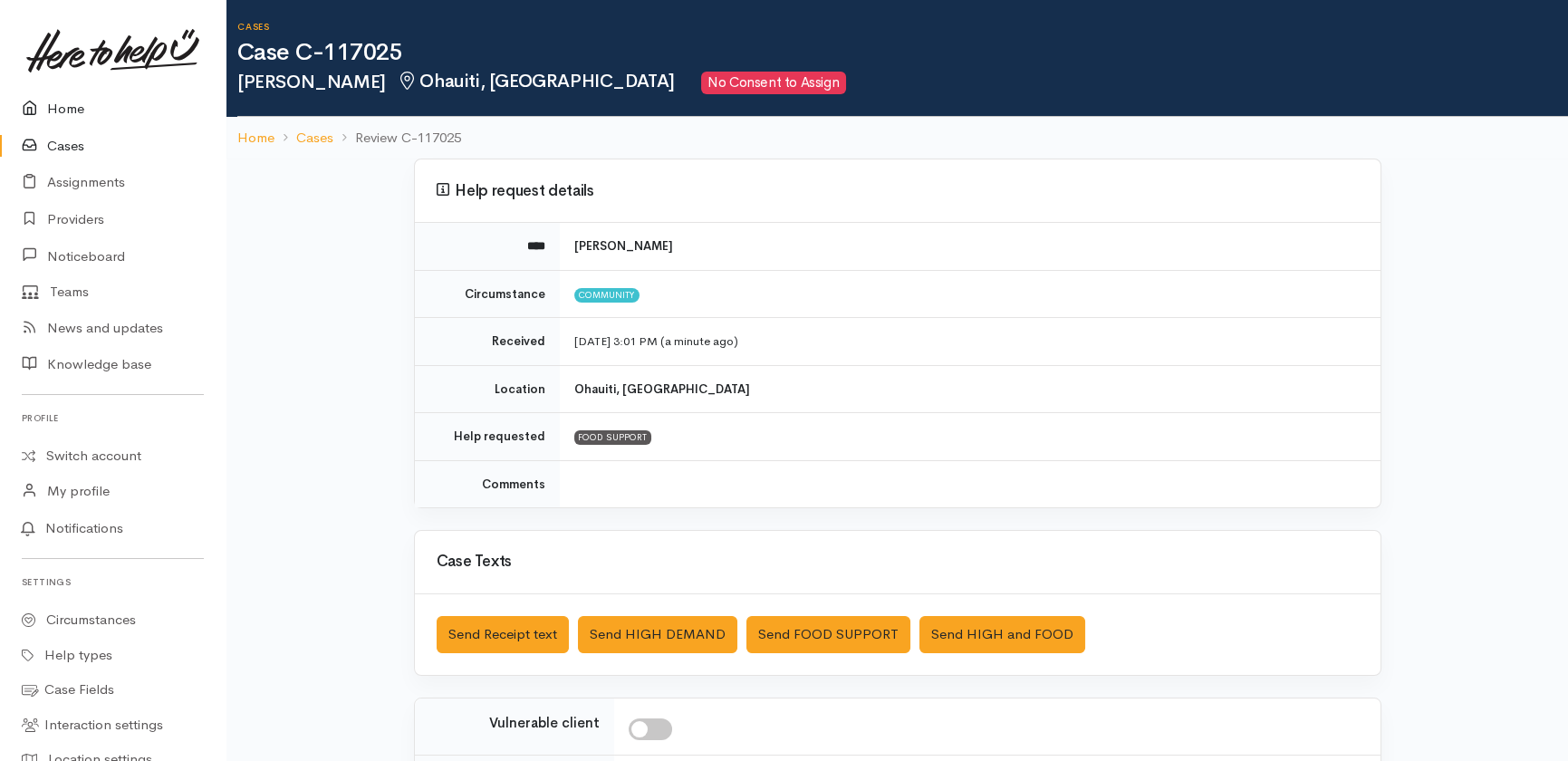
click at [57, 107] on link "Home" at bounding box center [113, 109] width 225 height 37
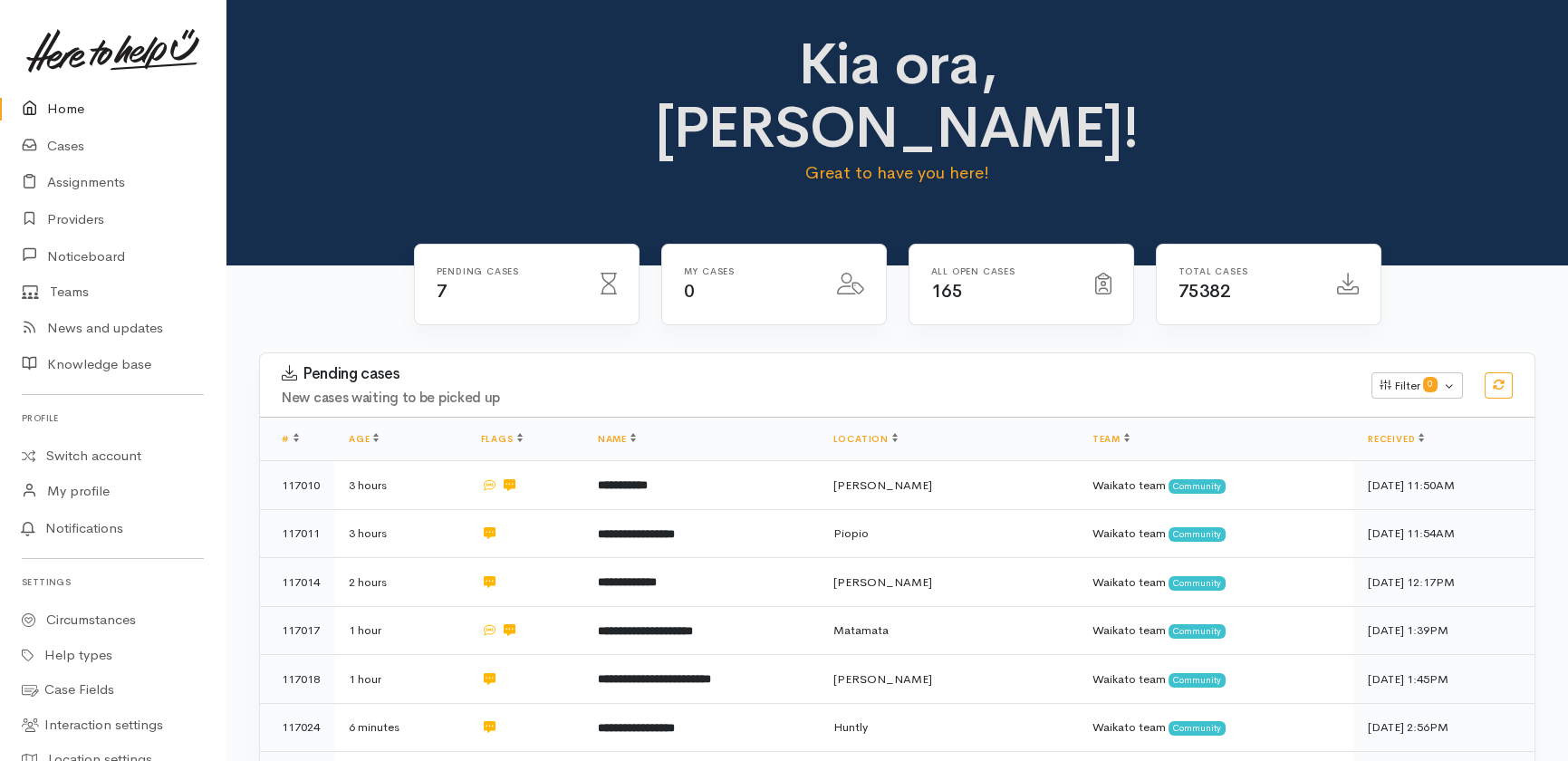
click at [75, 113] on link "Home" at bounding box center [113, 109] width 225 height 37
click at [57, 151] on link "Cases" at bounding box center [113, 146] width 225 height 37
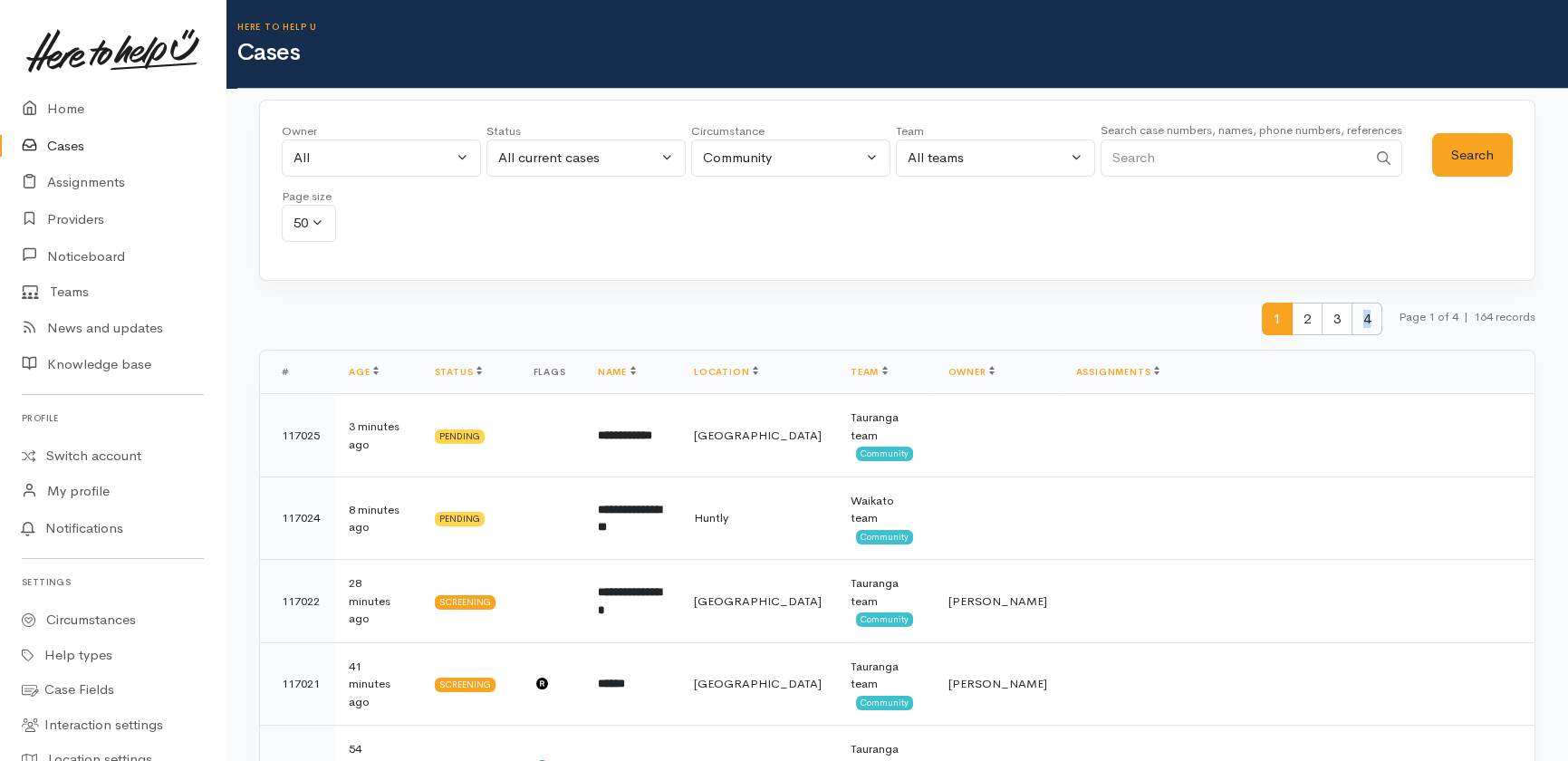
click at [1360, 318] on span "4" at bounding box center [1367, 320] width 30 height 33
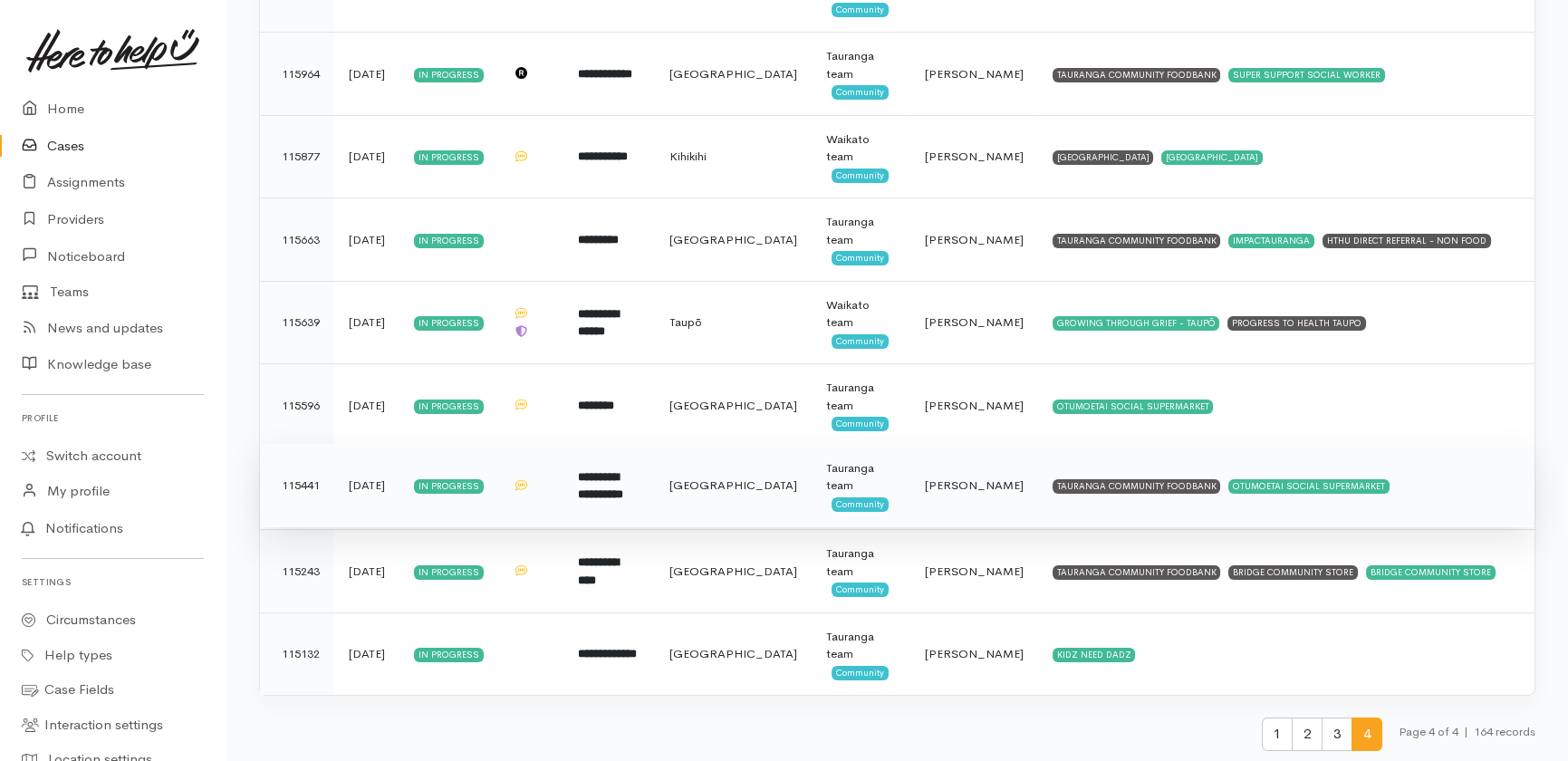
scroll to position [861, 0]
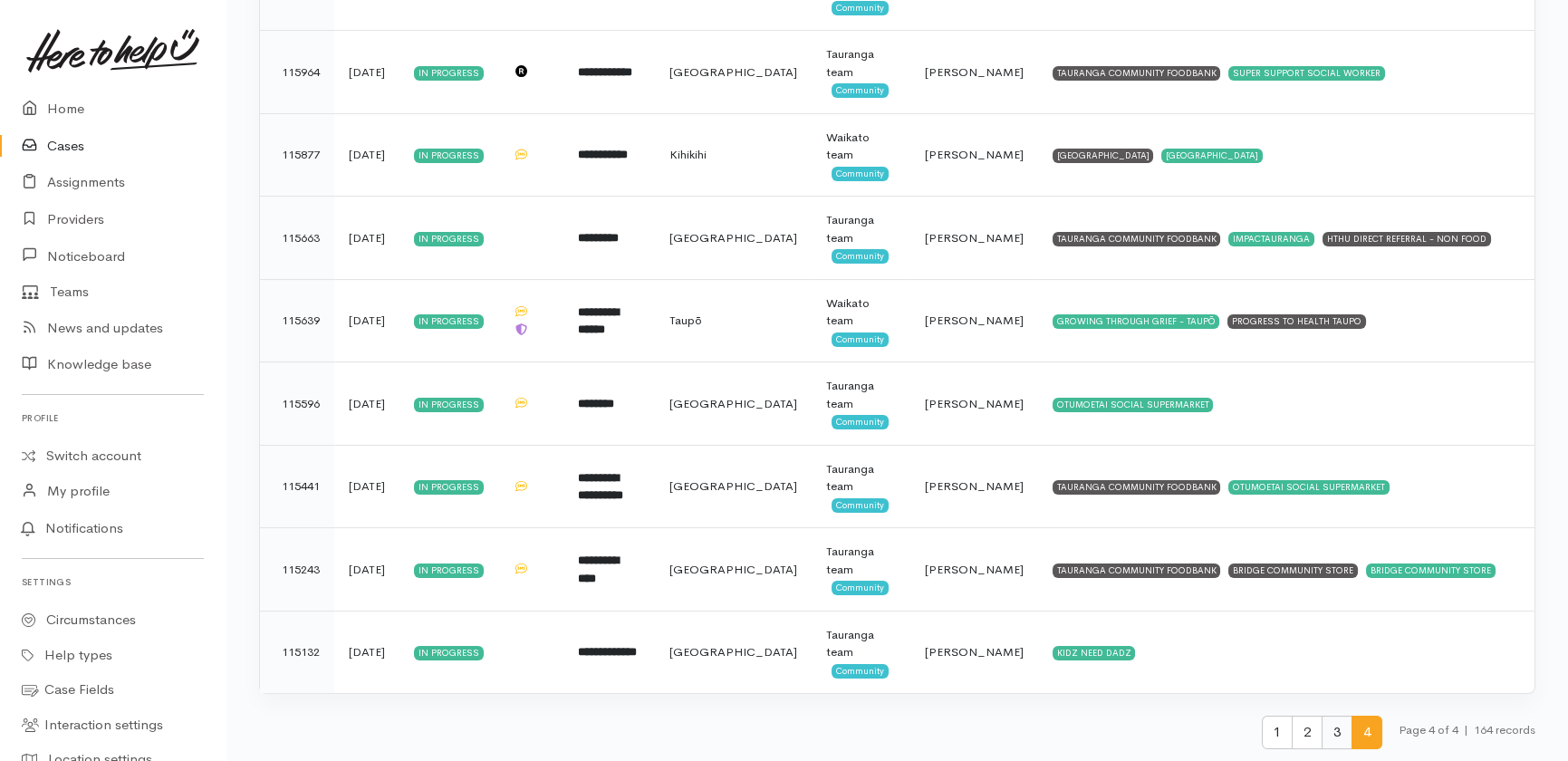
click at [1326, 734] on span "3" at bounding box center [1336, 732] width 30 height 33
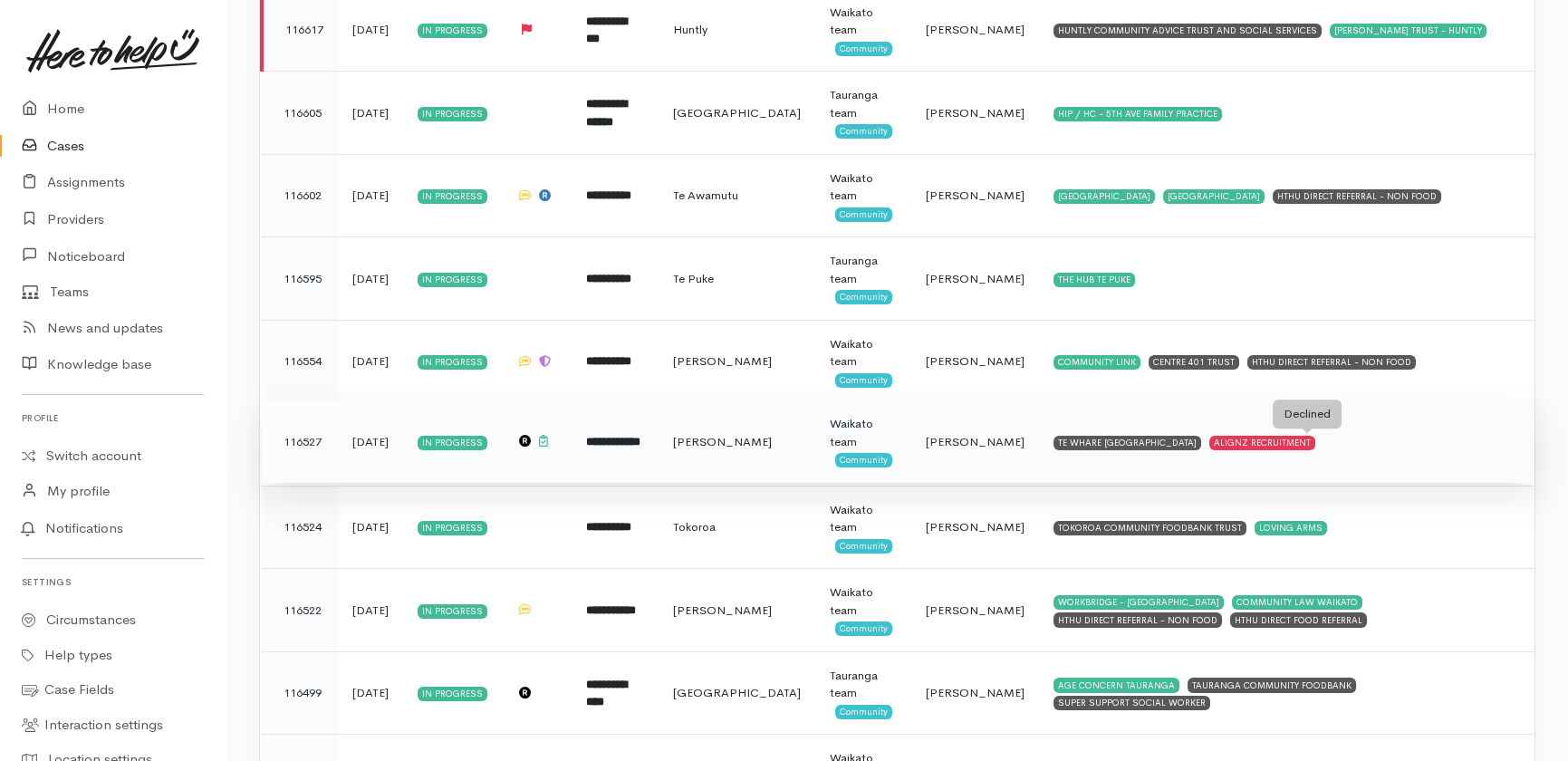
scroll to position [1153, 0]
click at [932, 438] on span "Katarina Daly" at bounding box center [975, 441] width 99 height 16
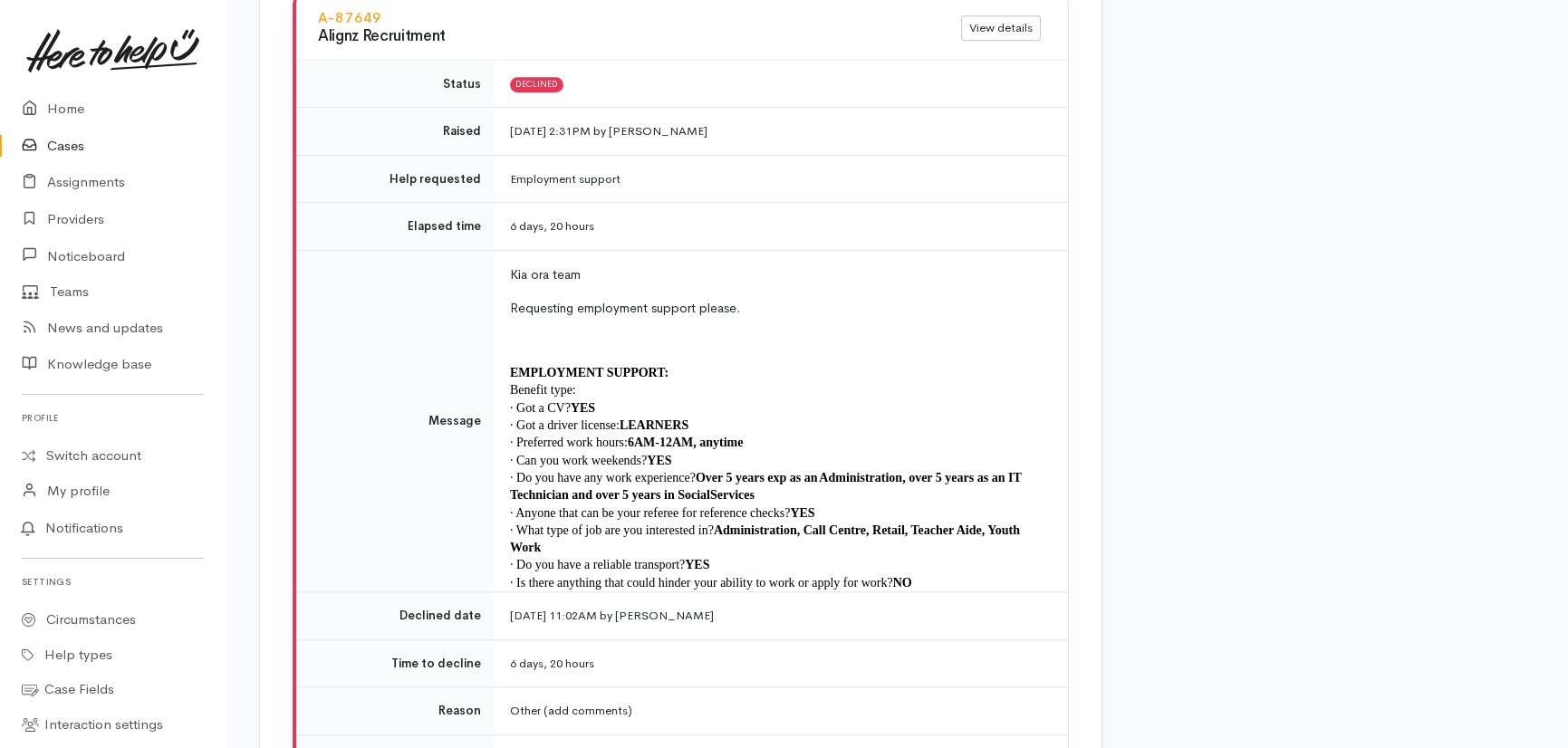
scroll to position [3376, 0]
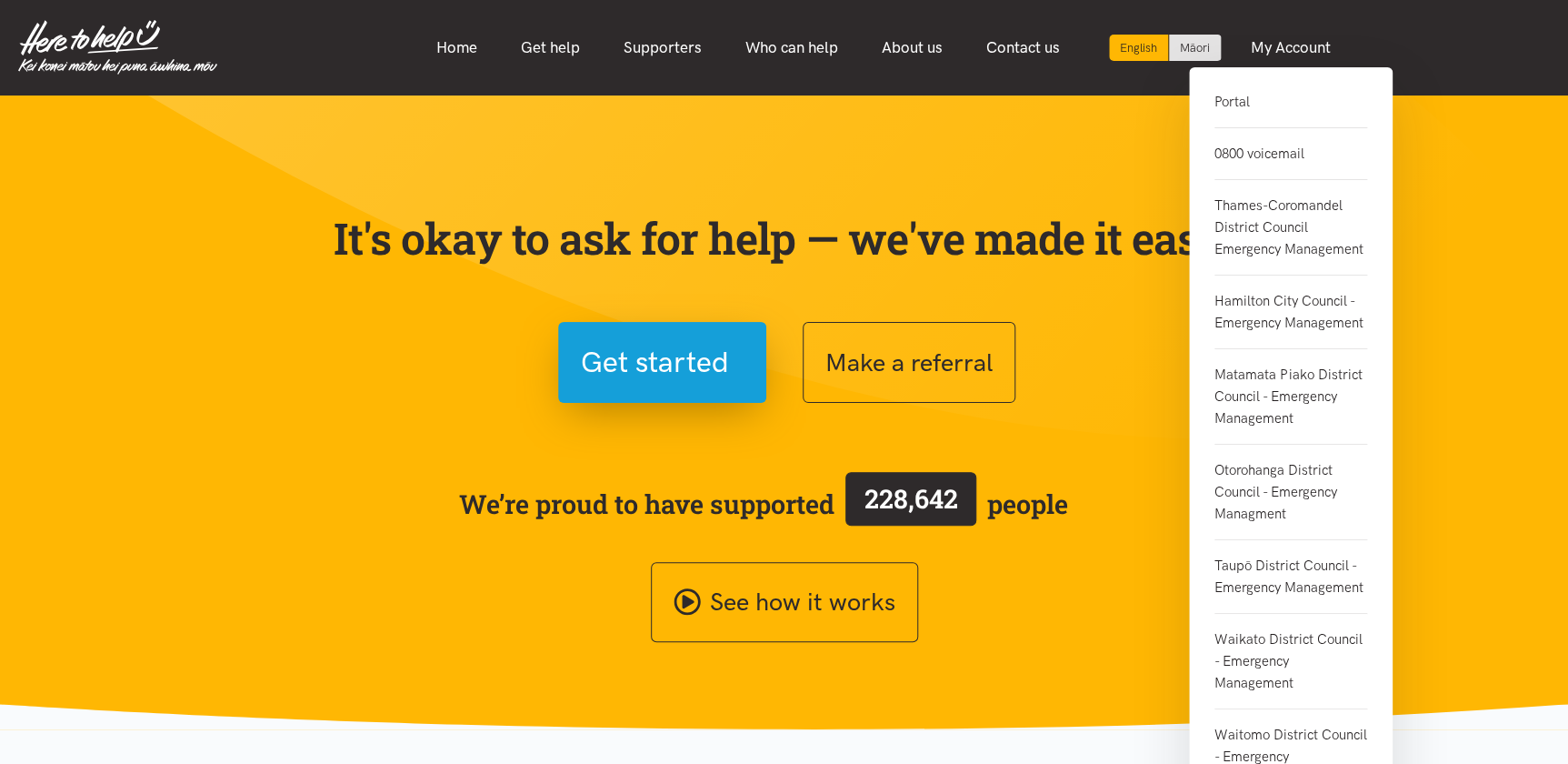
click at [1238, 104] on link "Portal" at bounding box center [1291, 109] width 153 height 37
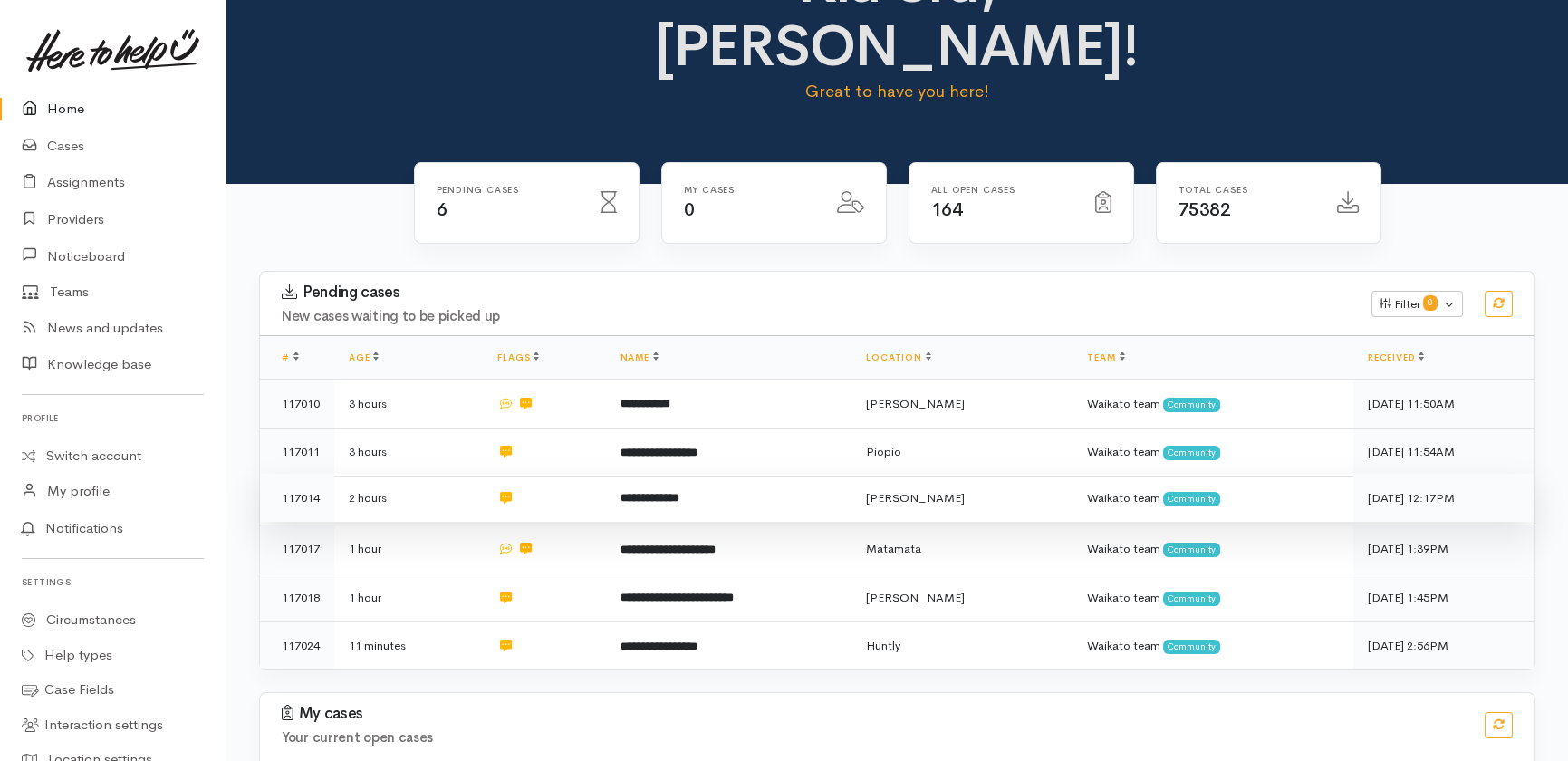
scroll to position [139, 0]
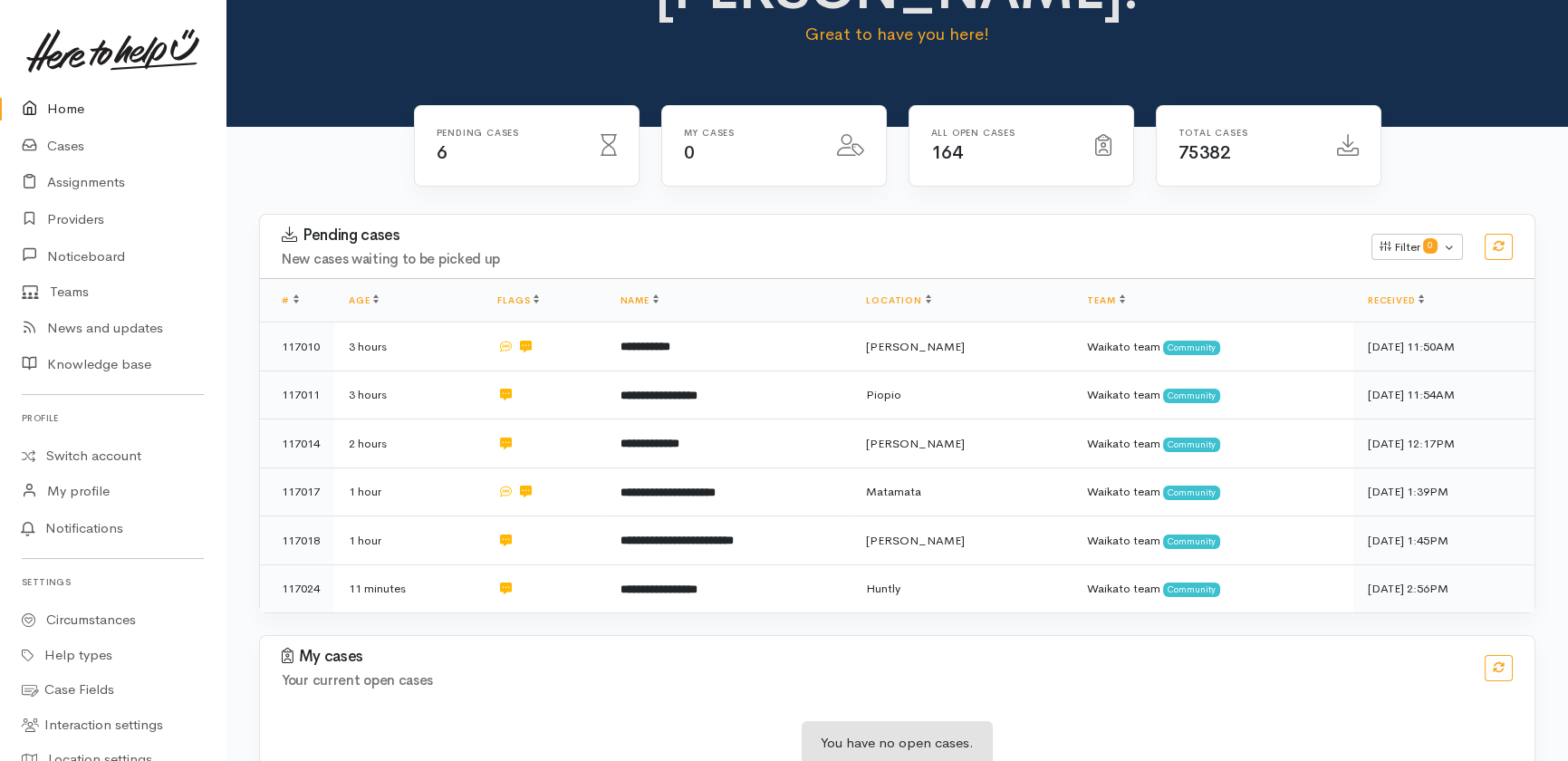
click at [67, 108] on link "Home" at bounding box center [113, 109] width 225 height 37
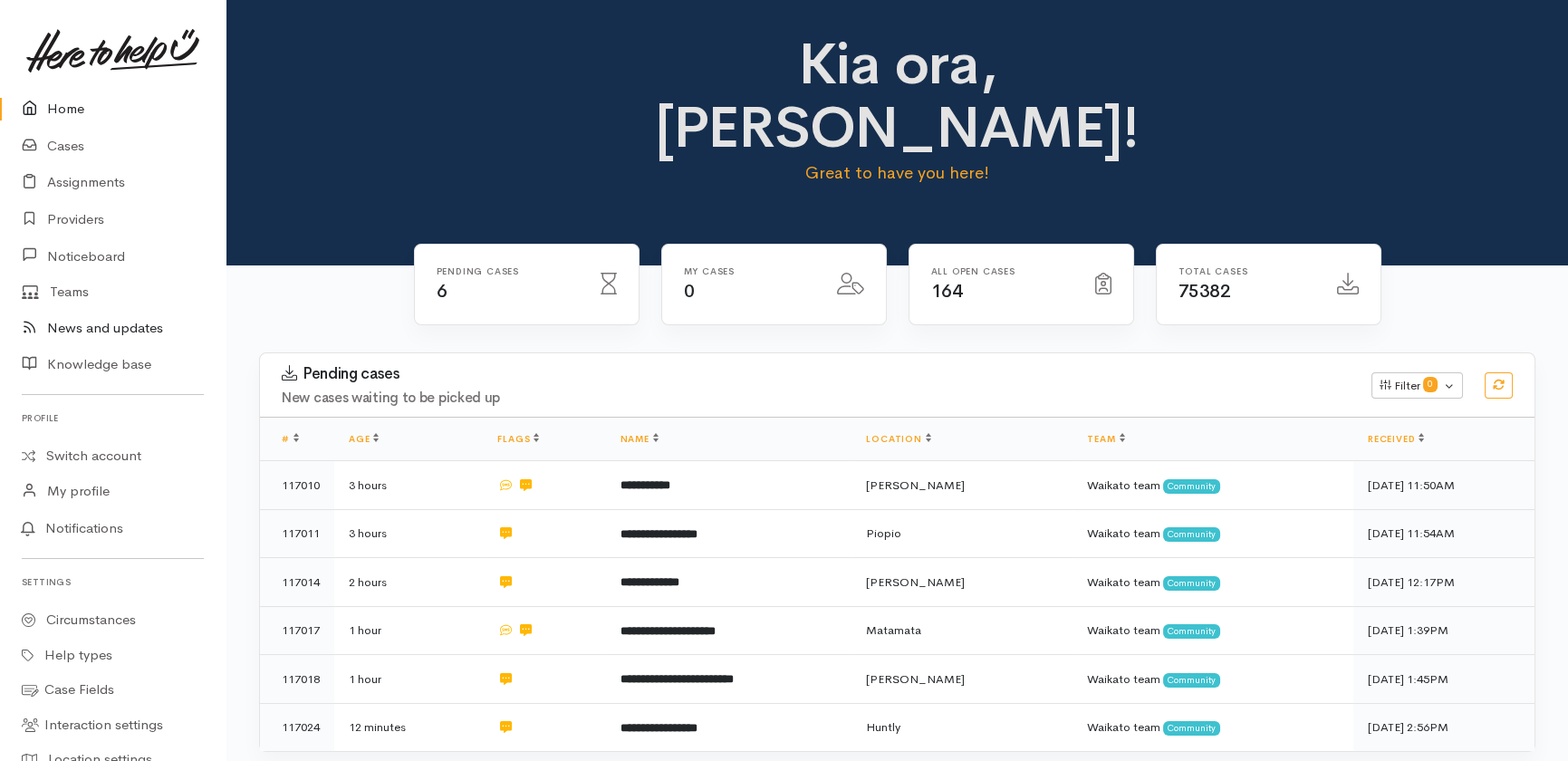
click at [90, 331] on link "News and updates" at bounding box center [113, 329] width 225 height 37
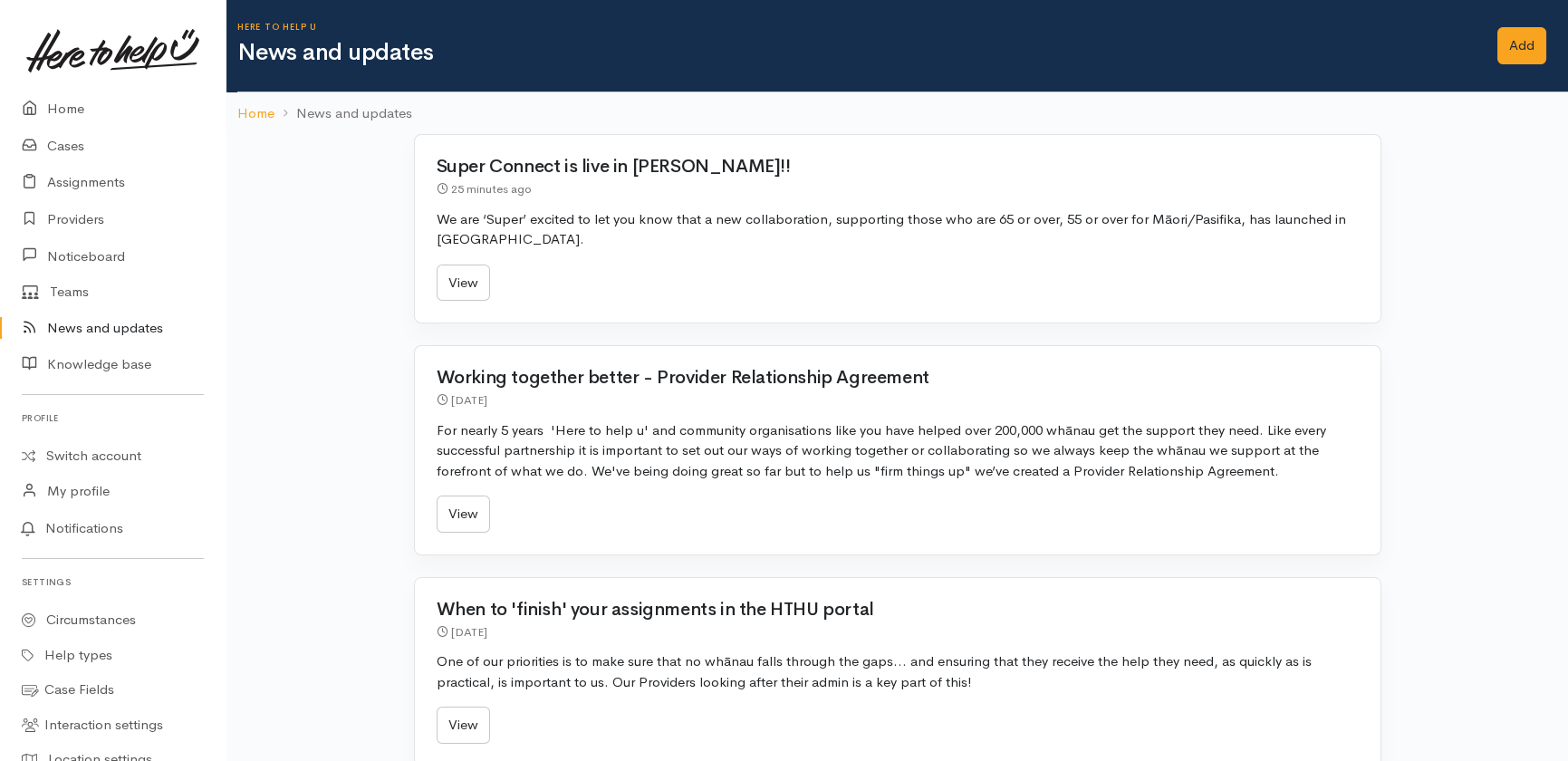
click at [90, 335] on link "News and updates" at bounding box center [113, 329] width 225 height 37
click at [337, 115] on li "News and updates" at bounding box center [343, 114] width 138 height 21
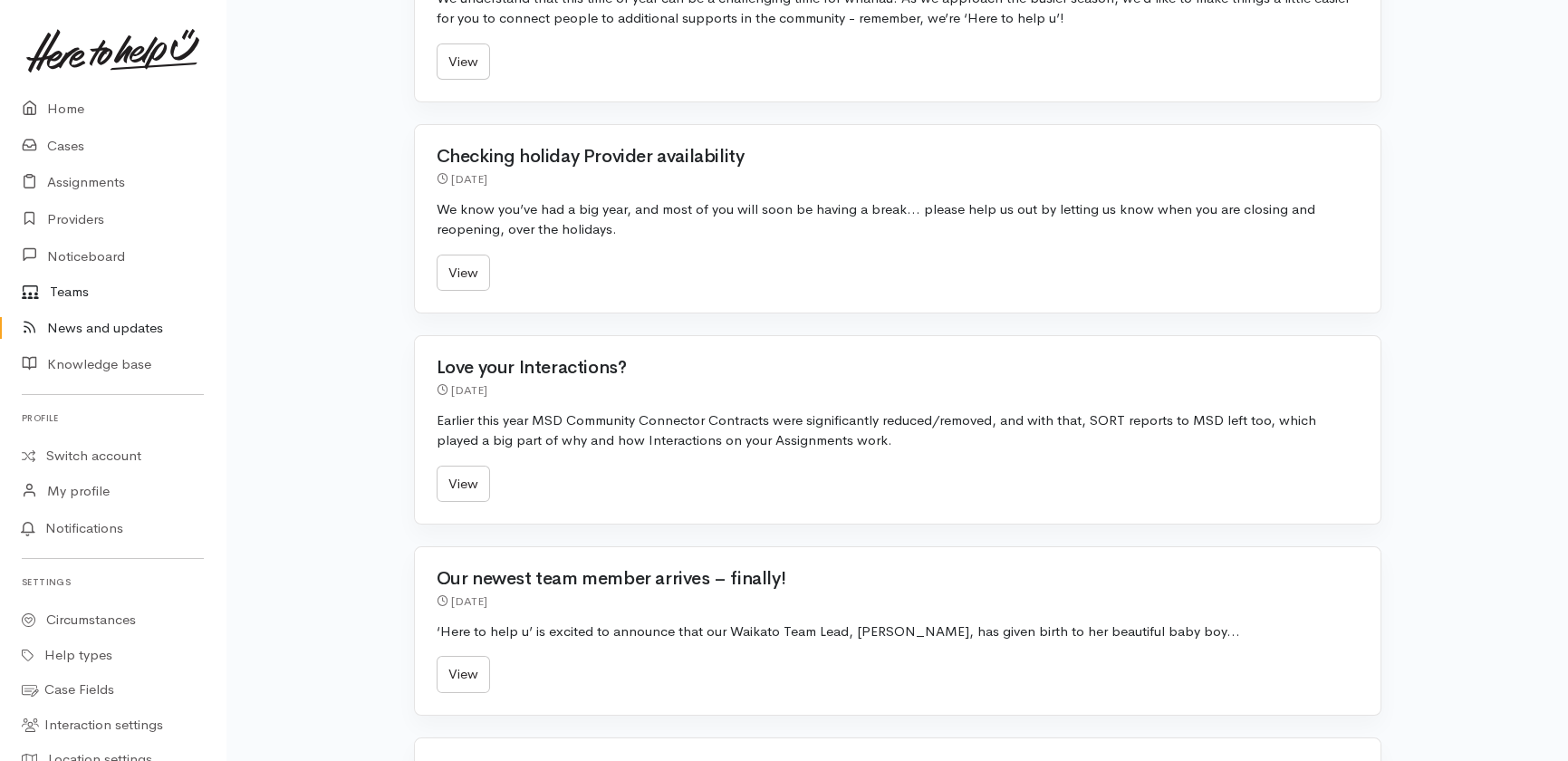
scroll to position [1178, 0]
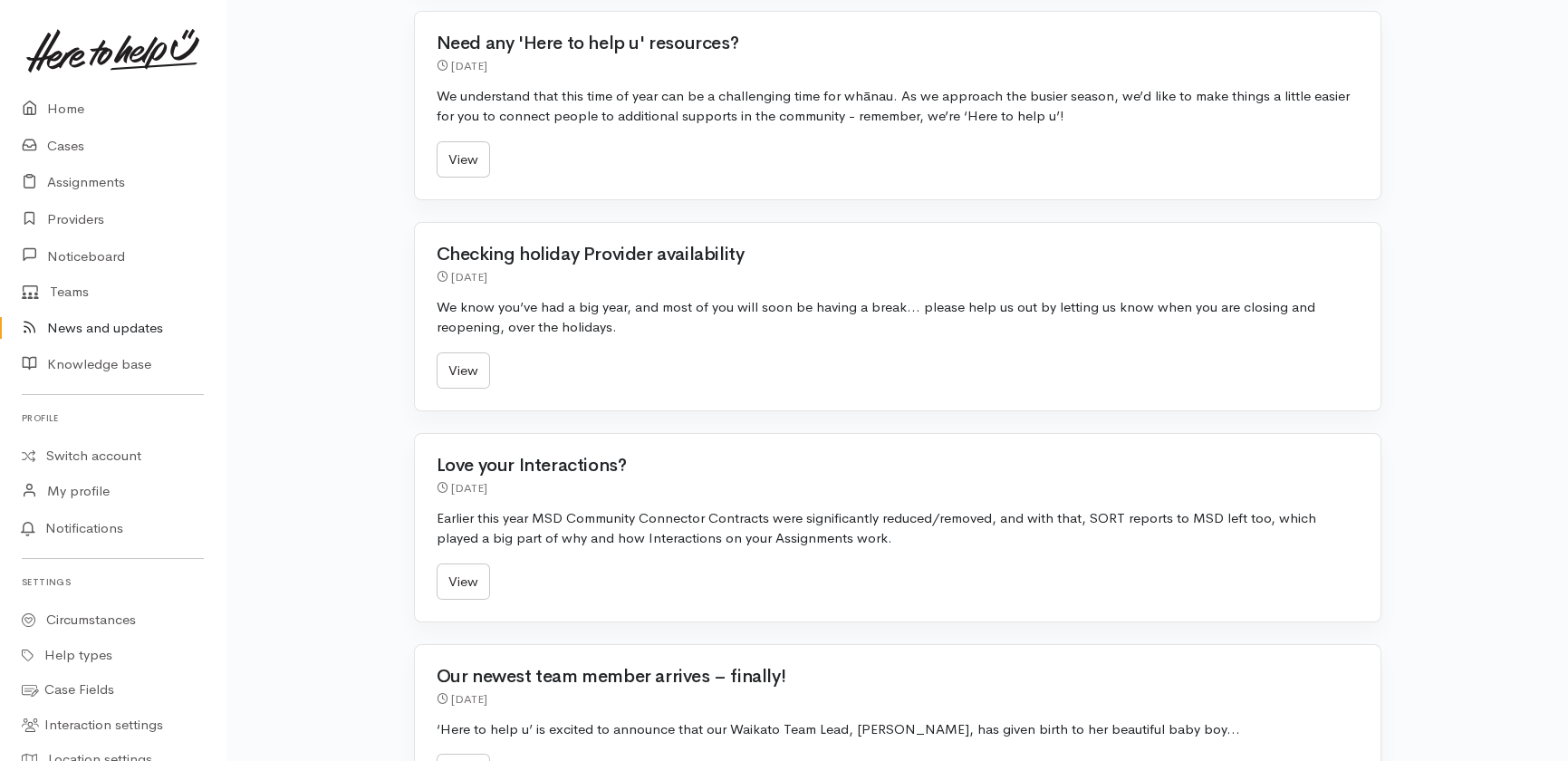
click at [108, 332] on link "News and updates" at bounding box center [113, 329] width 225 height 37
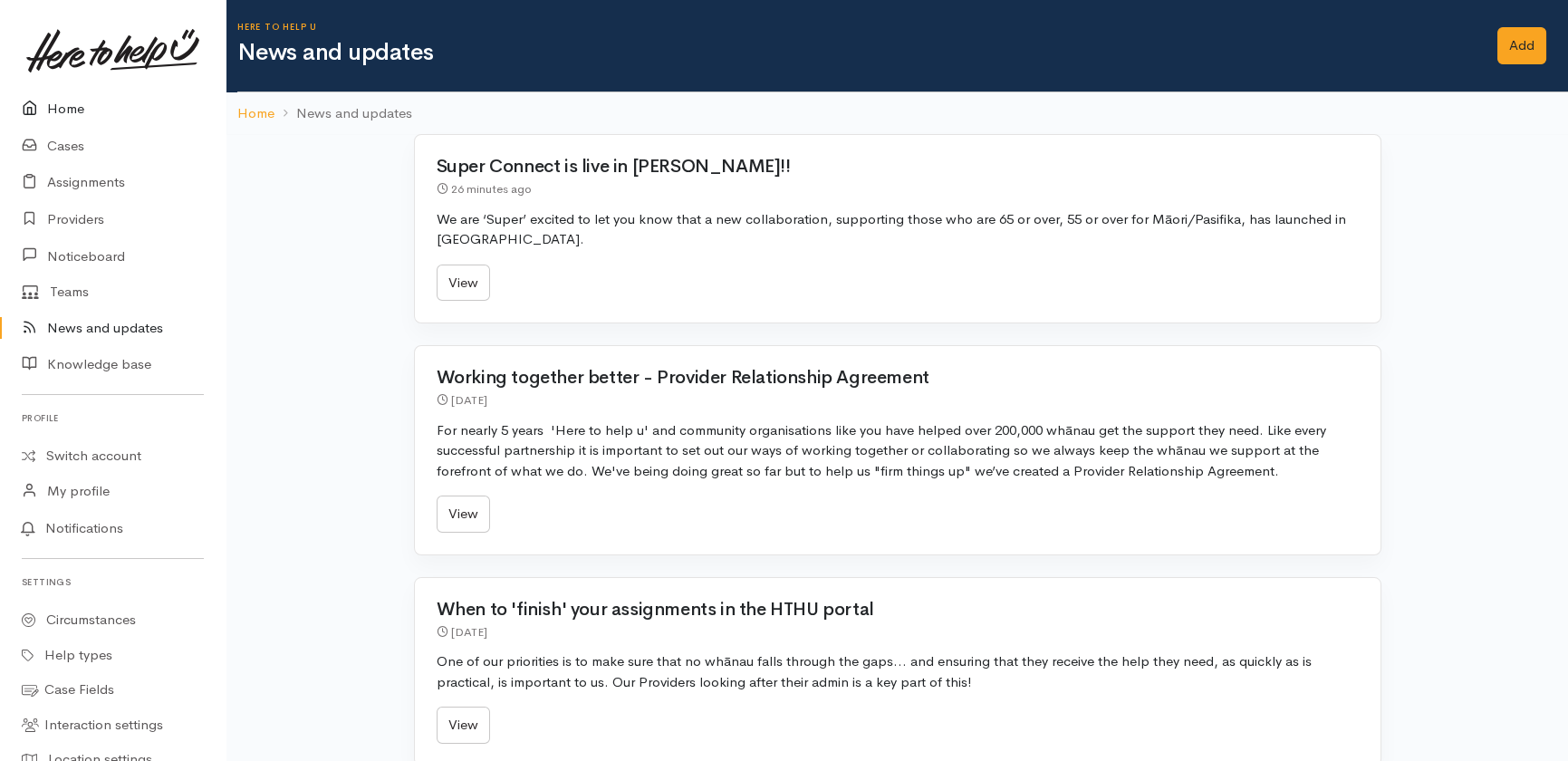
click at [70, 104] on link "Home" at bounding box center [113, 109] width 225 height 37
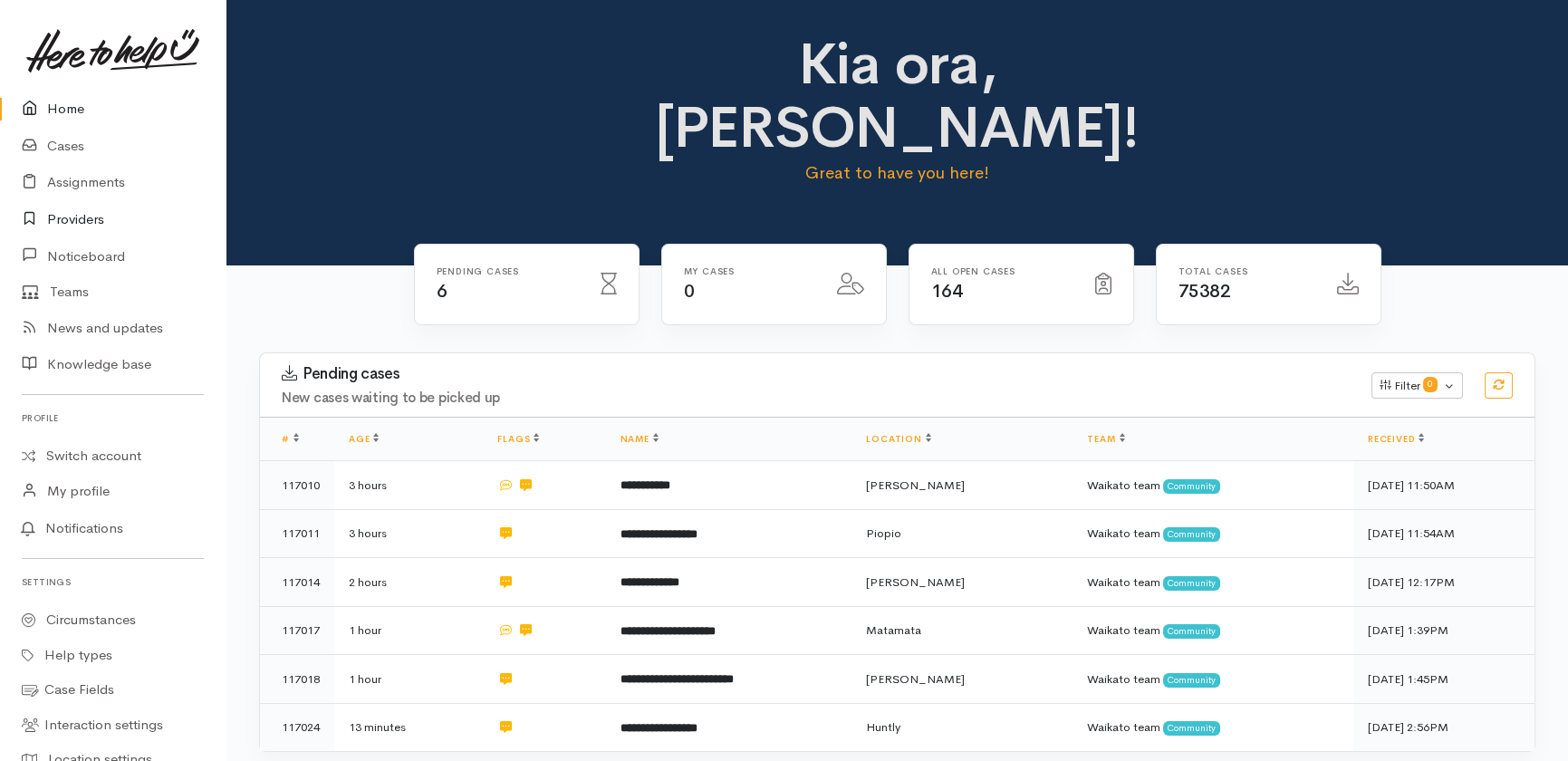
click at [60, 216] on link "Providers" at bounding box center [113, 220] width 225 height 37
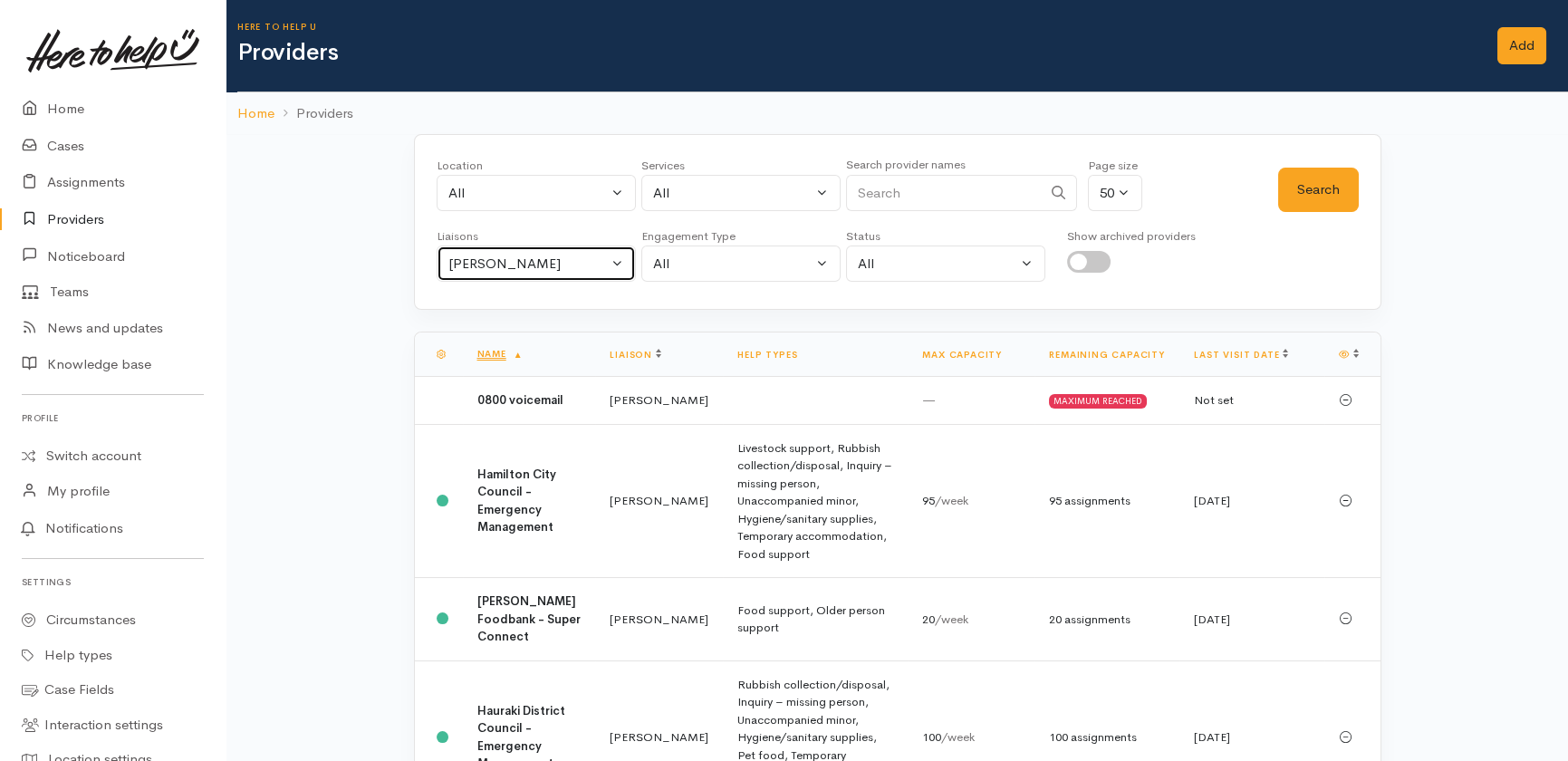
click at [542, 262] on div "[PERSON_NAME]" at bounding box center [528, 264] width 160 height 21
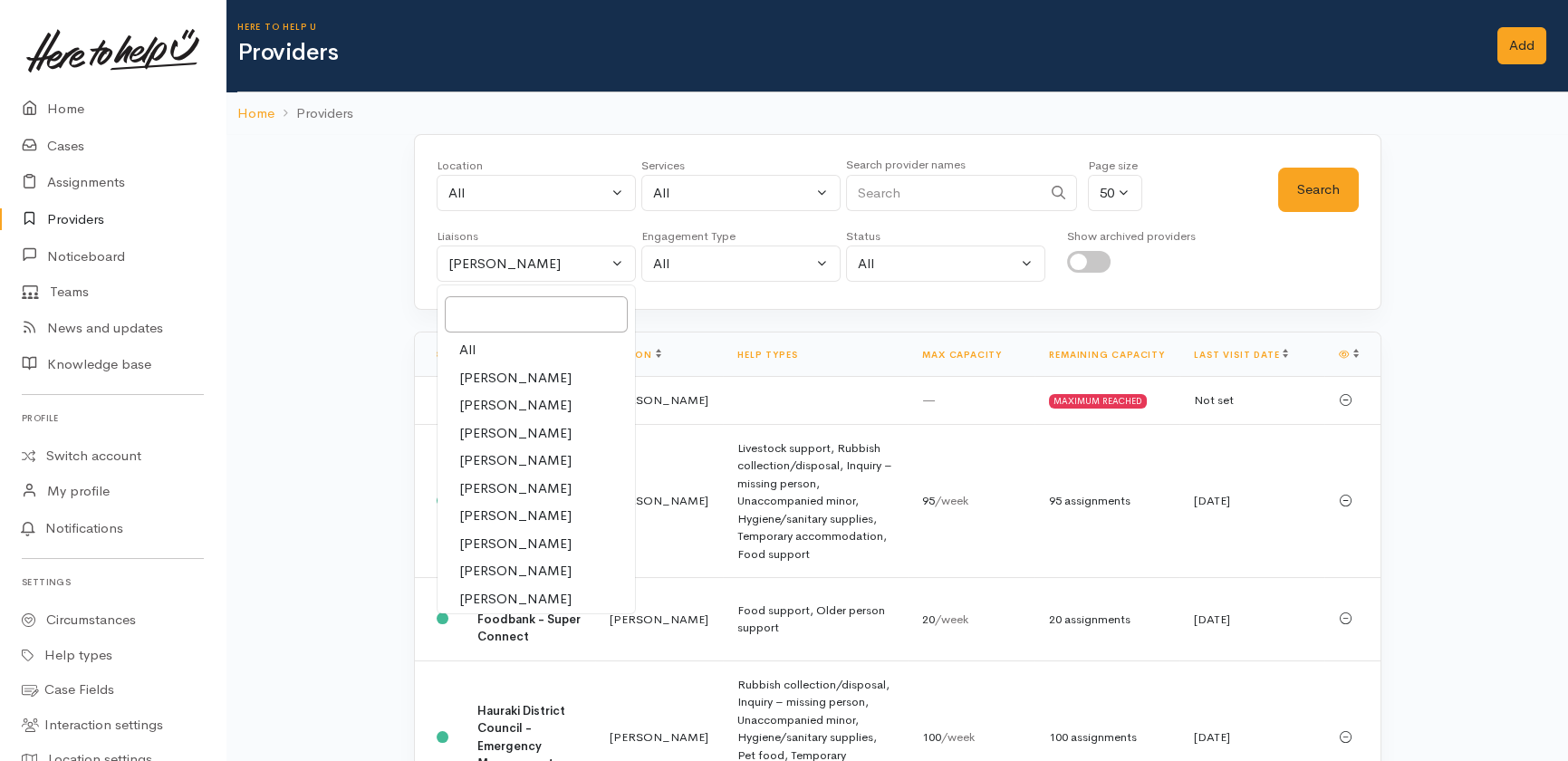
click at [473, 351] on span "All" at bounding box center [467, 350] width 17 height 21
select select "null"
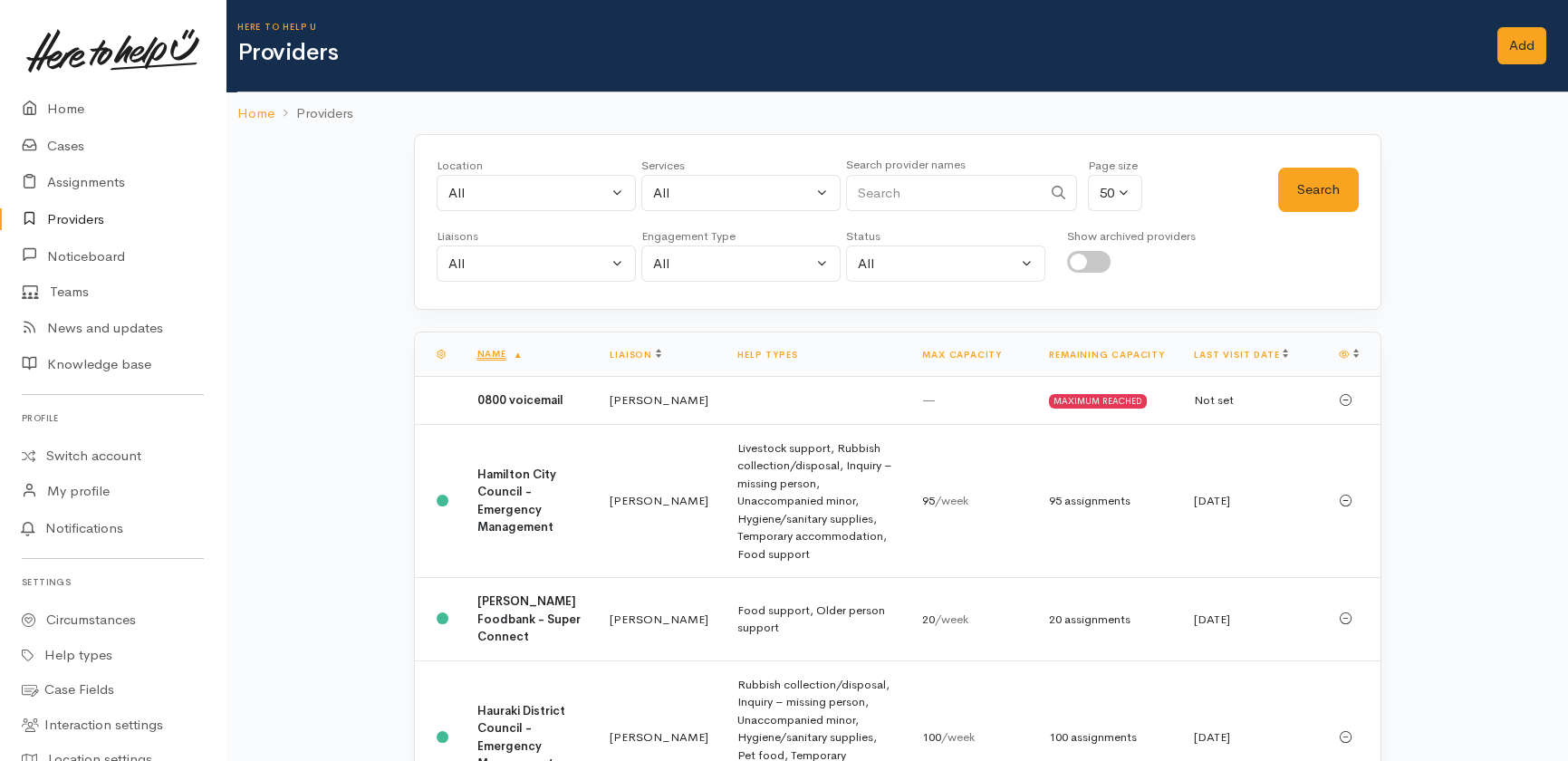
click at [951, 197] on input "Search" at bounding box center [944, 193] width 196 height 37
type input "rauawaawa"
click at [1326, 188] on button "Search" at bounding box center [1318, 189] width 80 height 44
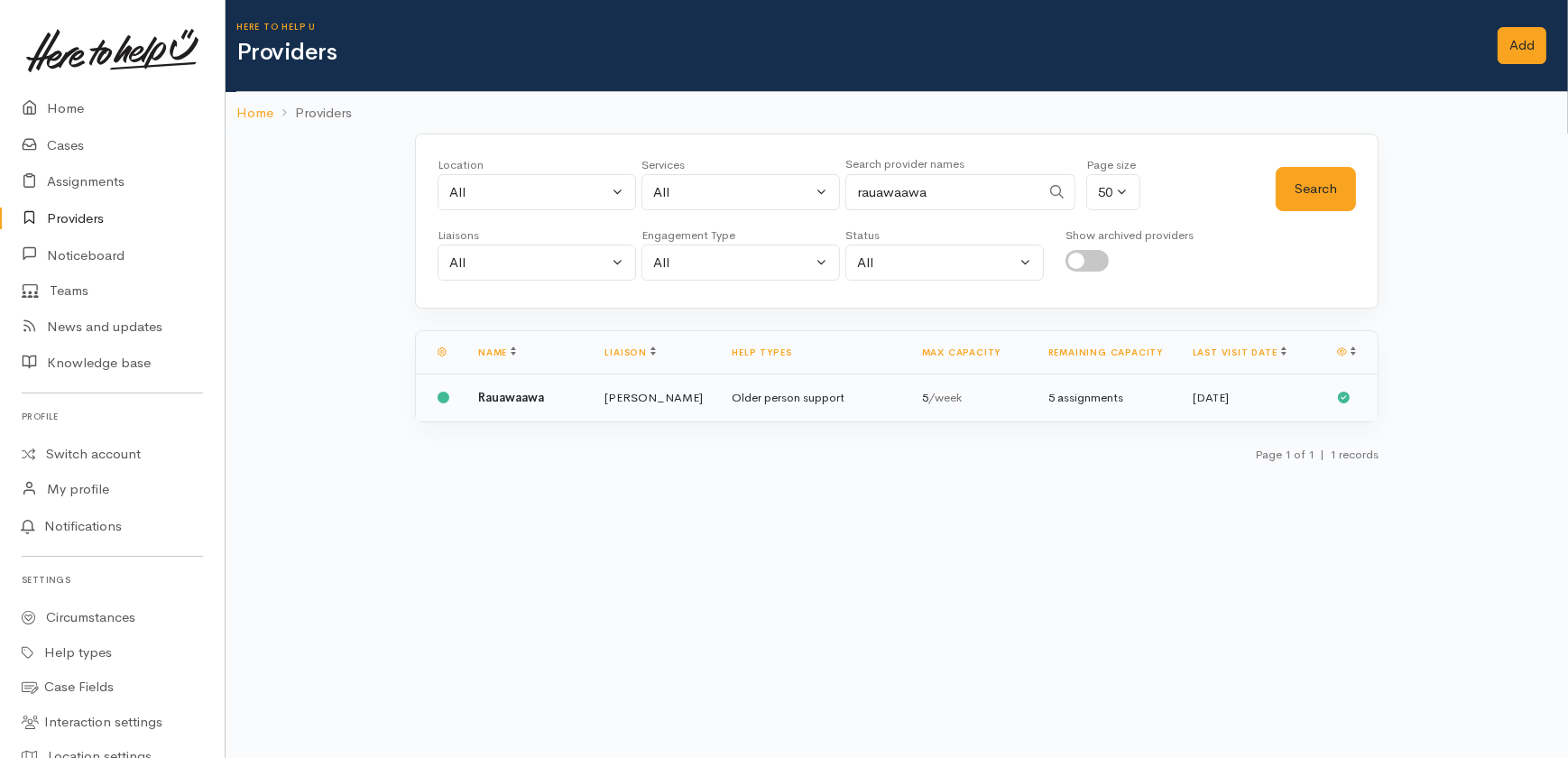
drag, startPoint x: 514, startPoint y: 396, endPoint x: 499, endPoint y: 401, distance: 15.8
click at [514, 396] on b "Rauawaawa" at bounding box center [511, 397] width 66 height 16
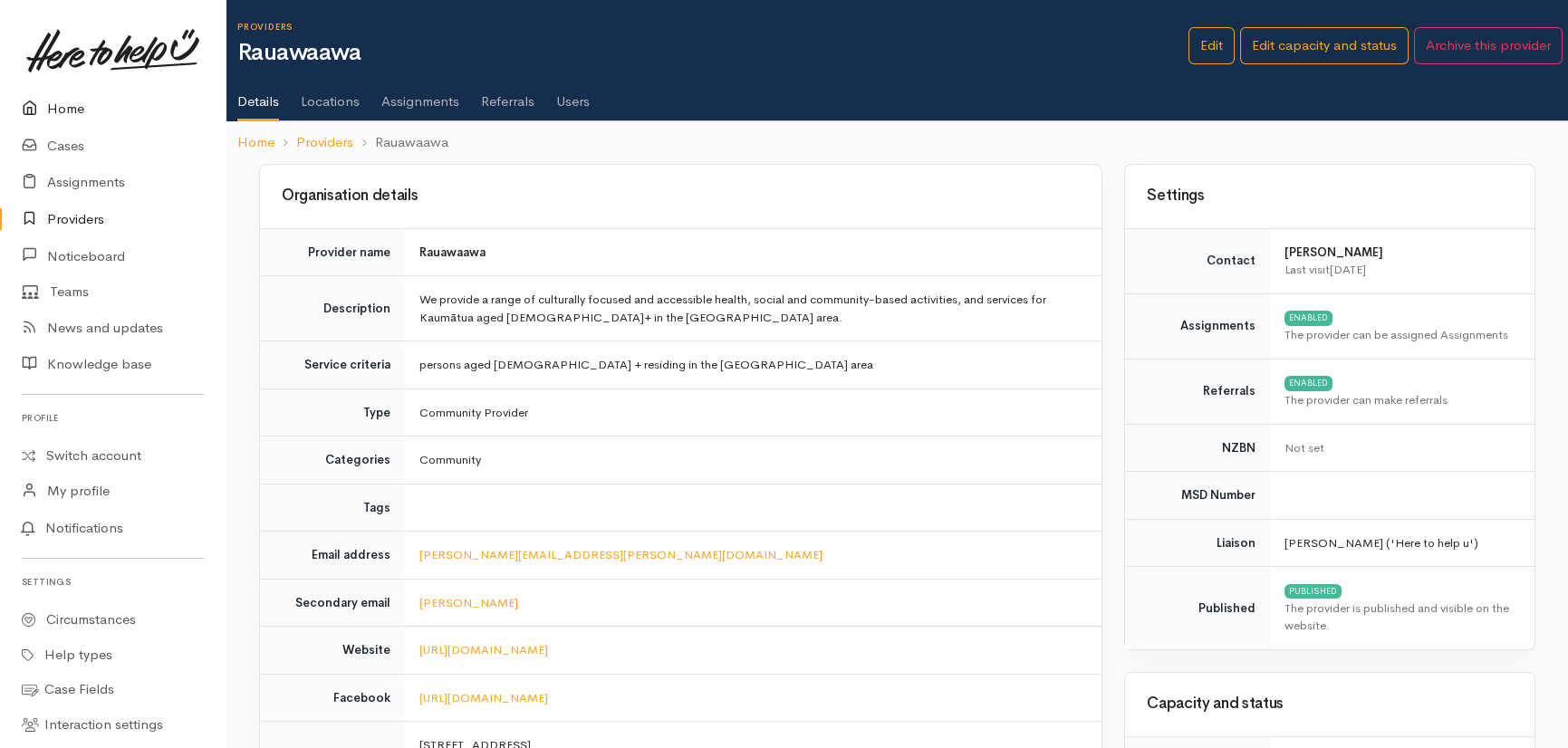
click at [72, 111] on link "Home" at bounding box center [113, 109] width 225 height 37
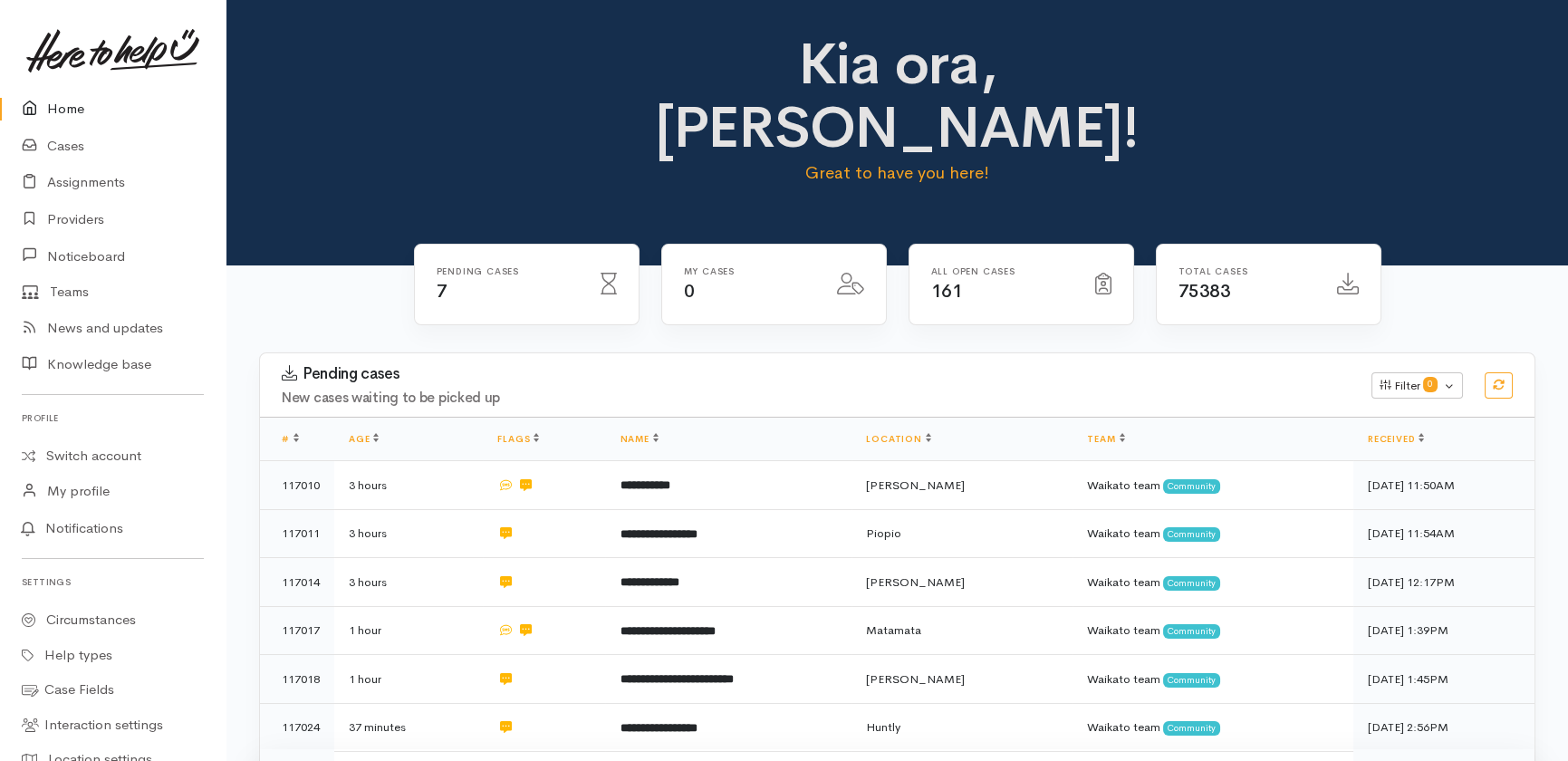
click at [718, 749] on td "**********" at bounding box center [728, 773] width 247 height 48
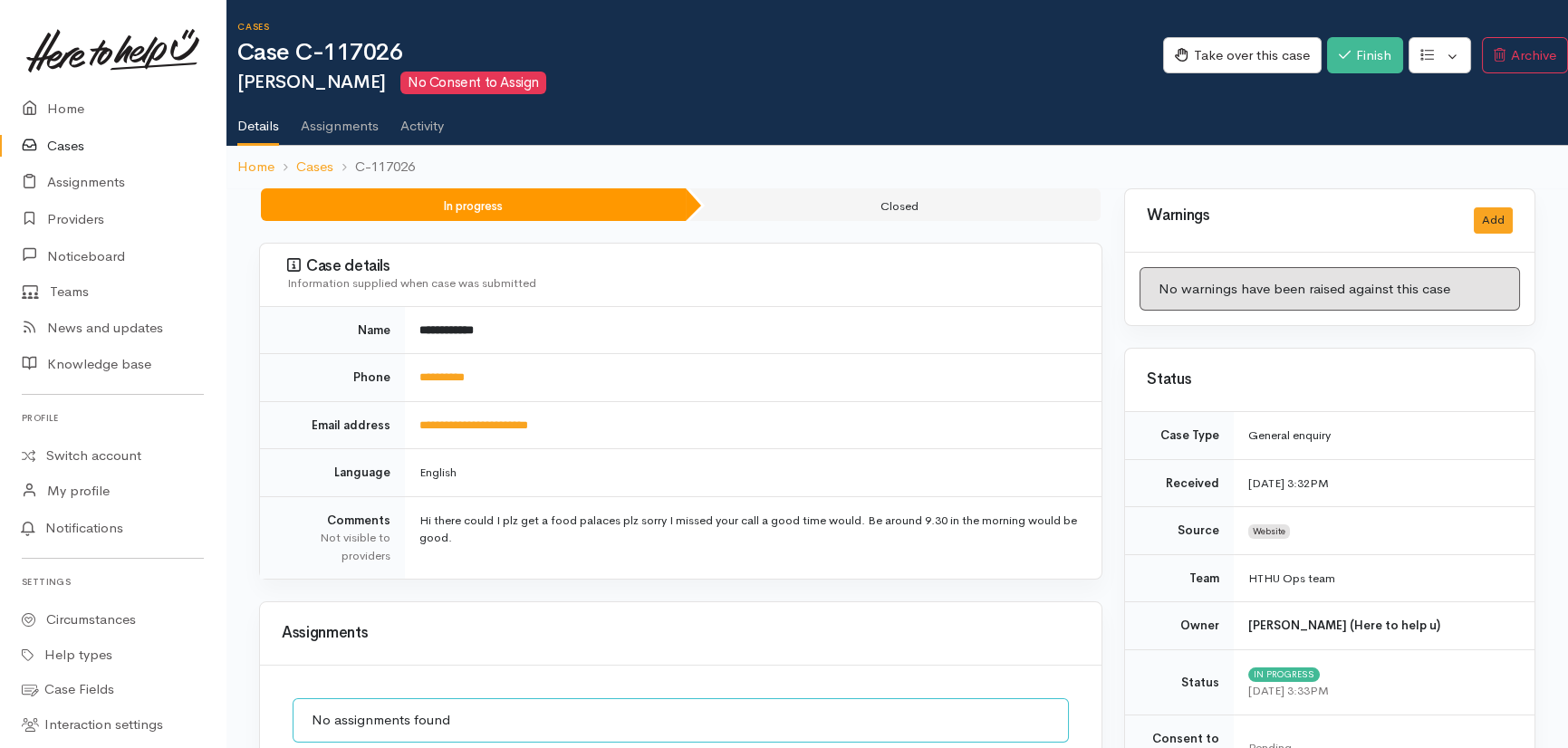
click at [54, 142] on link "Cases" at bounding box center [113, 146] width 225 height 37
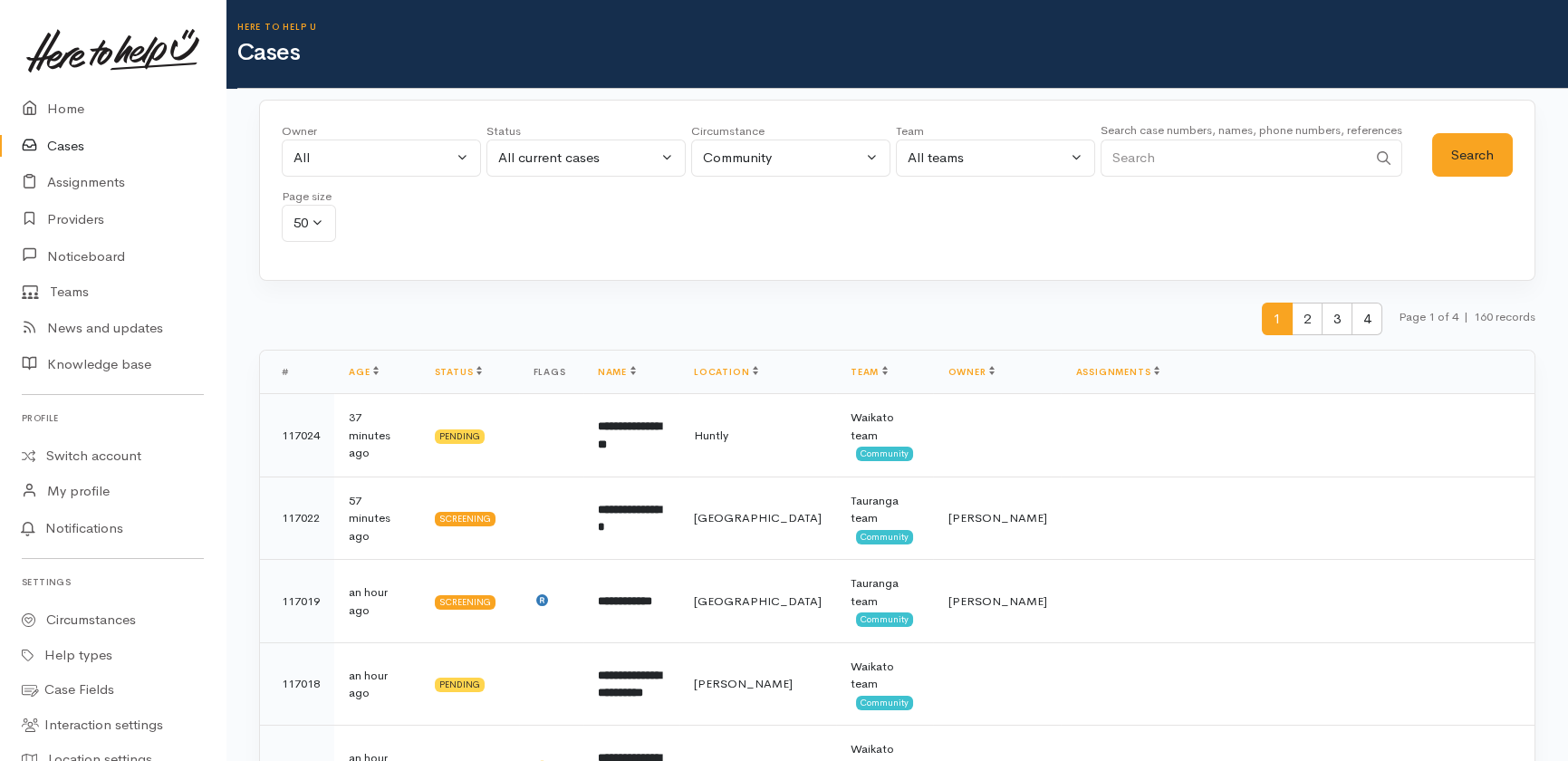
click at [1174, 159] on input "Search" at bounding box center [1234, 158] width 266 height 37
type input "kitty aranui"
click at [1457, 161] on button "Search" at bounding box center [1472, 155] width 80 height 44
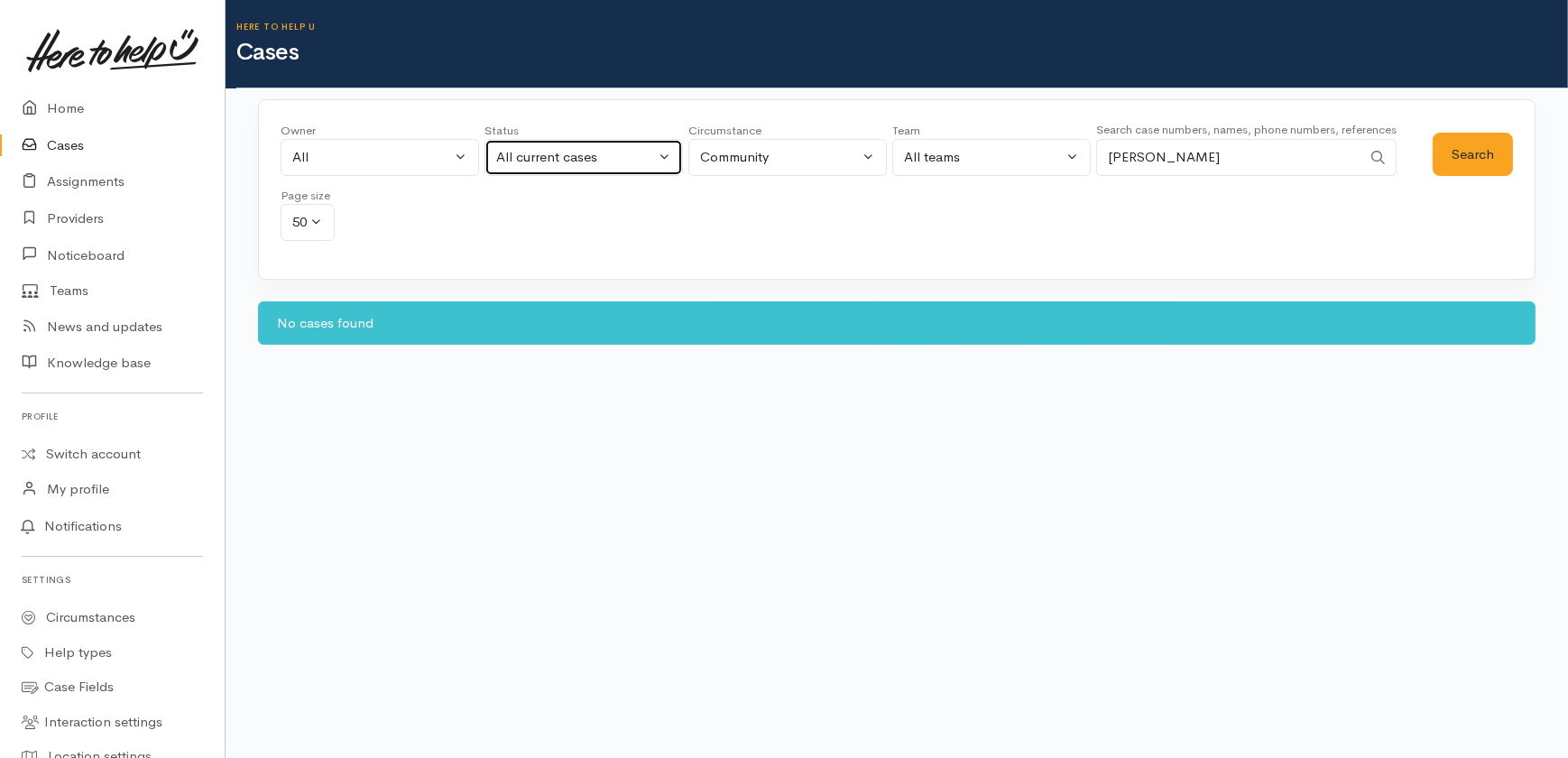
click at [601, 152] on div "All current cases" at bounding box center [576, 157] width 159 height 21
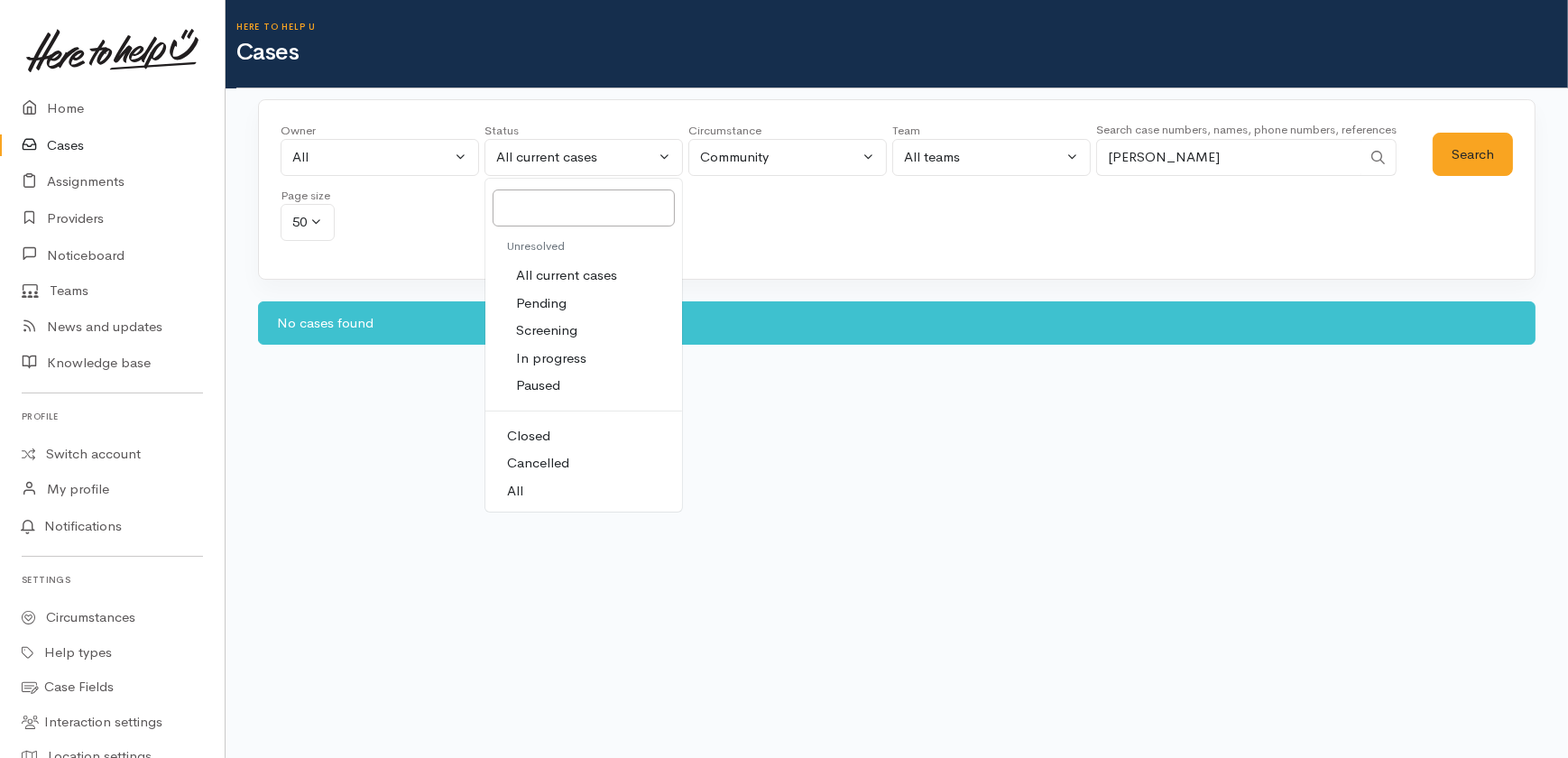
click at [520, 487] on span "All" at bounding box center [515, 491] width 17 height 21
select select "All"
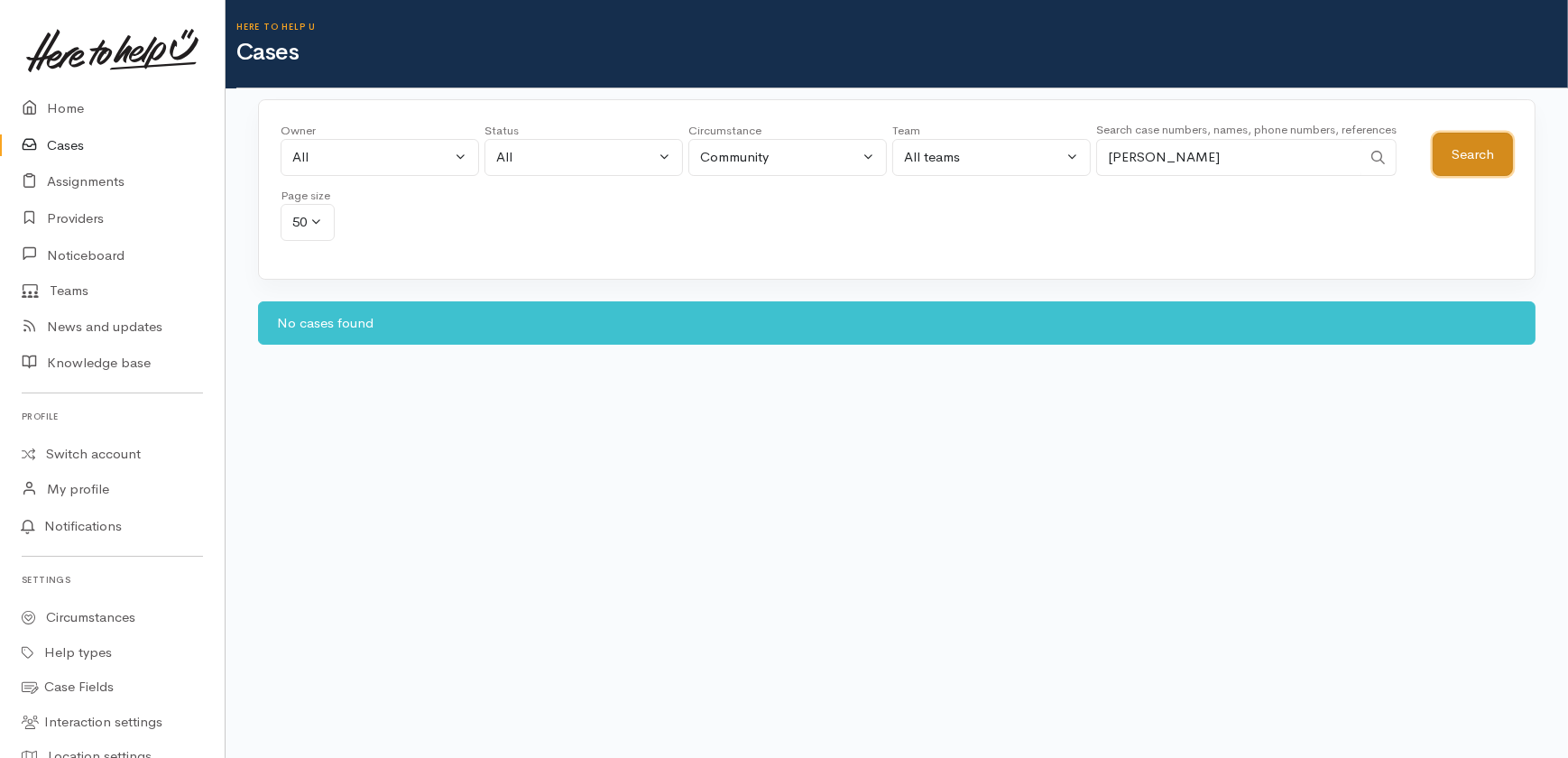
click at [1471, 157] on button "Search" at bounding box center [1472, 155] width 80 height 44
drag, startPoint x: 1194, startPoint y: 154, endPoint x: 1056, endPoint y: 145, distance: 138.3
click at [1056, 145] on div "Owner All My cases 2Alice1 Faye Davies ('Here to help u') Aandrea Murray ('Here…" at bounding box center [856, 186] width 1152 height 130
click at [1482, 144] on button "Search" at bounding box center [1472, 155] width 80 height 44
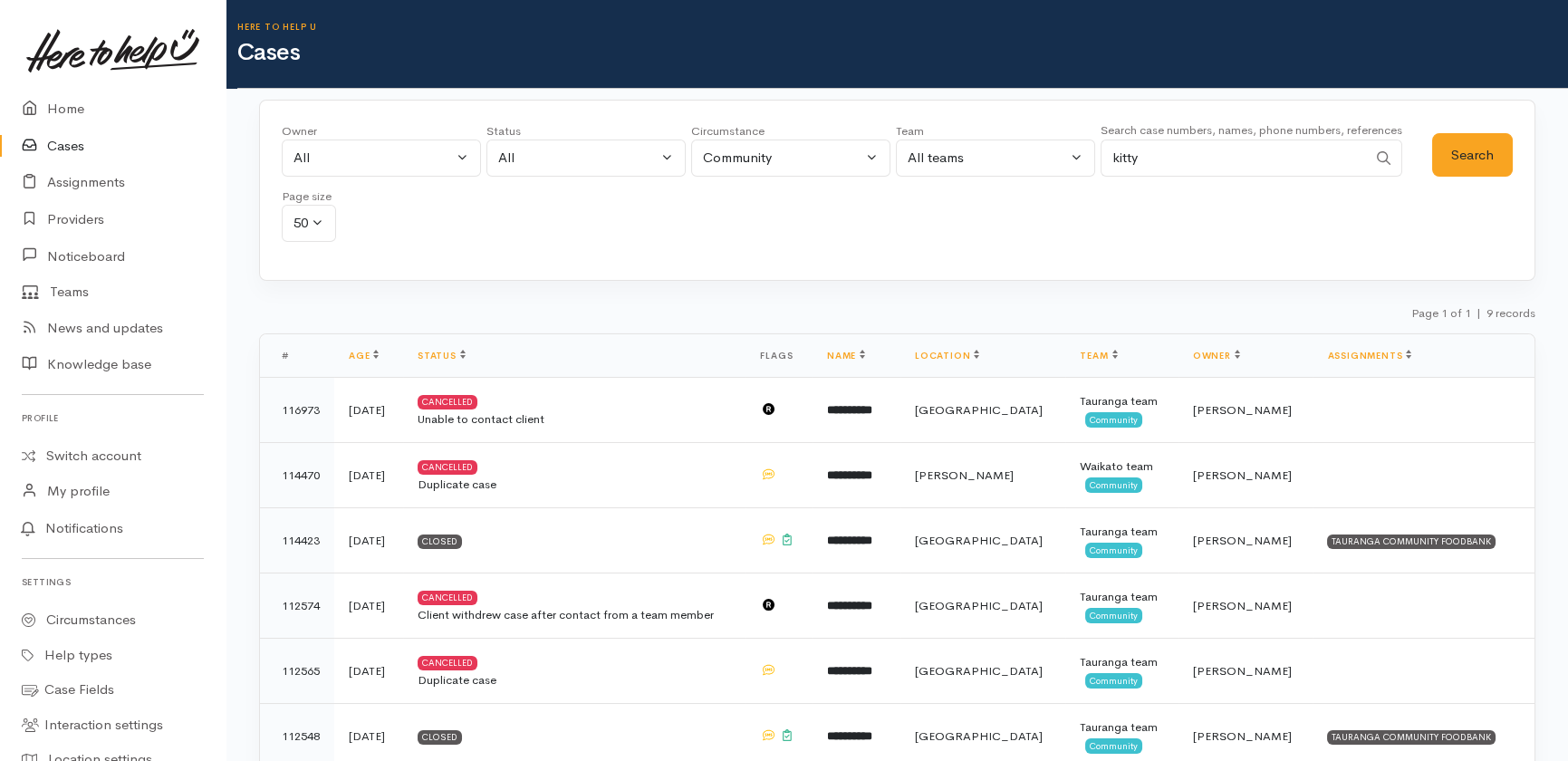
drag, startPoint x: 1165, startPoint y: 153, endPoint x: 1038, endPoint y: 147, distance: 127.1
click at [1038, 147] on div "Owner All My cases 2Alice1 Faye Davies ('Here to help u') Aandrea Murray ('Here…" at bounding box center [857, 187] width 1151 height 130
click at [1478, 150] on button "Search" at bounding box center [1472, 155] width 80 height 44
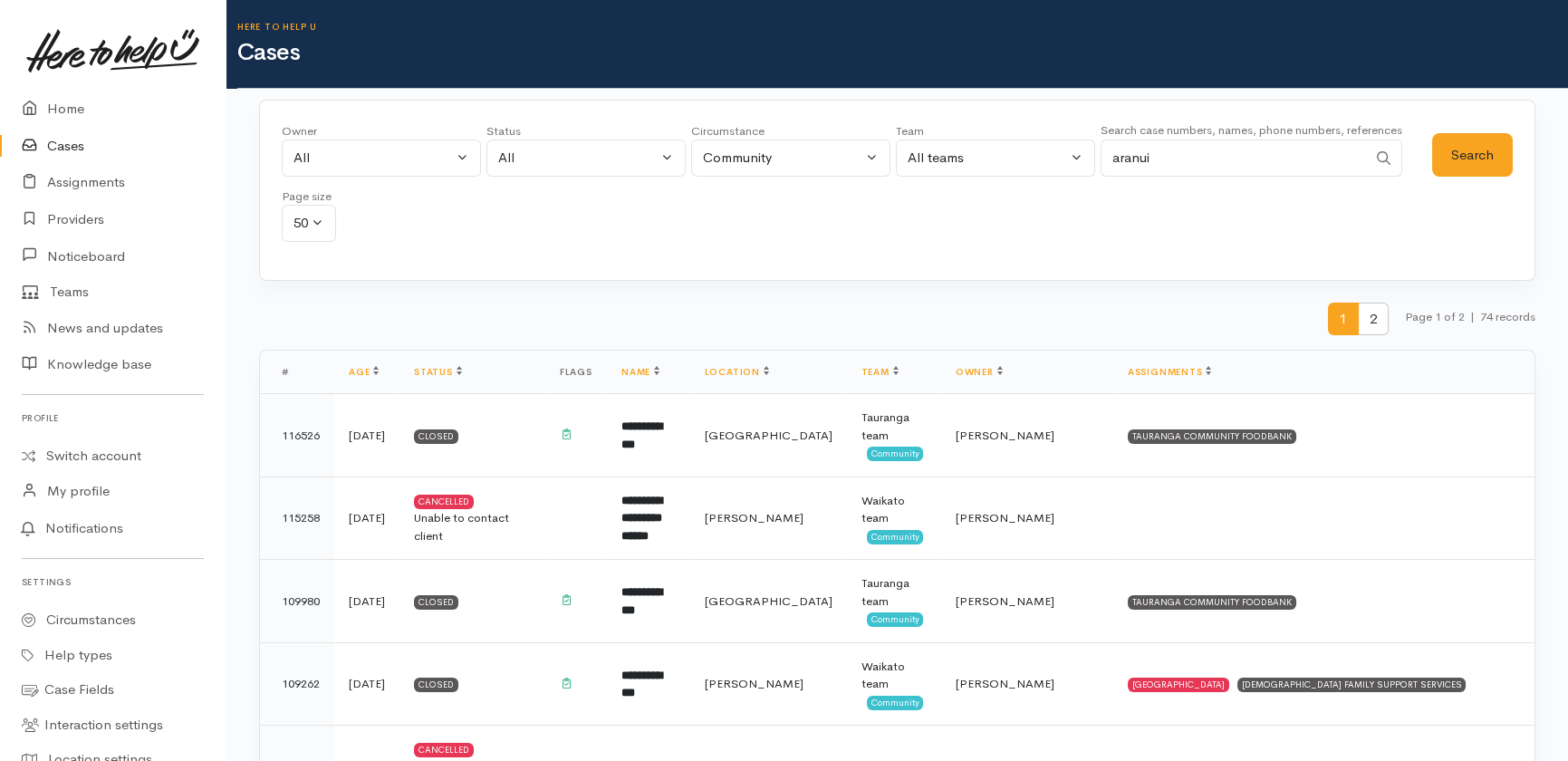
drag, startPoint x: 1195, startPoint y: 157, endPoint x: 987, endPoint y: 152, distance: 208.1
click at [979, 153] on div "Owner All My cases 2Alice1 Faye Davies ('Here to help u') Aandrea Murray ('Here…" at bounding box center [857, 187] width 1151 height 130
type input "kitty"
click at [1474, 158] on button "Search" at bounding box center [1472, 155] width 80 height 44
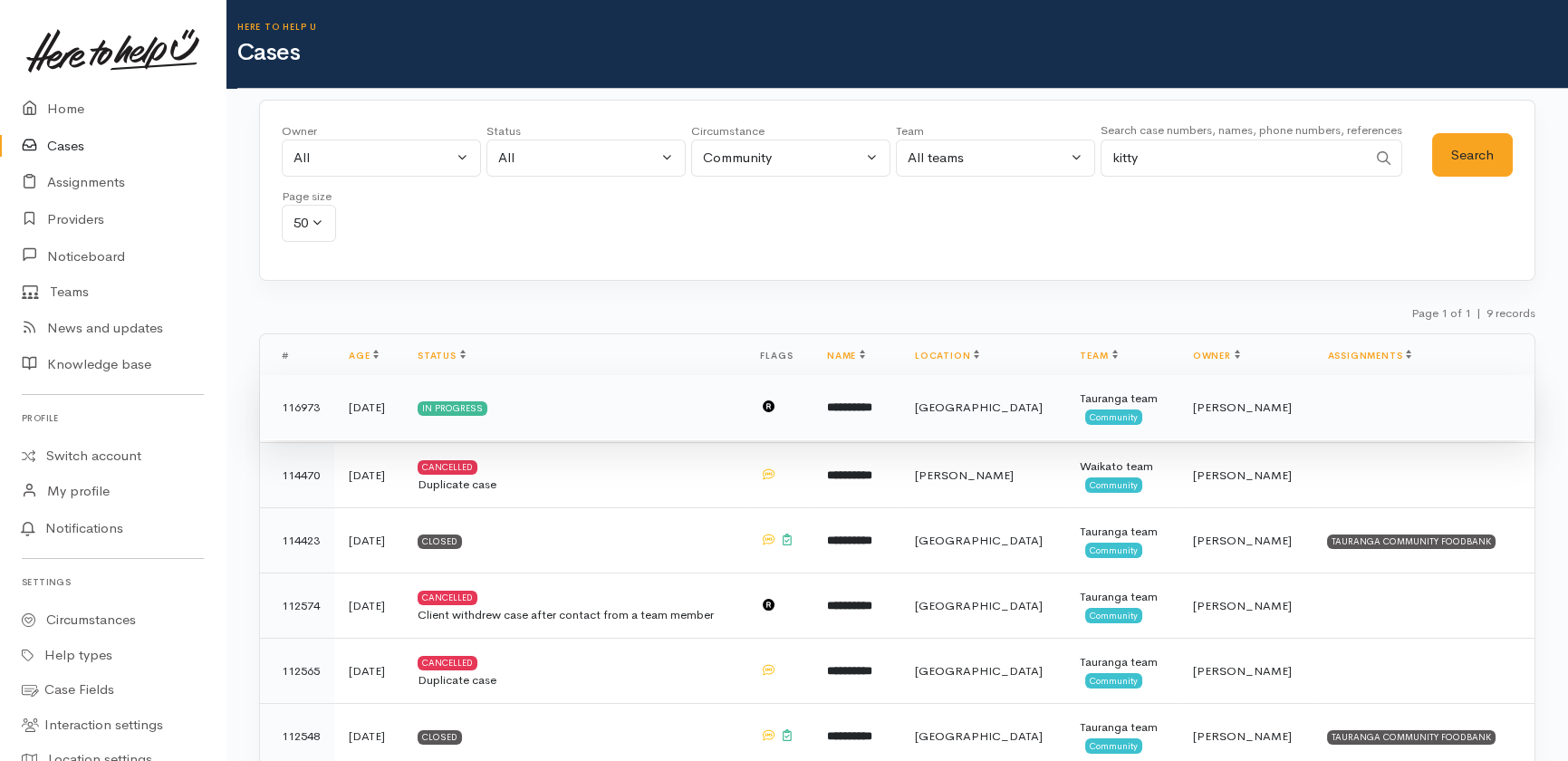
click at [374, 417] on td "[DATE]" at bounding box center [368, 407] width 69 height 66
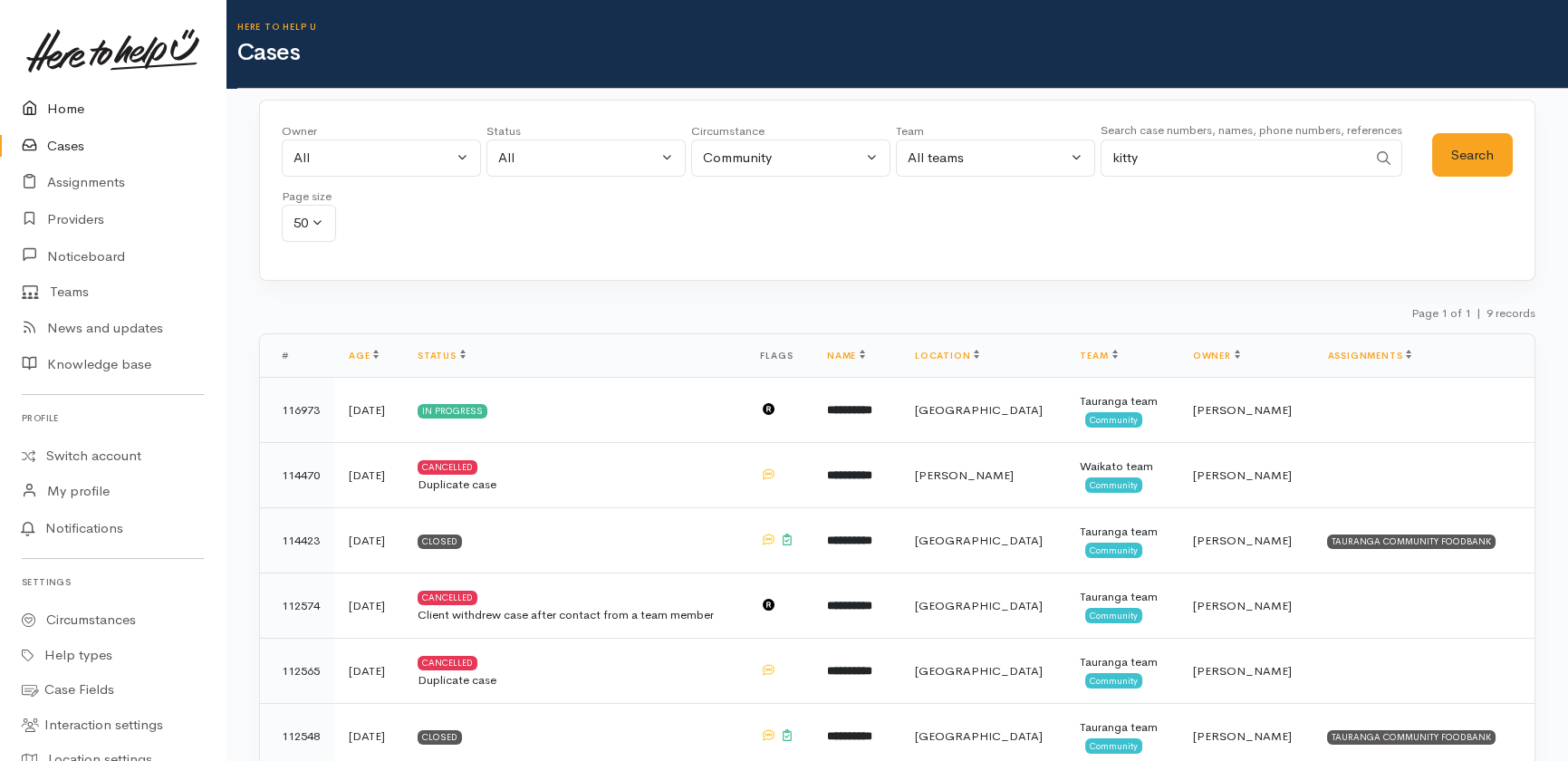
click at [50, 108] on link "Home" at bounding box center [113, 109] width 225 height 37
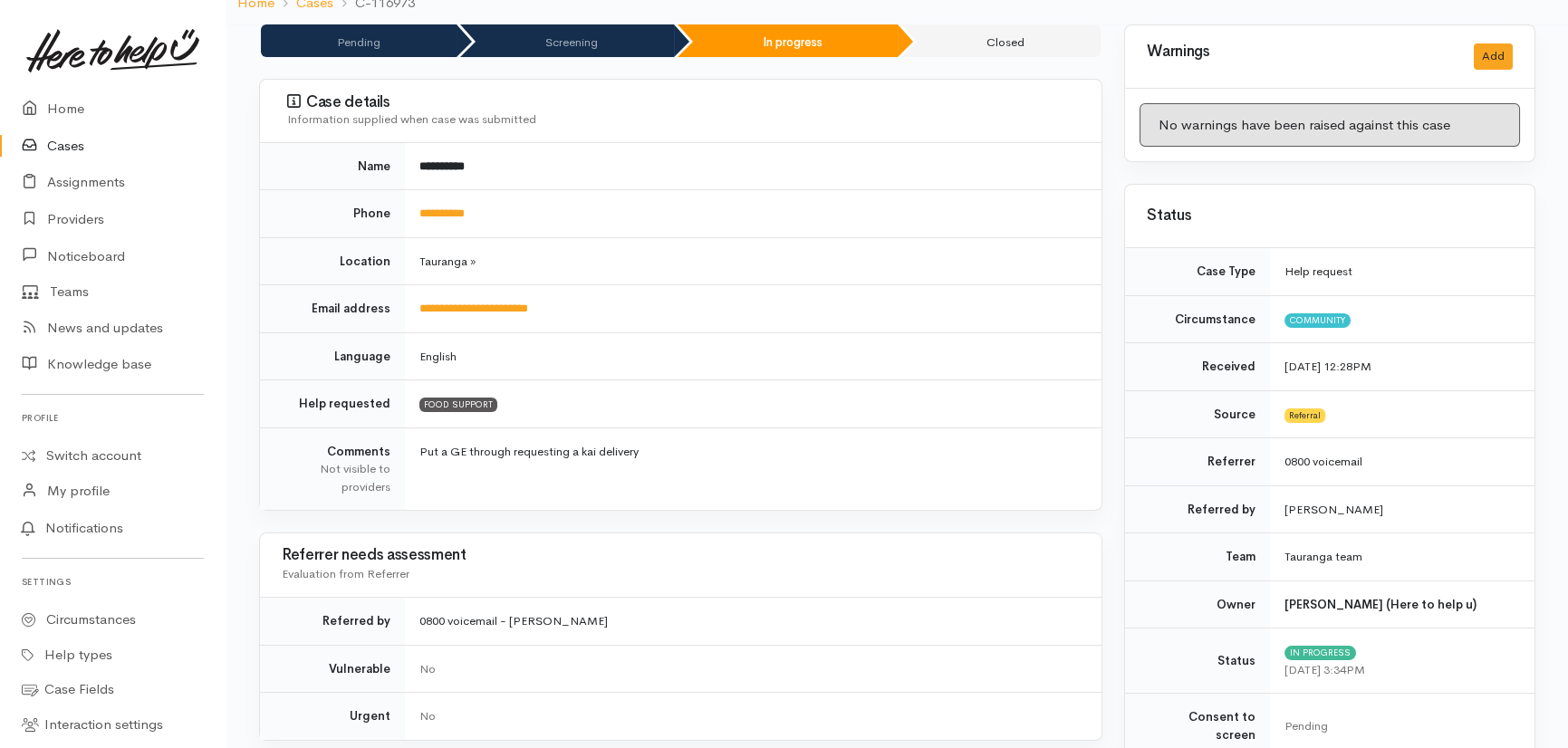
scroll to position [81, 0]
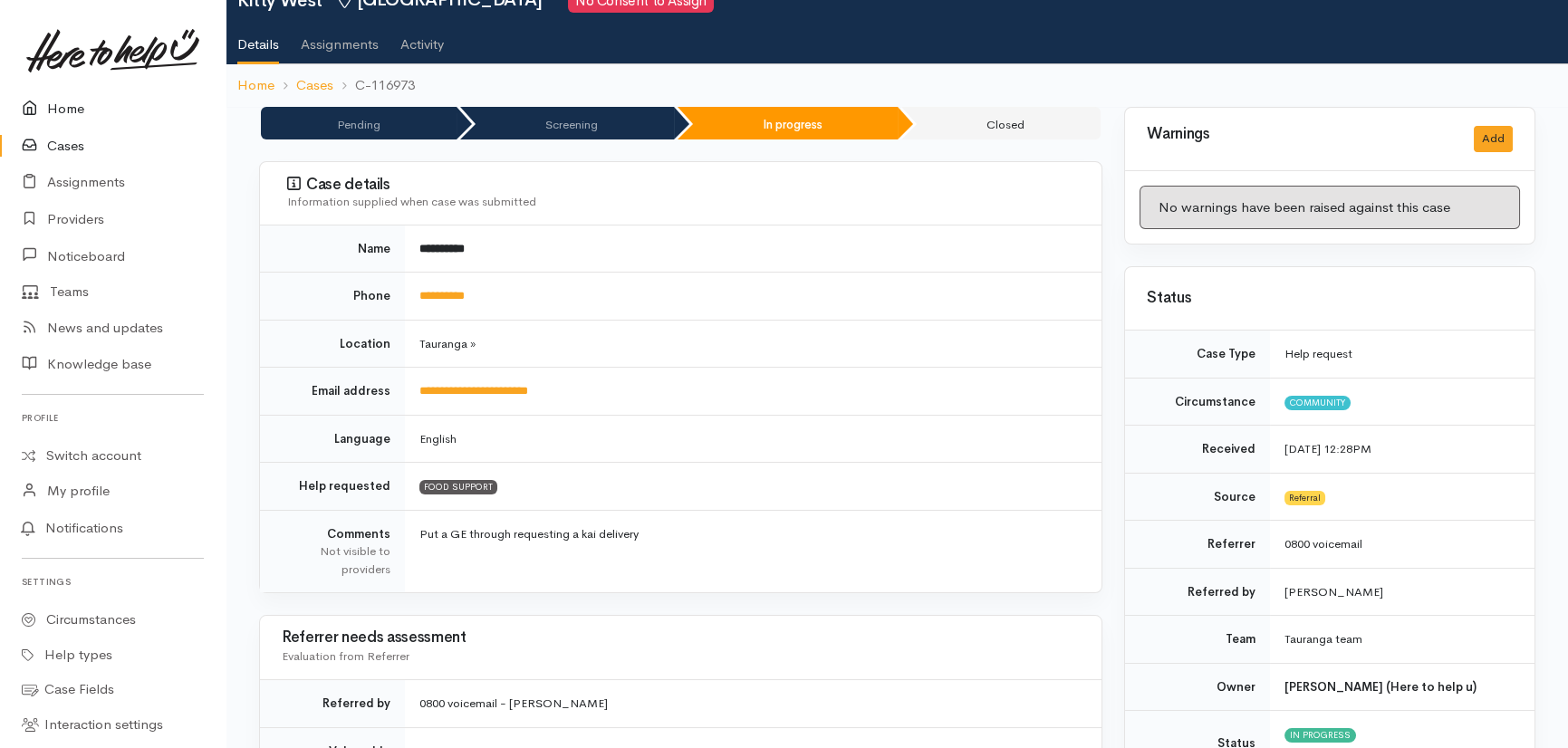
click at [58, 107] on link "Home" at bounding box center [113, 109] width 225 height 37
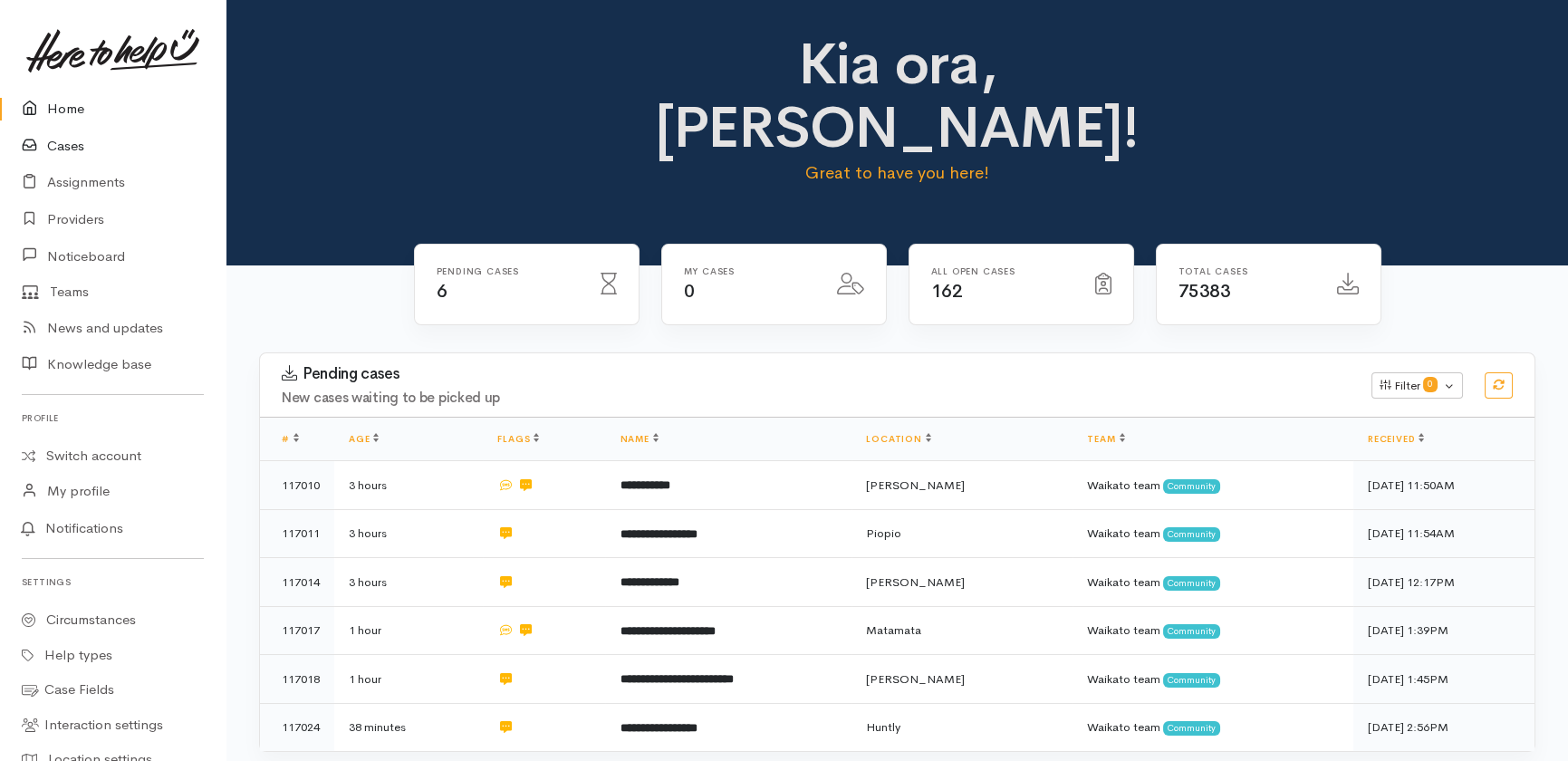
click at [72, 148] on link "Cases" at bounding box center [113, 146] width 225 height 37
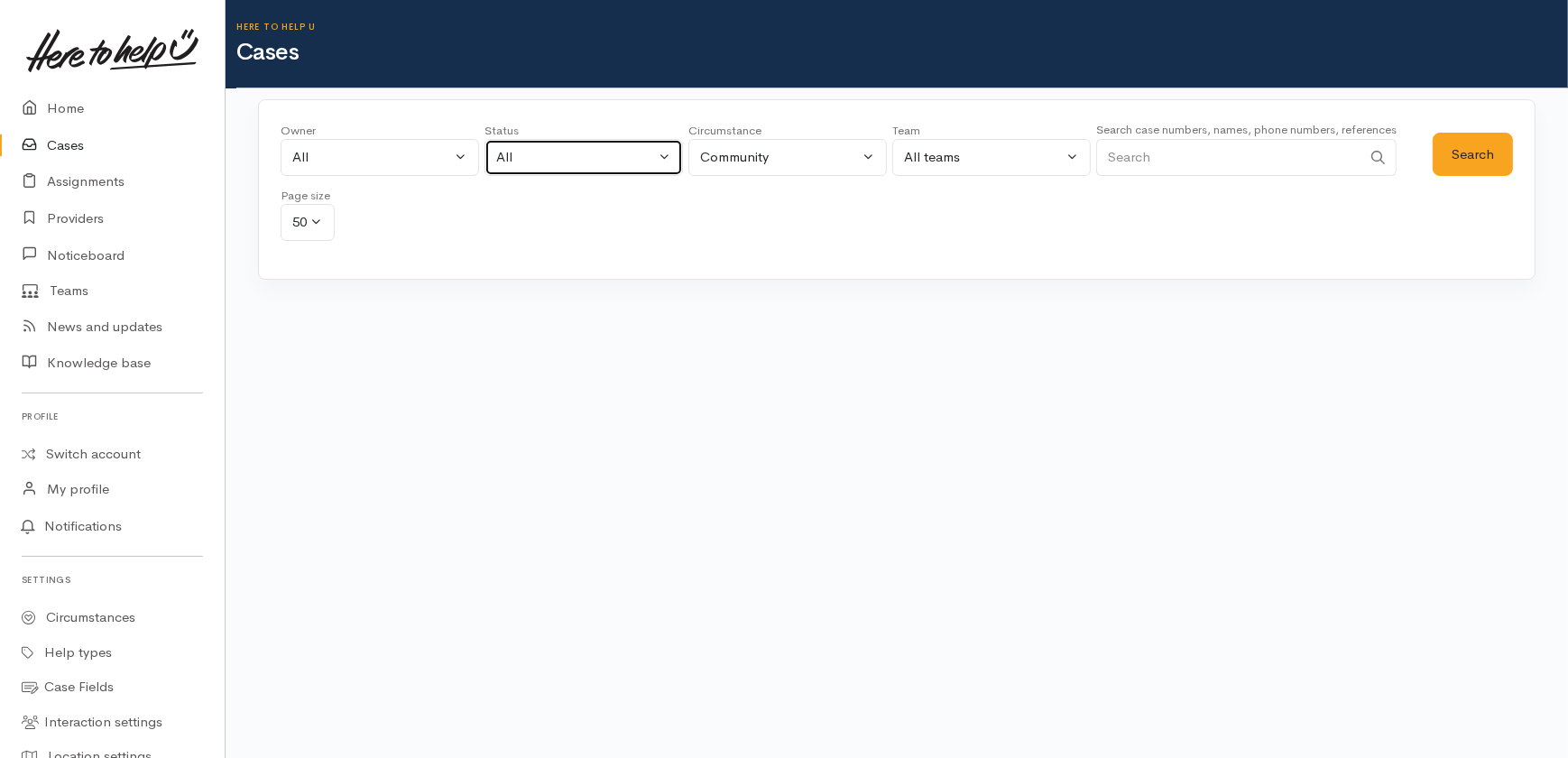
click at [565, 158] on div "All" at bounding box center [576, 157] width 159 height 21
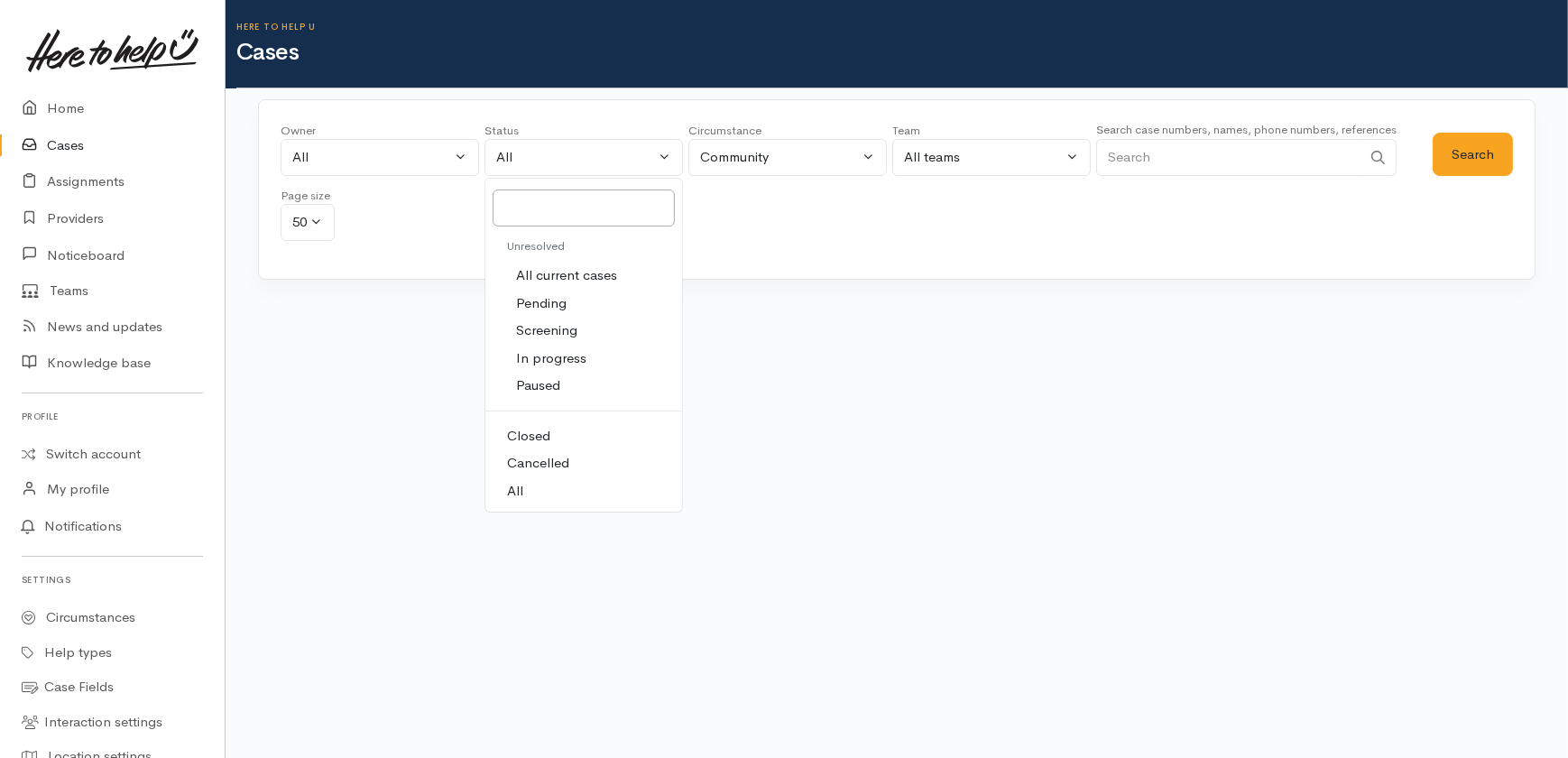
click at [563, 271] on span "All current cases" at bounding box center [567, 275] width 101 height 21
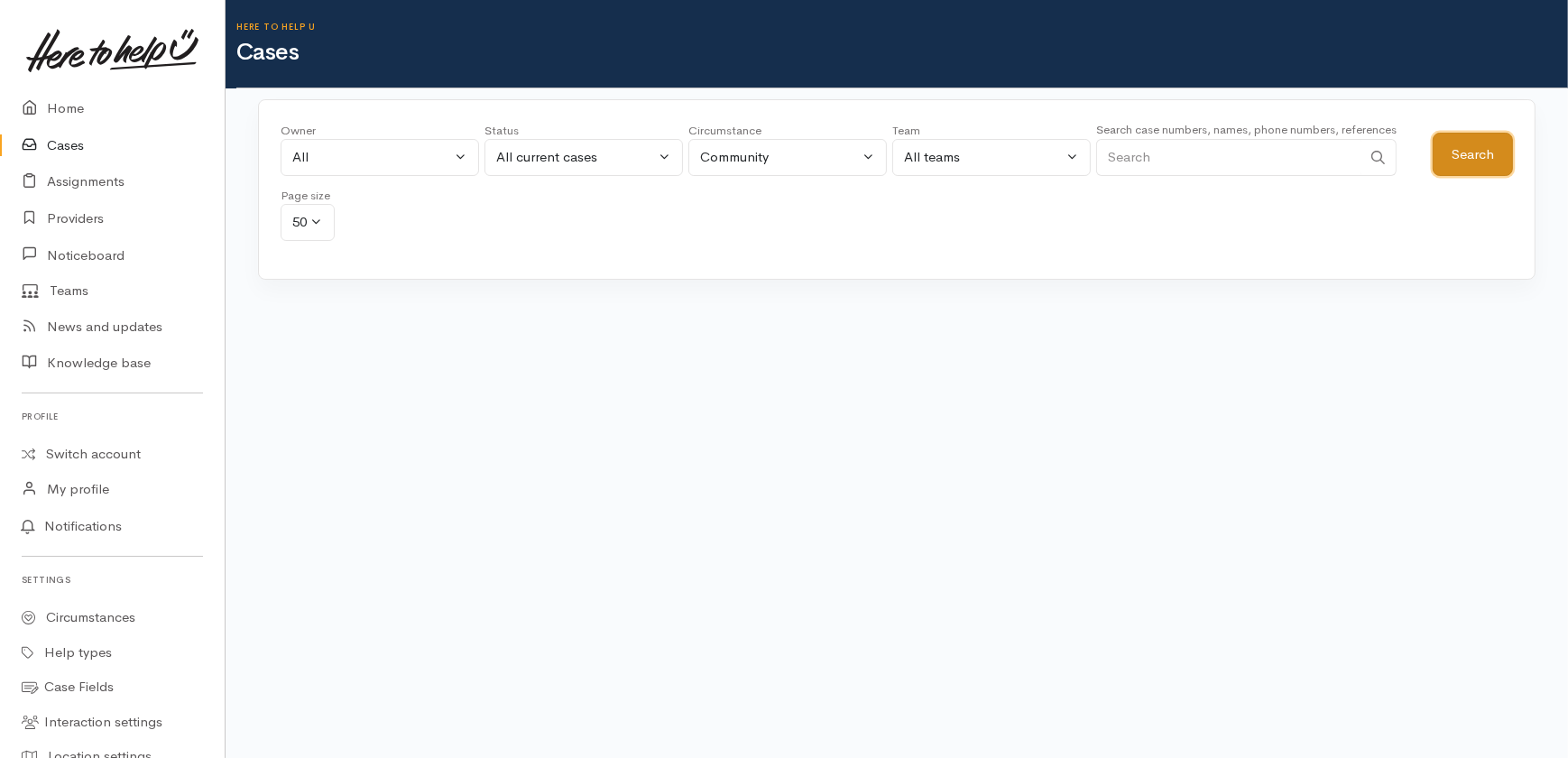
click at [1471, 160] on button "Search" at bounding box center [1472, 155] width 80 height 44
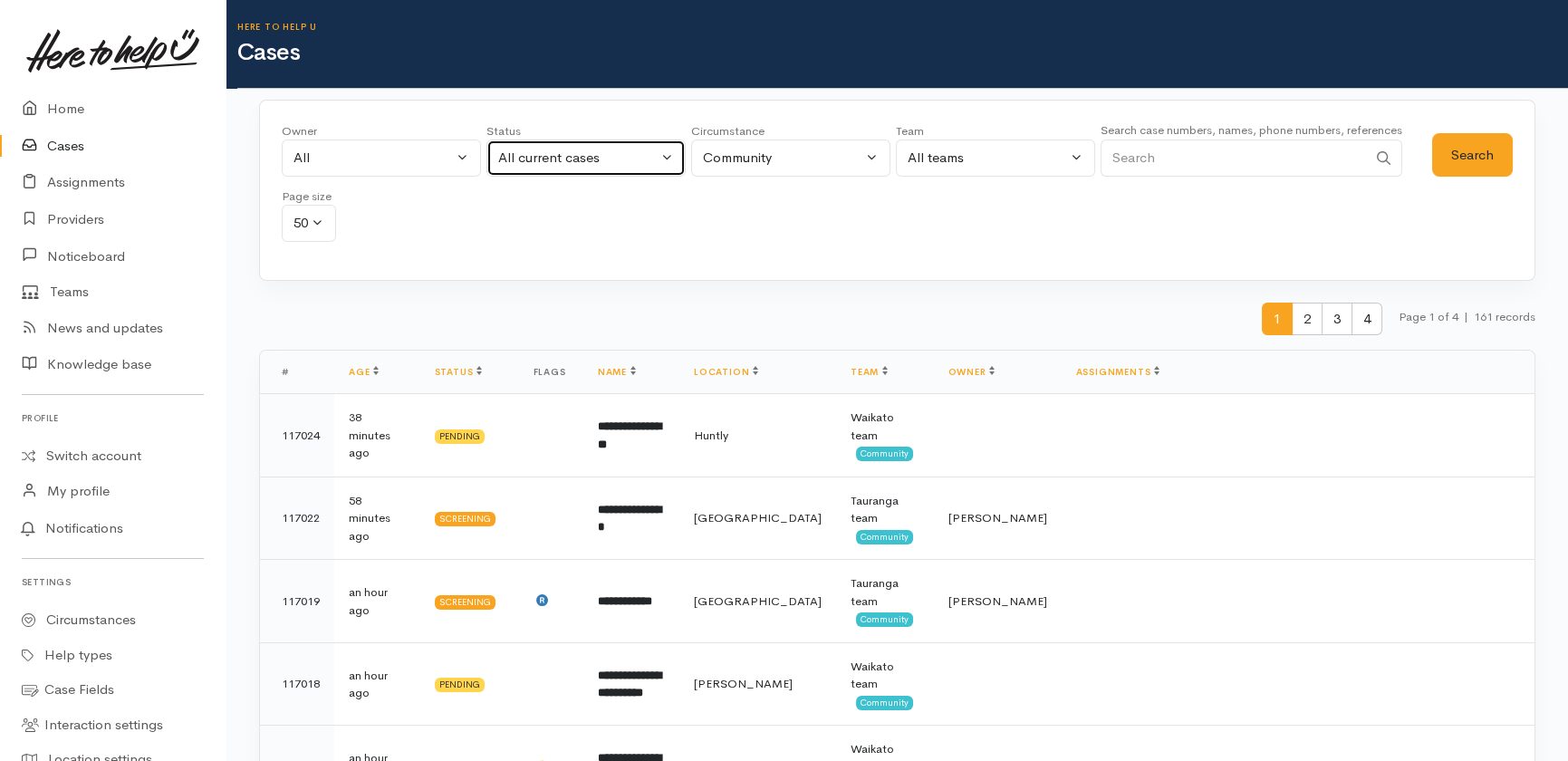
click at [576, 150] on div "All current cases" at bounding box center [578, 158] width 160 height 21
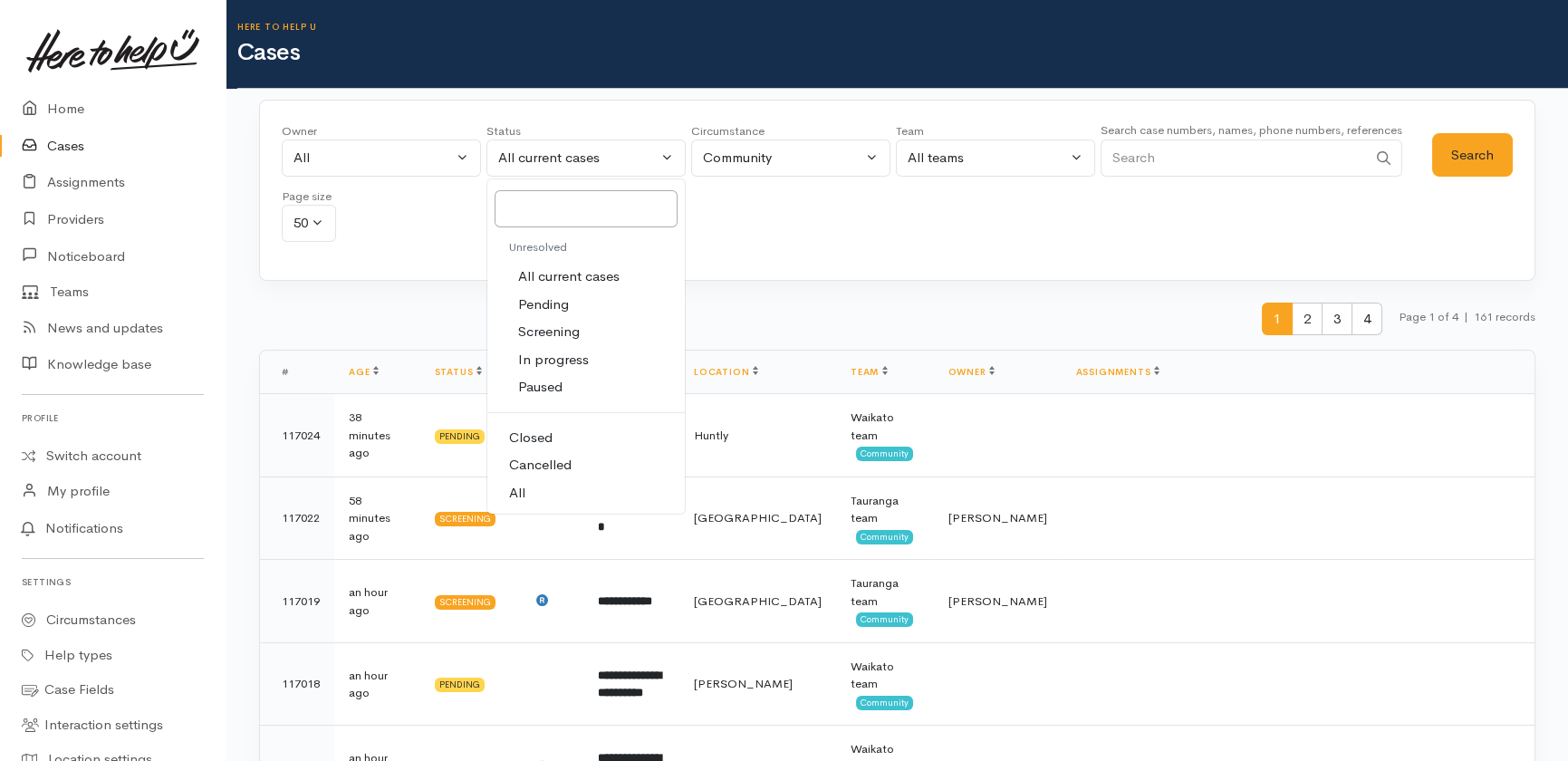
click at [513, 489] on span "All" at bounding box center [517, 493] width 17 height 21
select select "All"
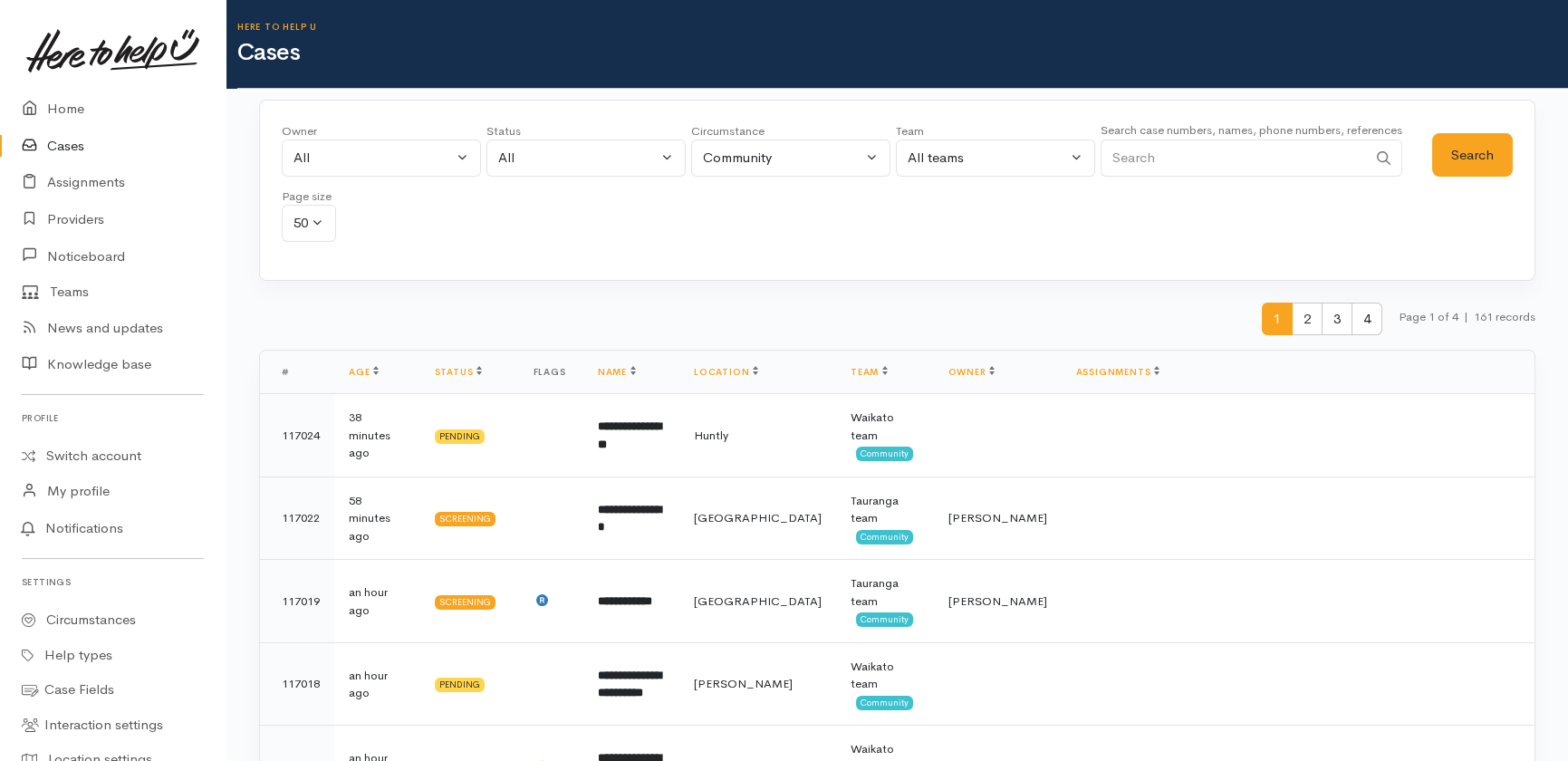
click at [1196, 163] on input "Search" at bounding box center [1234, 158] width 266 height 37
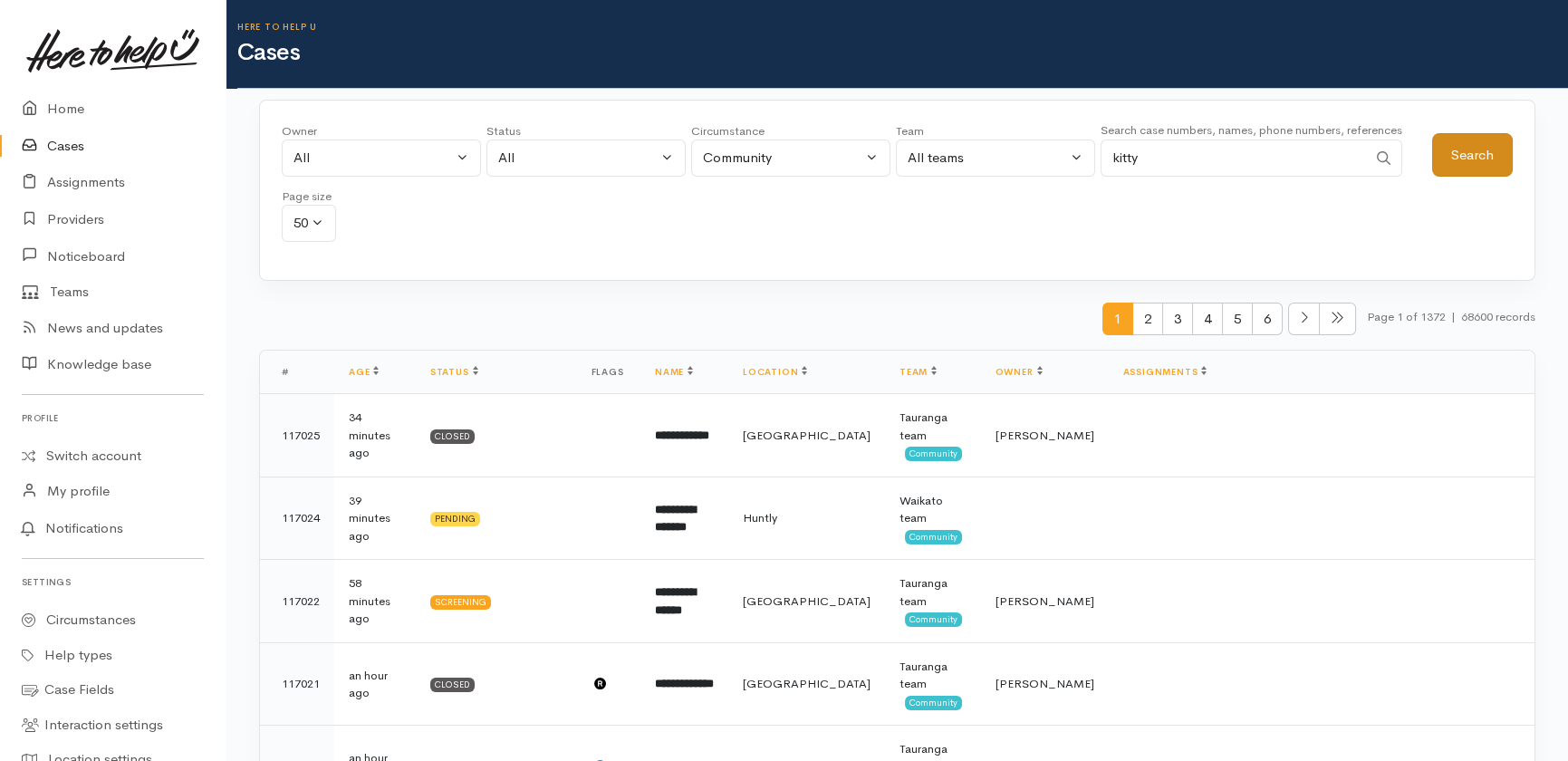
type input "kitty"
click at [1472, 147] on button "Search" at bounding box center [1472, 155] width 80 height 44
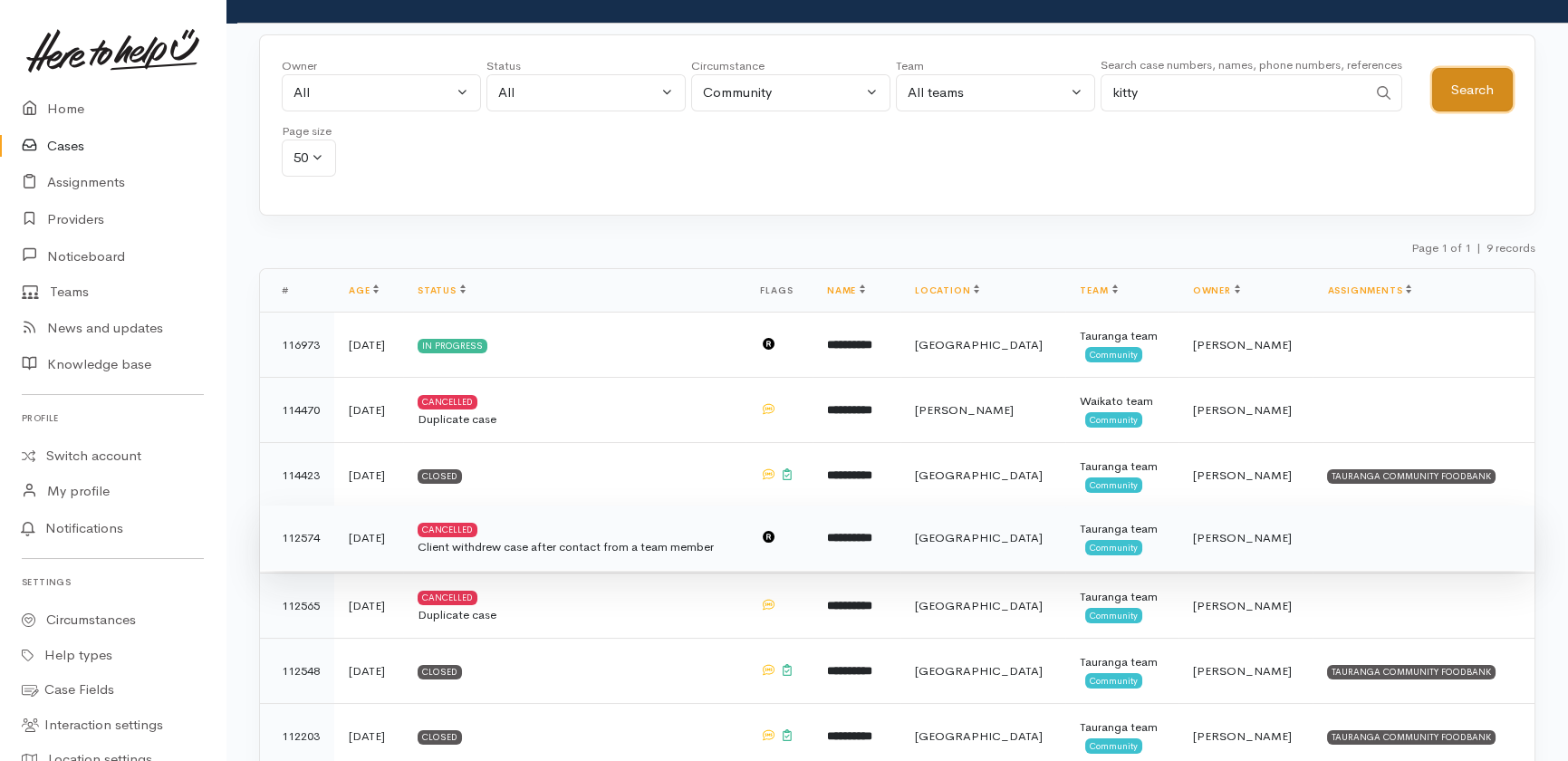
scroll to position [329, 0]
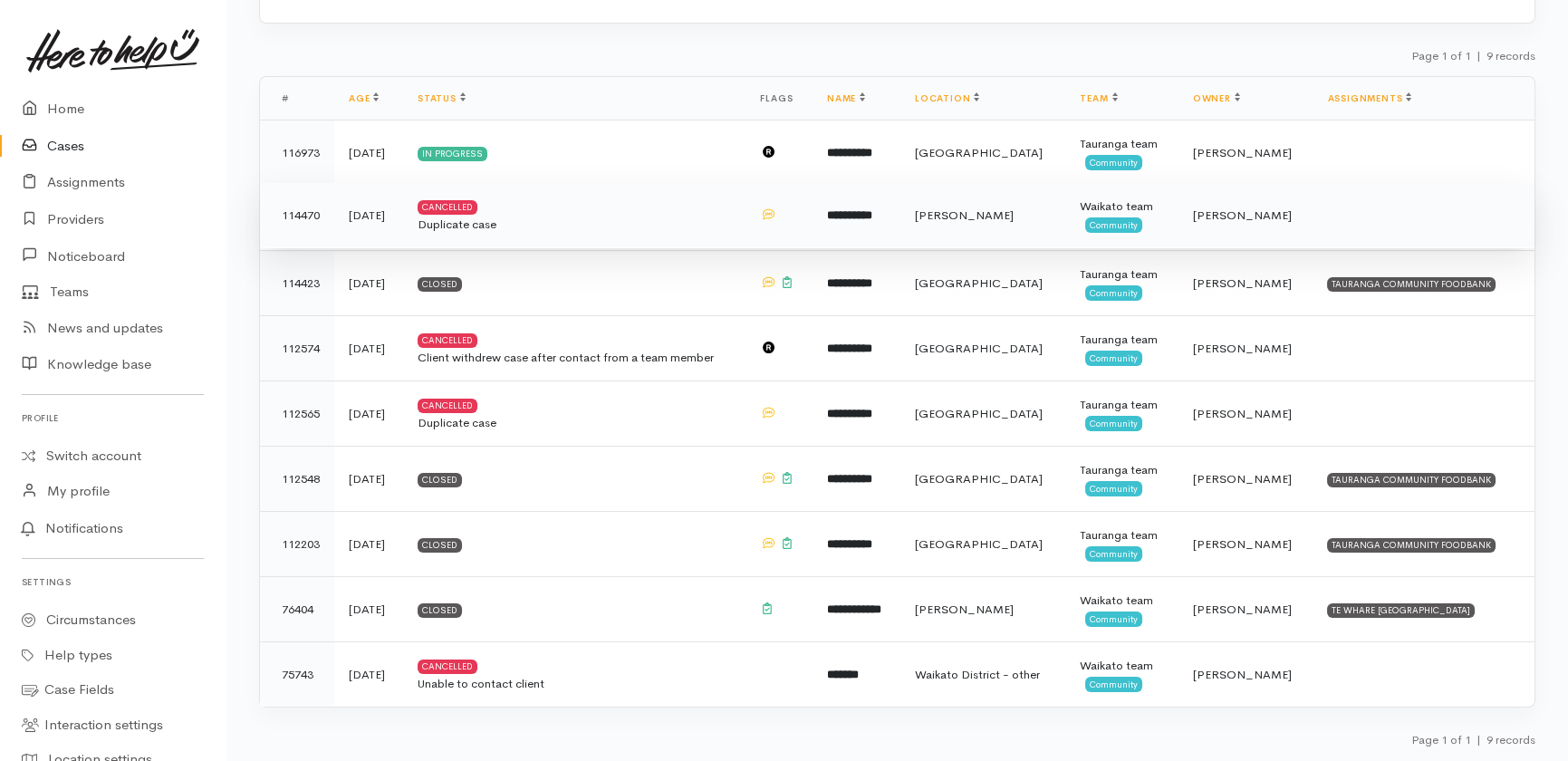
click at [838, 210] on b "**********" at bounding box center [850, 215] width 45 height 12
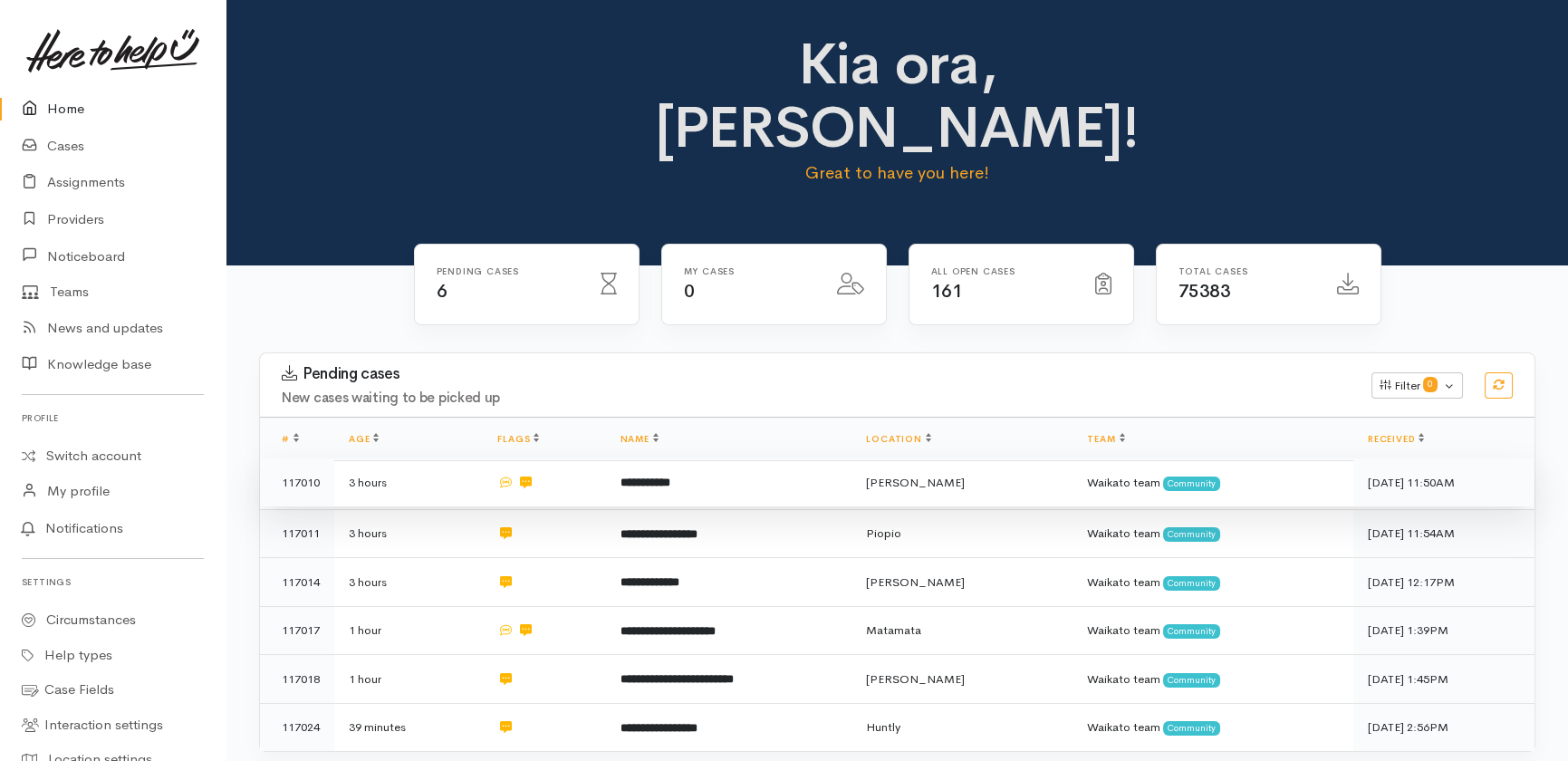
click at [636, 477] on b "**********" at bounding box center [645, 482] width 50 height 12
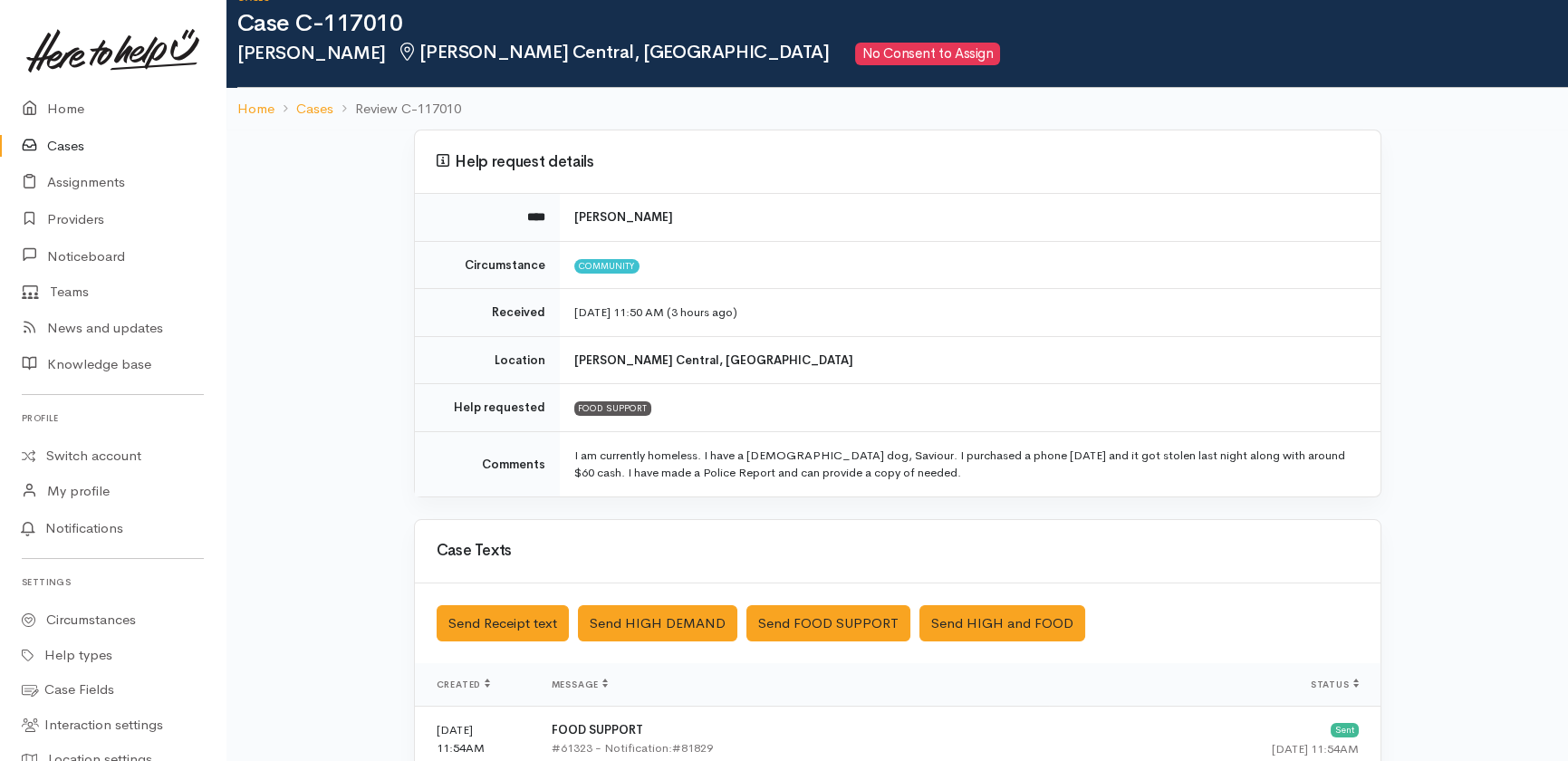
scroll to position [81, 0]
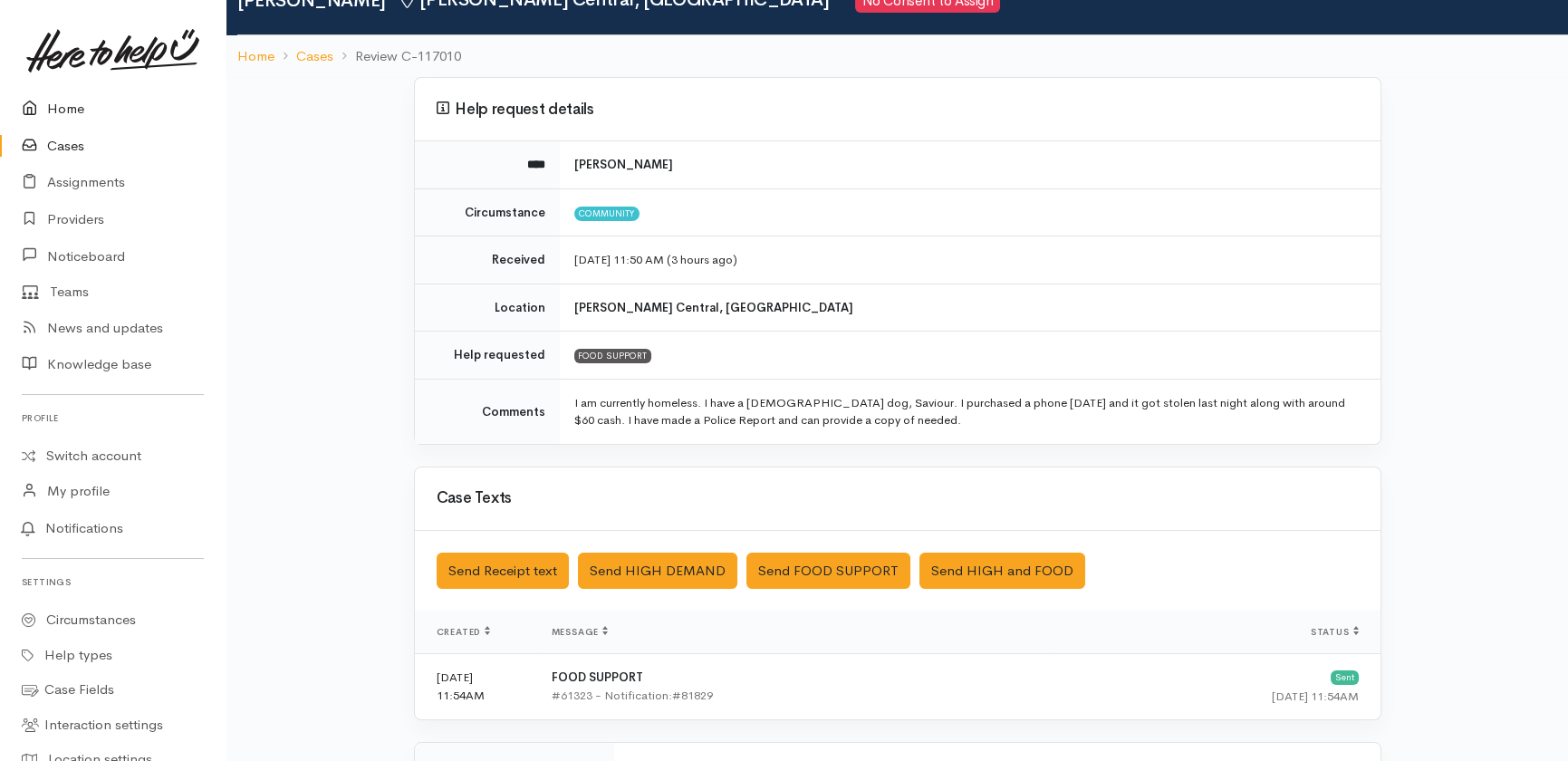
click at [78, 110] on link "Home" at bounding box center [113, 109] width 225 height 37
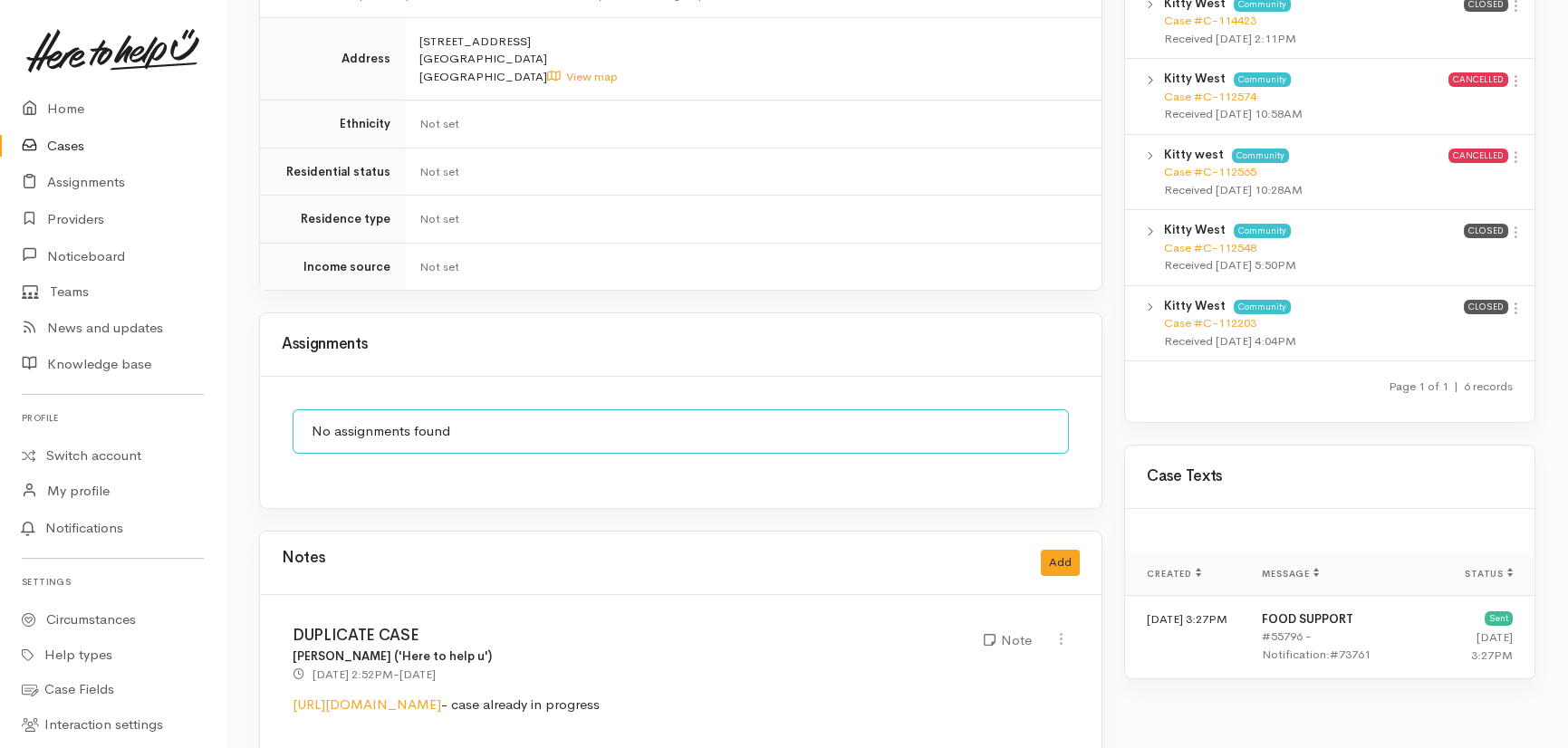
scroll to position [1086, 0]
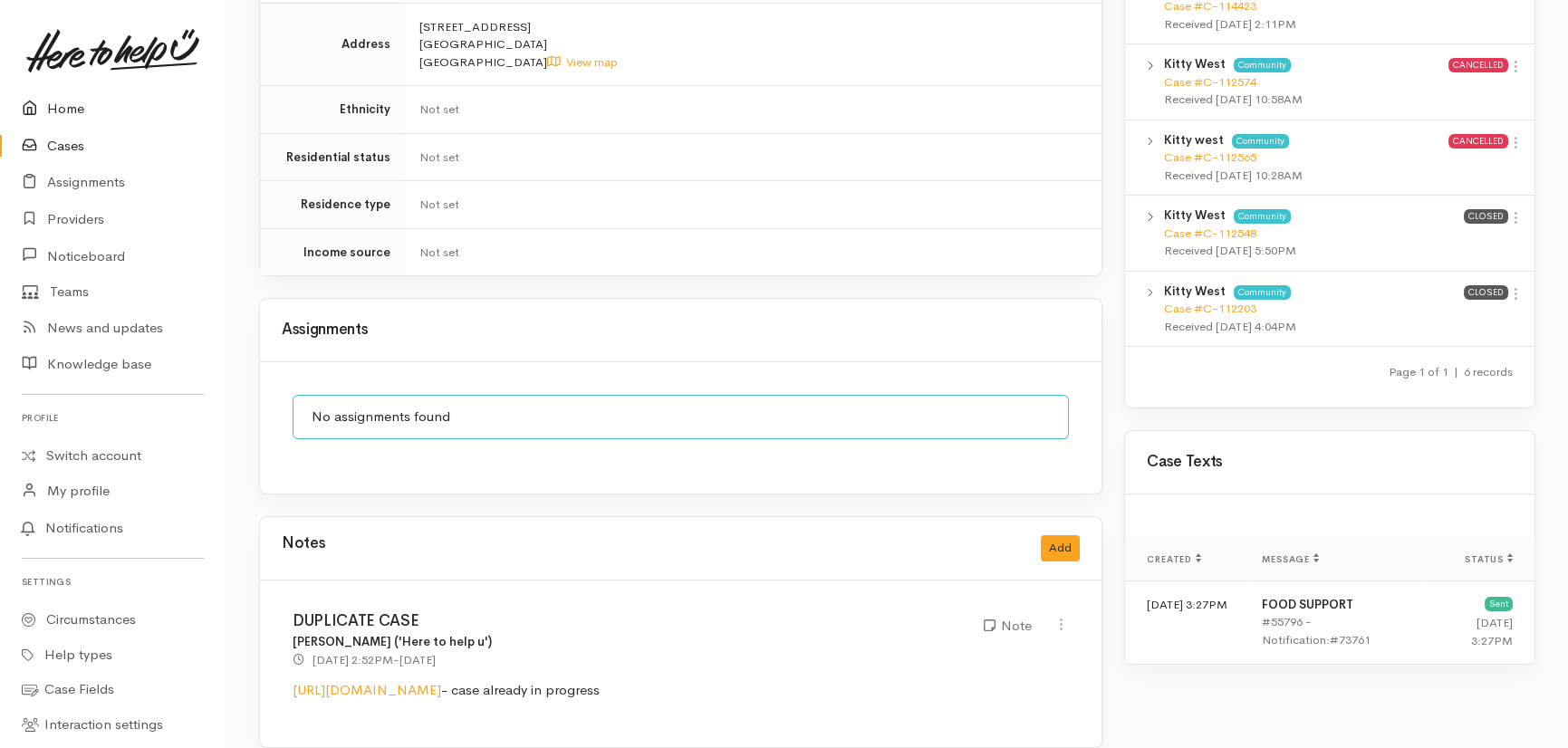
click at [52, 106] on link "Home" at bounding box center [113, 109] width 225 height 37
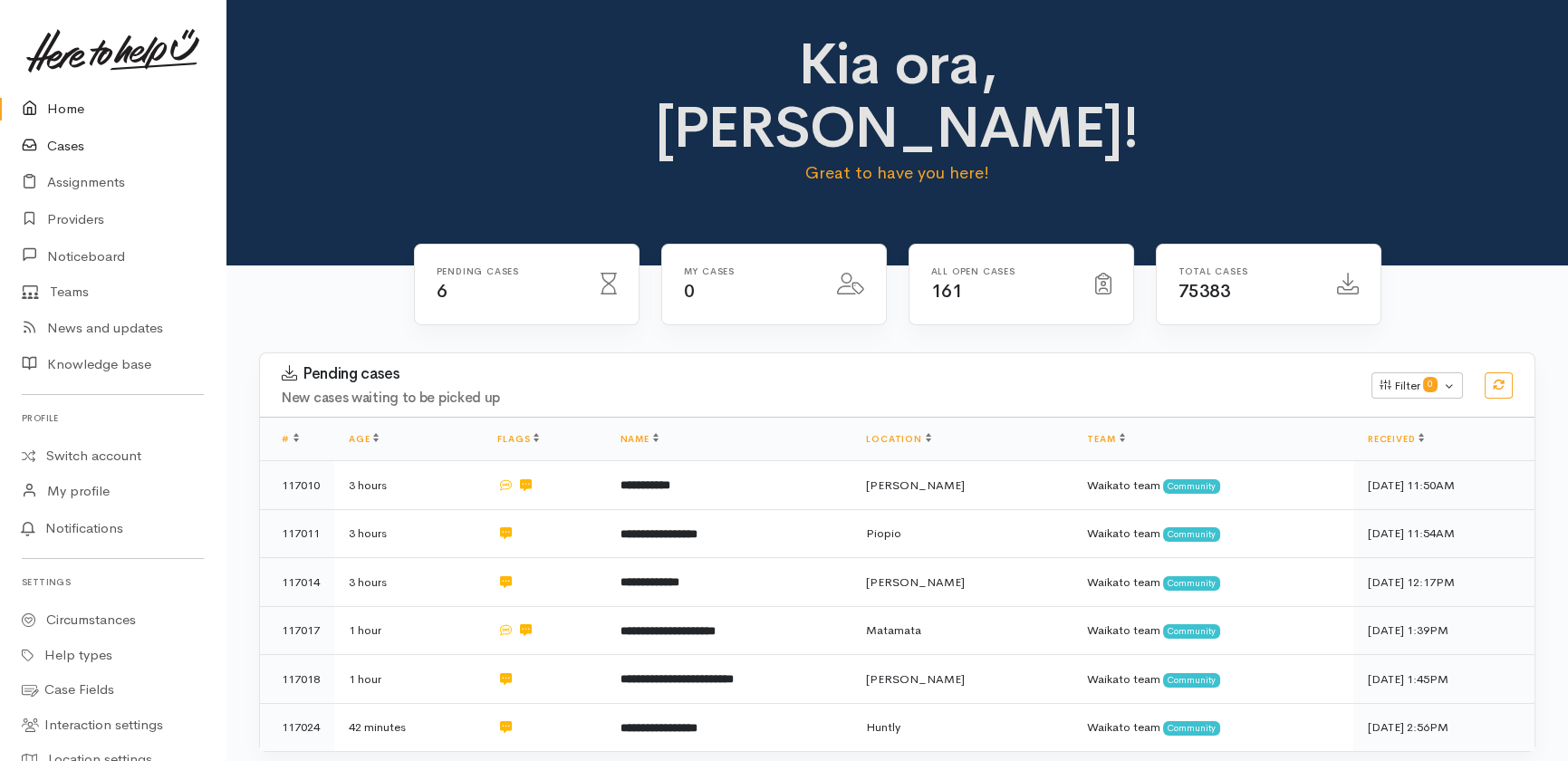
click at [64, 145] on link "Cases" at bounding box center [113, 146] width 225 height 37
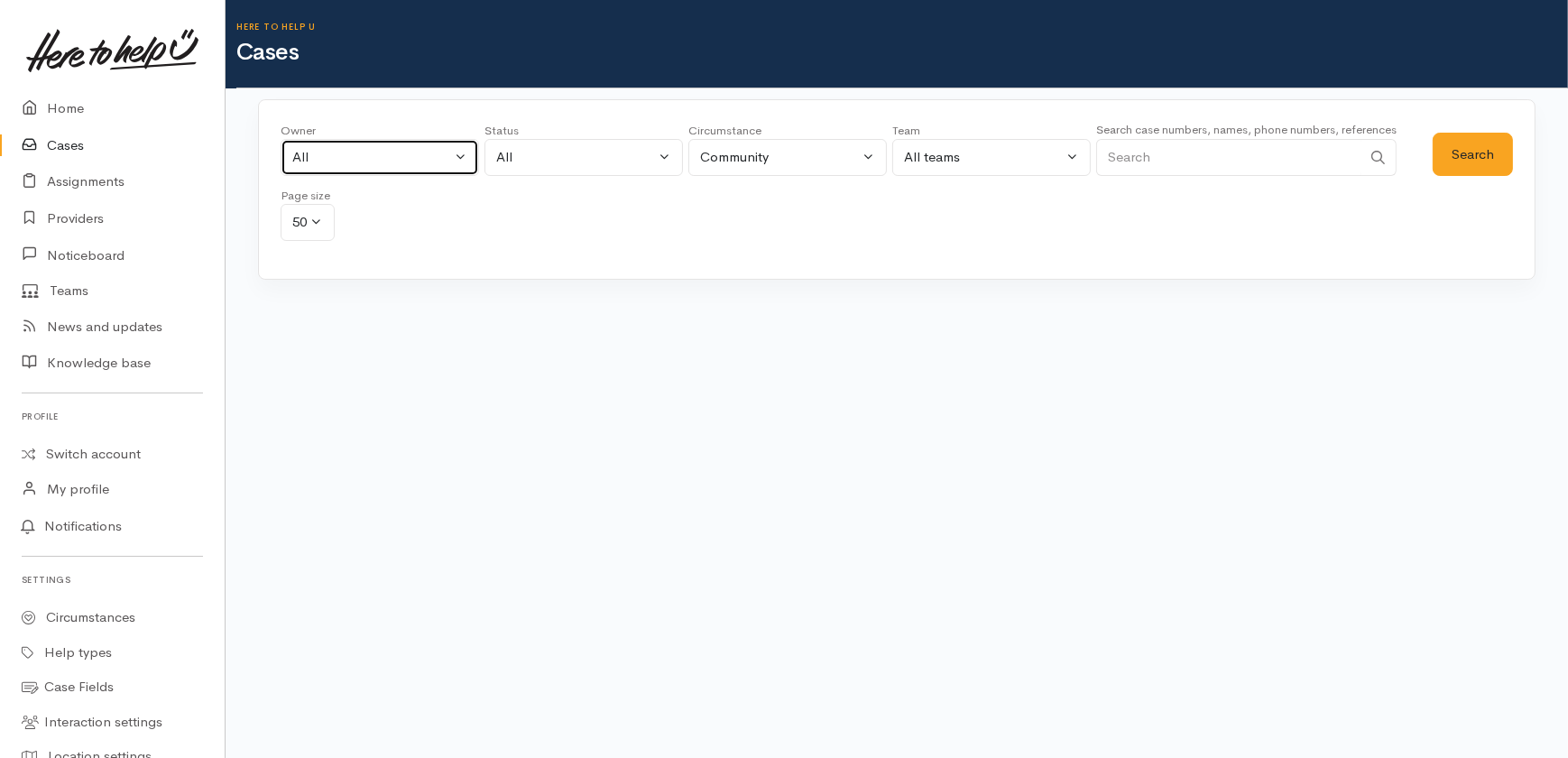
click at [393, 155] on div "All" at bounding box center [372, 157] width 159 height 21
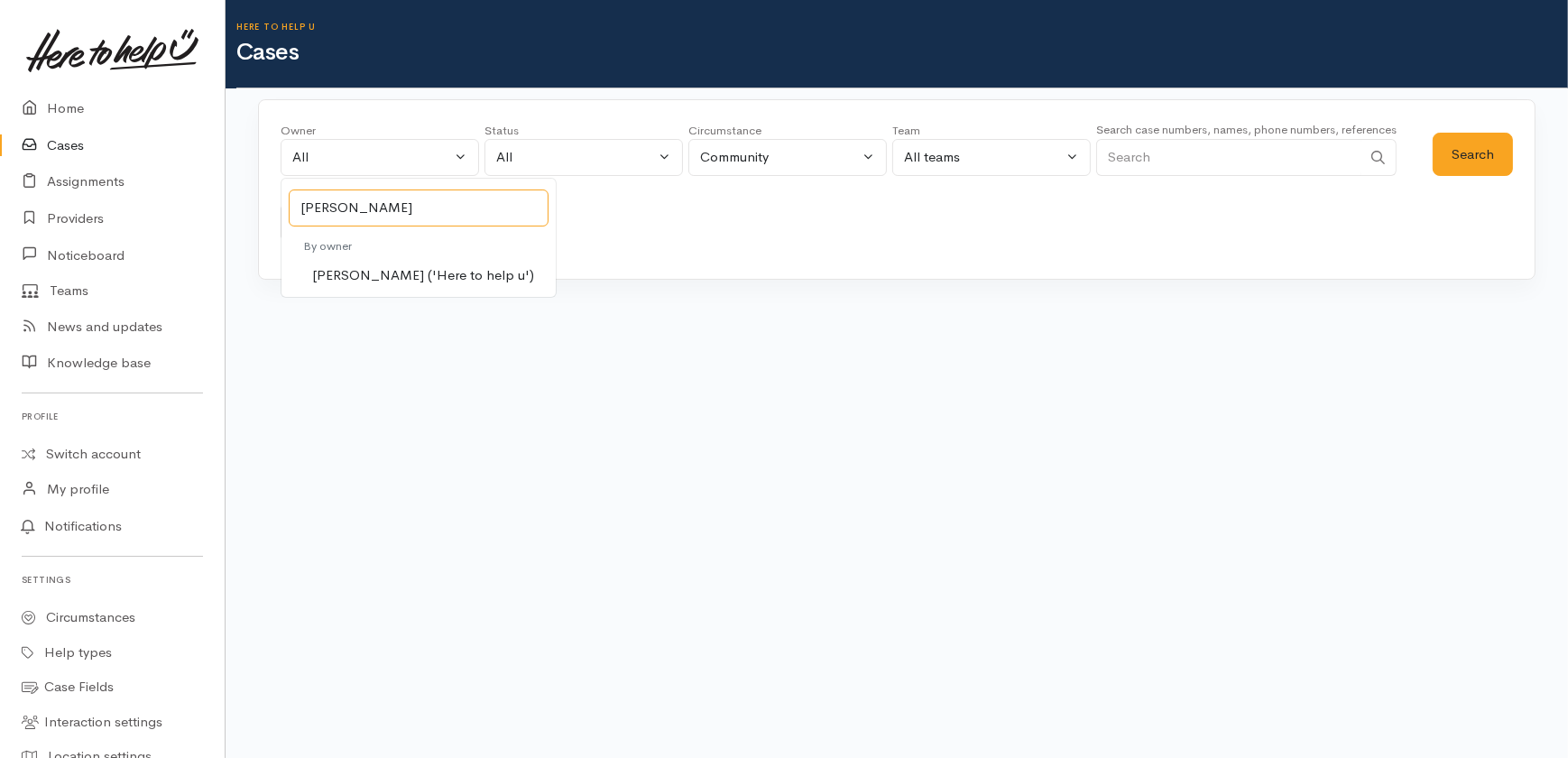
type input "katarina"
click at [383, 270] on span "Katarina Daly ('Here to help u')" at bounding box center [422, 275] width 222 height 21
select select "1252"
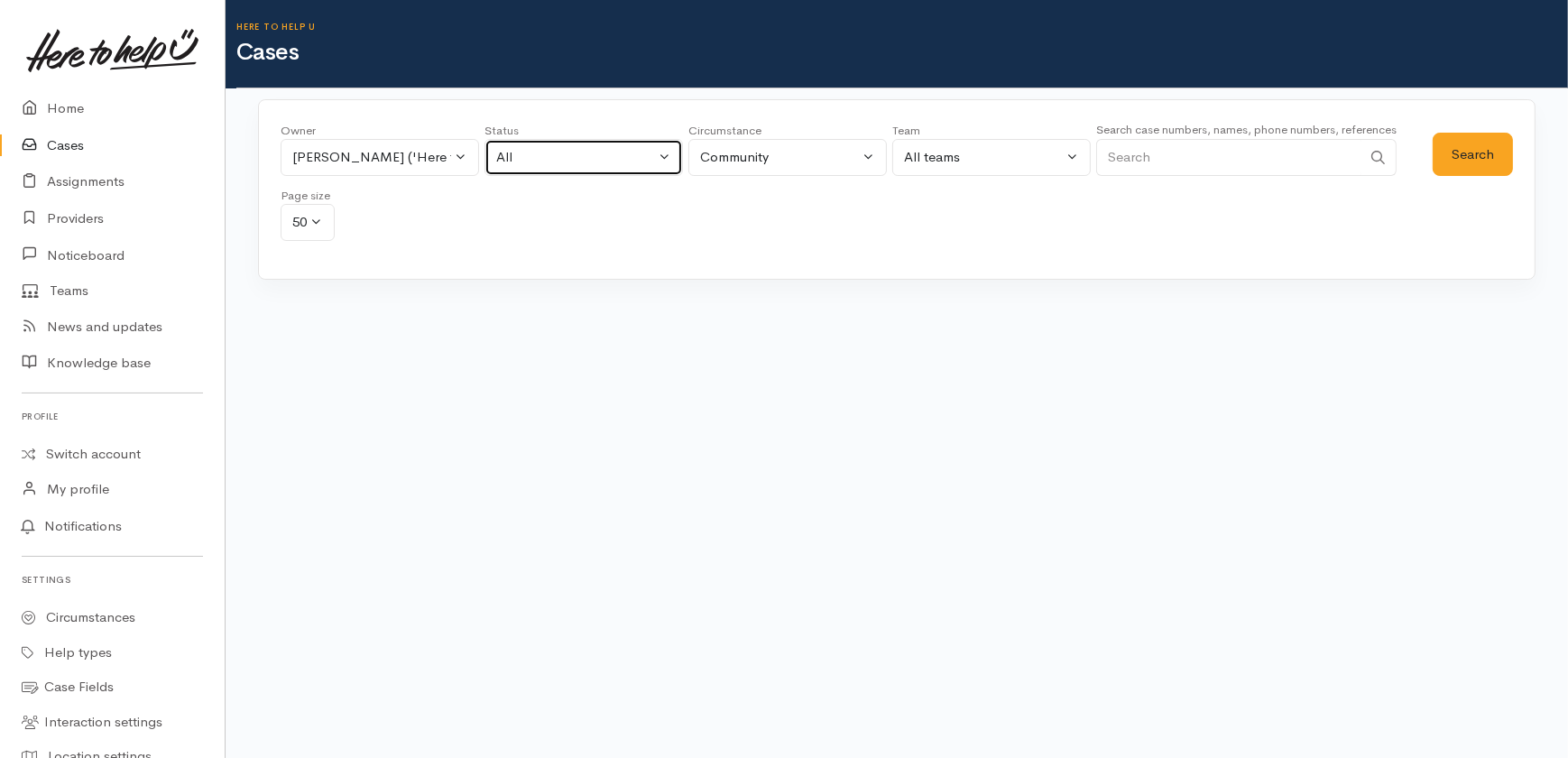
click at [561, 153] on div "All" at bounding box center [576, 157] width 159 height 21
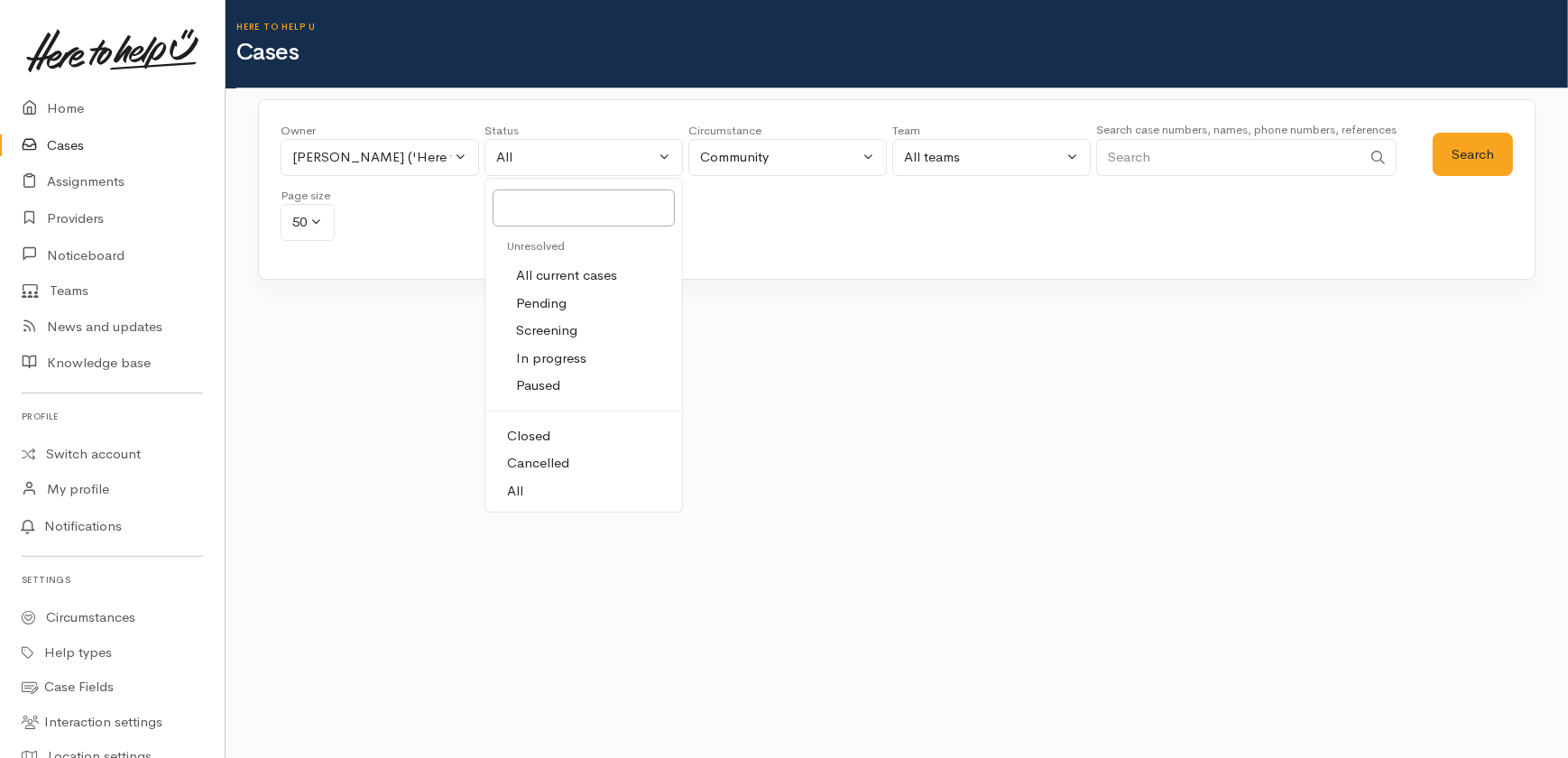
click at [568, 281] on span "All current cases" at bounding box center [567, 275] width 101 height 21
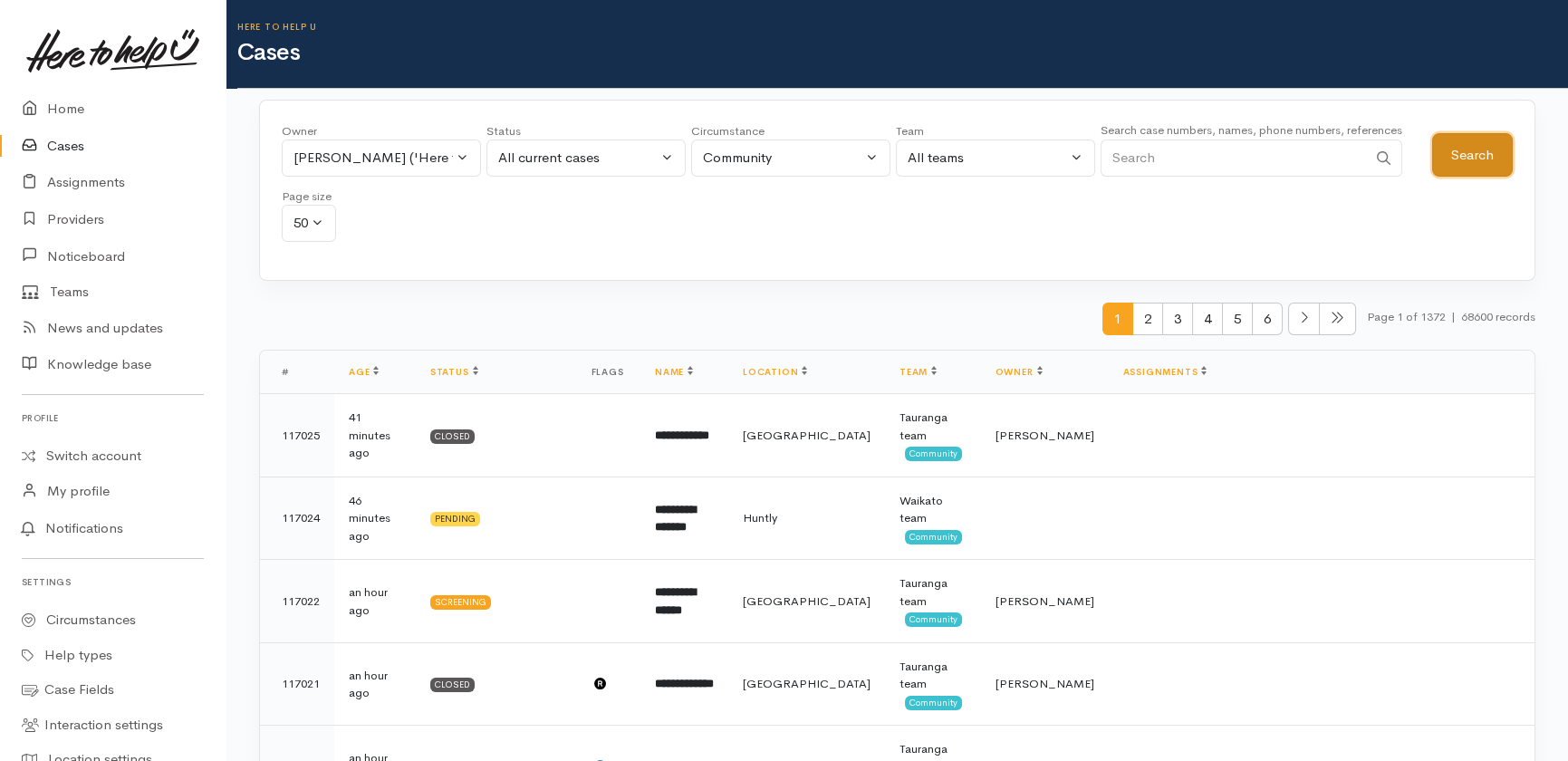
click at [1456, 136] on button "Search" at bounding box center [1472, 155] width 80 height 44
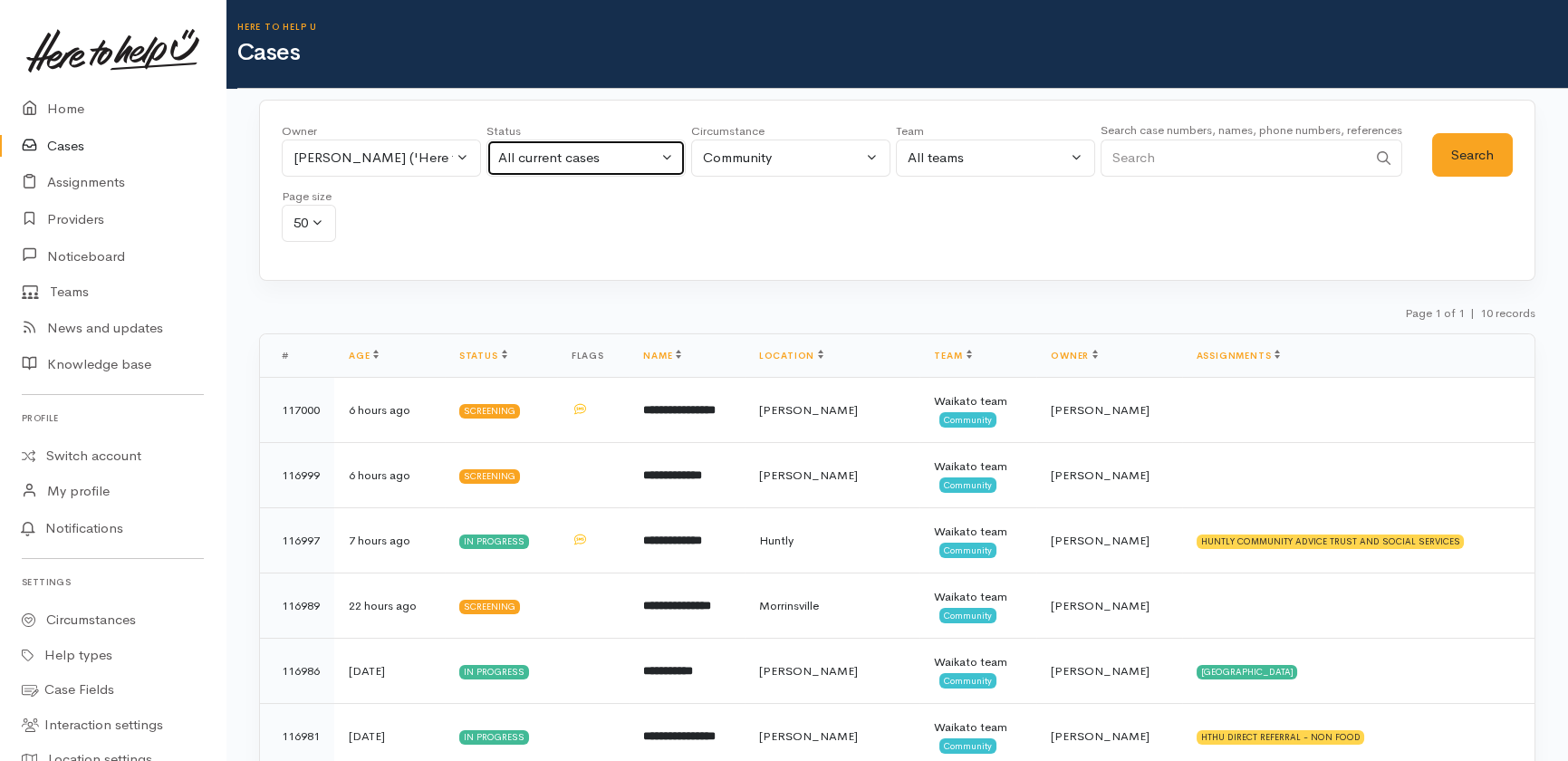
click at [625, 162] on div "All current cases" at bounding box center [578, 158] width 160 height 21
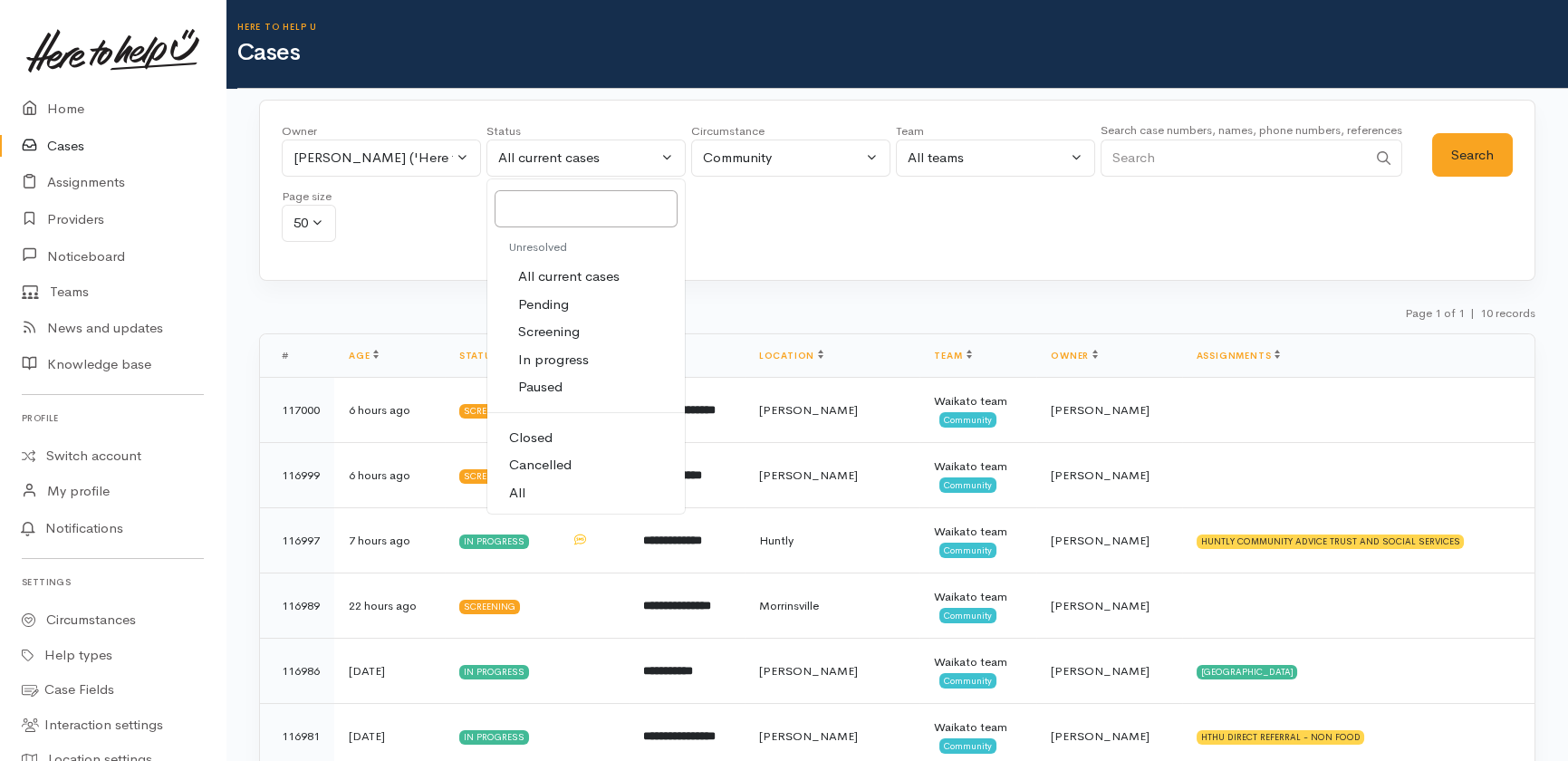
click at [517, 489] on span "All" at bounding box center [517, 493] width 17 height 21
select select "All"
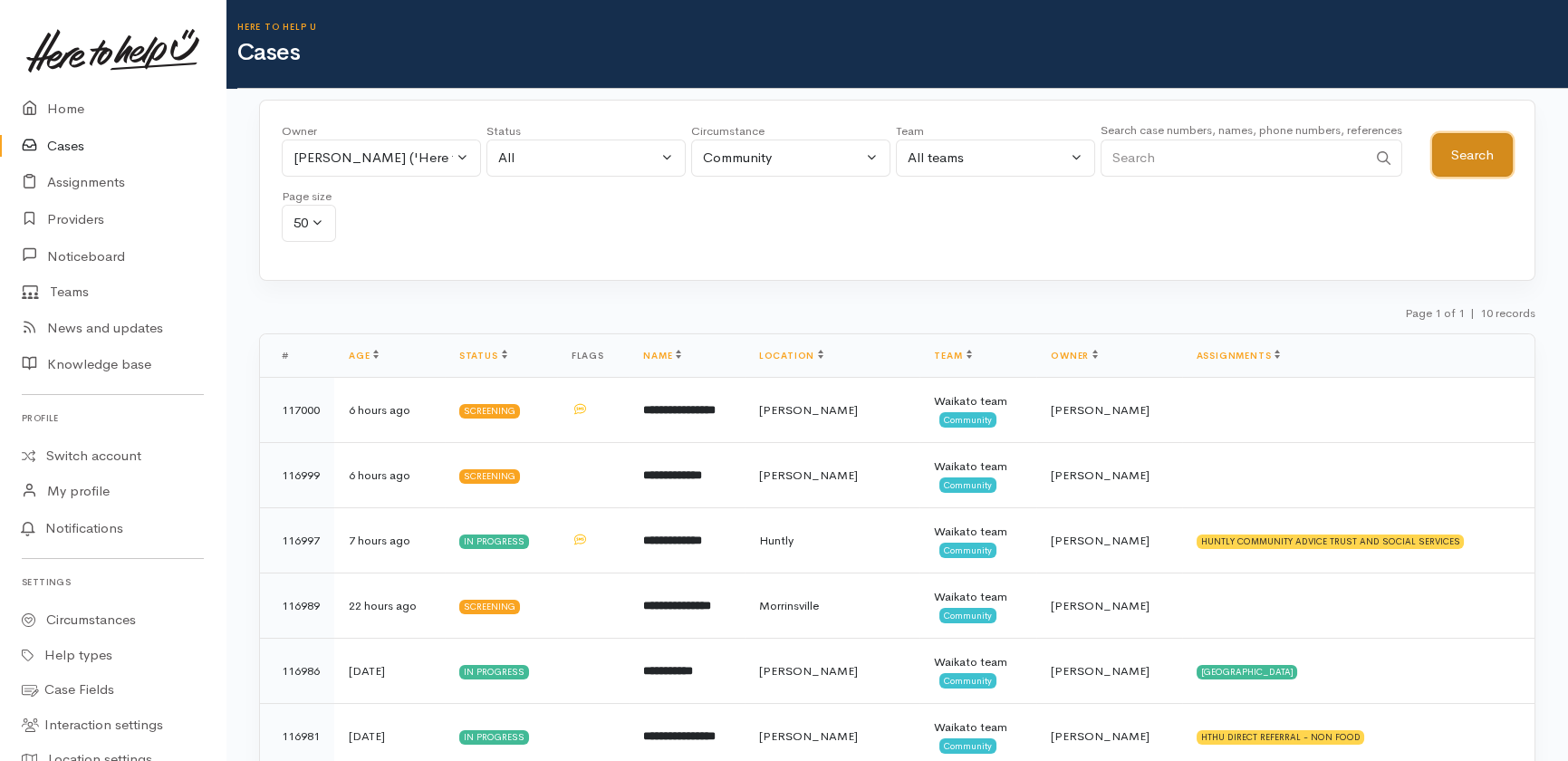
click at [1479, 158] on button "Search" at bounding box center [1472, 155] width 80 height 44
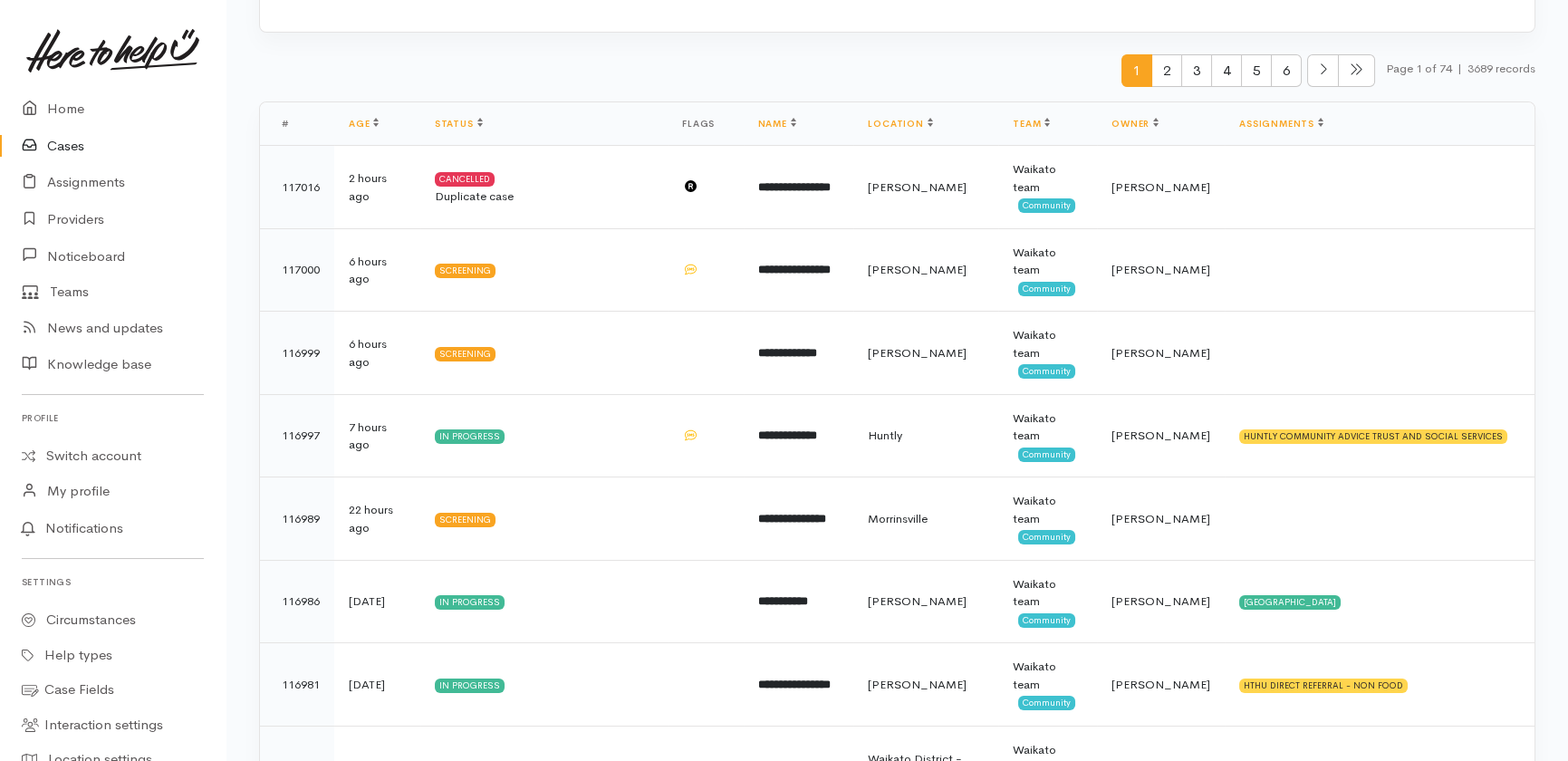
scroll to position [247, 0]
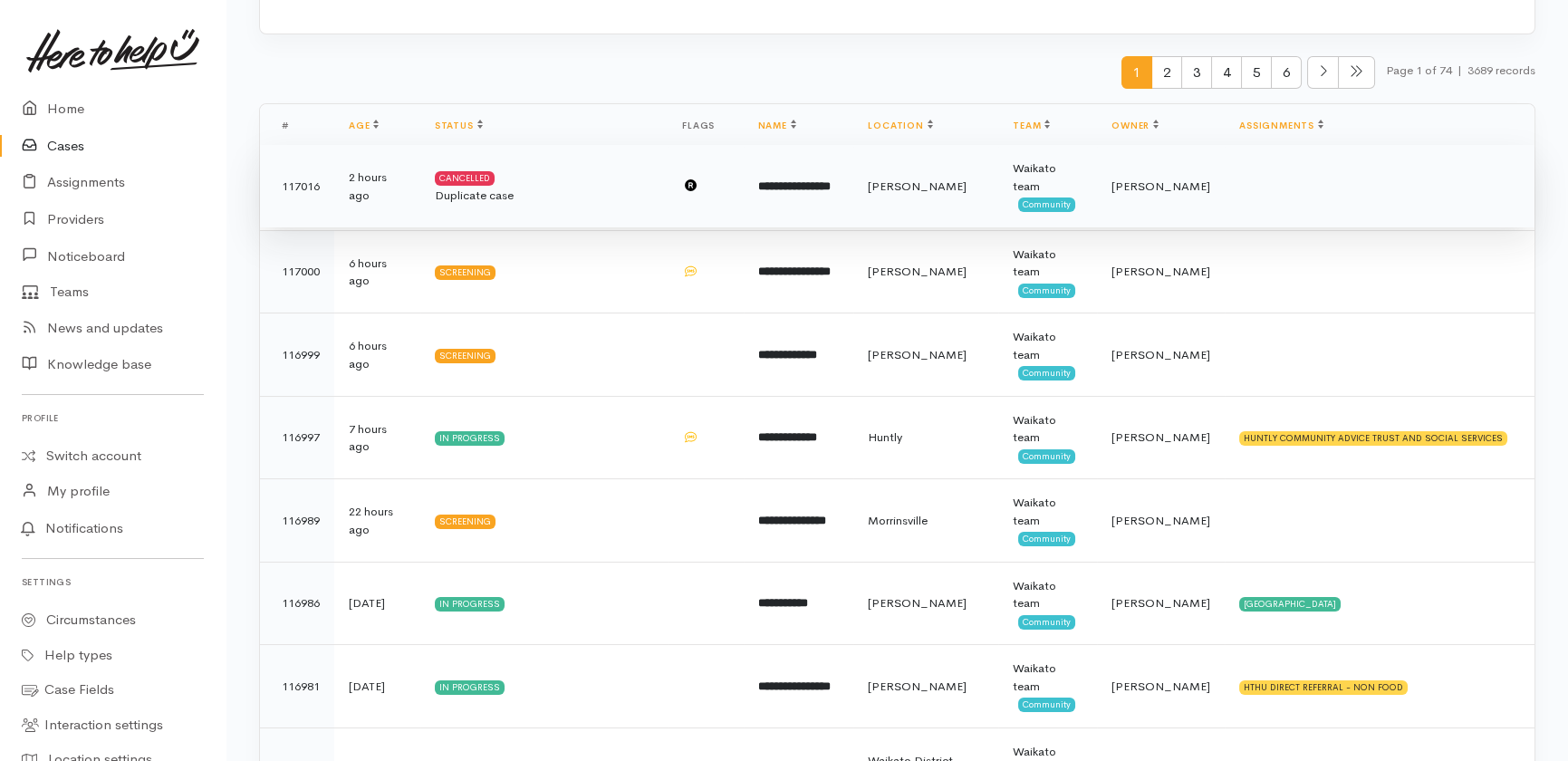
click at [495, 183] on td "Cancelled Duplicate case" at bounding box center [544, 187] width 247 height 83
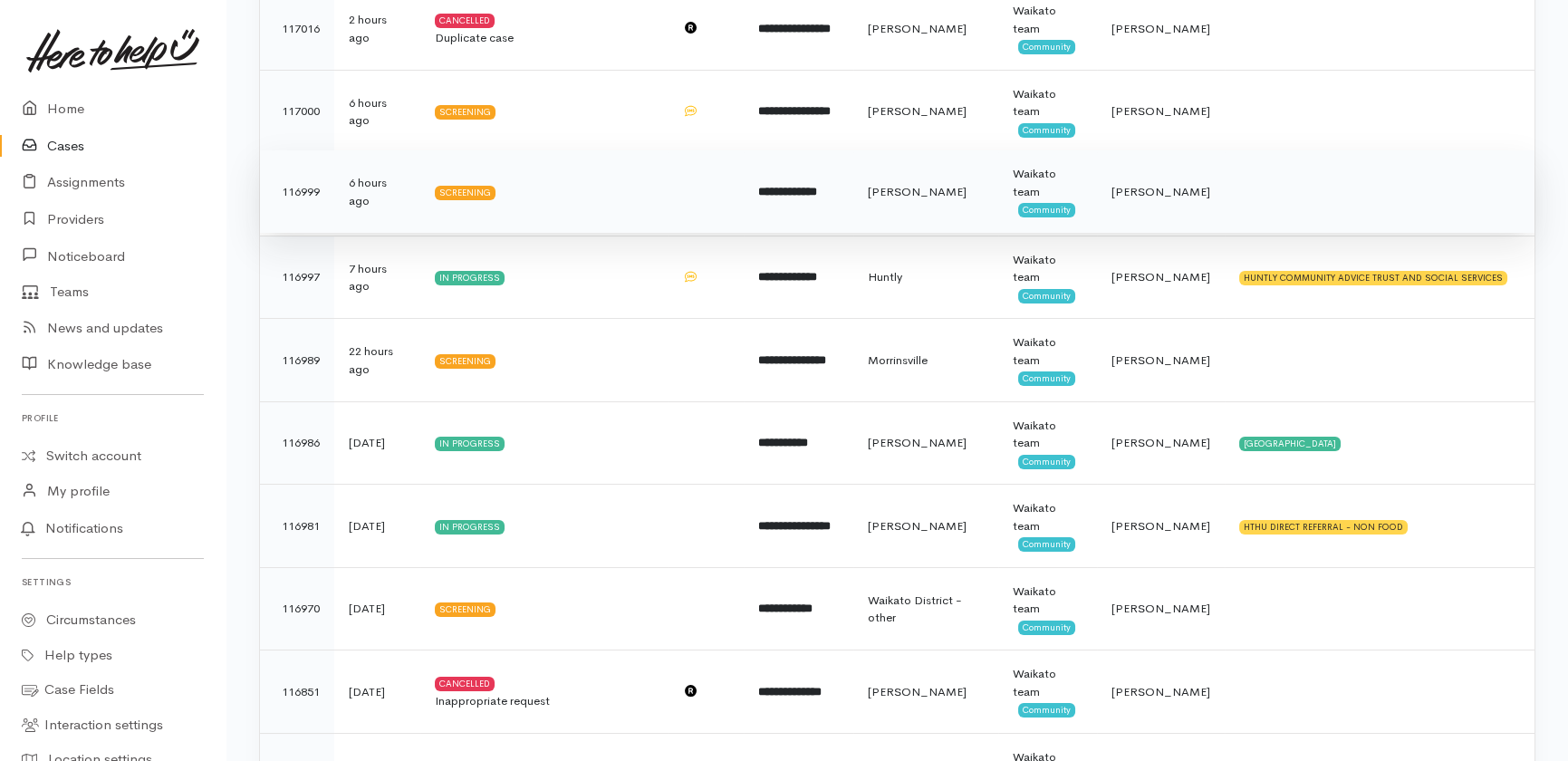
scroll to position [411, 0]
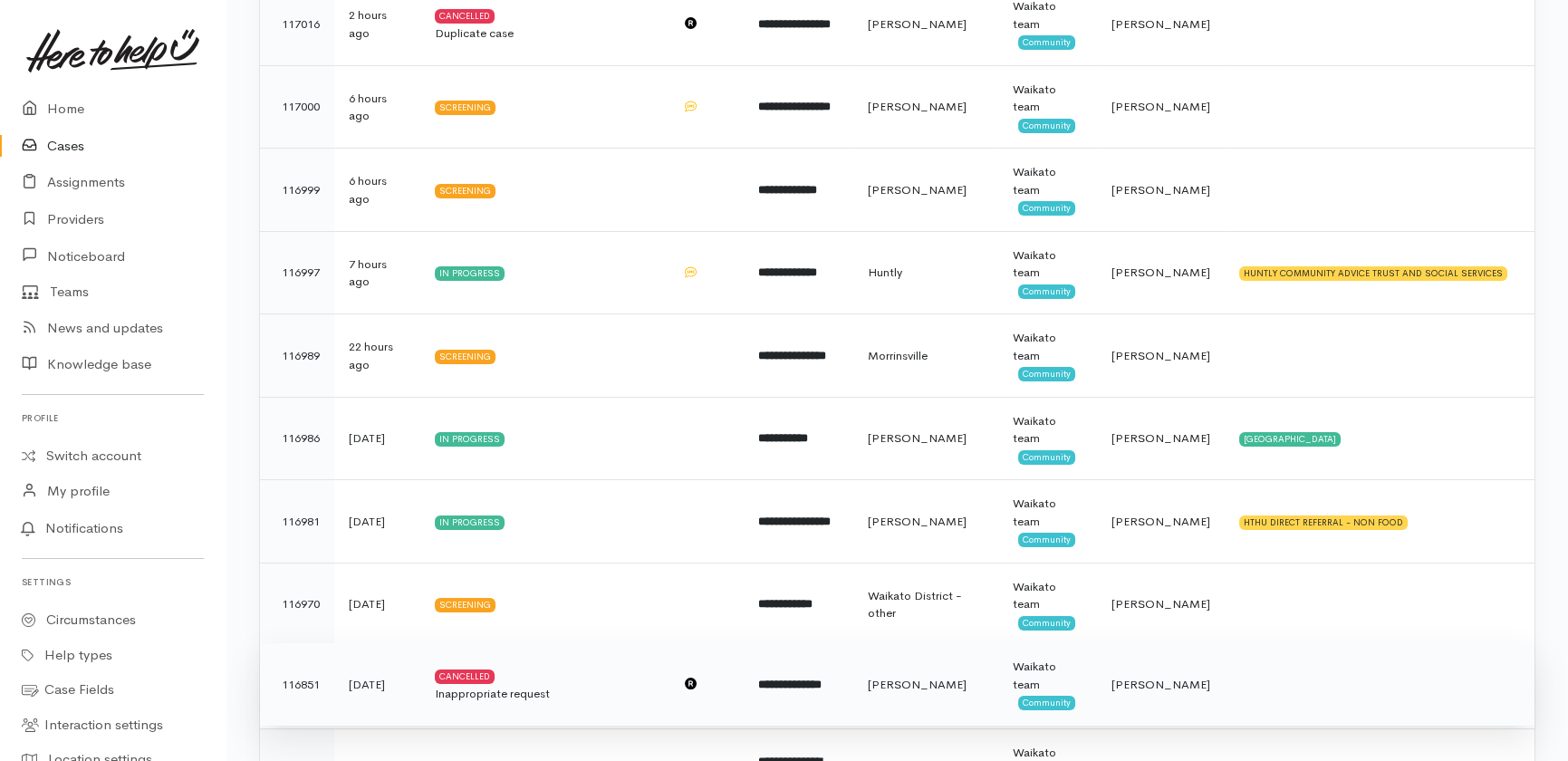
click at [495, 679] on div "Cancelled" at bounding box center [464, 677] width 60 height 15
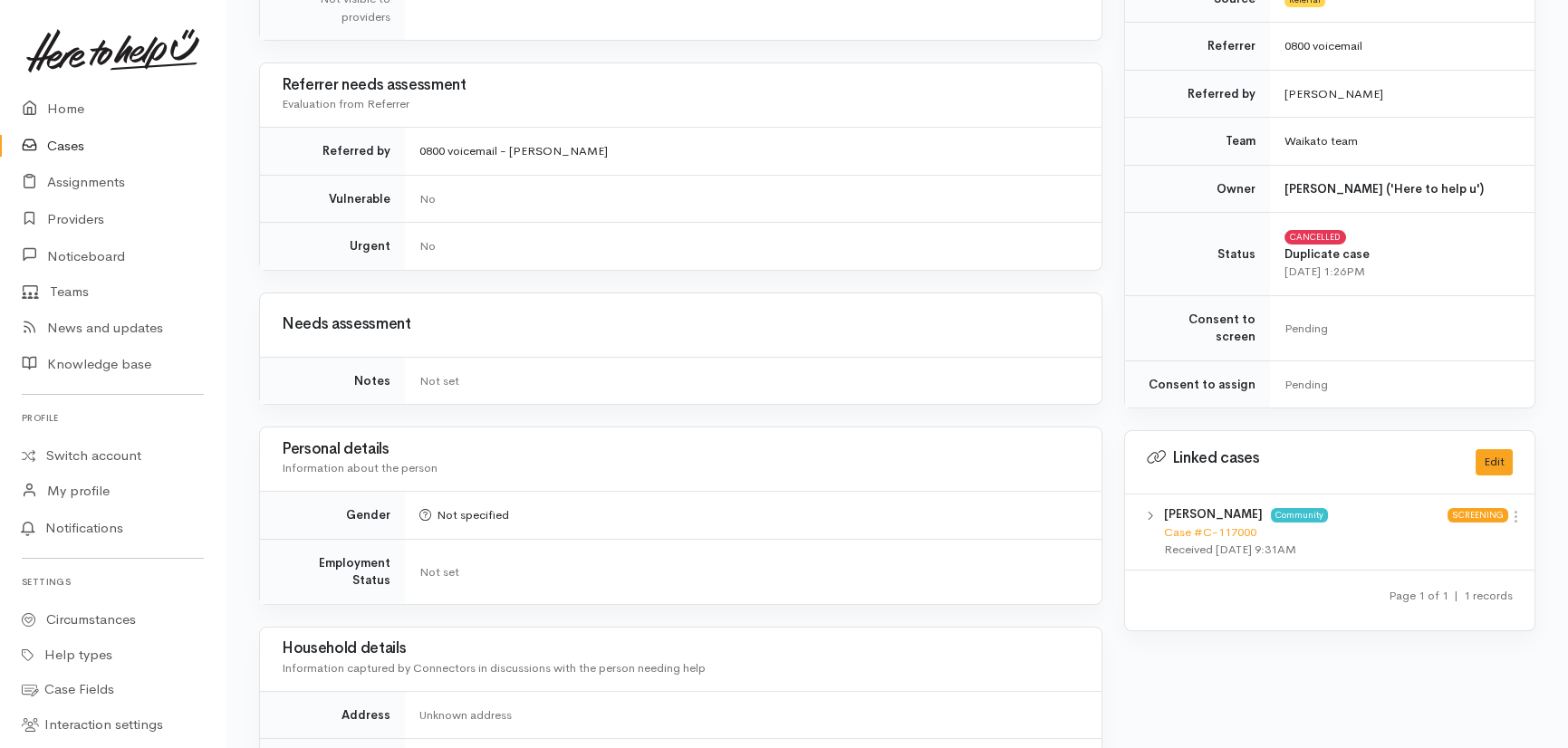
scroll to position [494, 0]
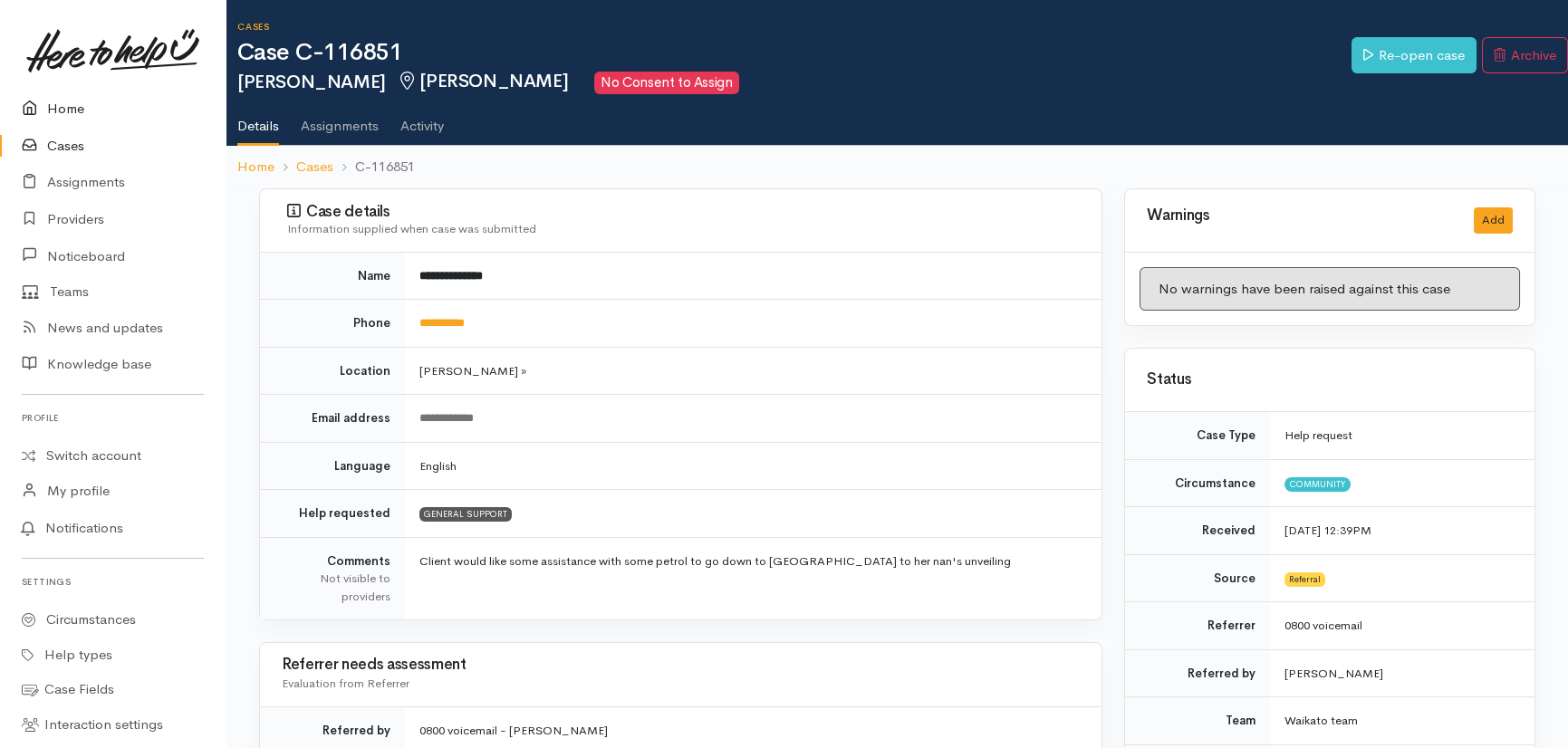
click at [66, 109] on link "Home" at bounding box center [113, 109] width 225 height 37
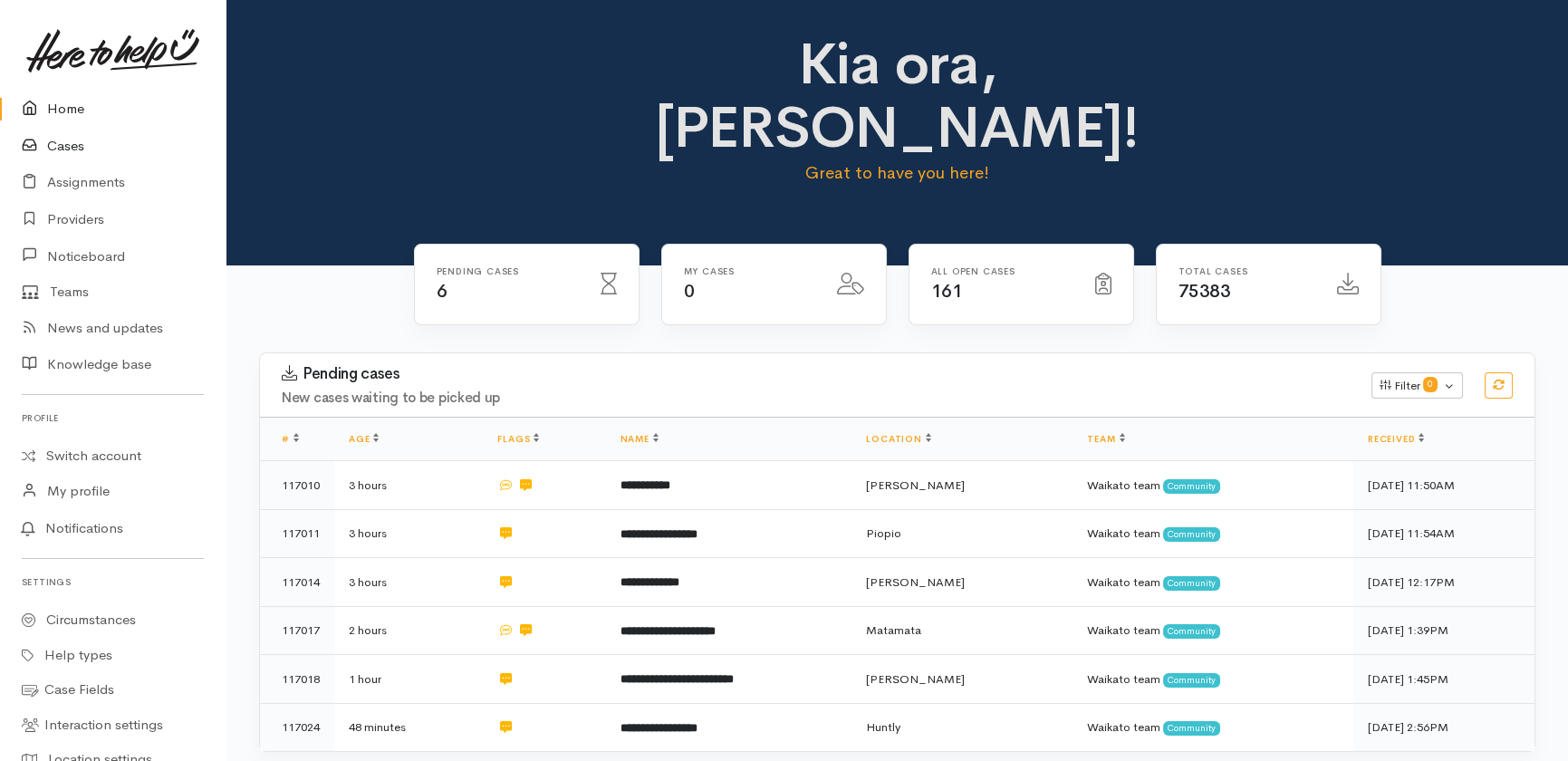
click at [61, 140] on link "Cases" at bounding box center [113, 146] width 225 height 37
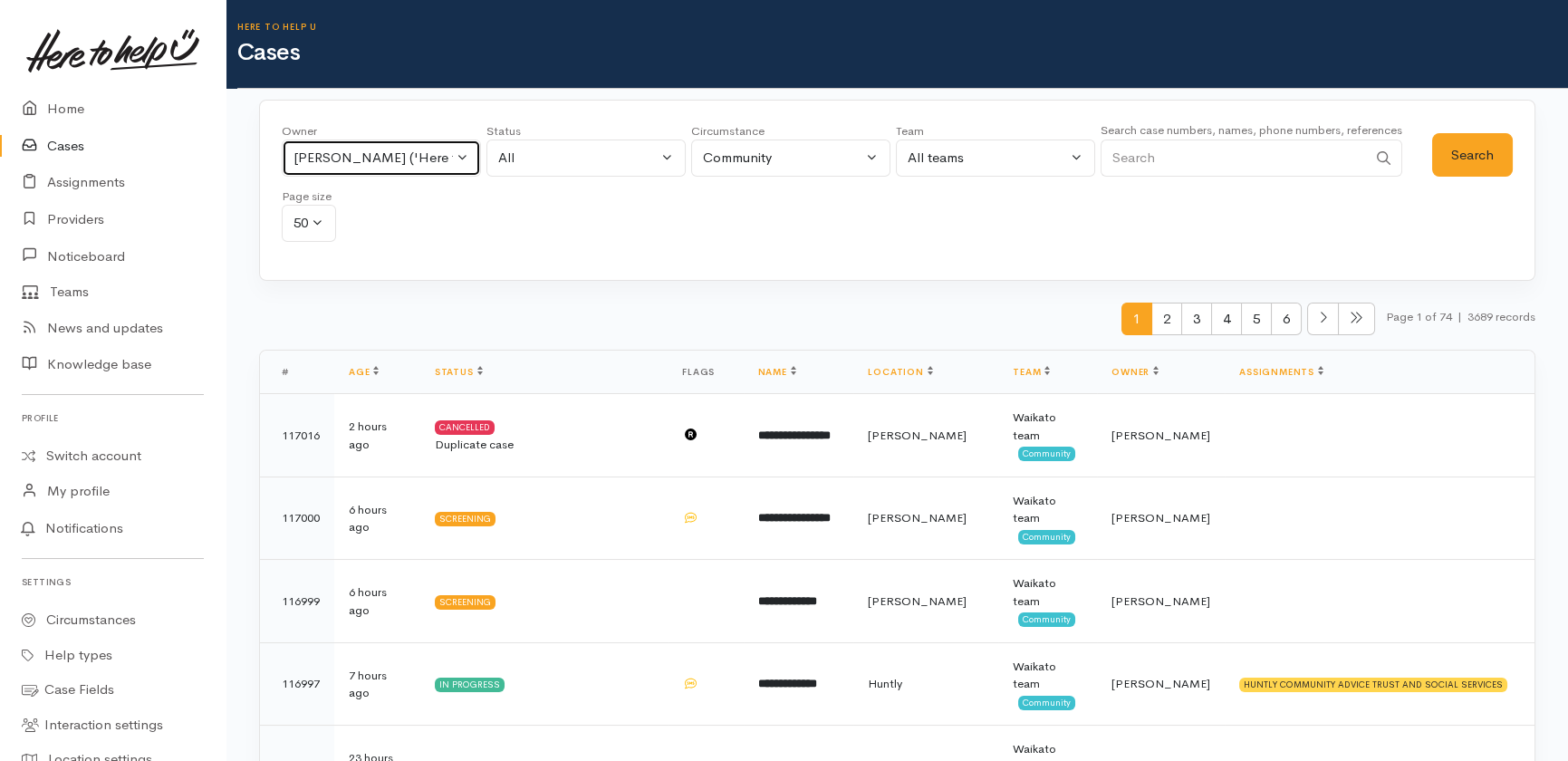
click at [458, 161] on button "[PERSON_NAME] ('Here to help u')" at bounding box center [381, 158] width 199 height 37
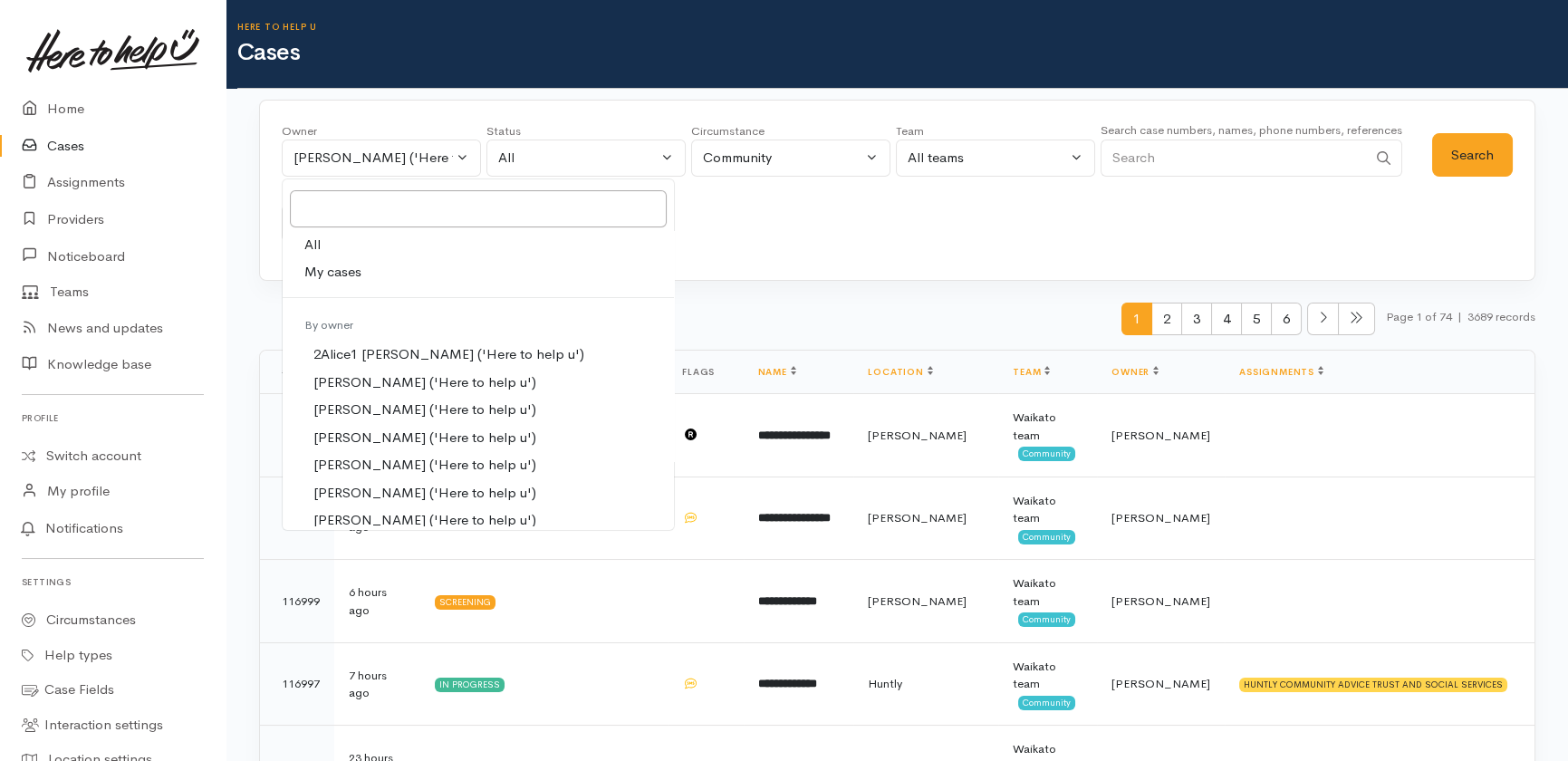
click at [316, 241] on span "All" at bounding box center [313, 245] width 17 height 21
select select "-1"
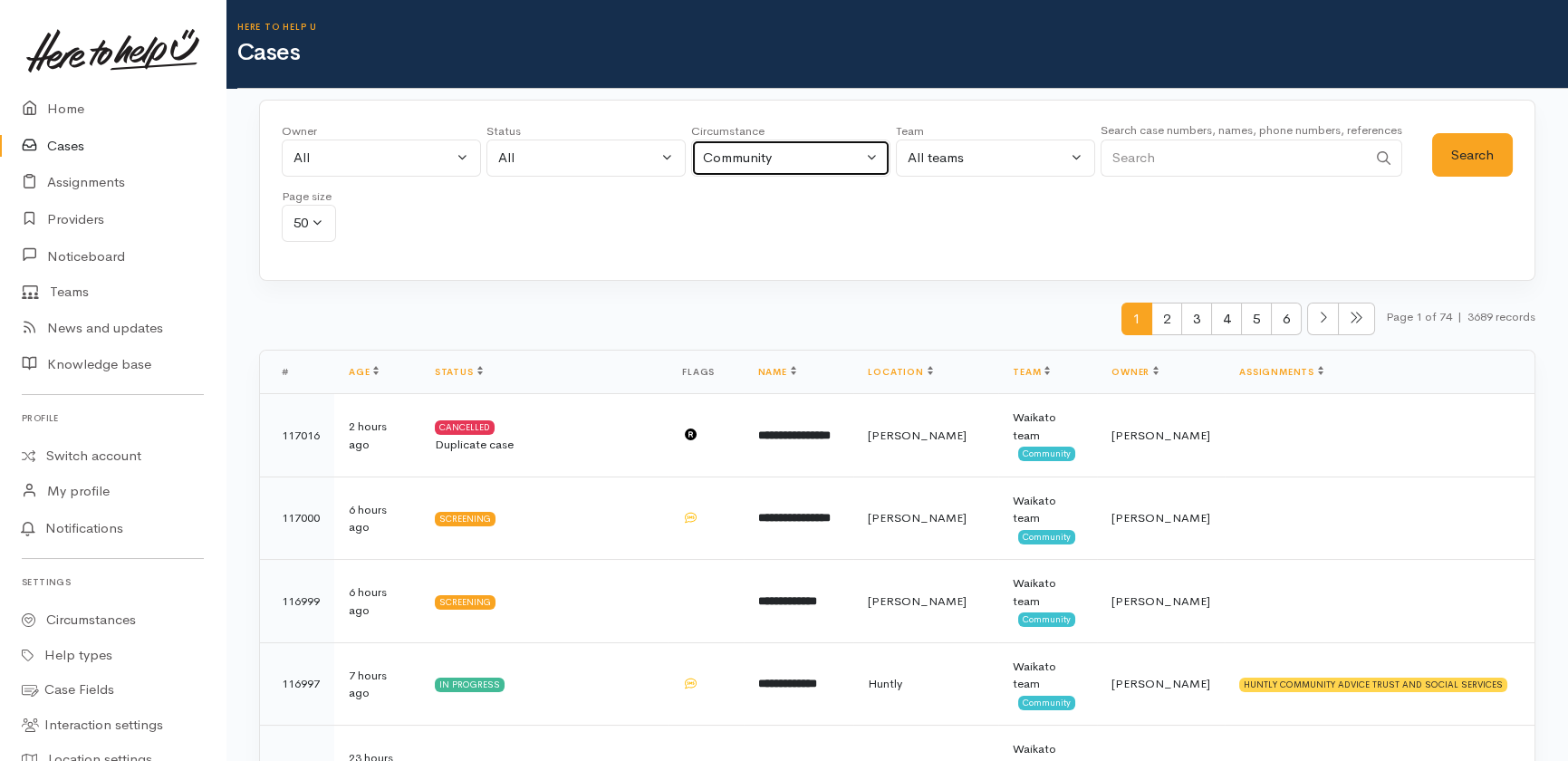
click at [797, 163] on div "Community" at bounding box center [782, 158] width 160 height 21
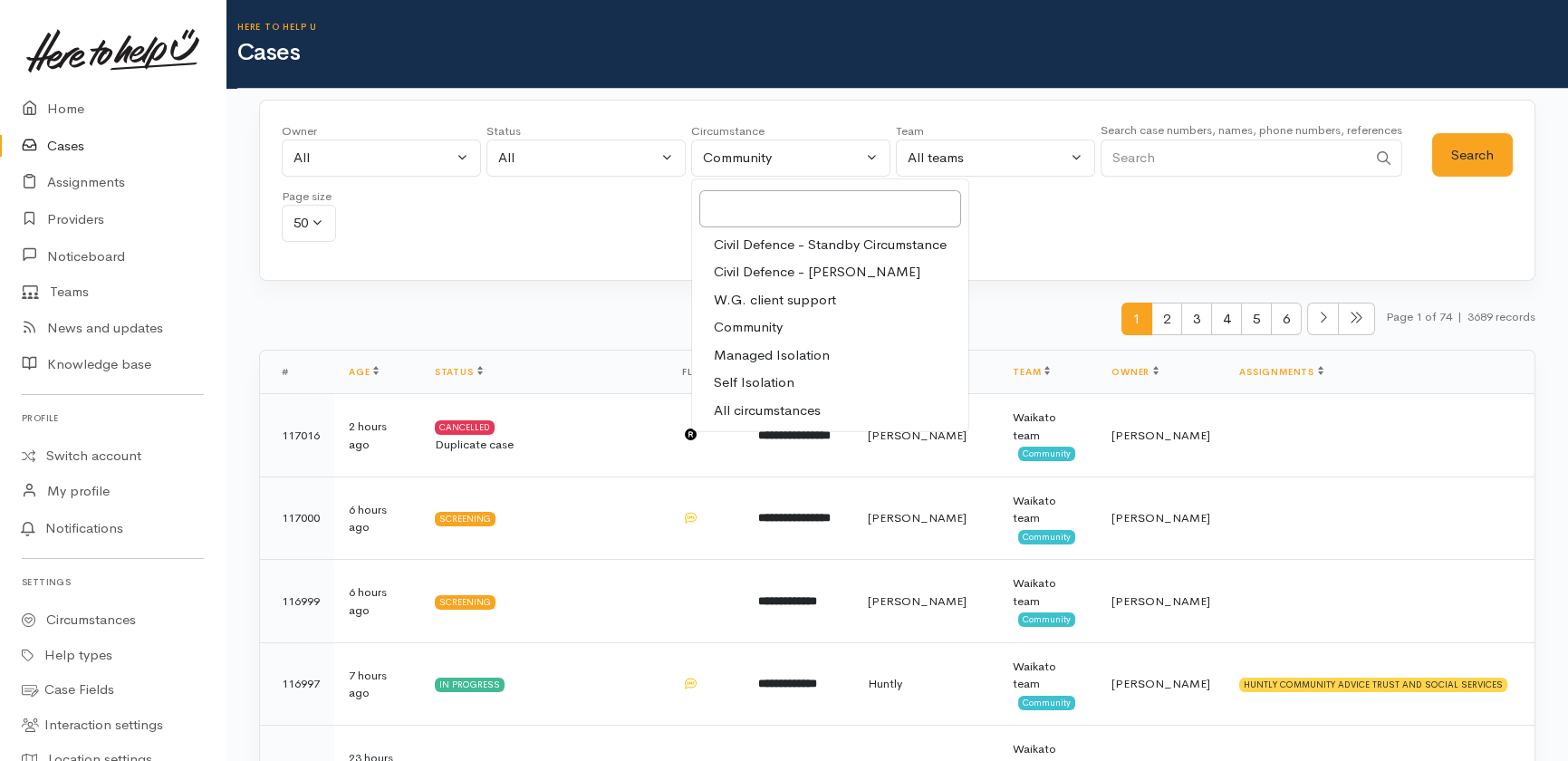
click at [751, 409] on span "All circumstances" at bounding box center [767, 411] width 107 height 21
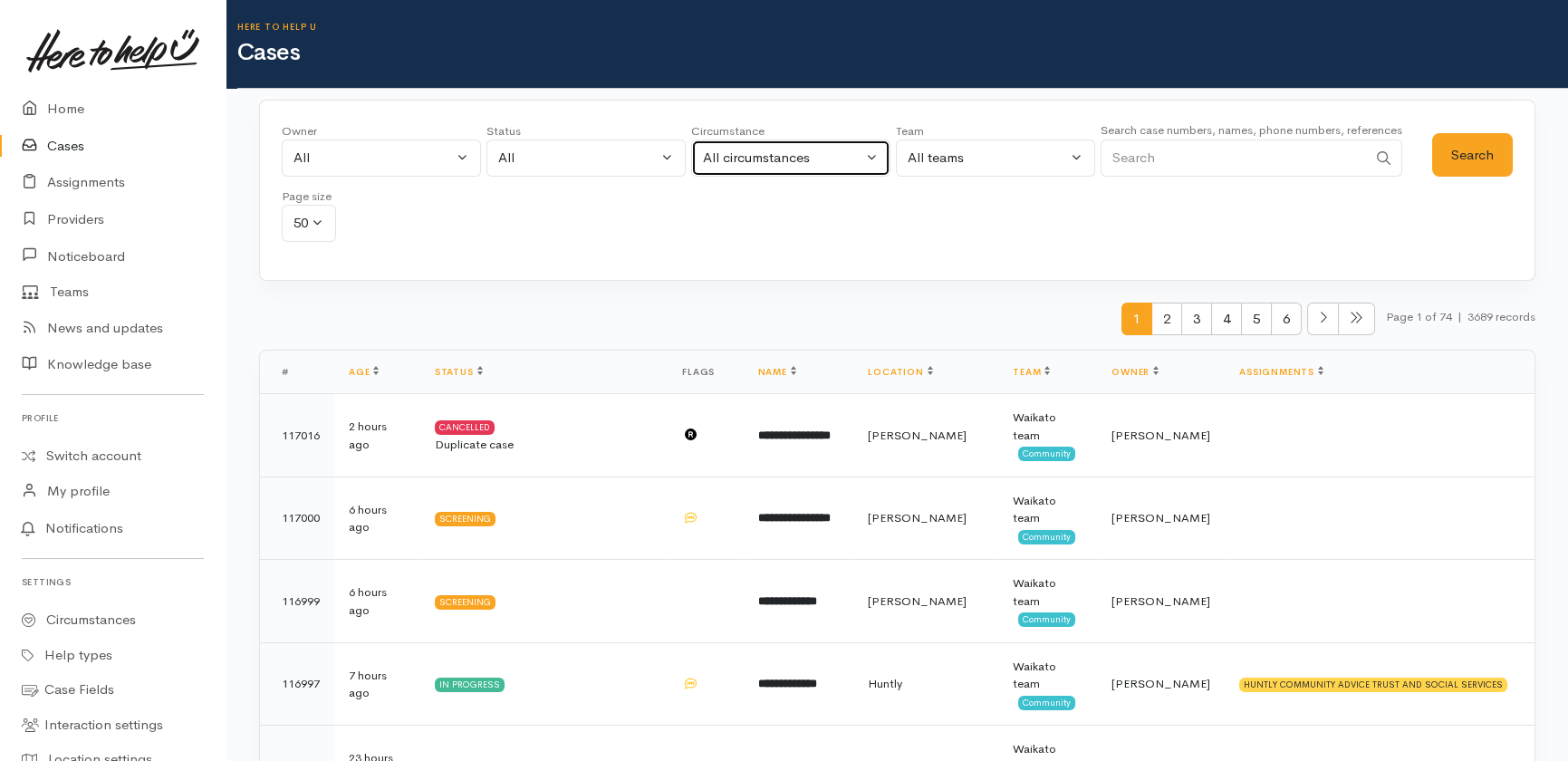
click at [814, 160] on div "All circumstances" at bounding box center [782, 158] width 160 height 21
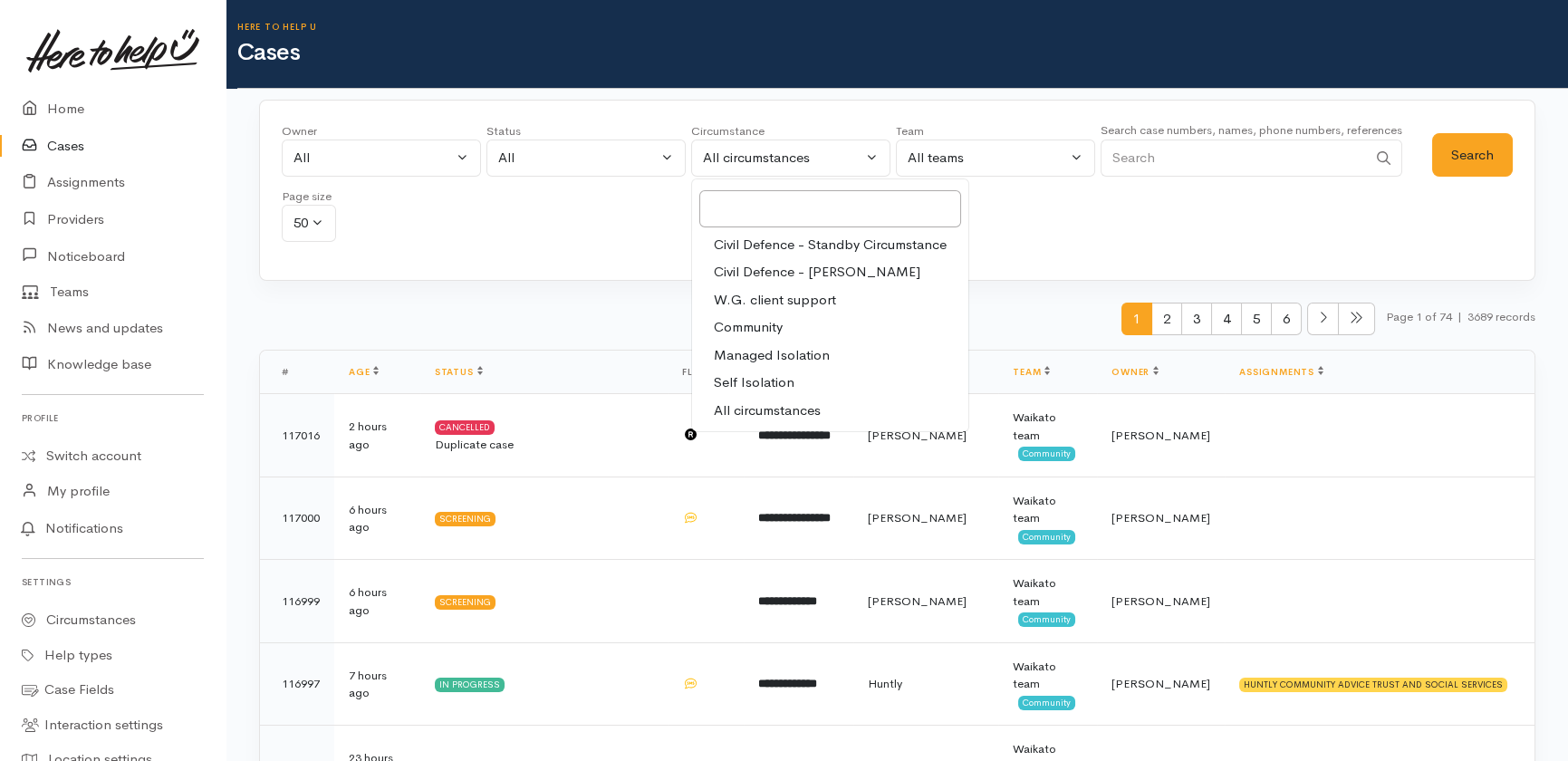
click at [819, 272] on span "Civil Defence - Cyclone Gabrielle" at bounding box center [817, 272] width 207 height 21
select select "5"
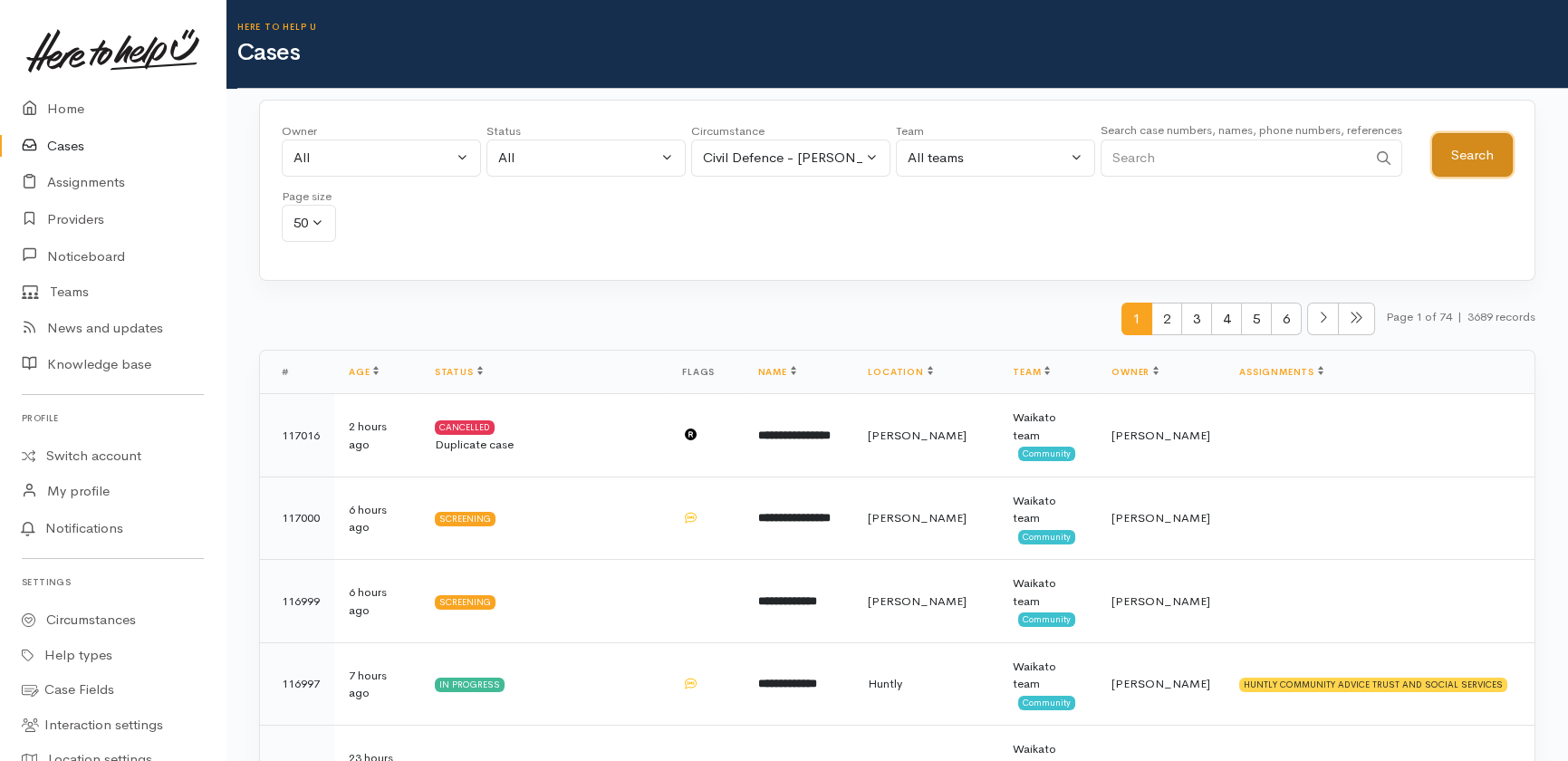
click at [1450, 156] on button "Search" at bounding box center [1472, 155] width 80 height 44
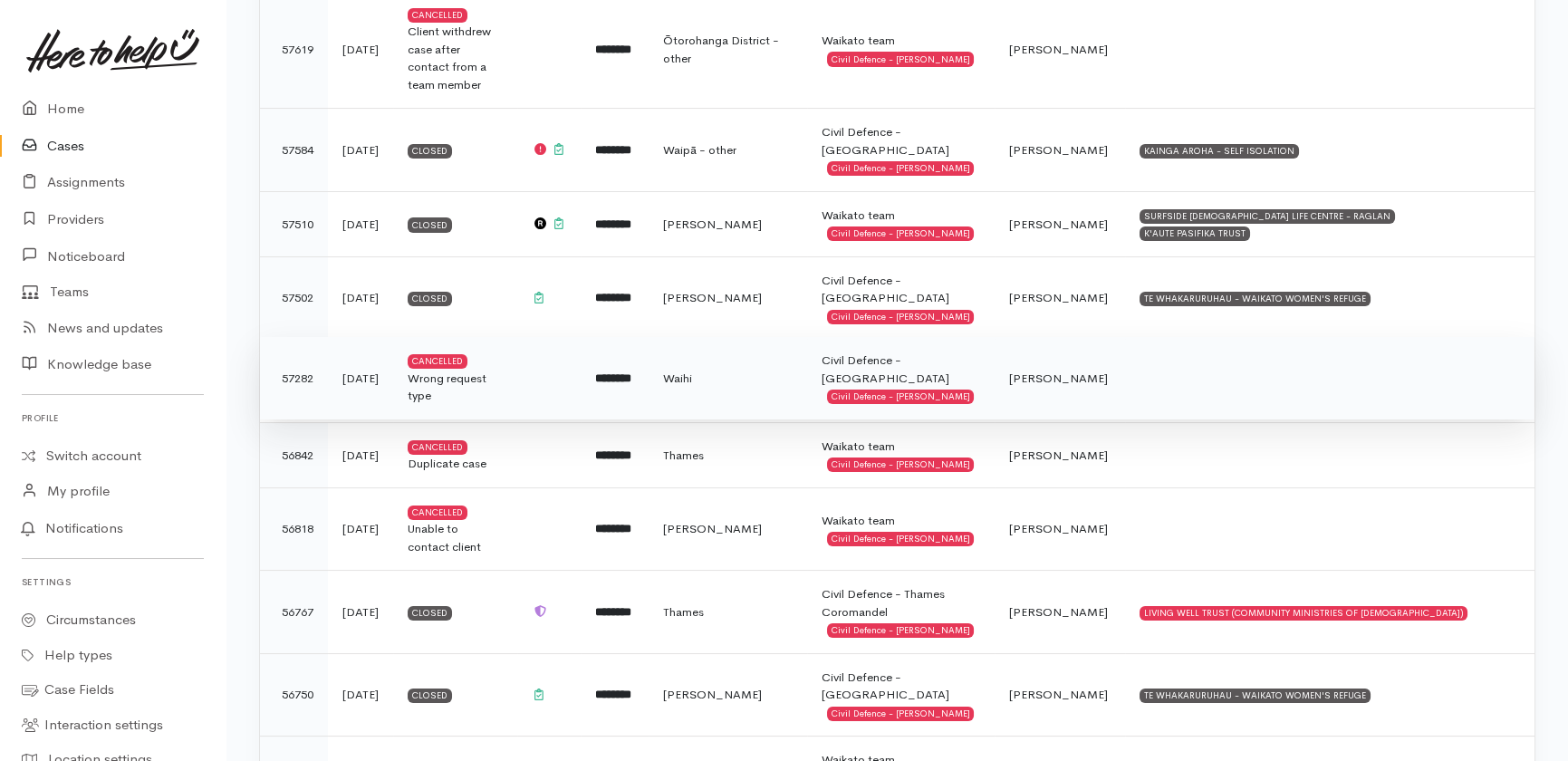
scroll to position [494, 0]
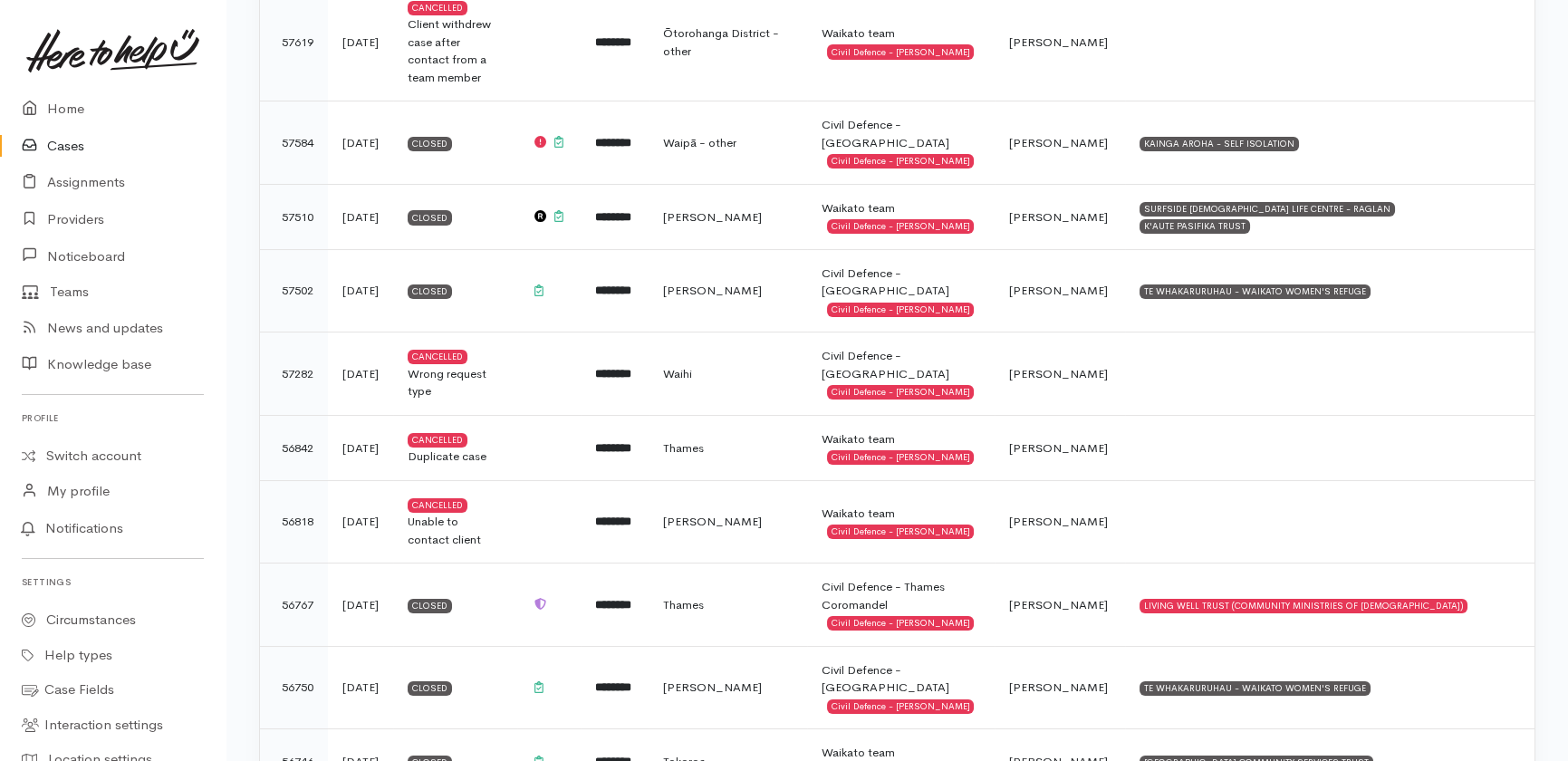
click at [55, 147] on link "Cases" at bounding box center [113, 146] width 225 height 37
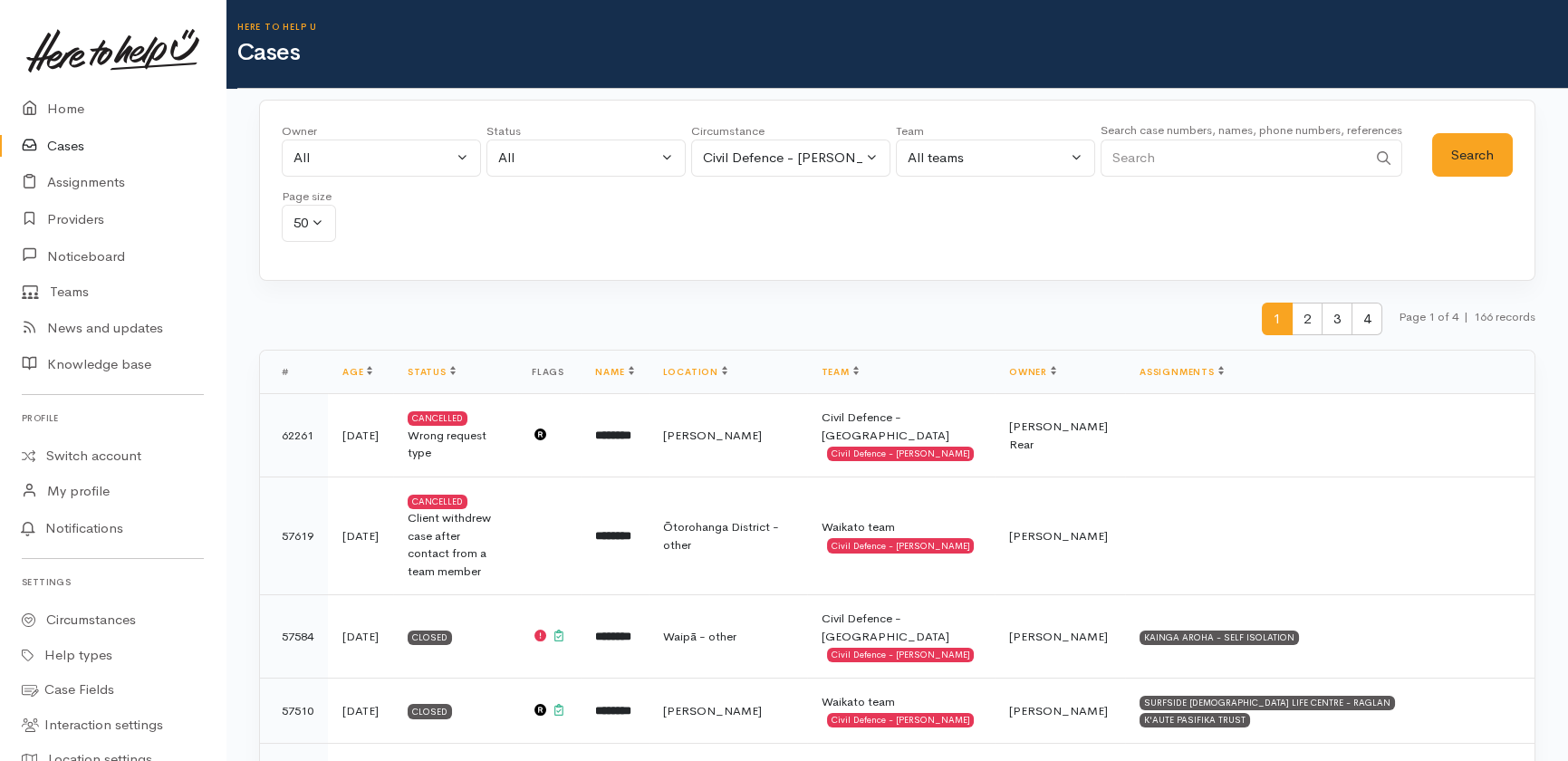
click at [1205, 166] on input "Search" at bounding box center [1234, 158] width 266 height 37
click at [785, 167] on div "Civil Defence - Cyclone Gabrielle" at bounding box center [782, 158] width 160 height 21
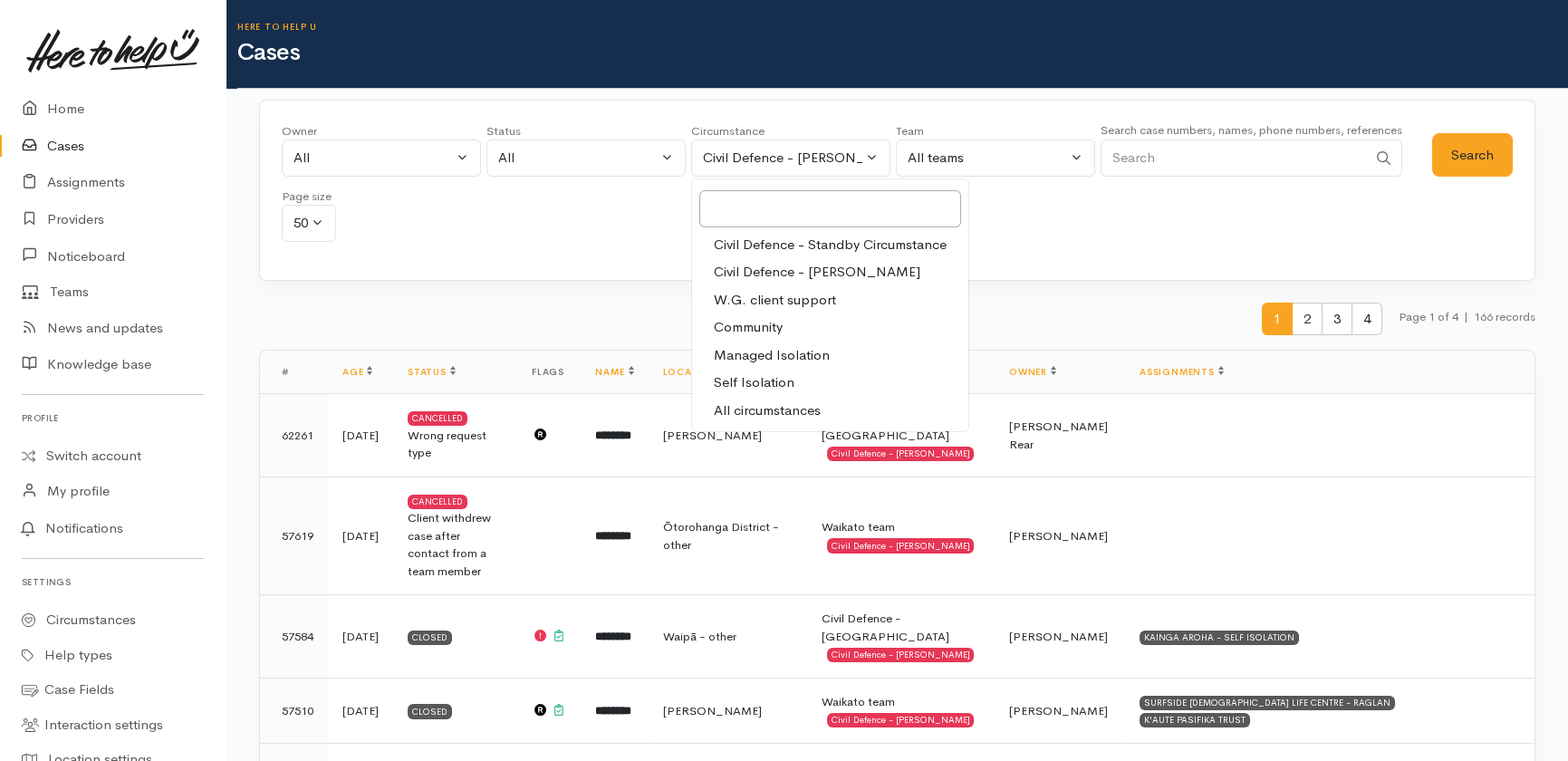
click at [766, 411] on span "All circumstances" at bounding box center [767, 411] width 107 height 21
select select "-1"
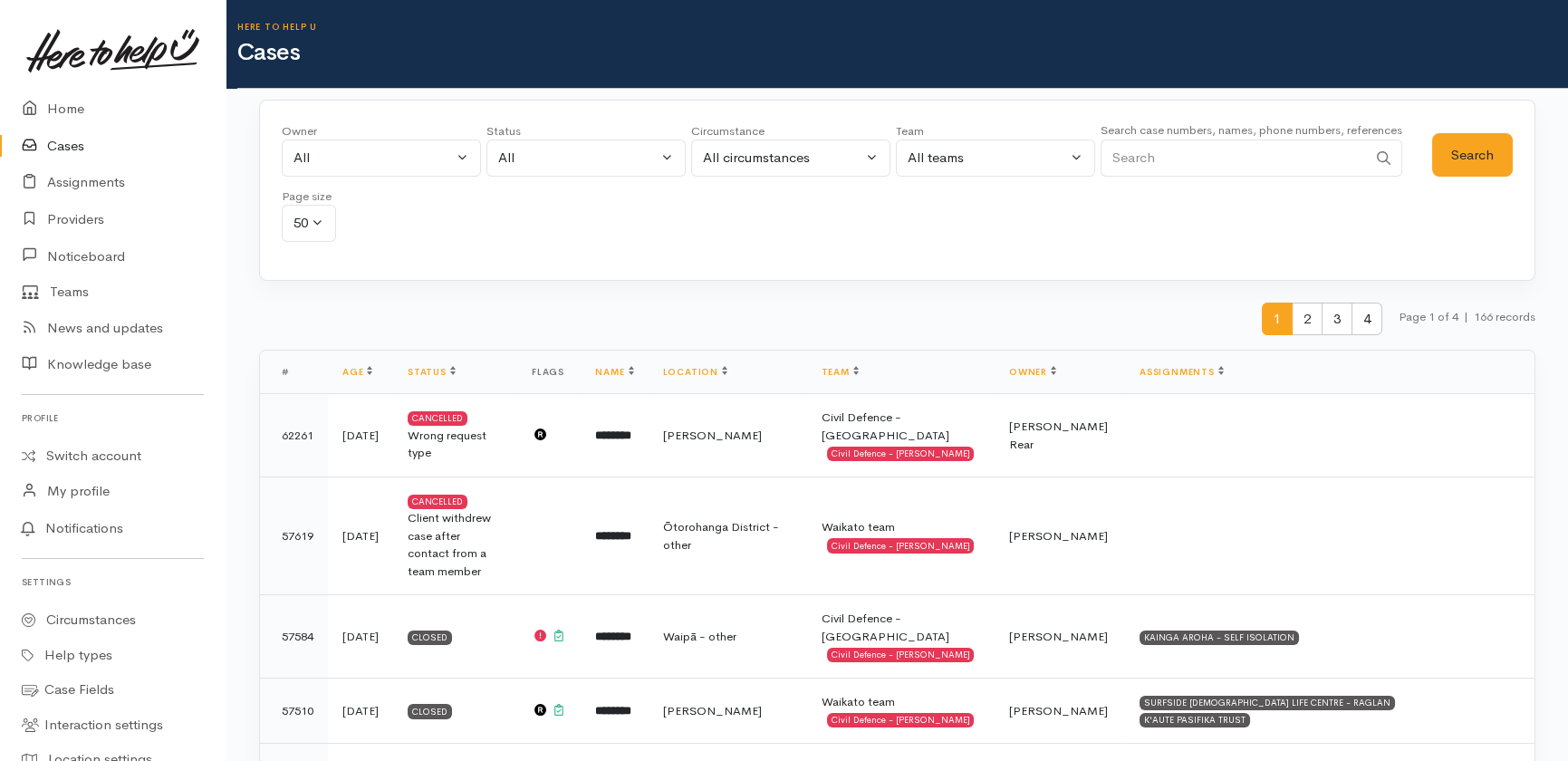
click at [1205, 161] on input "Search" at bounding box center [1234, 158] width 266 height 37
type input "minnie fraser"
click at [1465, 161] on button "Search" at bounding box center [1472, 155] width 80 height 44
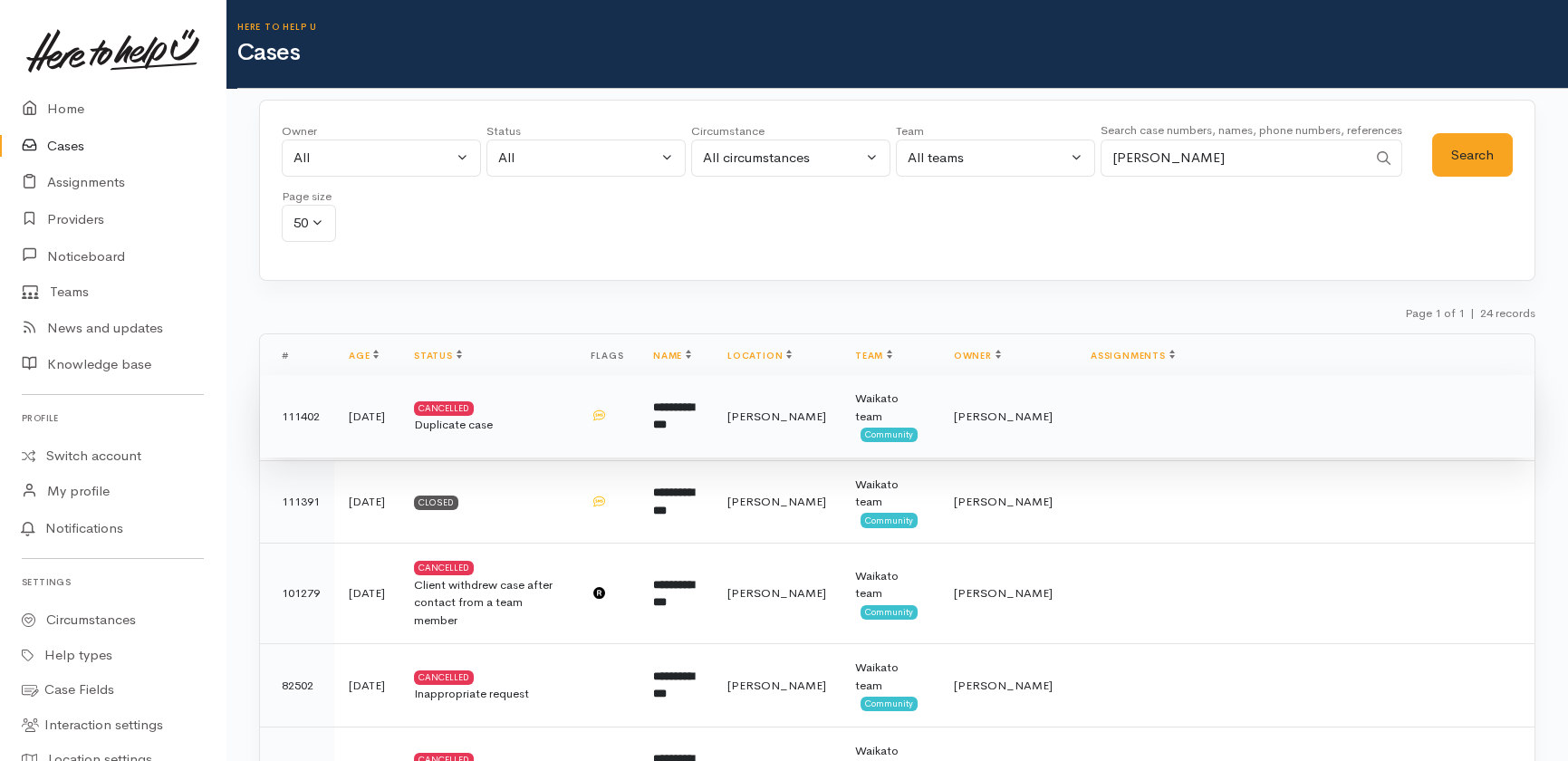
click at [690, 402] on b "**********" at bounding box center [673, 417] width 41 height 30
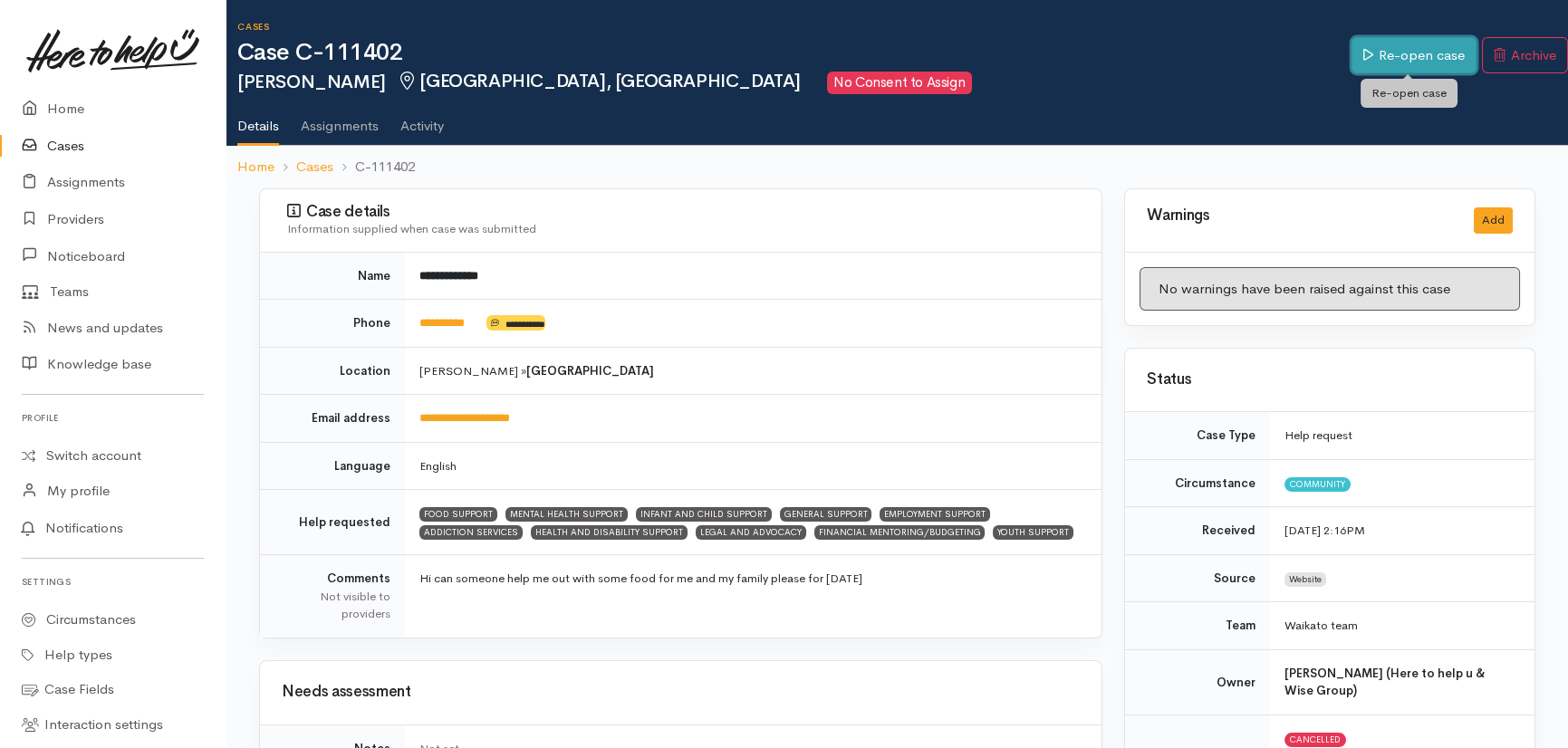
click at [1425, 45] on link "Re-open case" at bounding box center [1414, 55] width 125 height 37
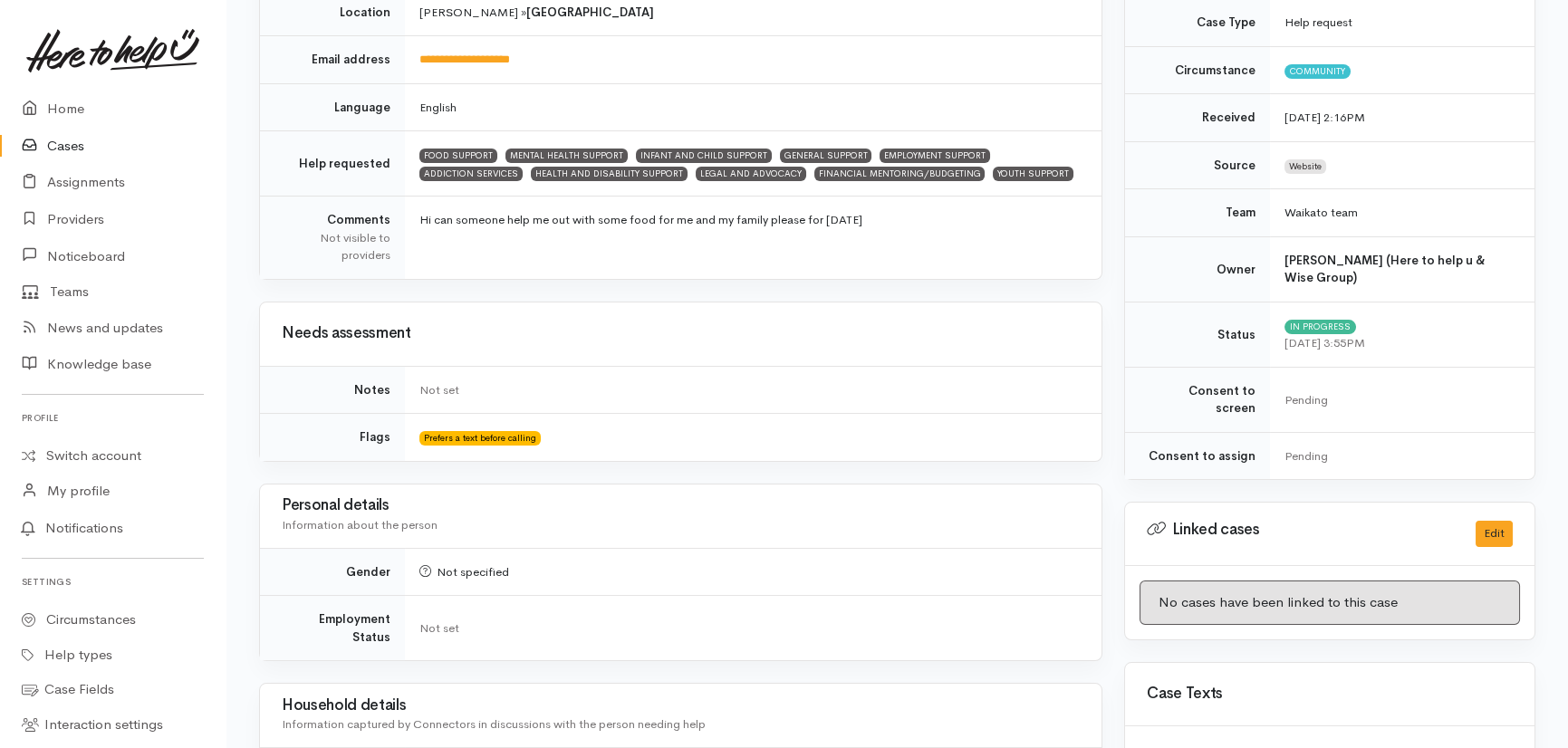
scroll to position [494, 0]
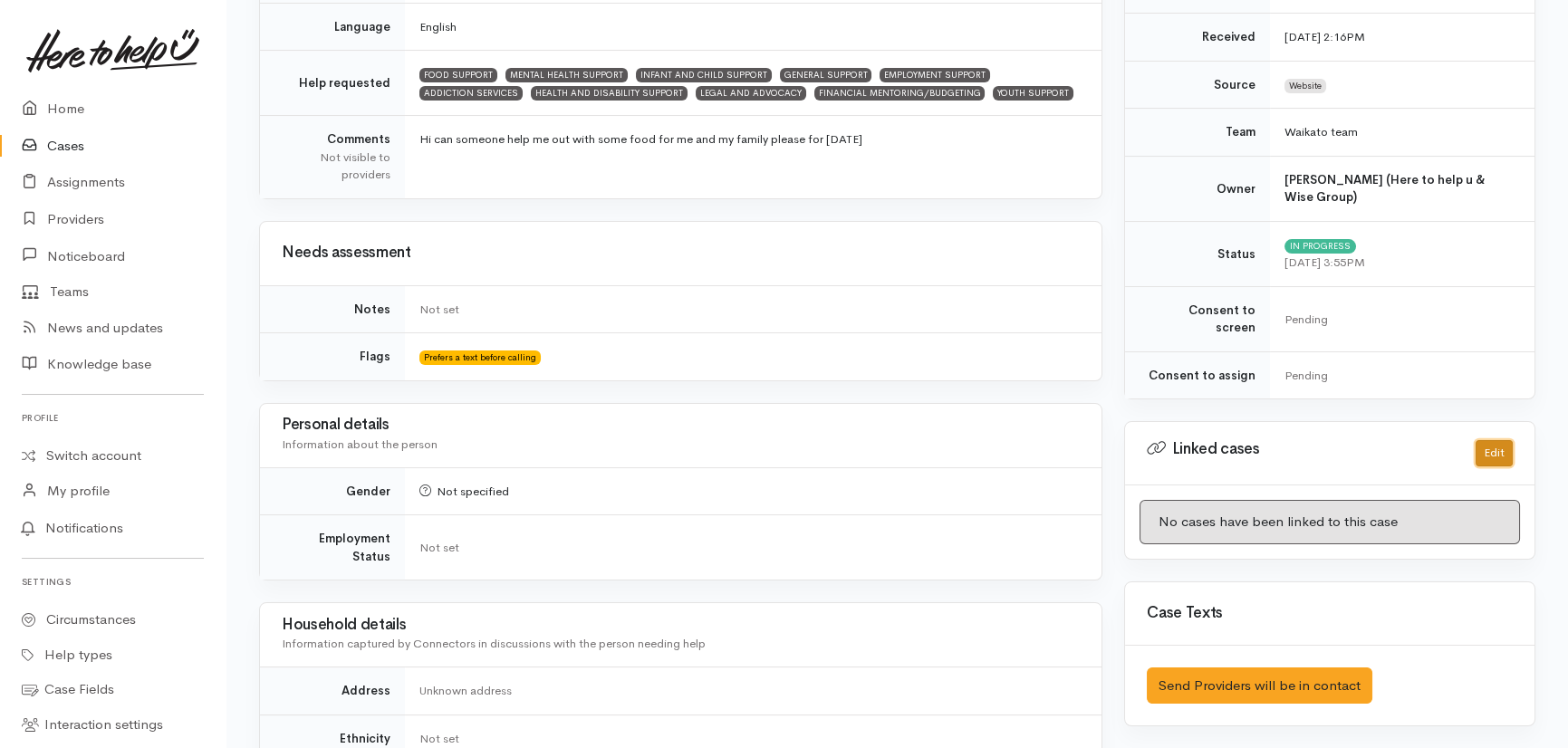
click at [1495, 442] on button "Edit" at bounding box center [1494, 453] width 37 height 26
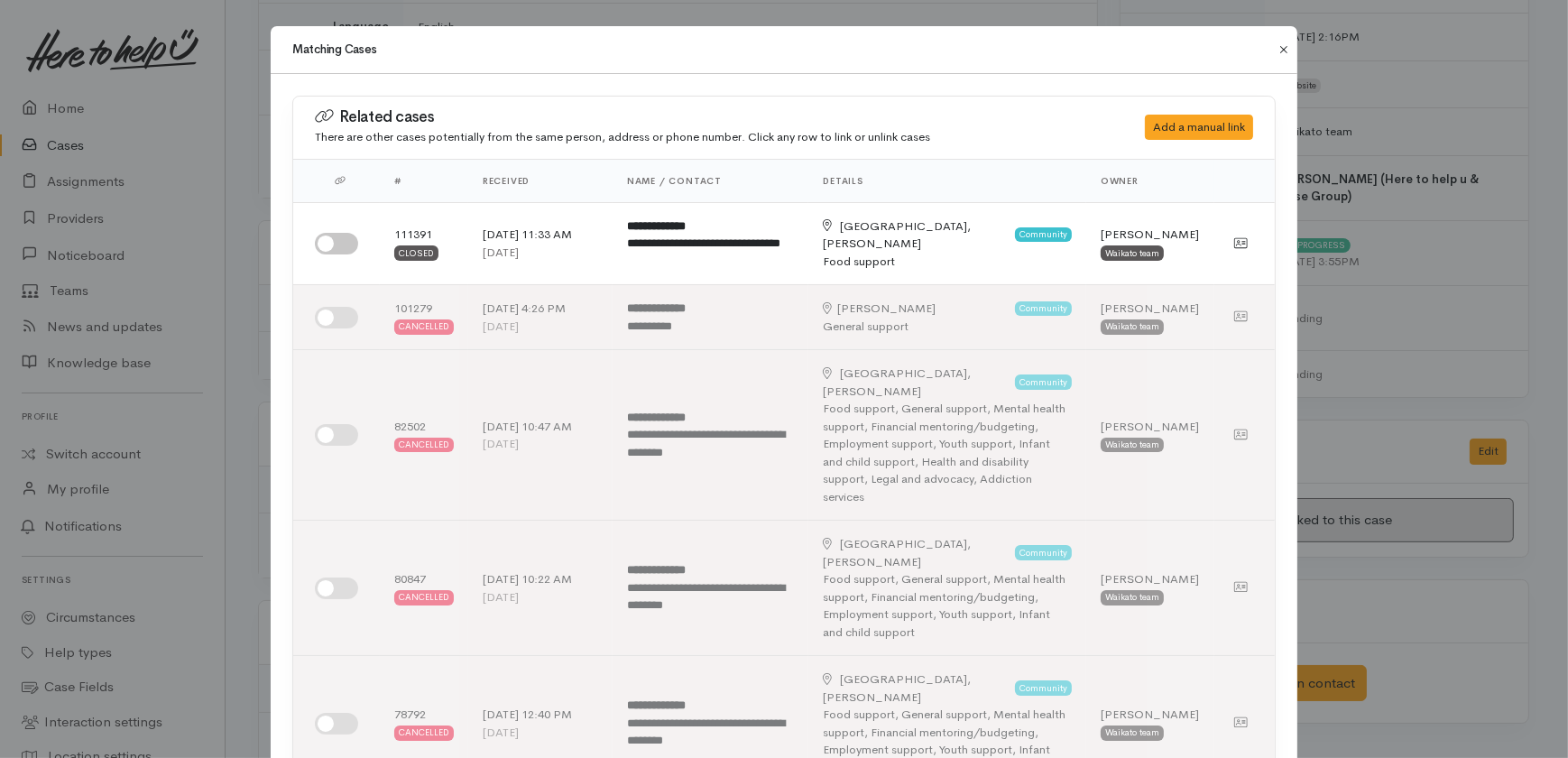
click at [1280, 47] on button "Close" at bounding box center [1283, 50] width 29 height 22
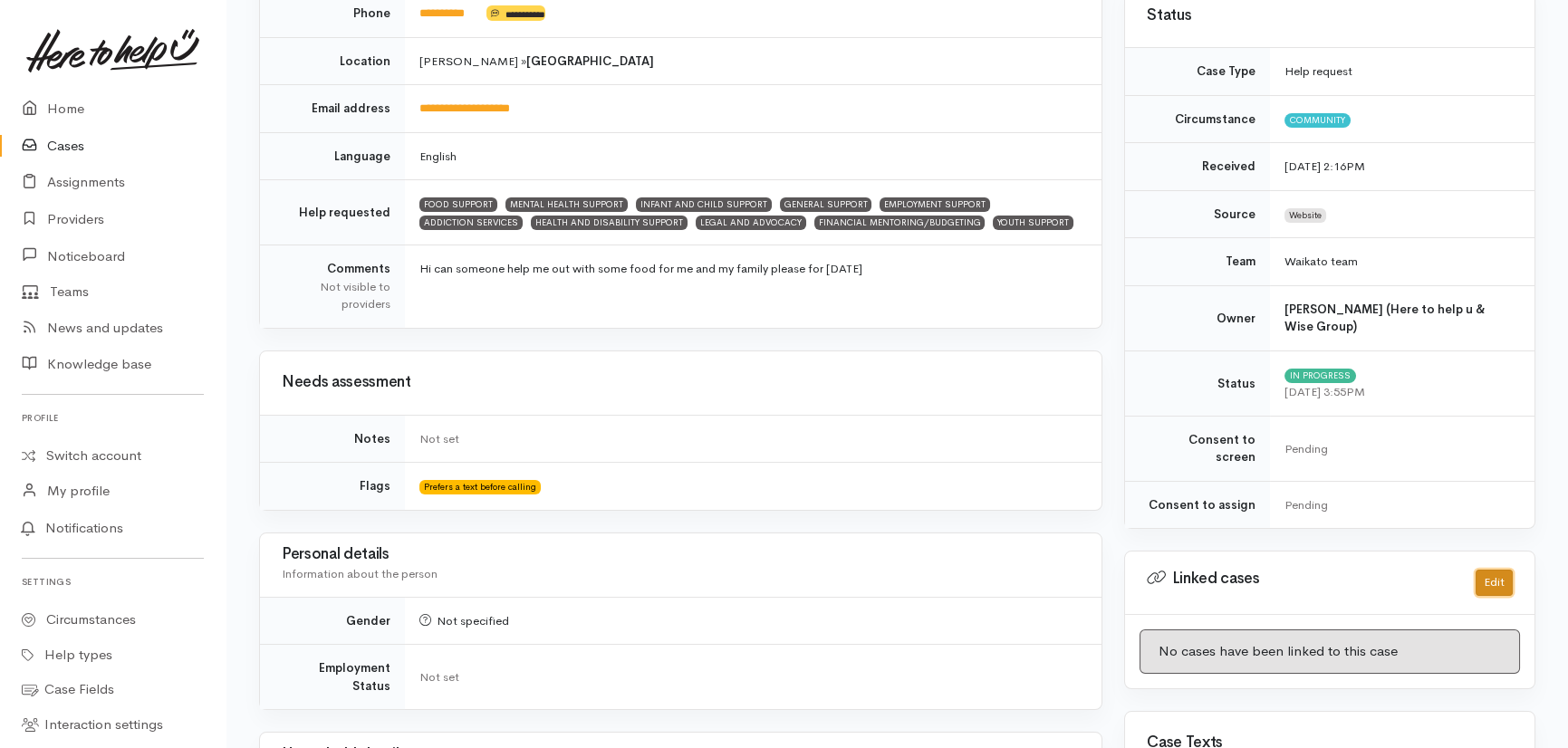
scroll to position [0, 0]
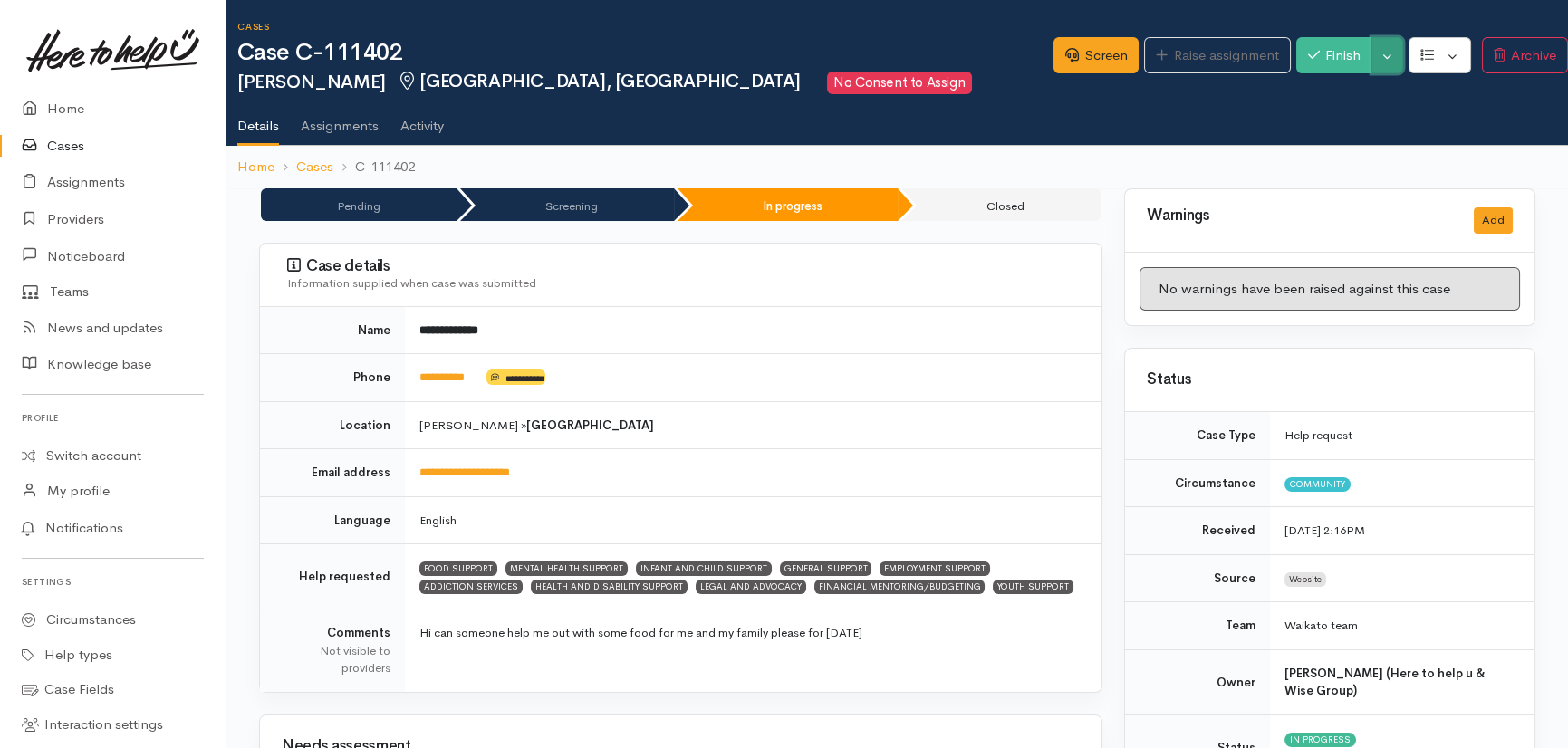
click at [1387, 50] on button "Toggle Dropdown" at bounding box center [1387, 55] width 31 height 37
click at [1420, 125] on link "Cancel" at bounding box center [1447, 126] width 143 height 28
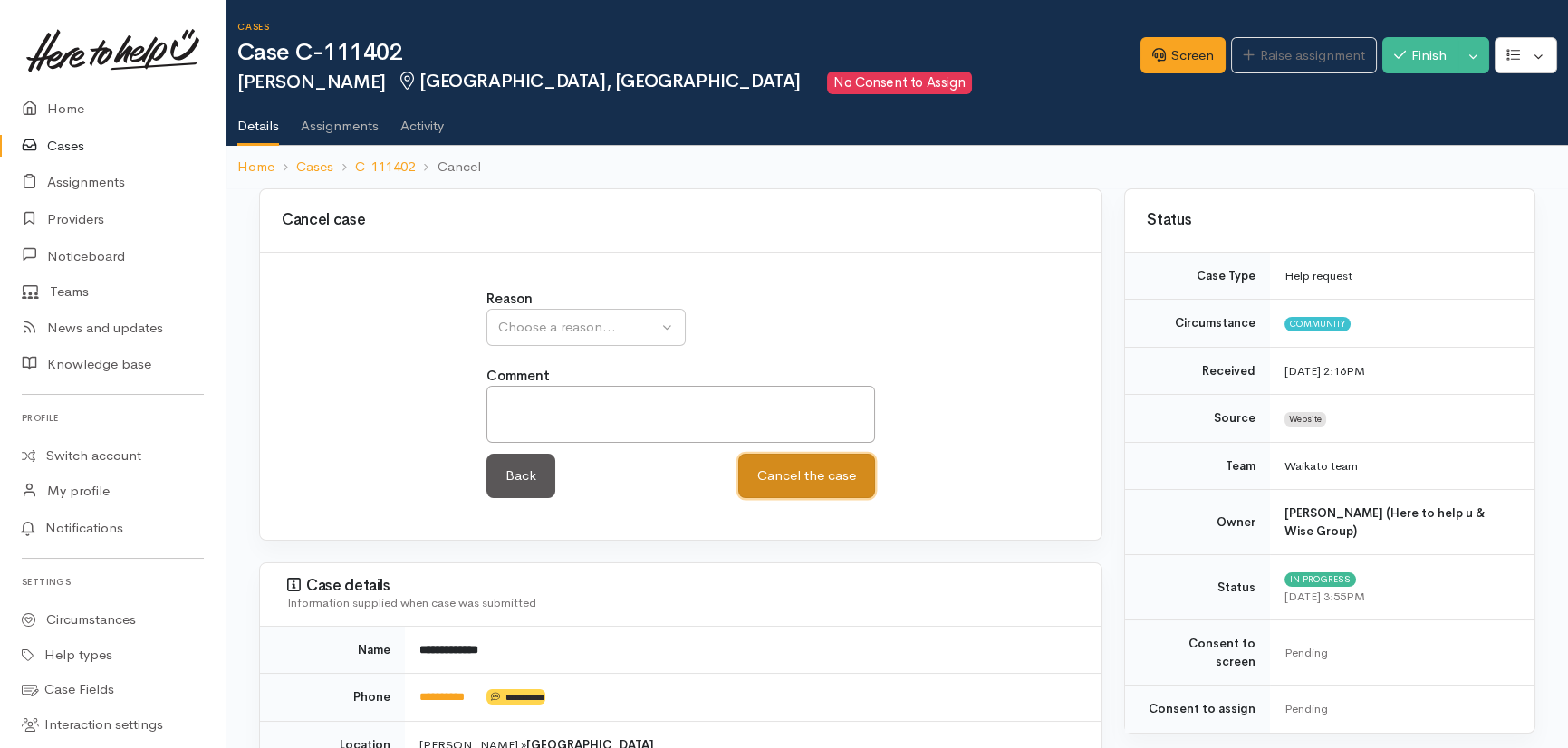
click at [814, 490] on button "Cancel the case" at bounding box center [807, 476] width 137 height 44
click at [1411, 43] on button "Finish" at bounding box center [1420, 55] width 76 height 37
click at [1419, 59] on button "Finish" at bounding box center [1420, 55] width 76 height 37
click at [521, 471] on link "Back" at bounding box center [521, 476] width 69 height 44
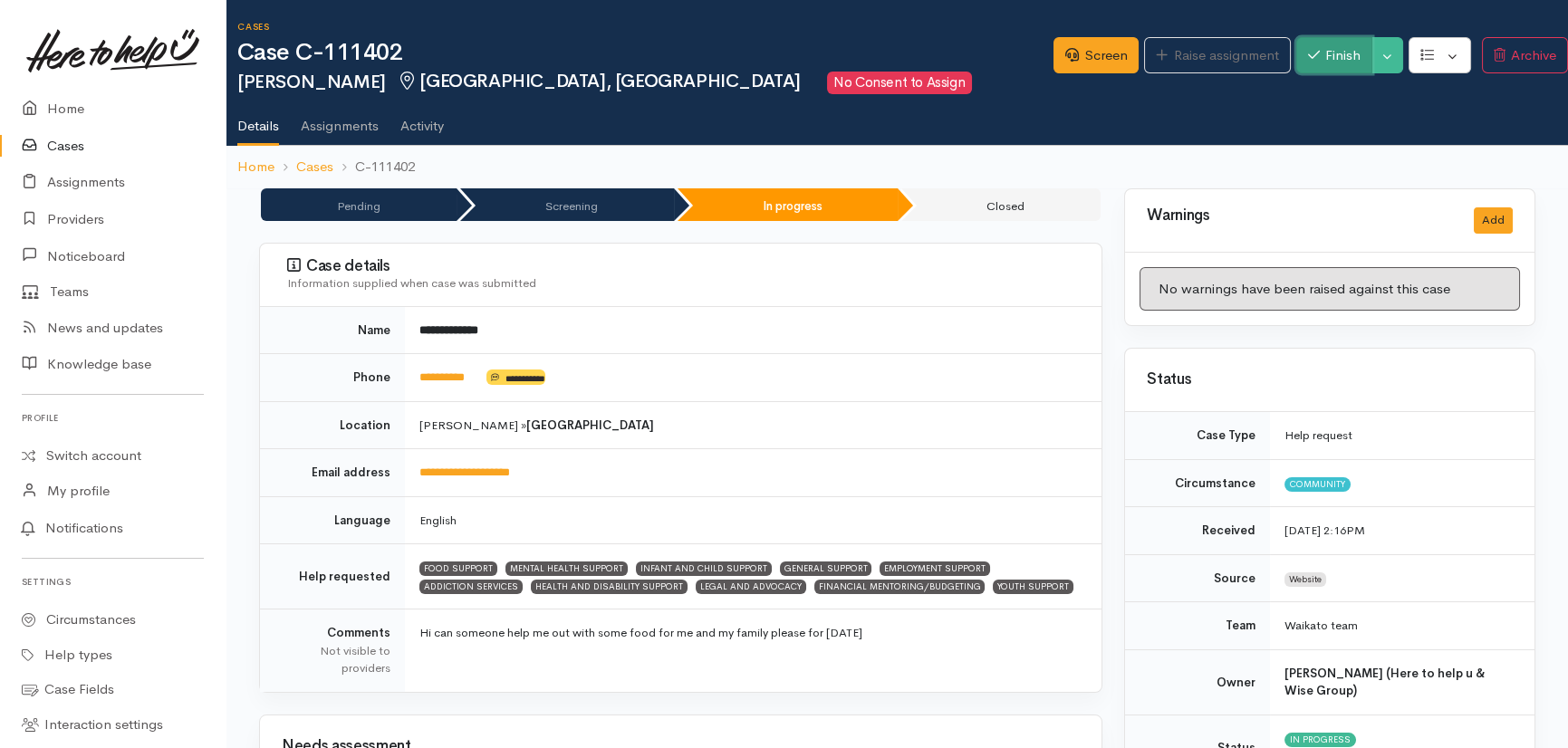
click at [1326, 48] on button "Finish" at bounding box center [1334, 55] width 76 height 37
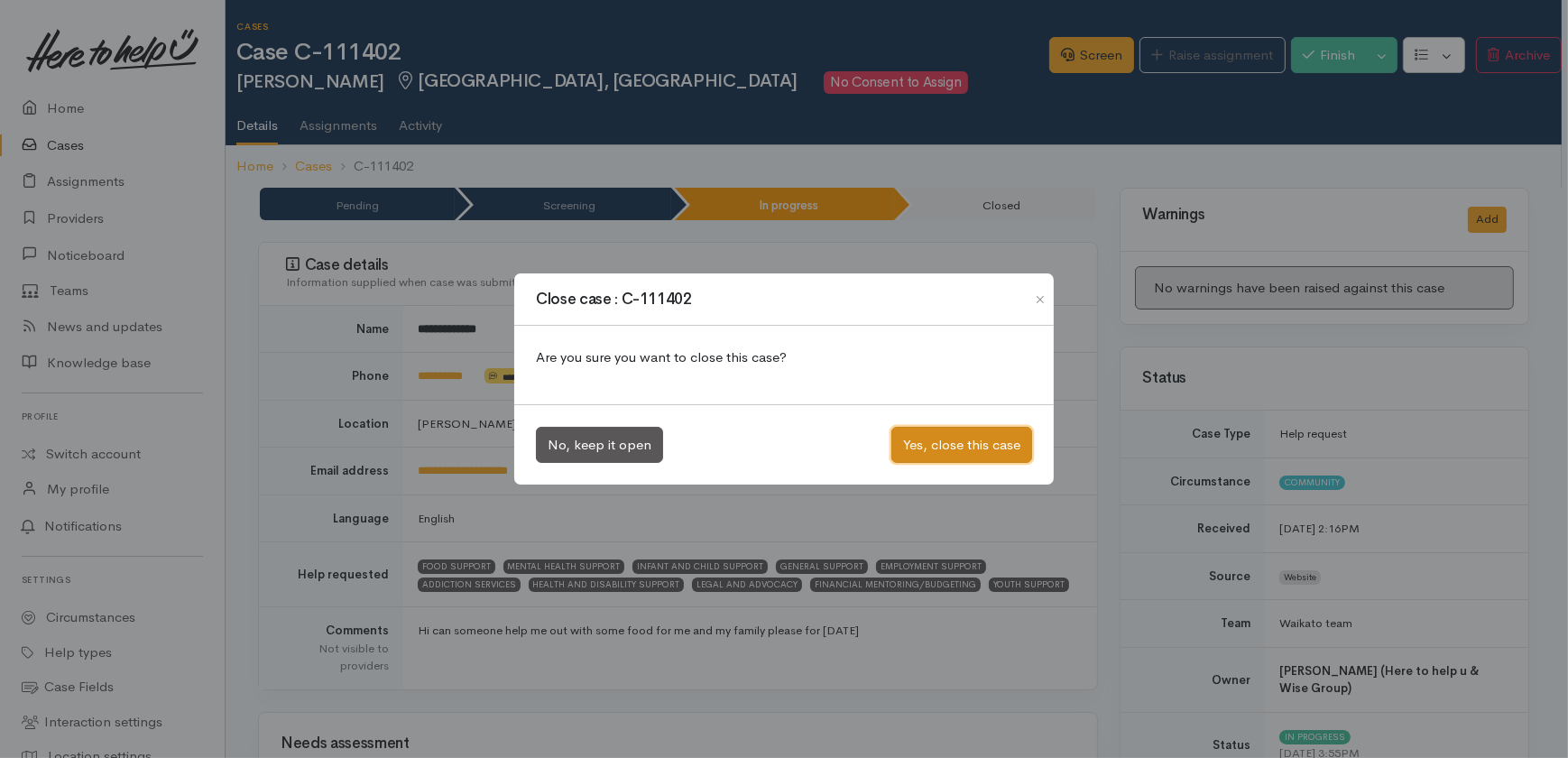
click at [947, 439] on button "Yes, close this case" at bounding box center [961, 445] width 141 height 37
